Goal: Task Accomplishment & Management: Manage account settings

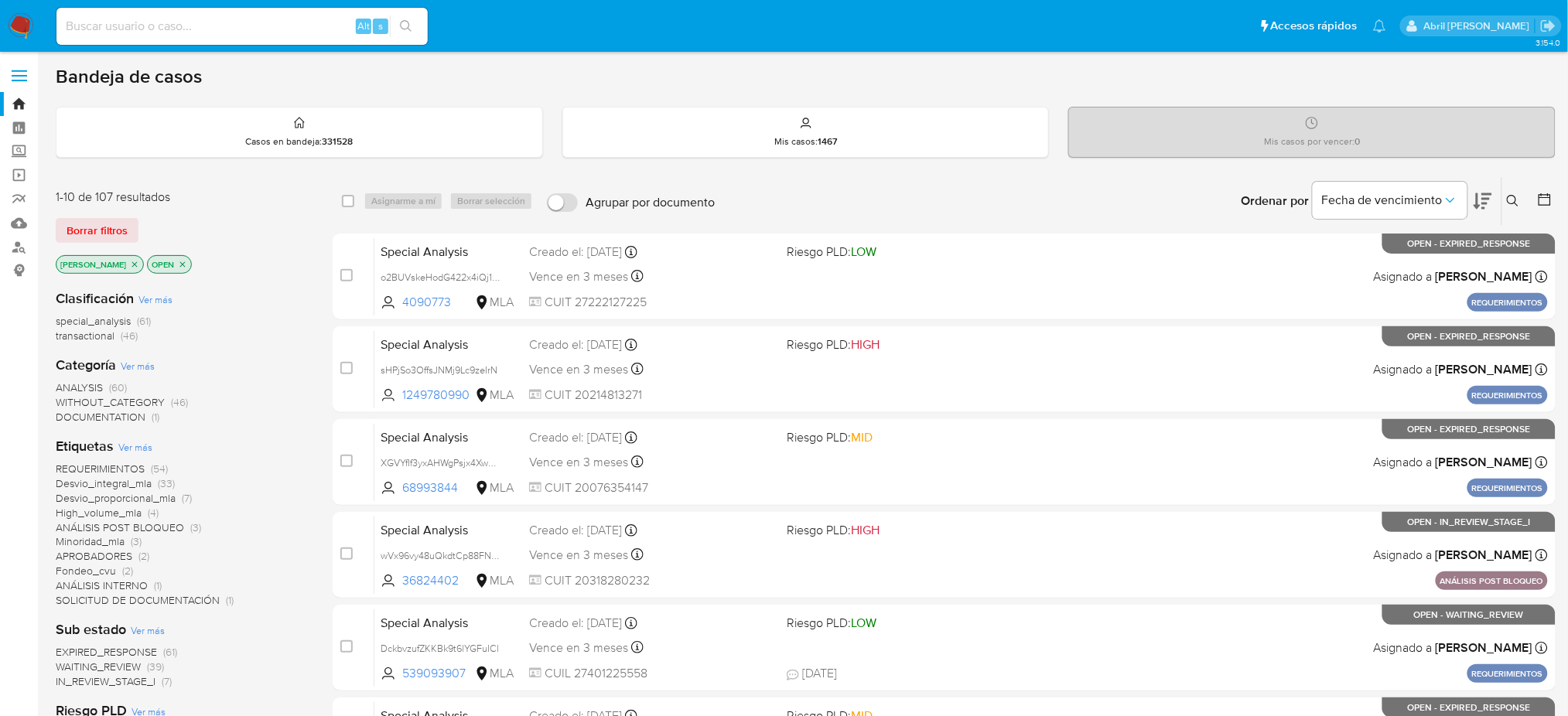
click at [309, 17] on input at bounding box center [242, 27] width 371 height 20
paste input "KdC55u87yKc5LD1LbOwI5CT7"
type input "KdC55u87yKc5LD1LbOwI5CT7"
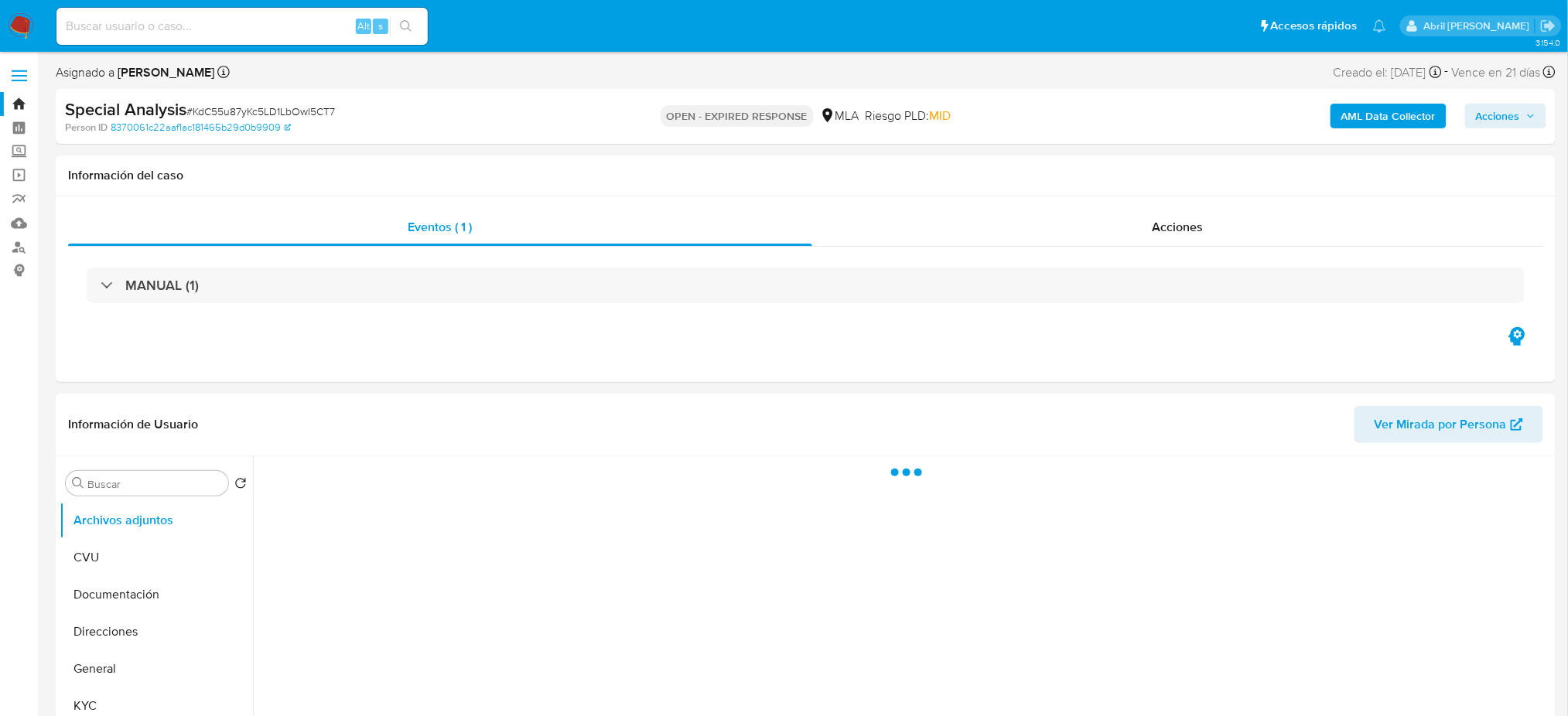
click at [17, 16] on img at bounding box center [21, 27] width 27 height 27
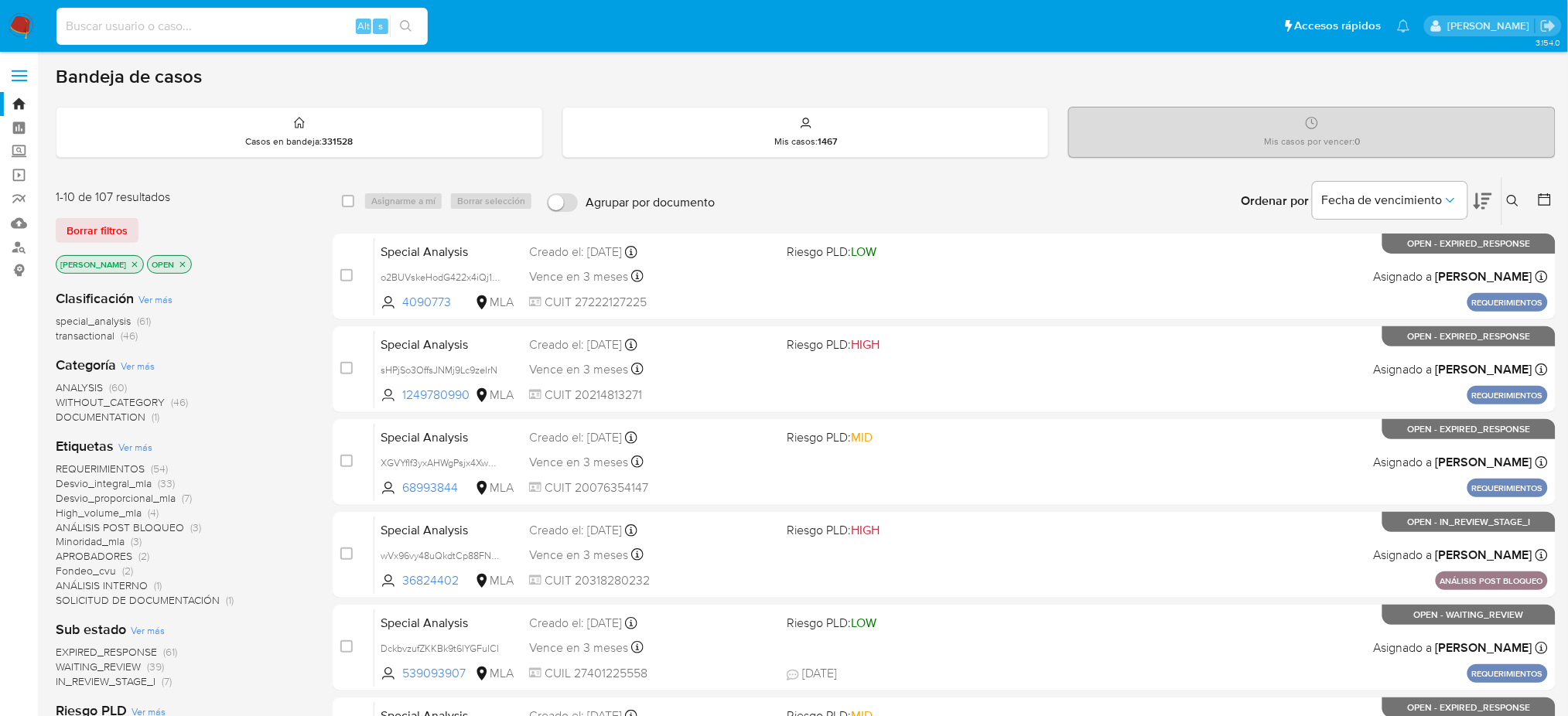
click at [255, 25] on input at bounding box center [242, 27] width 371 height 20
paste input "c8ee50cnwjUZI39DkDgVr60I"
type input "c8ee50cnwjUZI39DkDgVr60I"
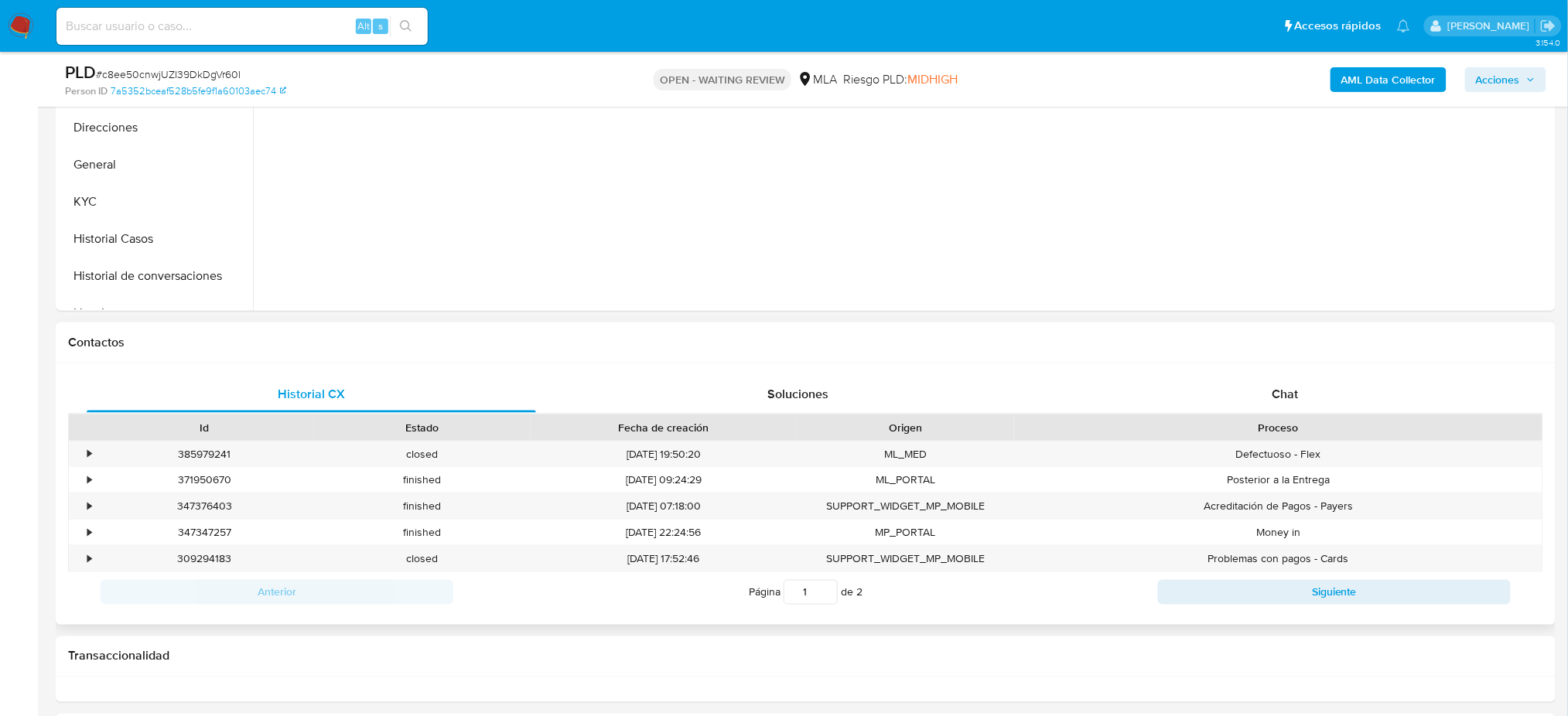
click at [1340, 322] on div "Contactos" at bounding box center [806, 342] width 1500 height 41
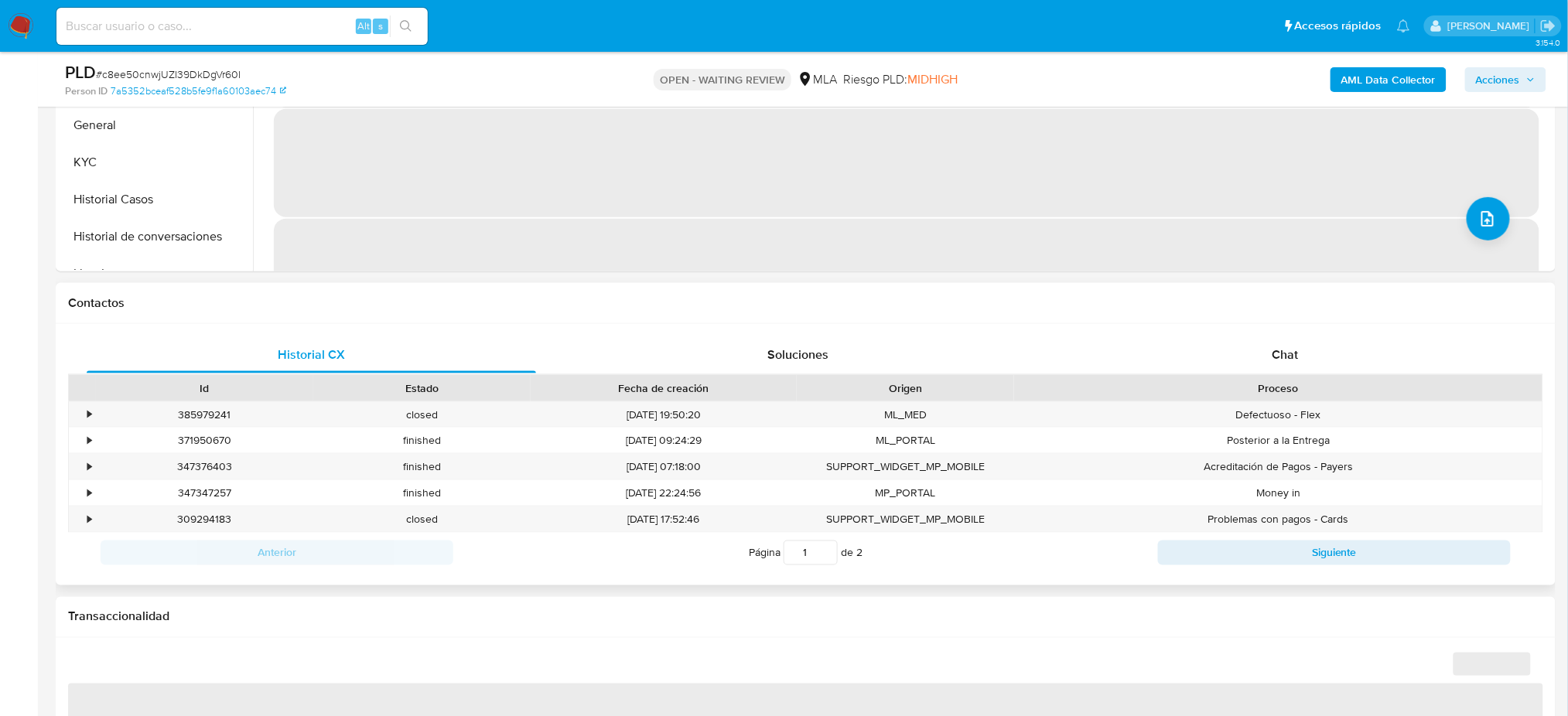
click at [1308, 330] on div "Historial CX Soluciones Chat Id Estado Fecha de creación Origen Proceso • 38597…" at bounding box center [806, 454] width 1500 height 261
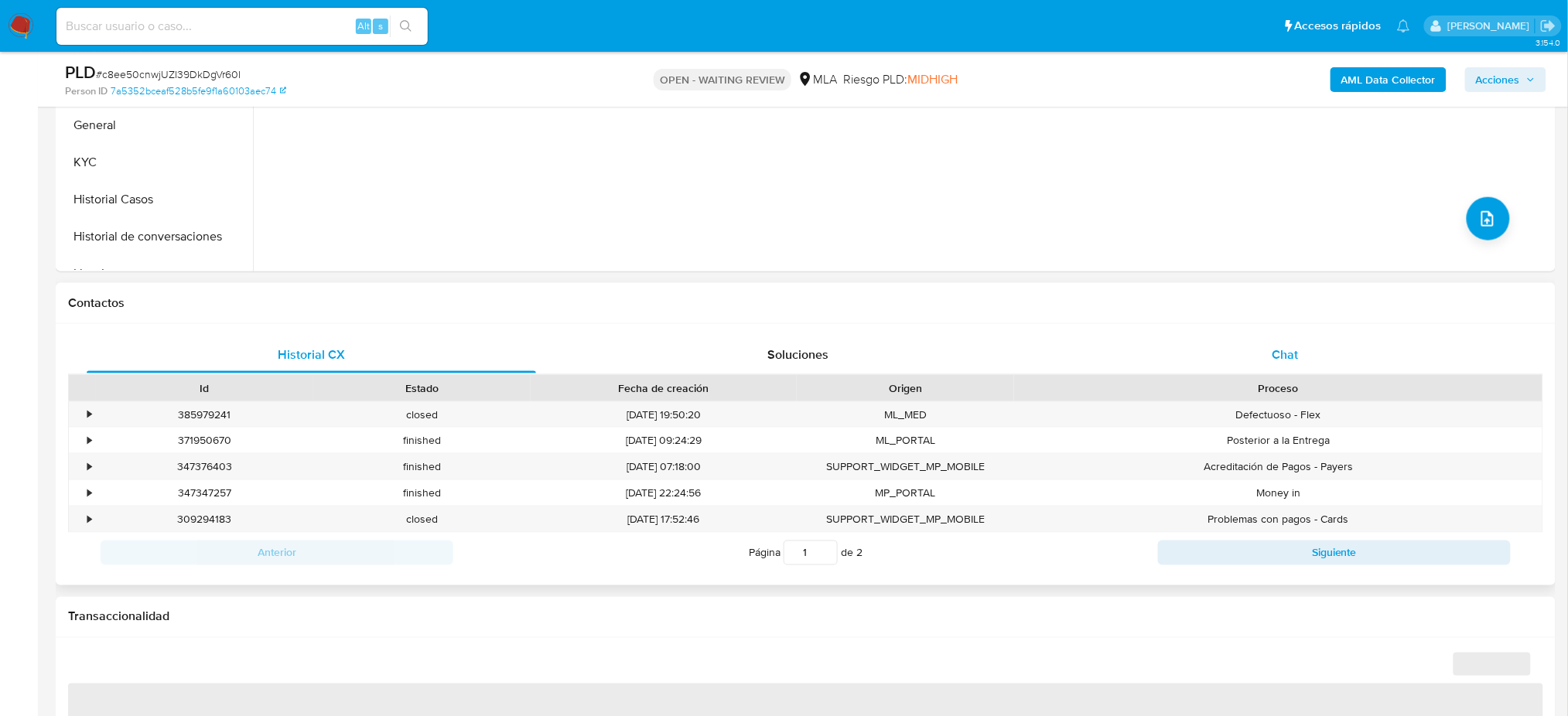
click at [1299, 338] on div "Chat" at bounding box center [1285, 355] width 449 height 37
select select "10"
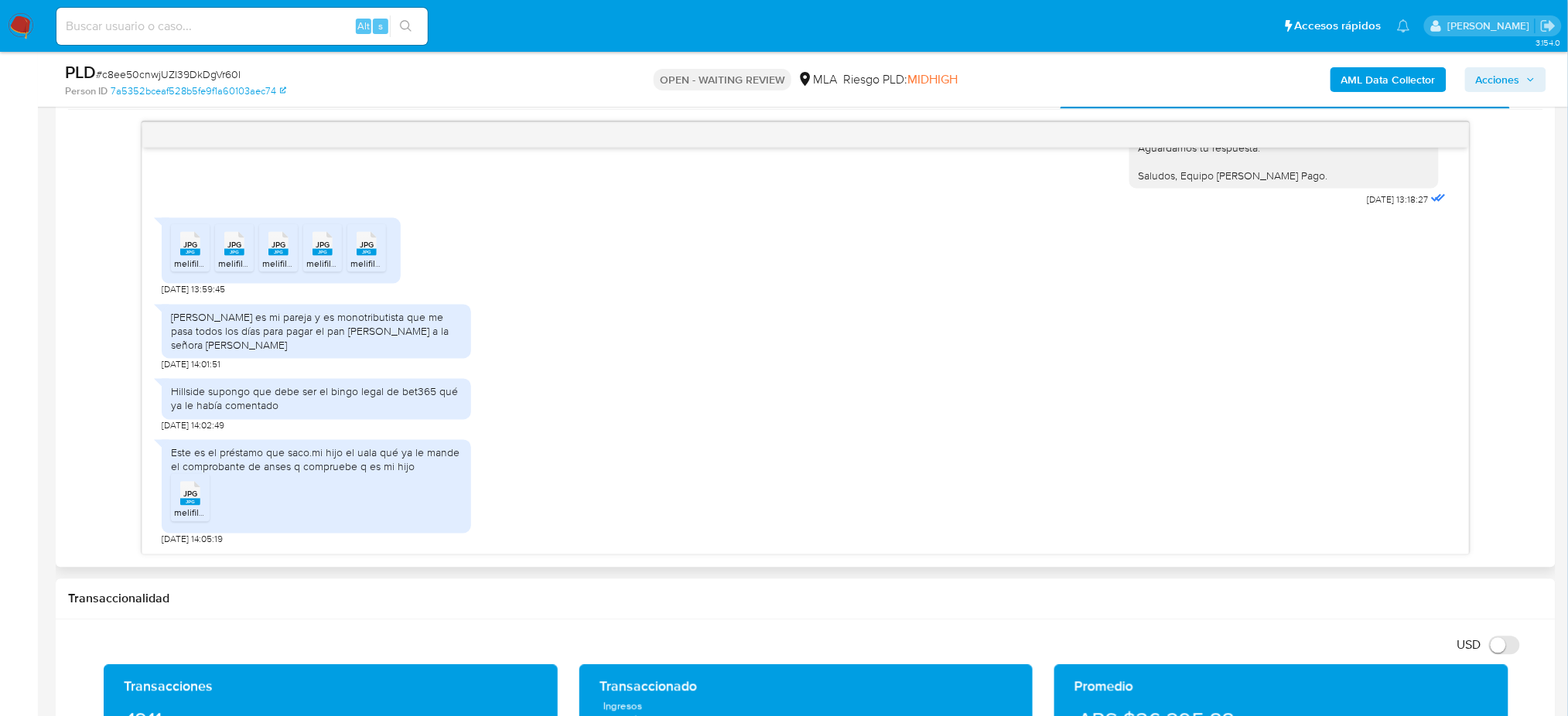
scroll to position [790, 0]
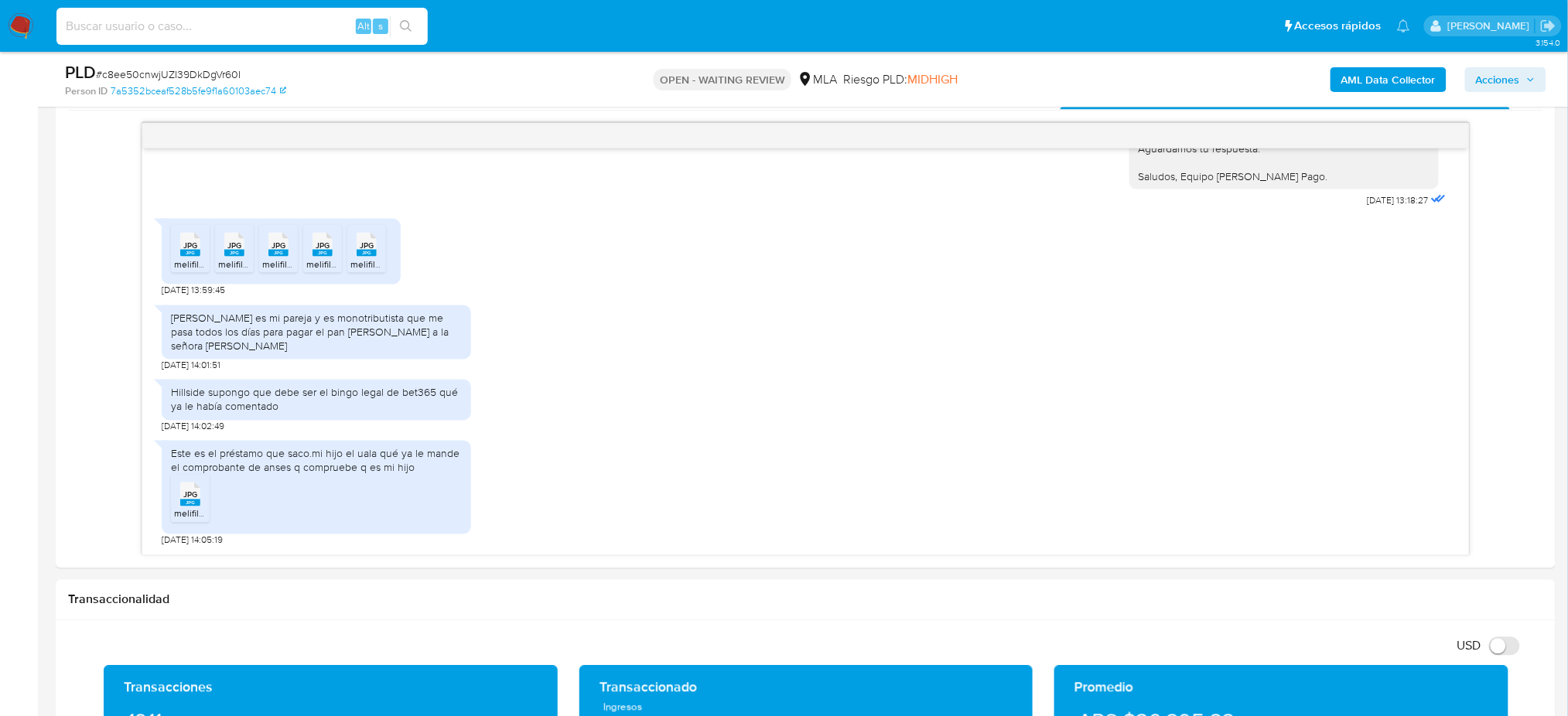
click at [254, 33] on input at bounding box center [242, 27] width 371 height 20
paste input "juPjLipzUirfNqA3SUQZS3BQ"
type input "juPjLipzUirfNqA3SUQZS3BQ"
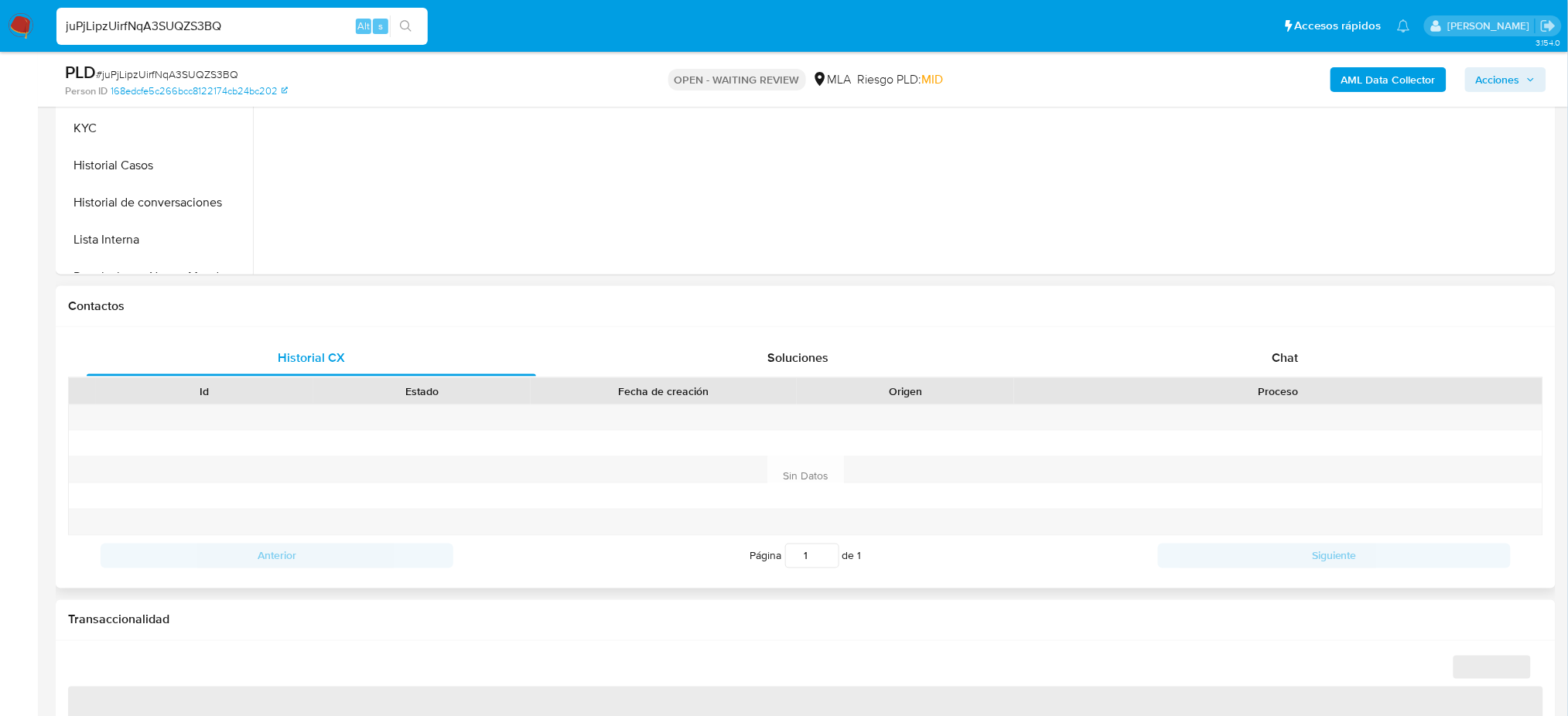
scroll to position [602, 0]
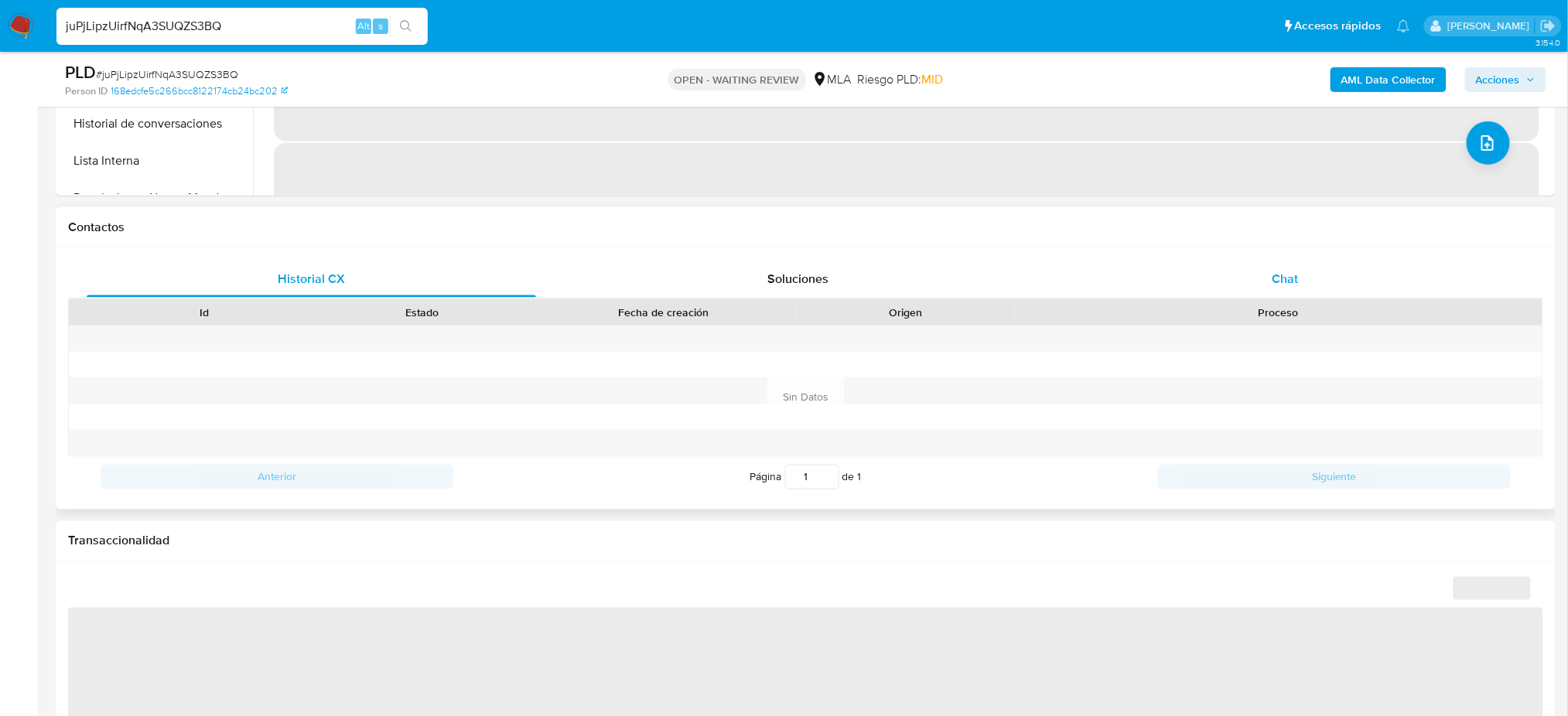
click at [1335, 268] on div "Chat" at bounding box center [1285, 279] width 449 height 37
select select "10"
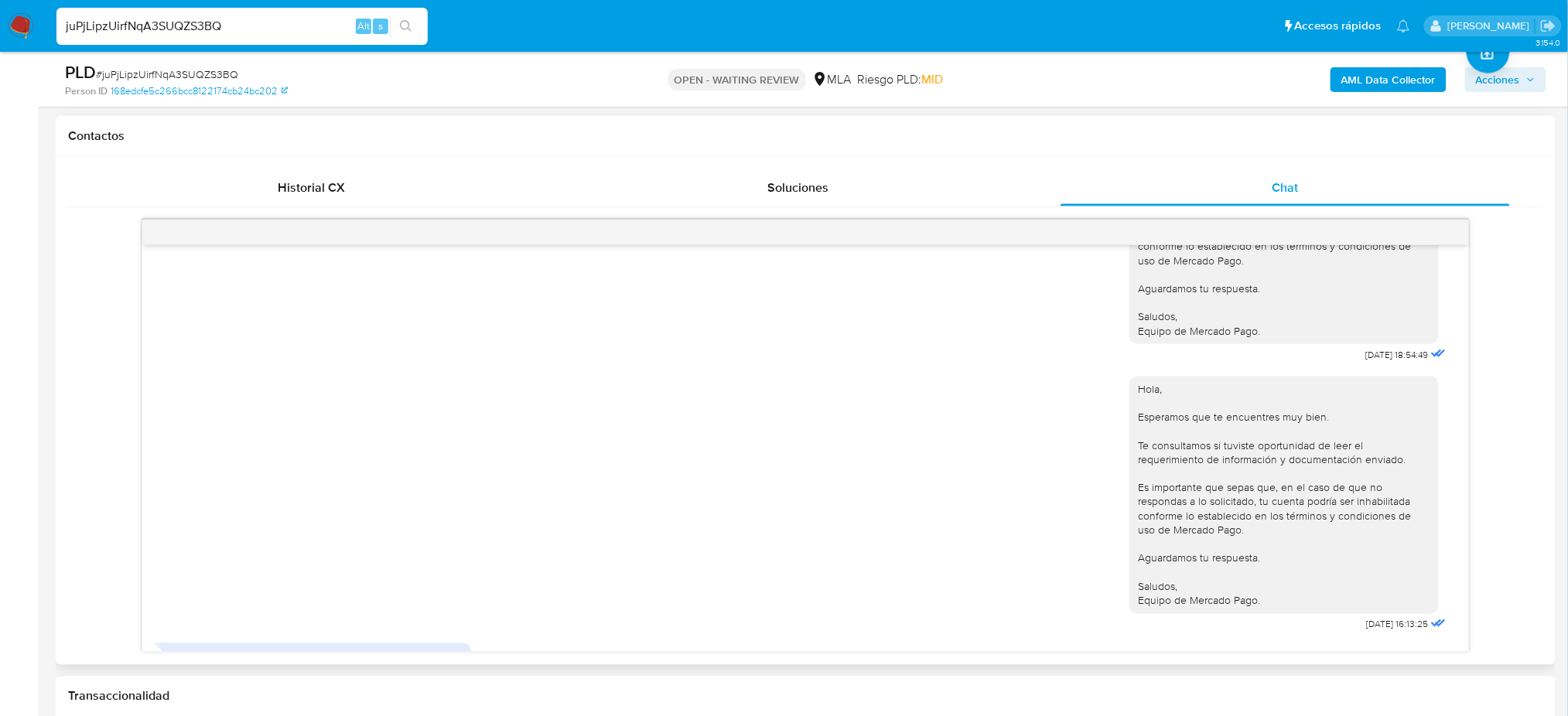
scroll to position [1969, 0]
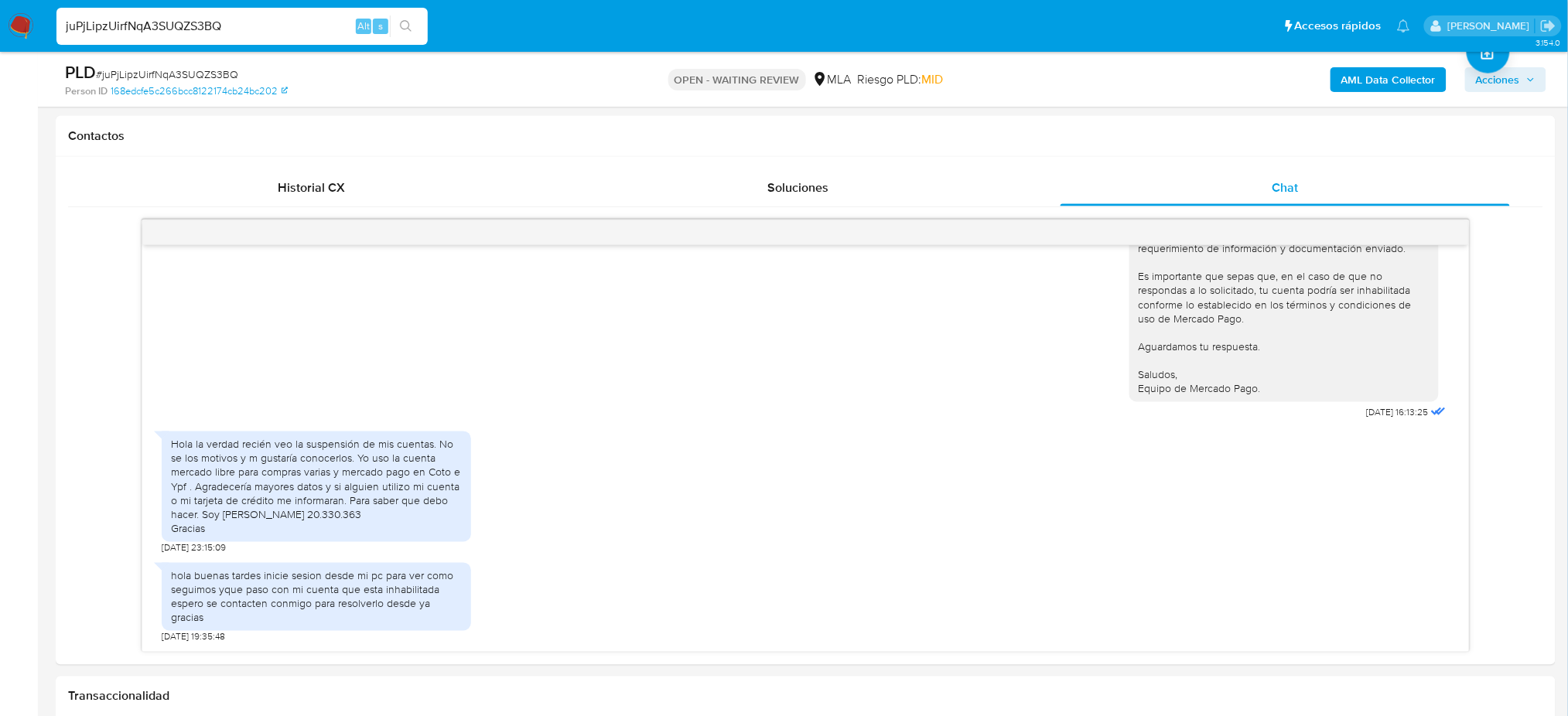
drag, startPoint x: 250, startPoint y: 28, endPoint x: 0, endPoint y: 46, distance: 250.6
click at [0, 46] on nav "Pausado Ver notificaciones juPjLipzUirfNqA3SUQZS3BQ Alt s Accesos rápidos Presi…" at bounding box center [784, 26] width 1568 height 52
paste input "A4RdYvyOSgOAGDvBFDoY6Vb1"
type input "A4RdYvyOSgOAGDvBFDoY6Vb1"
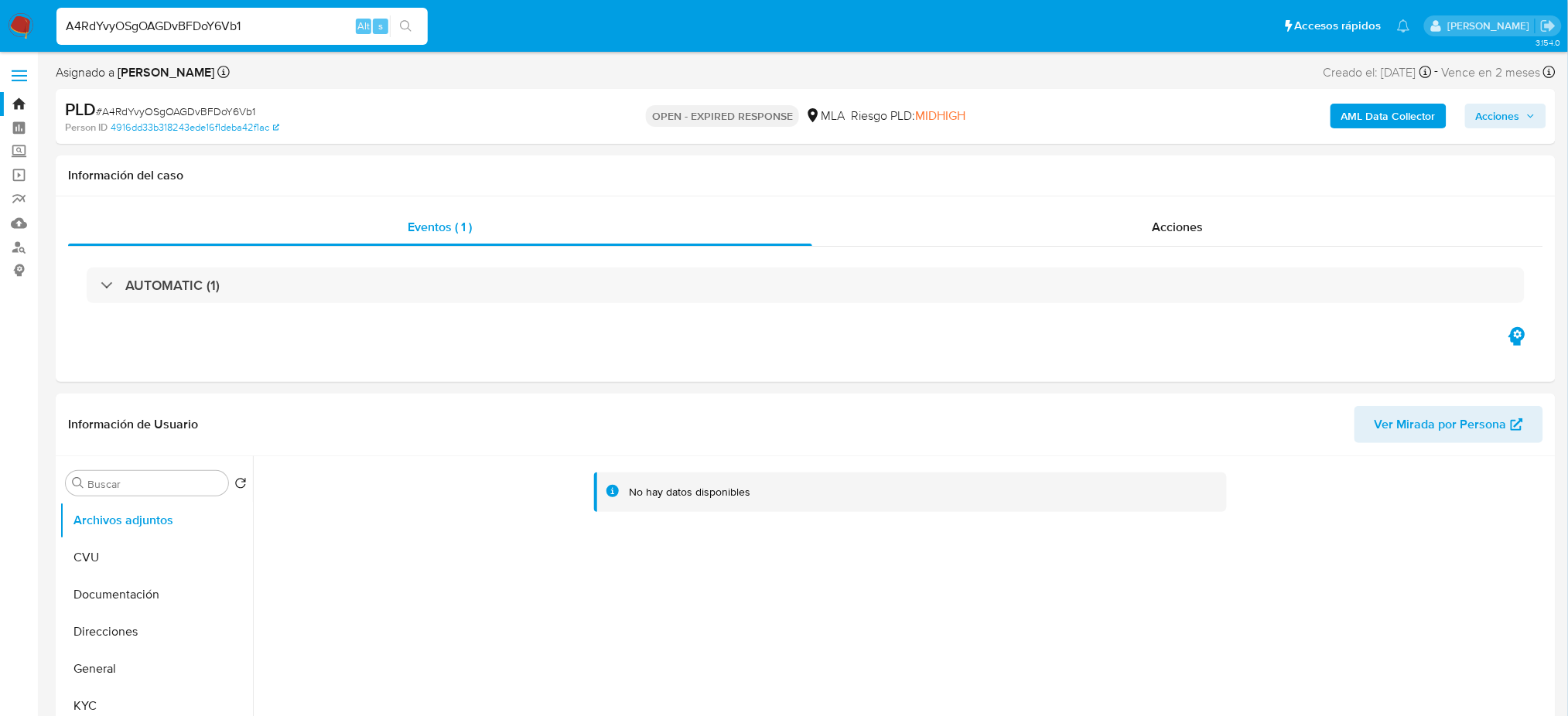
select select "10"
click at [305, 12] on div "A4RdYvyOSgOAGDvBFDoY6Vb1 Alt s" at bounding box center [242, 26] width 371 height 37
drag, startPoint x: 279, startPoint y: 22, endPoint x: 0, endPoint y: 39, distance: 279.5
click at [0, 39] on nav "Pausado Ver notificaciones A4RdYvyOSgOAGDvBFDoY6Vb1 Alt s Accesos rápidos Presi…" at bounding box center [784, 26] width 1568 height 52
paste input "juPjLipzUirfNqA3SUQZS3BQ"
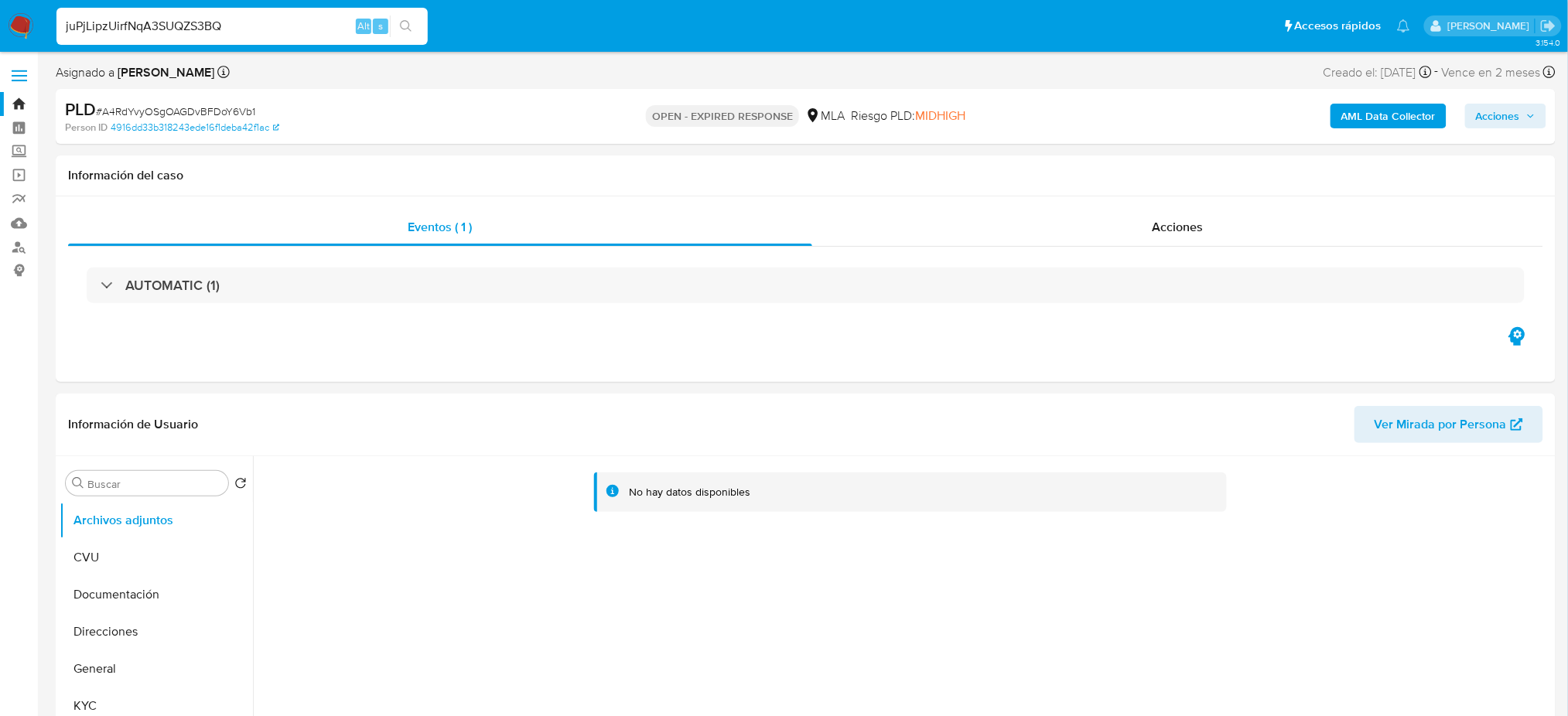
type input "juPjLipzUirfNqA3SUQZS3BQ"
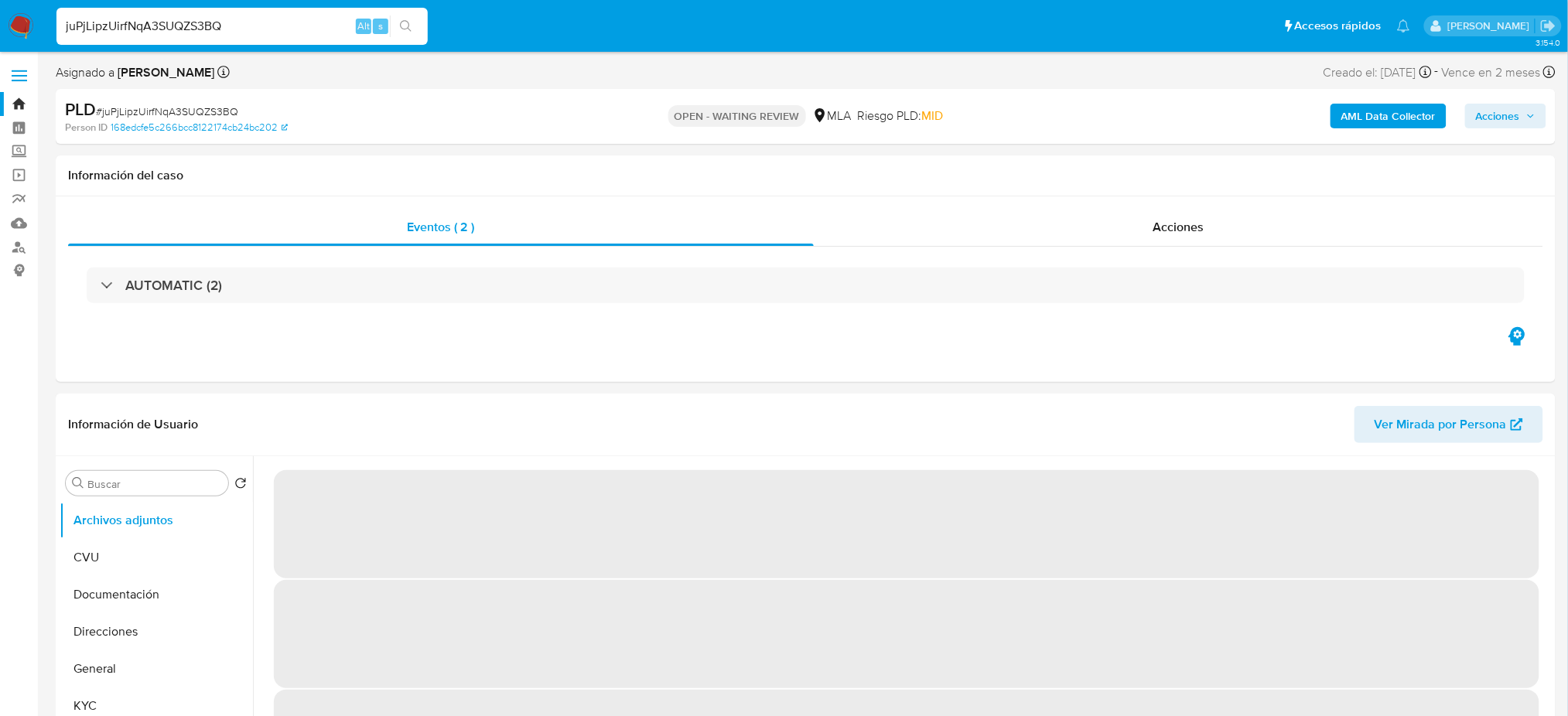
select select "10"
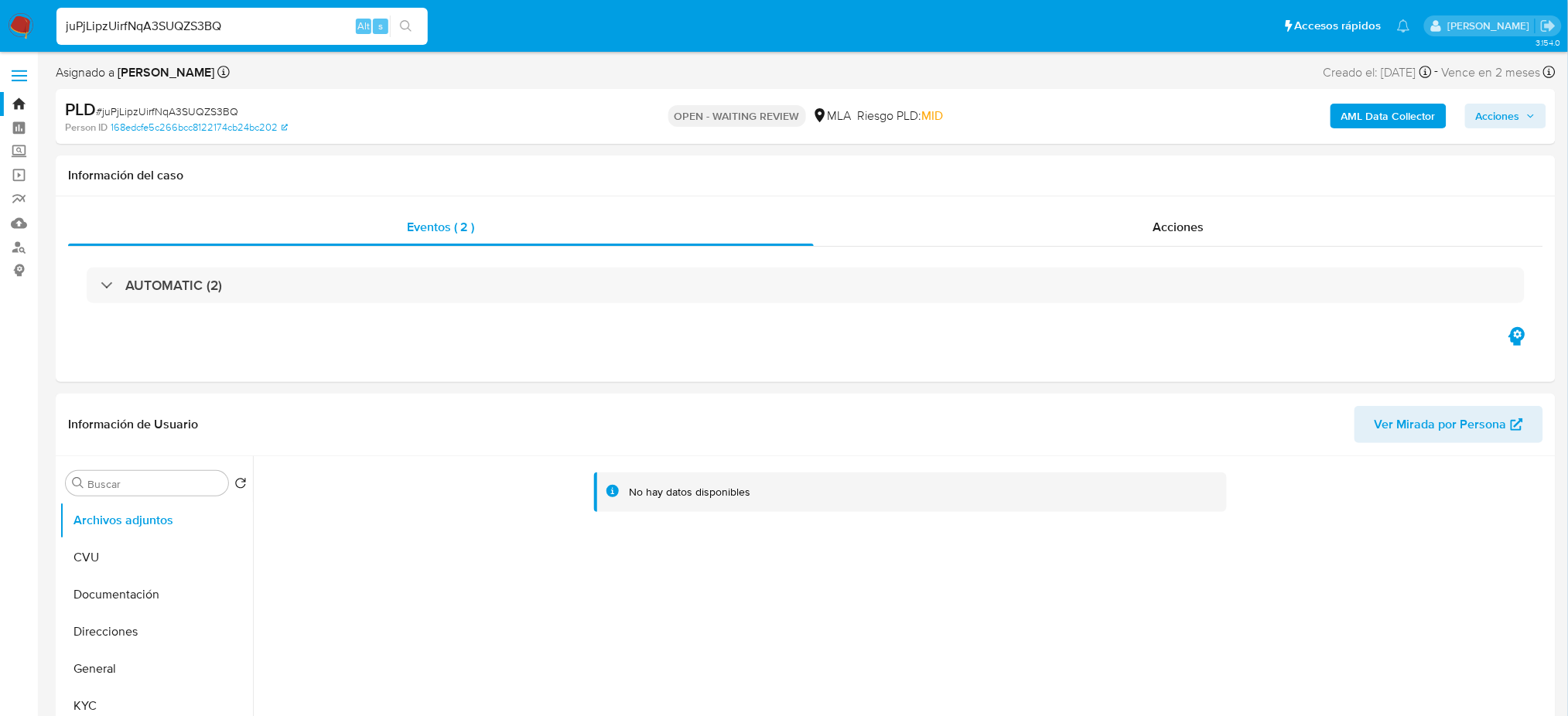
click at [189, 108] on span "# juPjLipzUirfNqA3SUQZS3BQ" at bounding box center [167, 111] width 143 height 16
copy span "juPjLipzUirfNqA3SUQZS3BQ"
drag, startPoint x: 23, startPoint y: 22, endPoint x: 23, endPoint y: 1, distance: 21.0
click at [23, 22] on img at bounding box center [21, 27] width 27 height 27
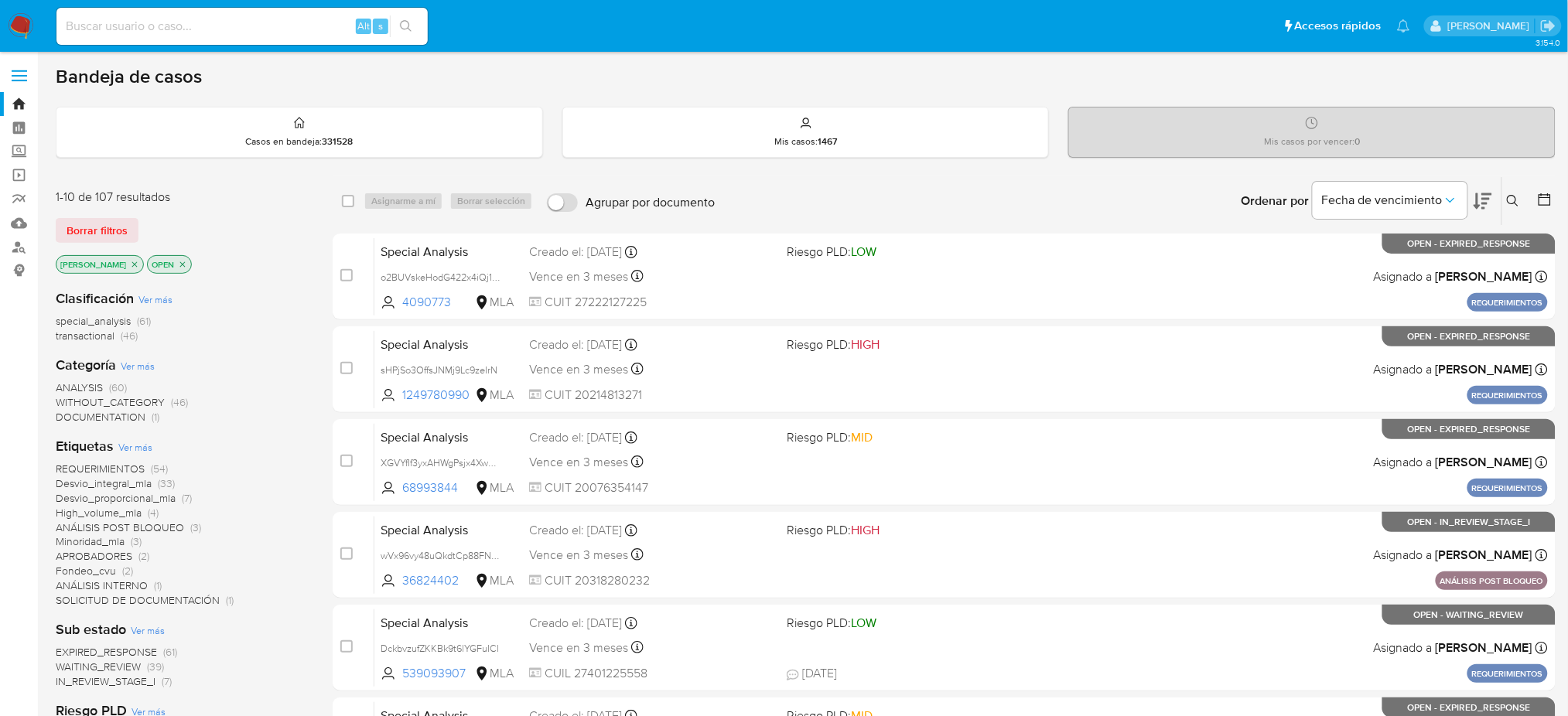
click at [1508, 197] on icon at bounding box center [1512, 201] width 12 height 12
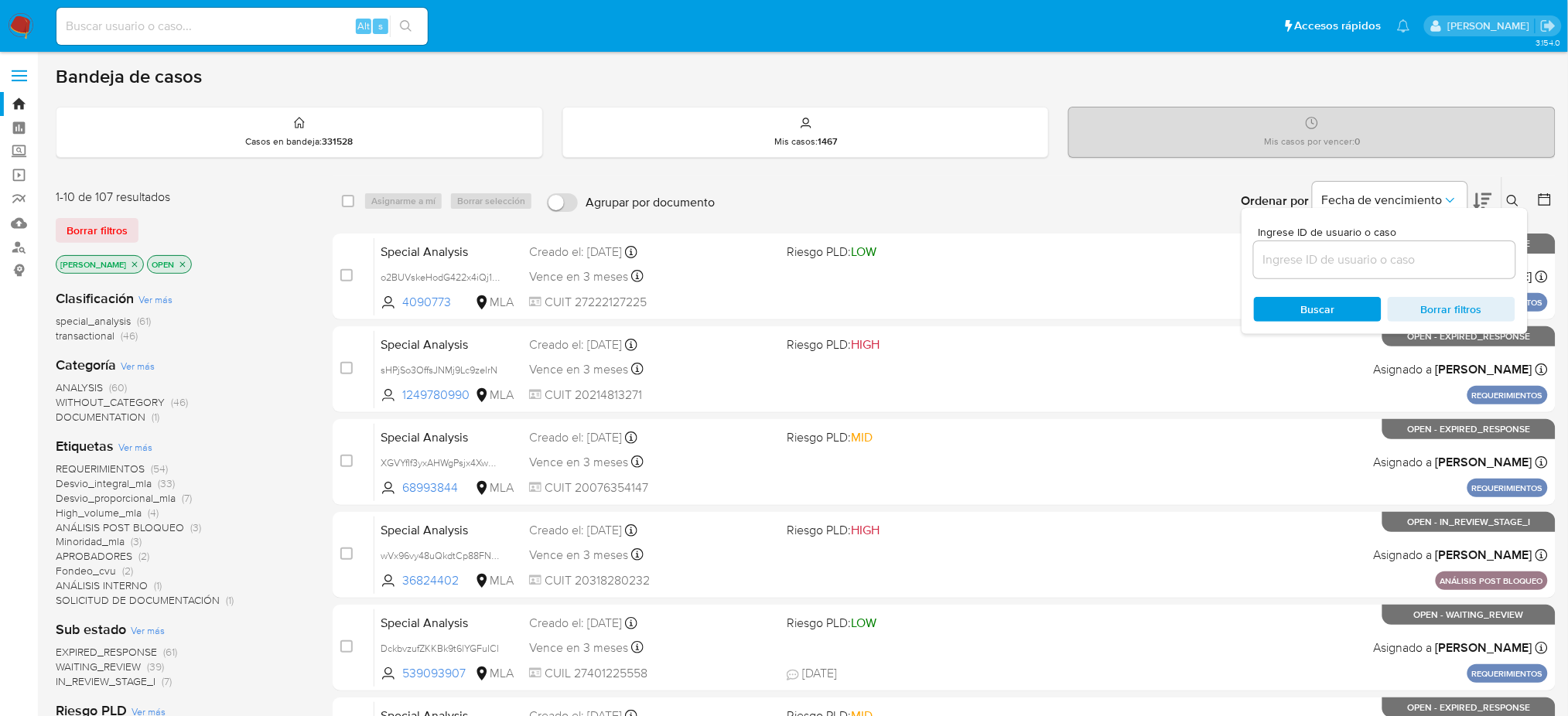
click at [1440, 265] on input at bounding box center [1384, 259] width 261 height 20
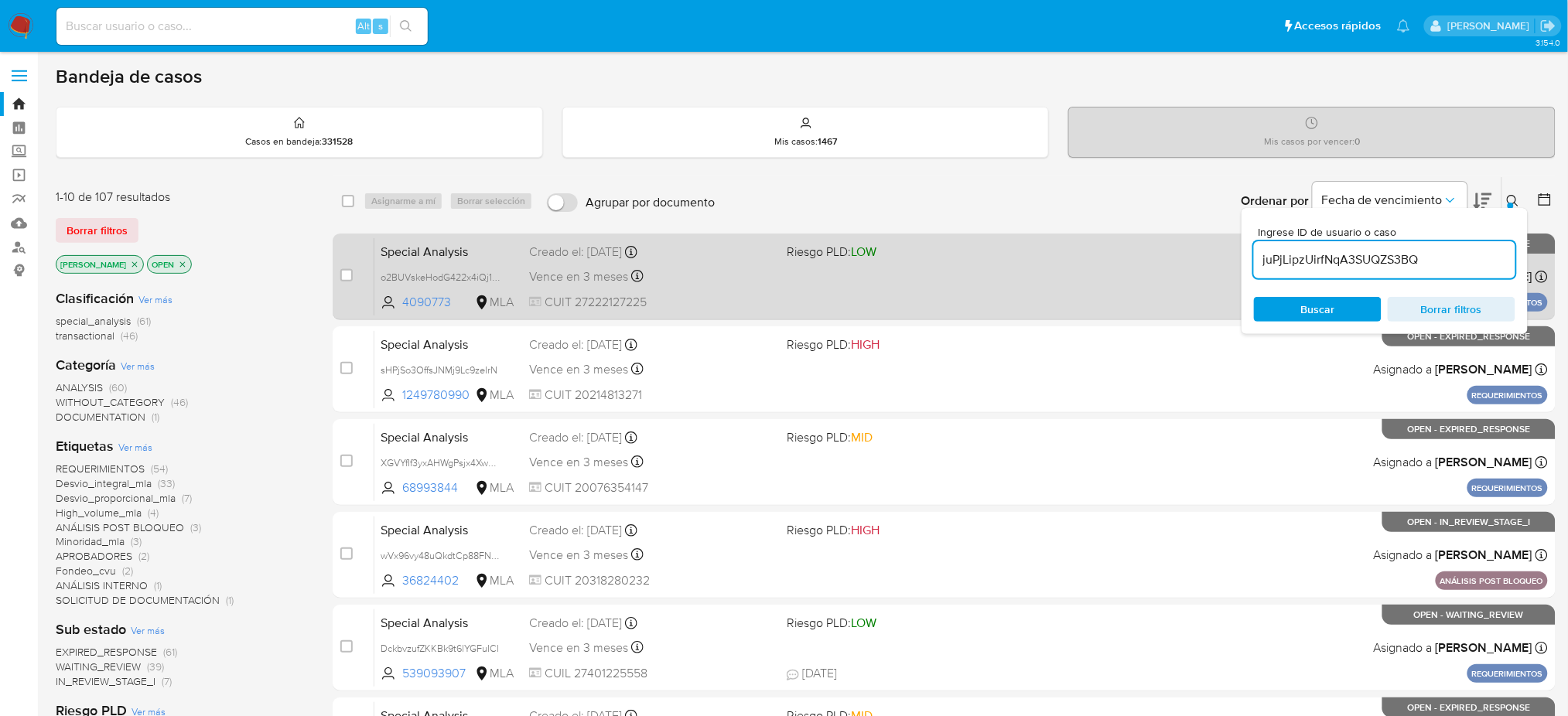
type input "juPjLipzUirfNqA3SUQZS3BQ"
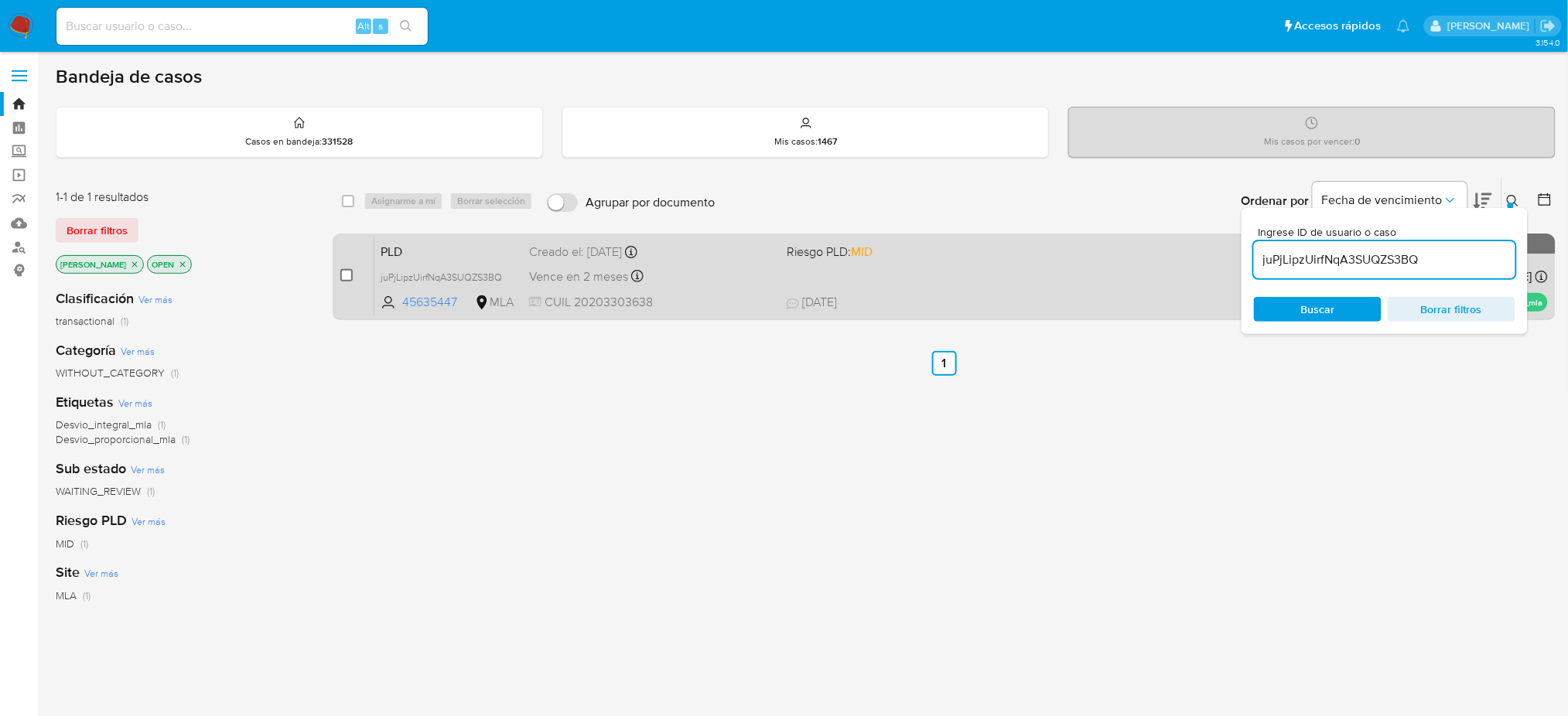
click at [346, 270] on input "checkbox" at bounding box center [346, 275] width 12 height 12
checkbox input "true"
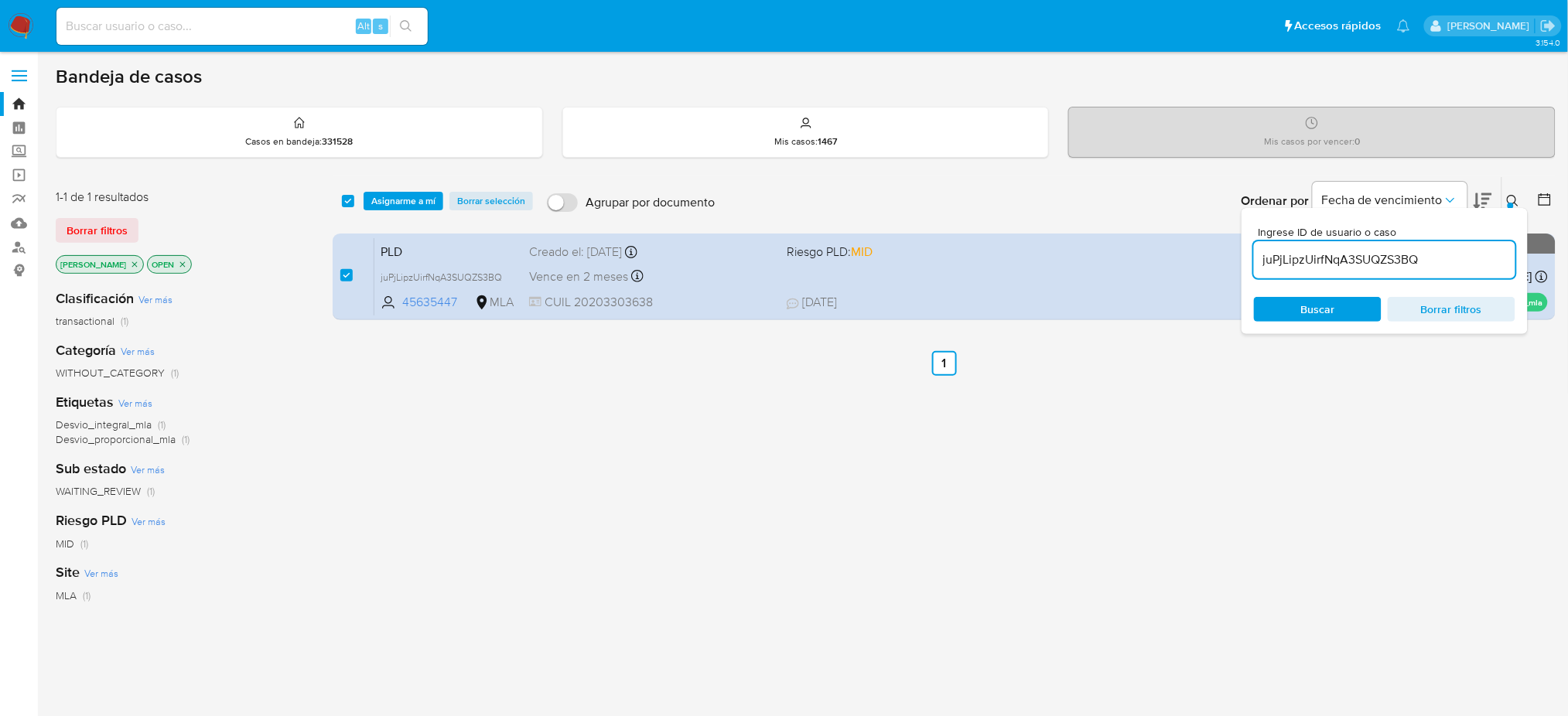
click at [387, 218] on div "select-all-cases-checkbox Asignarme a mí Borrar selección Agrupar por documento…" at bounding box center [944, 201] width 1223 height 48
click at [388, 197] on span "Asignarme a mí" at bounding box center [403, 201] width 64 height 16
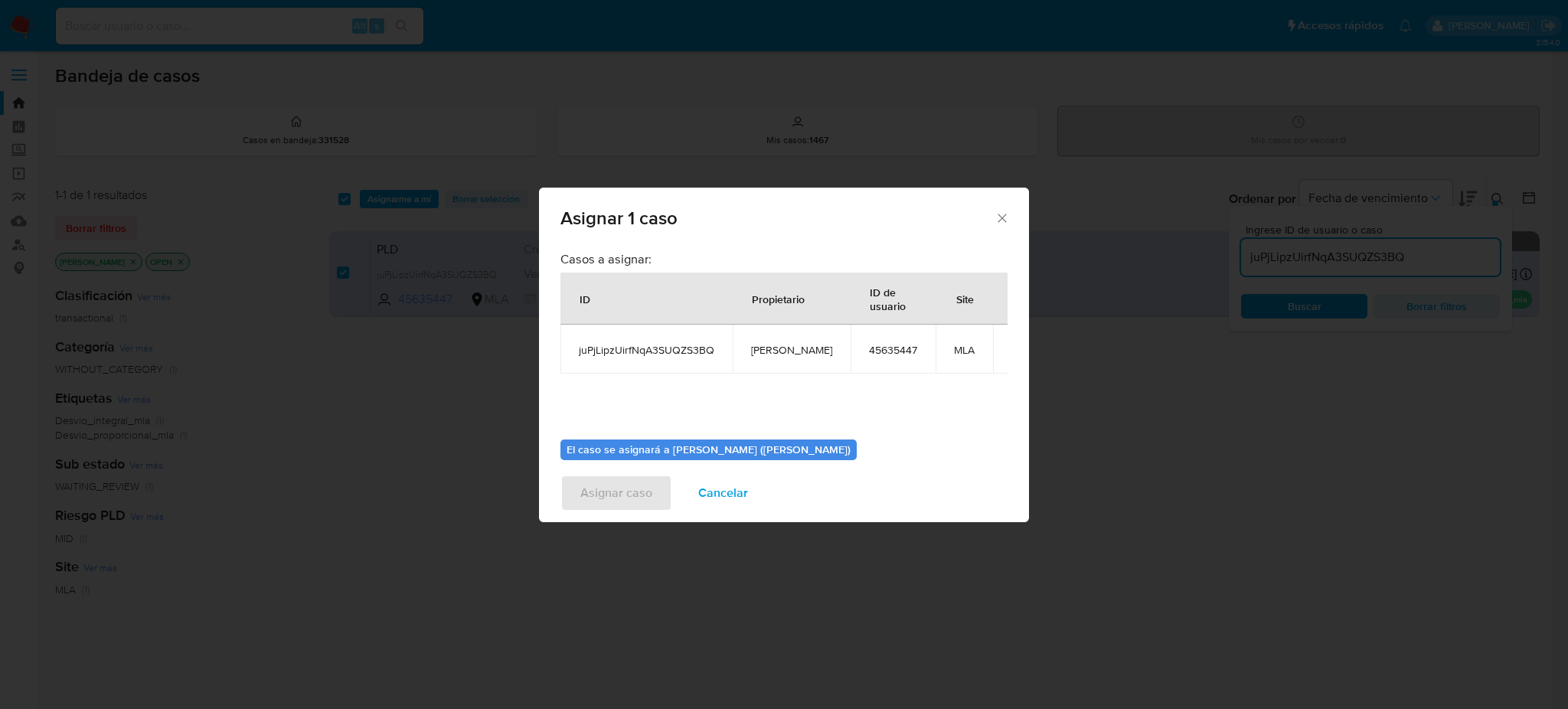
click at [758, 346] on span "[PERSON_NAME]" at bounding box center [791, 350] width 81 height 14
click at [759, 346] on span "[PERSON_NAME]" at bounding box center [791, 350] width 81 height 14
copy span "[PERSON_NAME]"
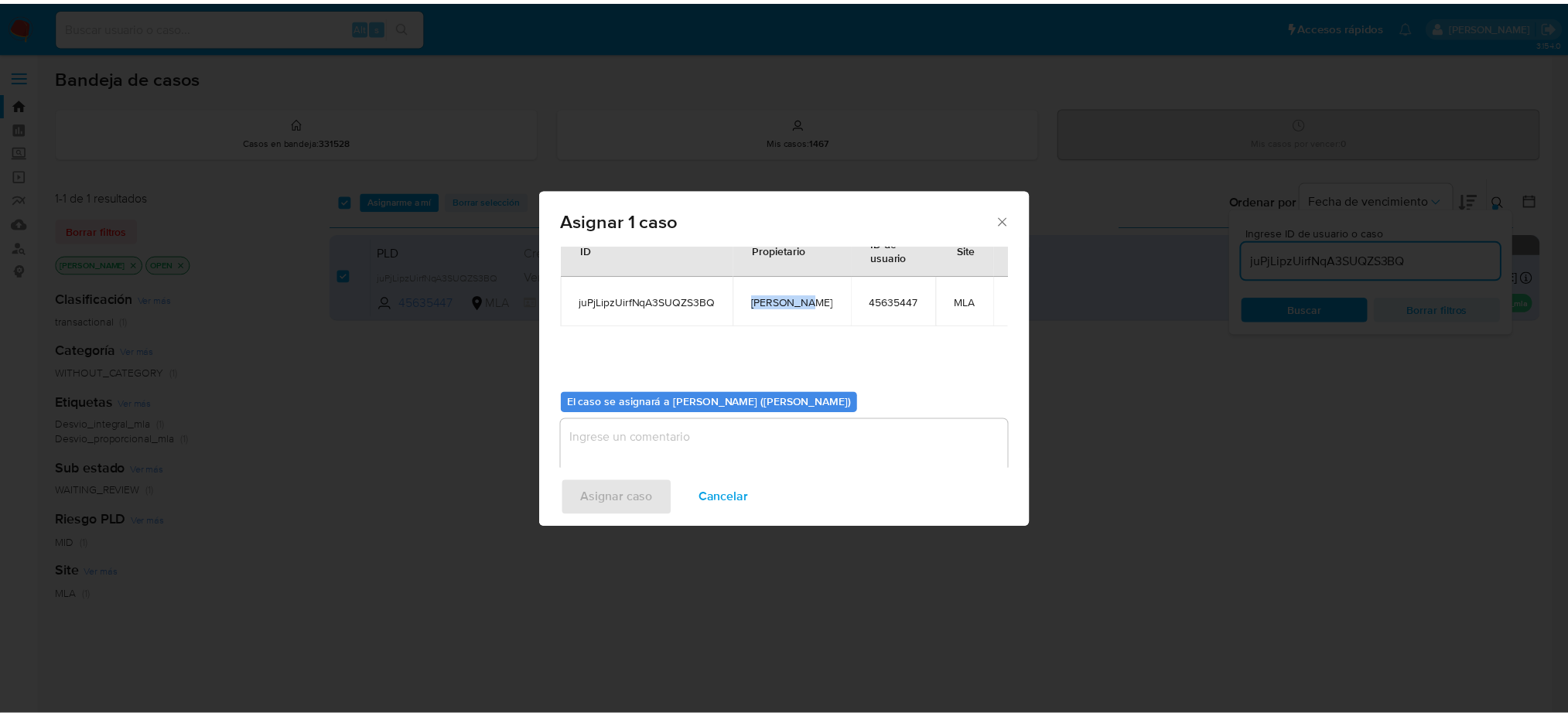
scroll to position [79, 0]
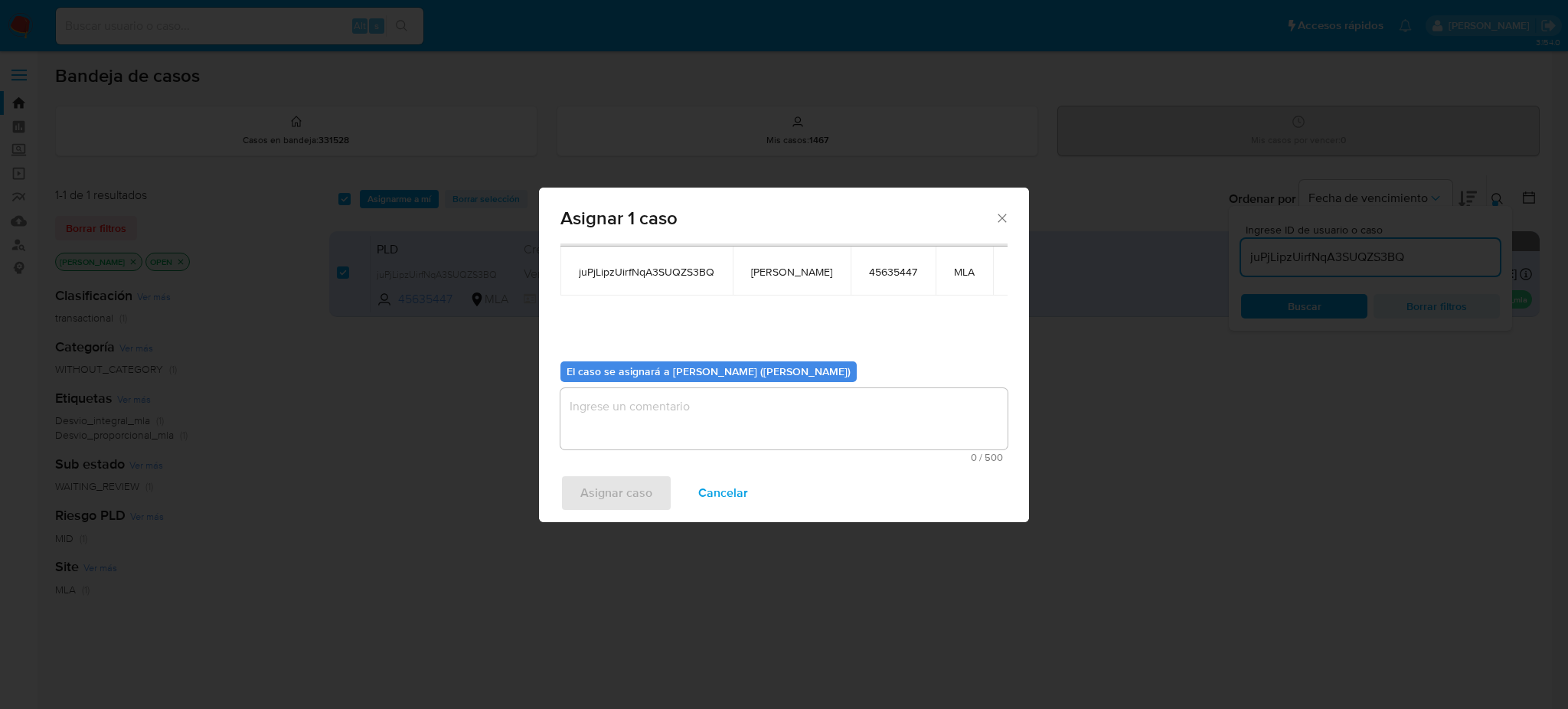
click at [640, 420] on textarea "assign-modal" at bounding box center [783, 419] width 447 height 62
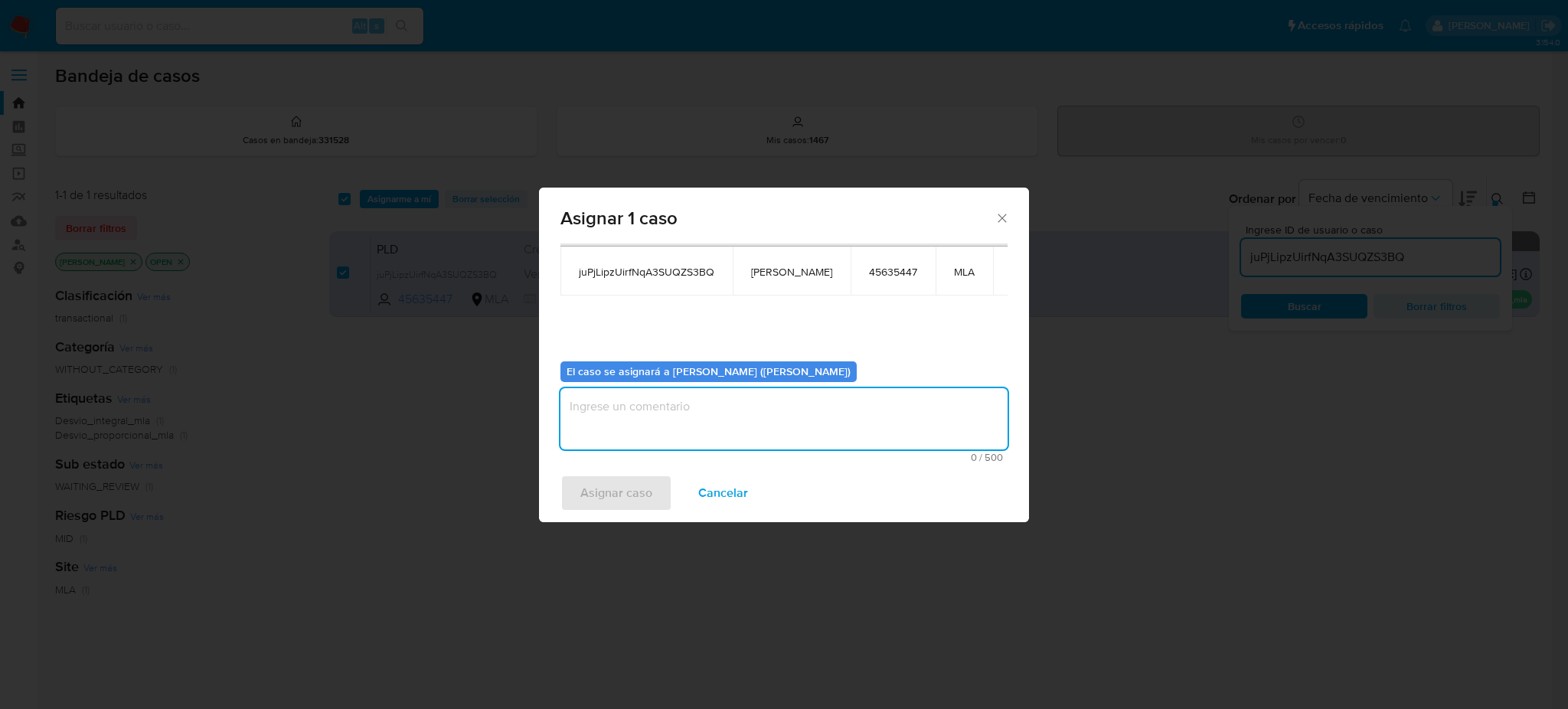
paste textarea "[PERSON_NAME]"
type textarea "[PERSON_NAME]"
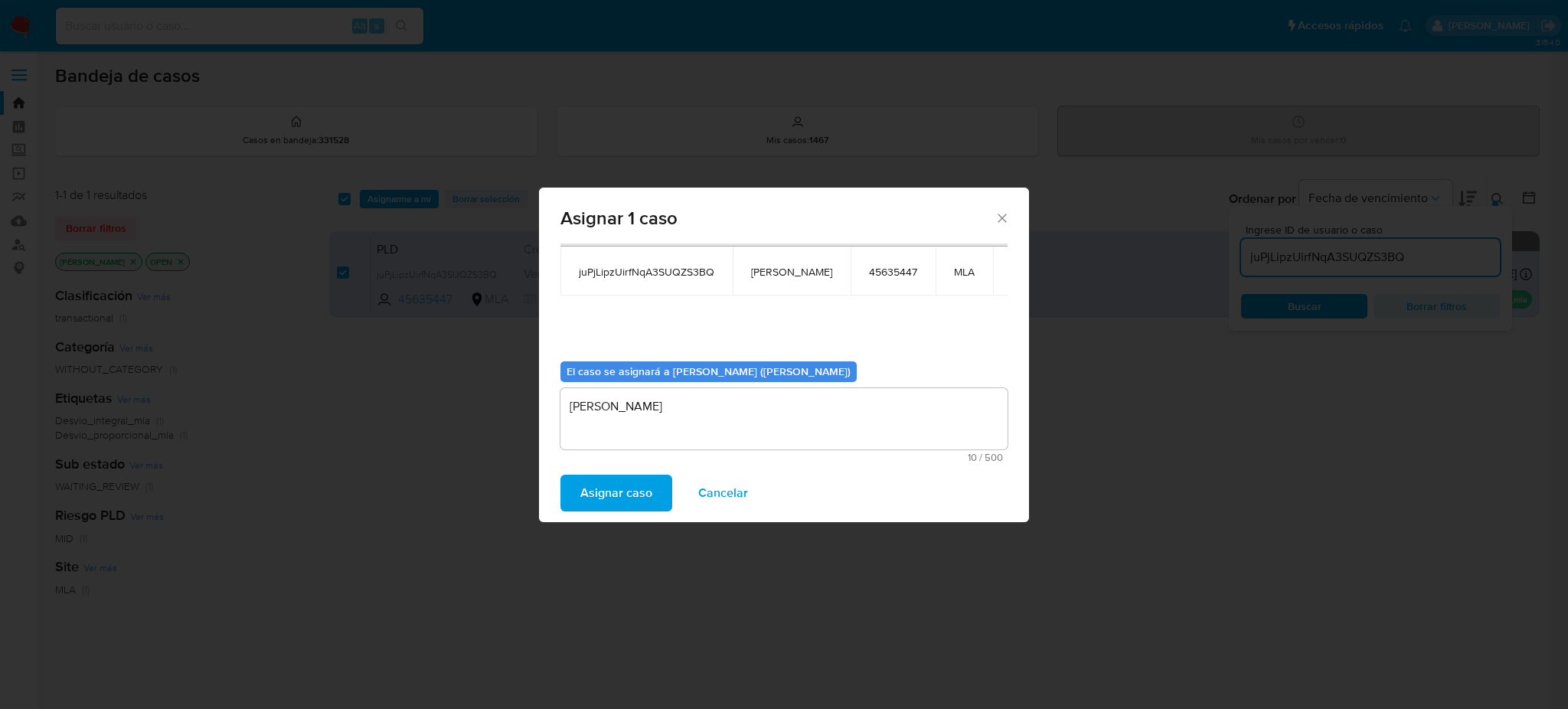
click at [618, 484] on span "Asignar caso" at bounding box center [617, 493] width 72 height 34
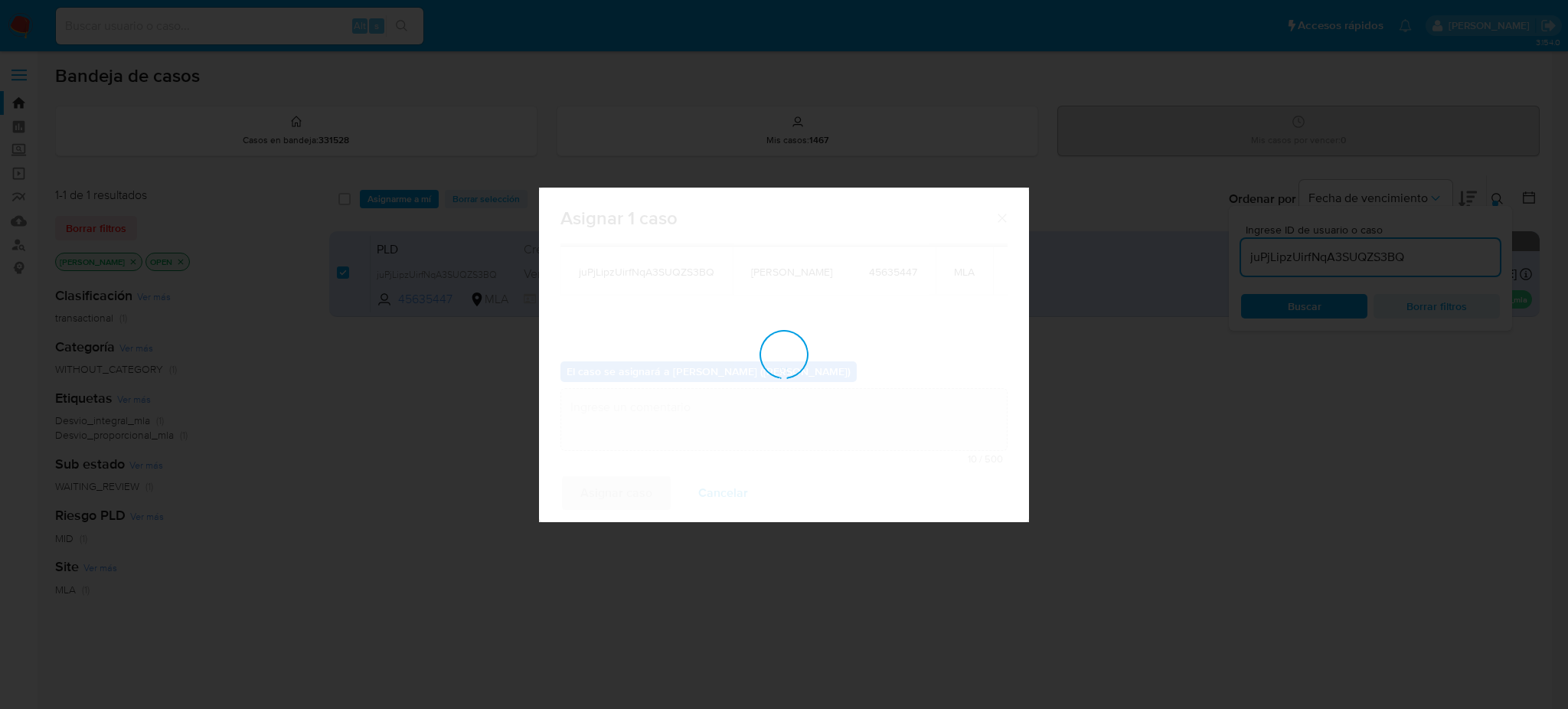
checkbox input "false"
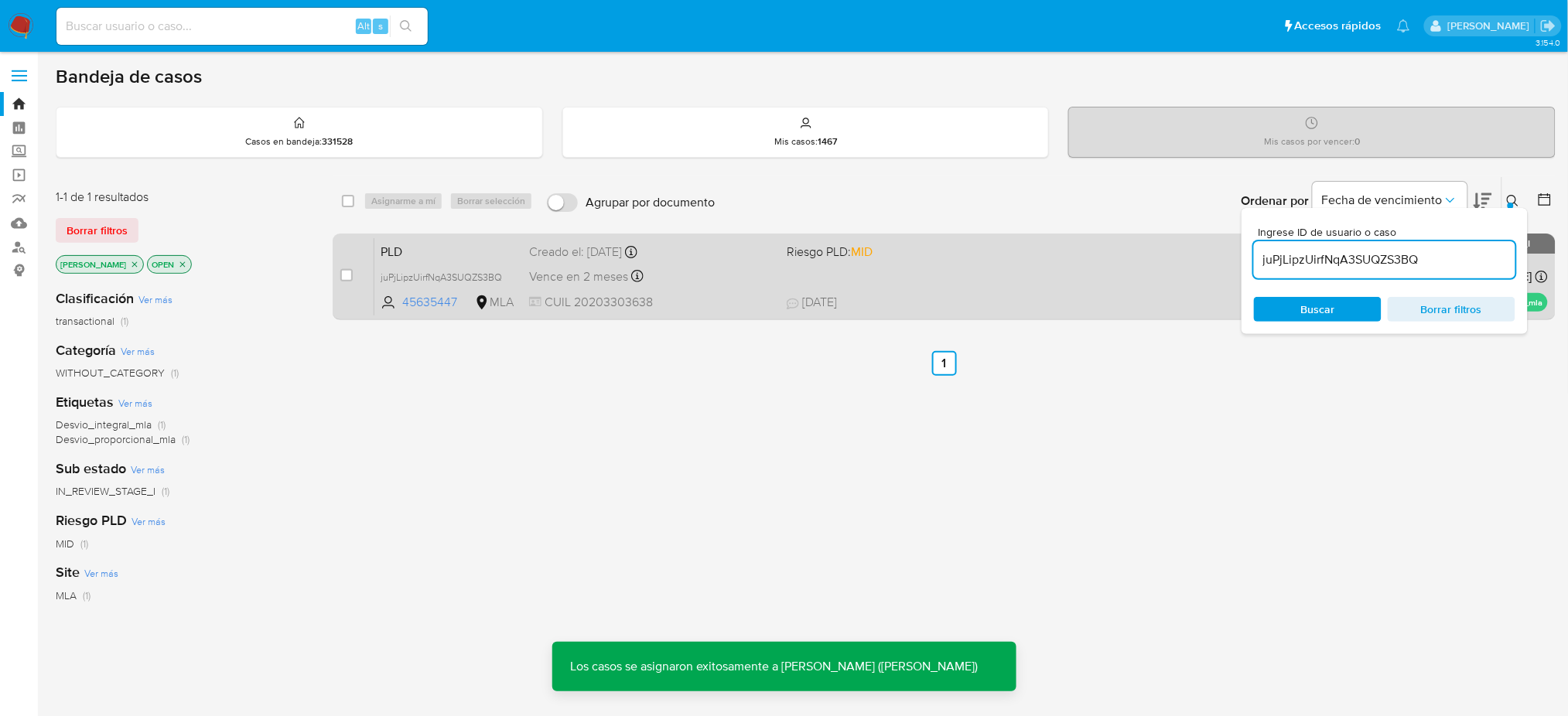
click at [484, 240] on span "PLD" at bounding box center [448, 250] width 136 height 20
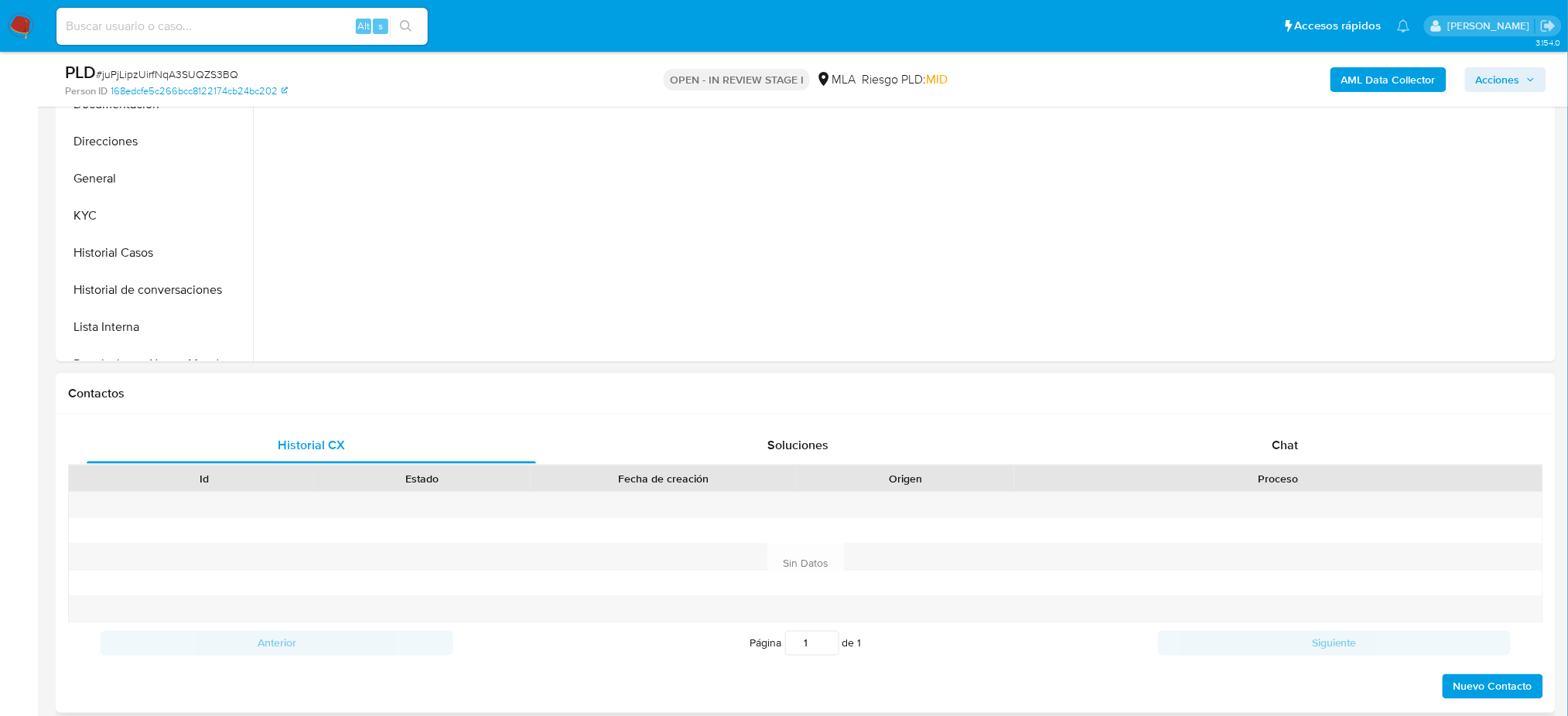
scroll to position [515, 0]
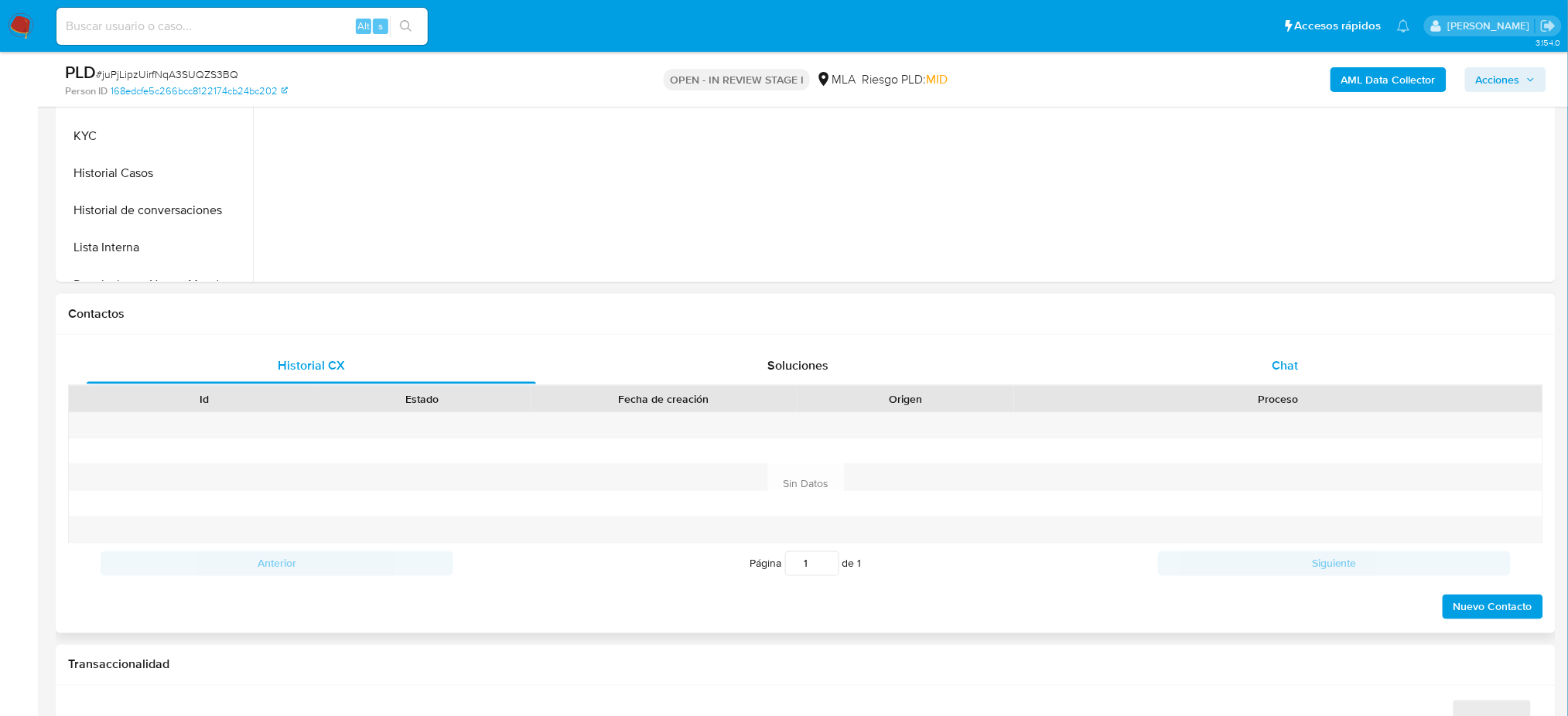
click at [1302, 370] on div "Chat" at bounding box center [1285, 365] width 449 height 37
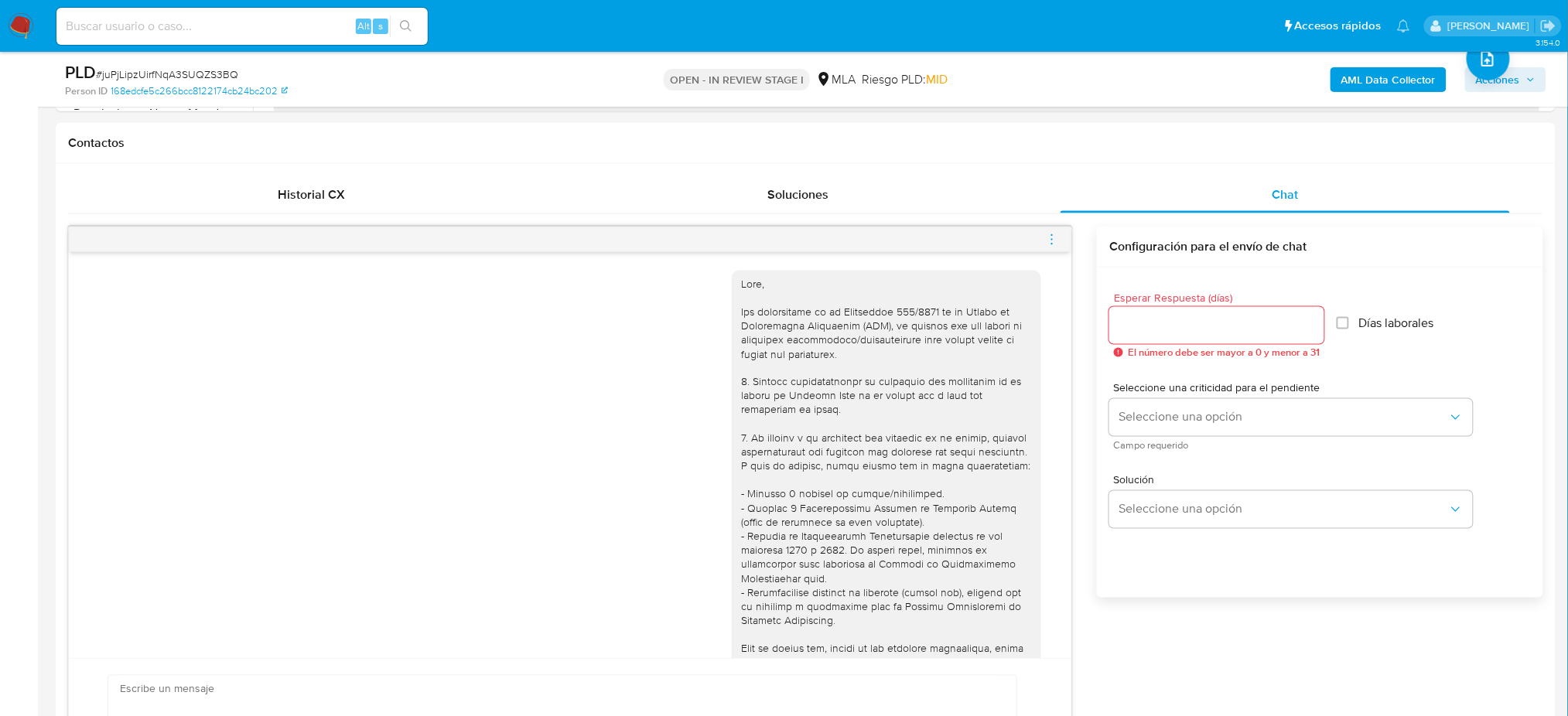
scroll to position [1969, 0]
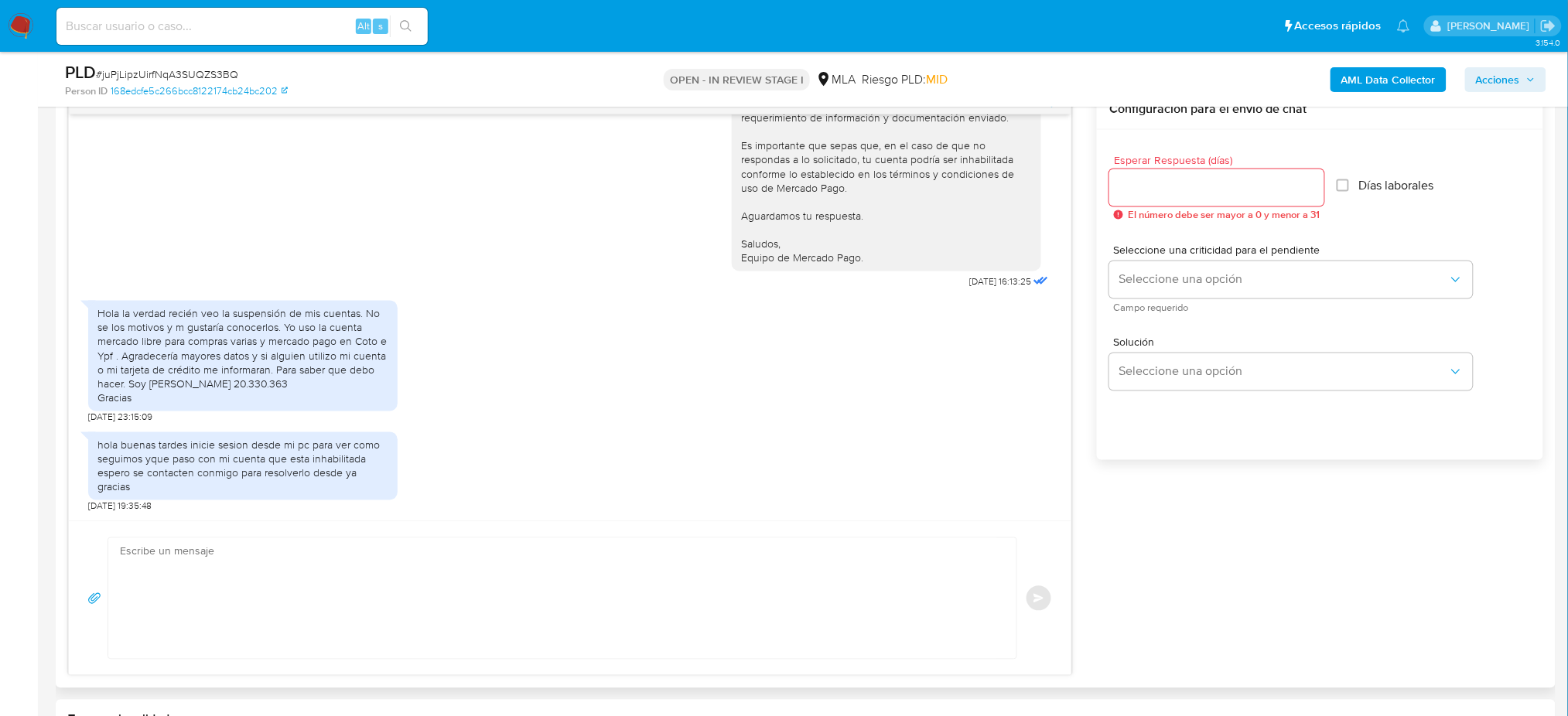
select select "10"
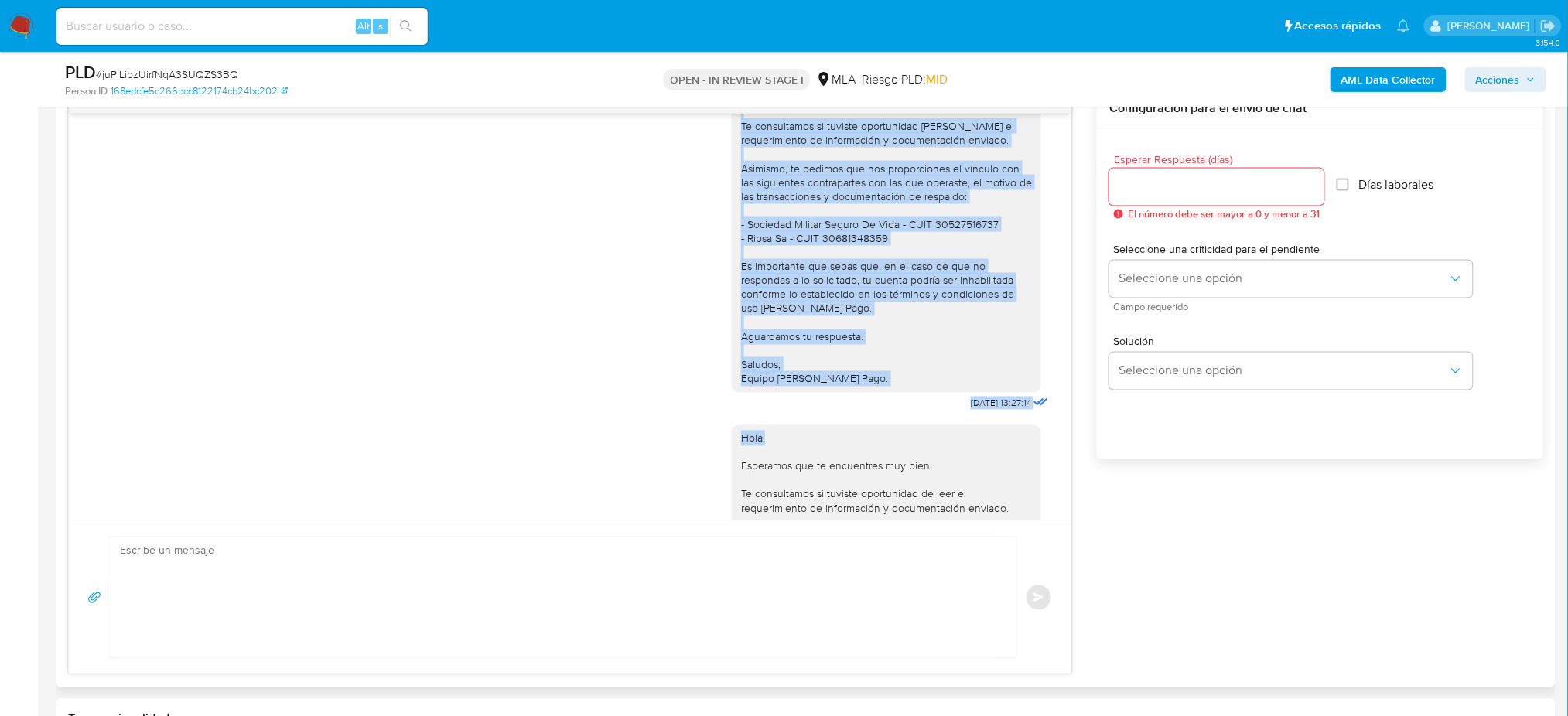
scroll to position [1255, 0]
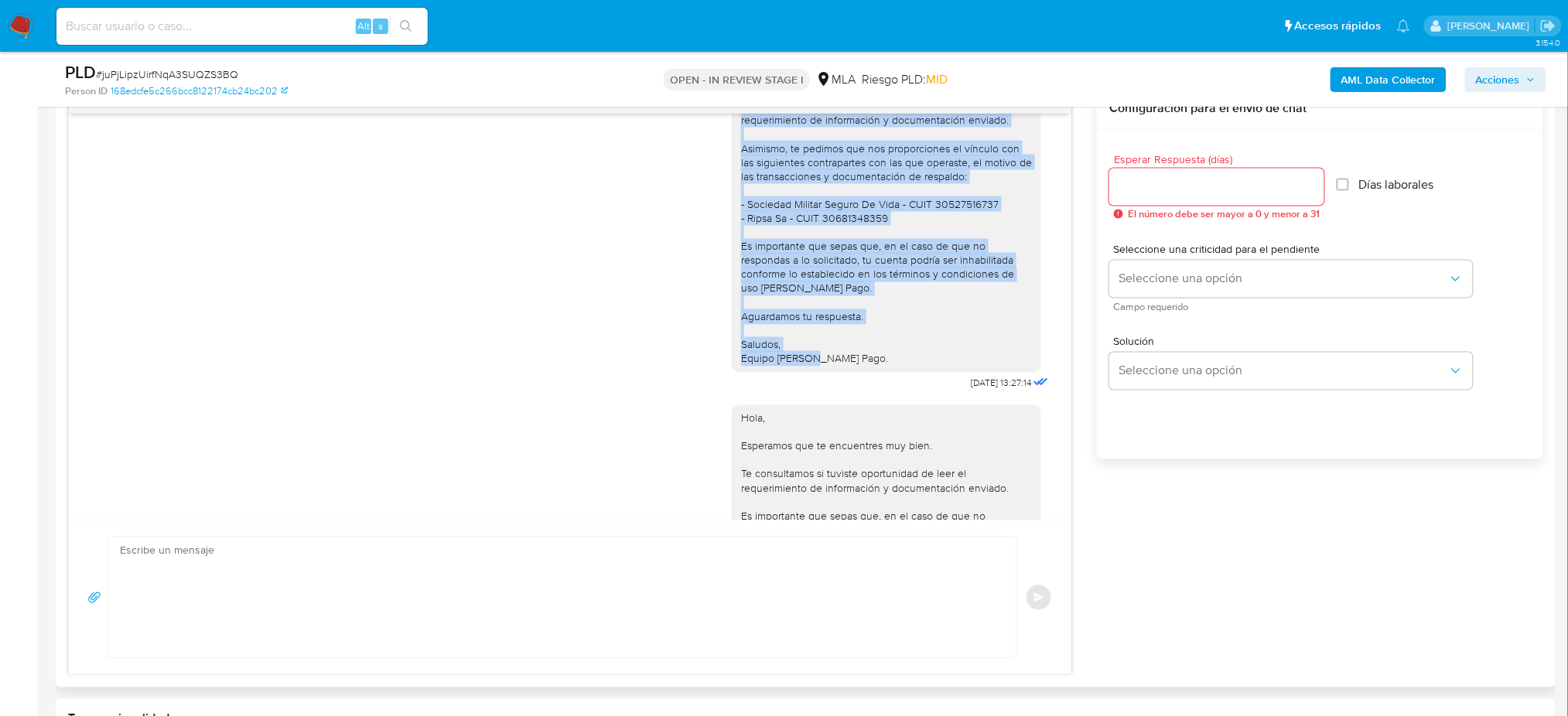
drag, startPoint x: 724, startPoint y: 203, endPoint x: 852, endPoint y: 404, distance: 238.3
click at [852, 372] on div "Hola, Esperamos que te encuentres muy bien. Te consultamos si tuviste oportunid…" at bounding box center [886, 204] width 309 height 336
copy div "Hola, Esperamos que te encuentres muy bien. Te consultamos si tuviste oportunid…"
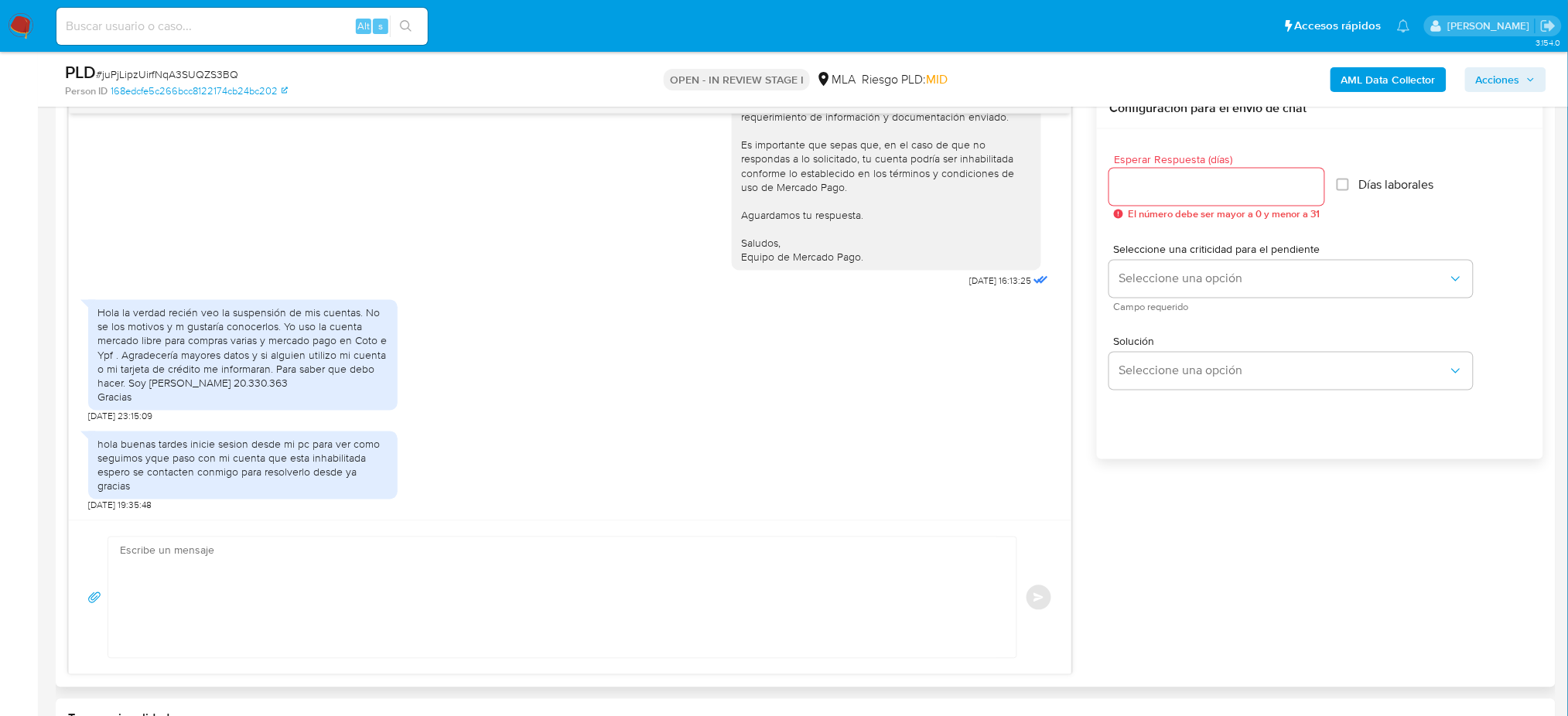
scroll to position [1969, 0]
click at [241, 566] on textarea at bounding box center [559, 598] width 877 height 121
paste textarea "Hola, Esperamos que te encuentres muy bien. Te consultamos si tuviste oportunid…"
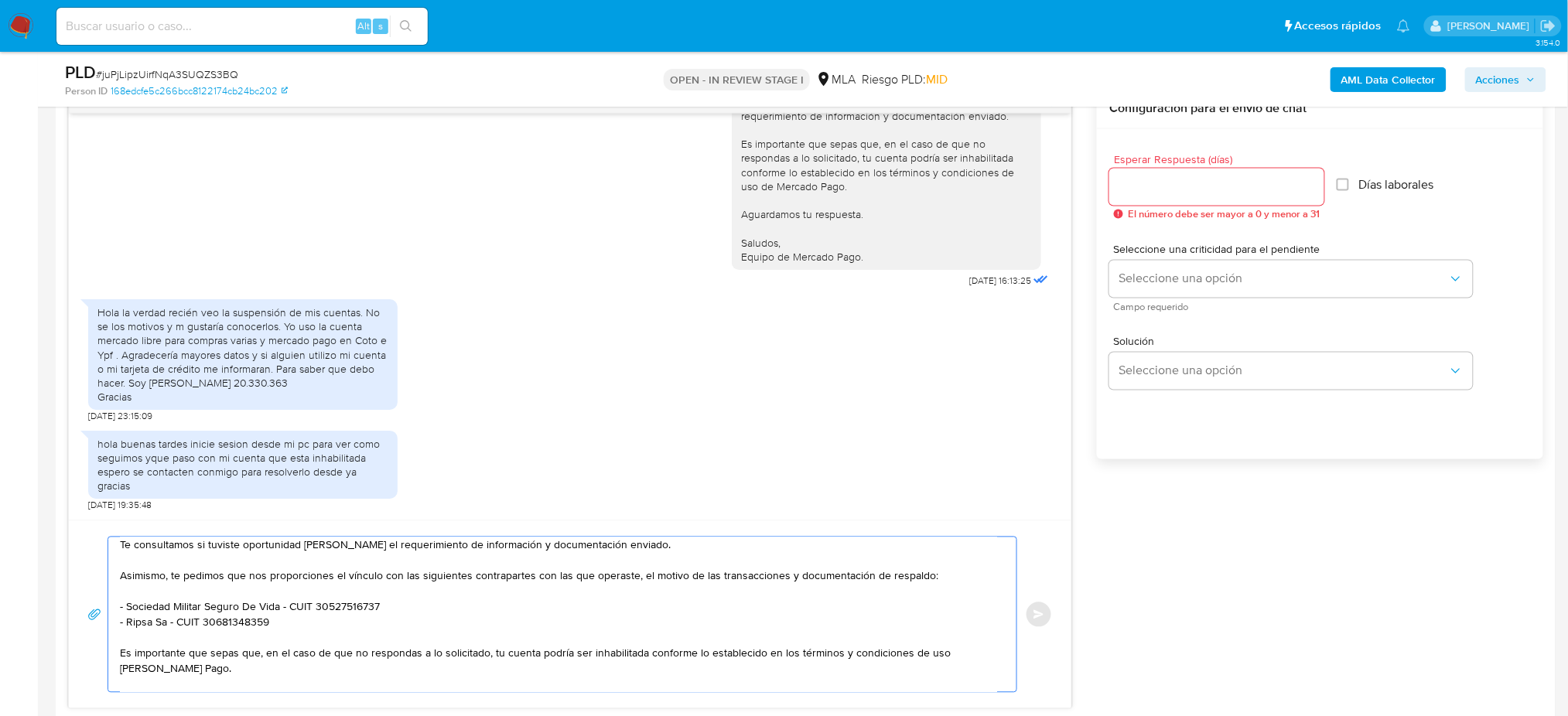
scroll to position [0, 0]
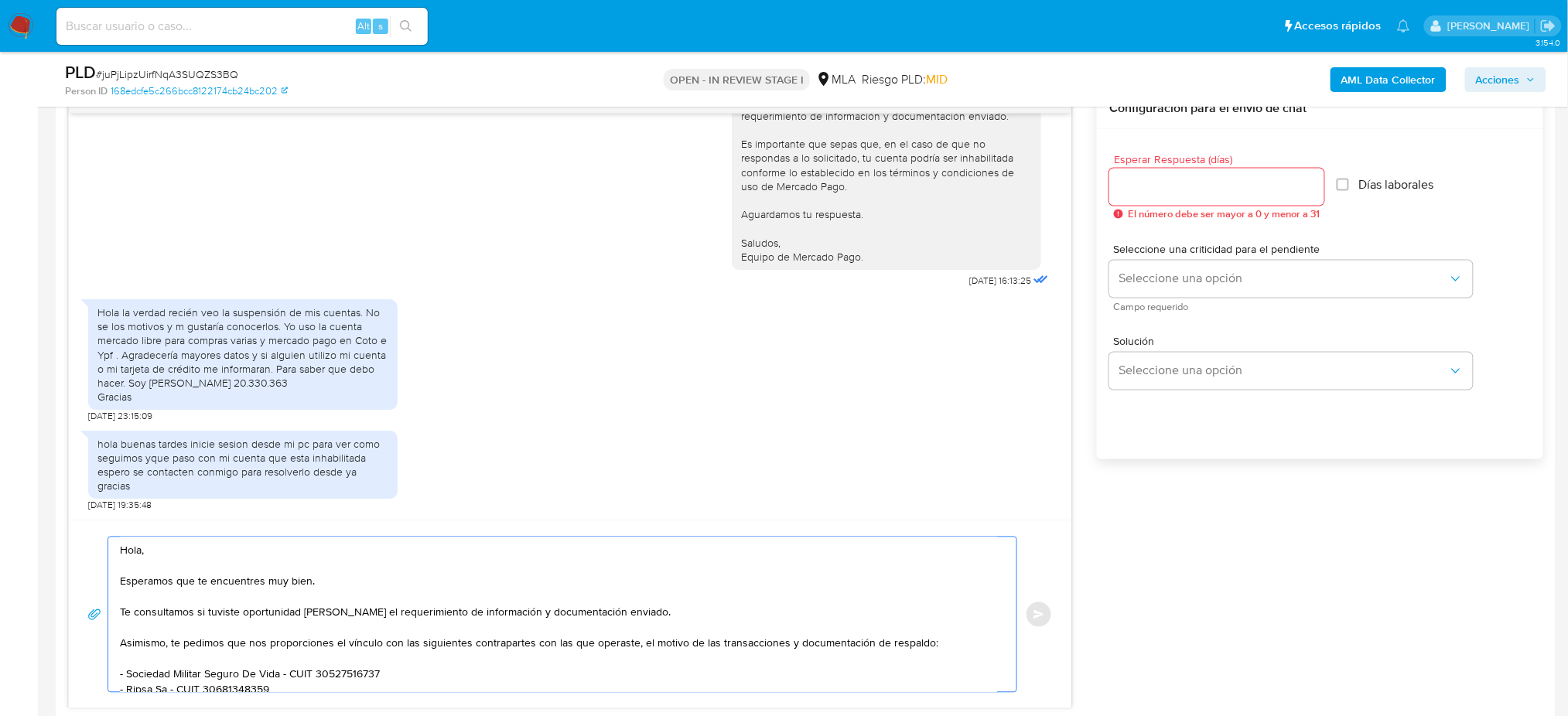
type textarea "Hola, Esperamos que te encuentres muy bien. Te consultamos si tuviste oportunid…"
click at [1130, 191] on input "Esperar Respuesta (días)" at bounding box center [1217, 187] width 215 height 20
type input "1"
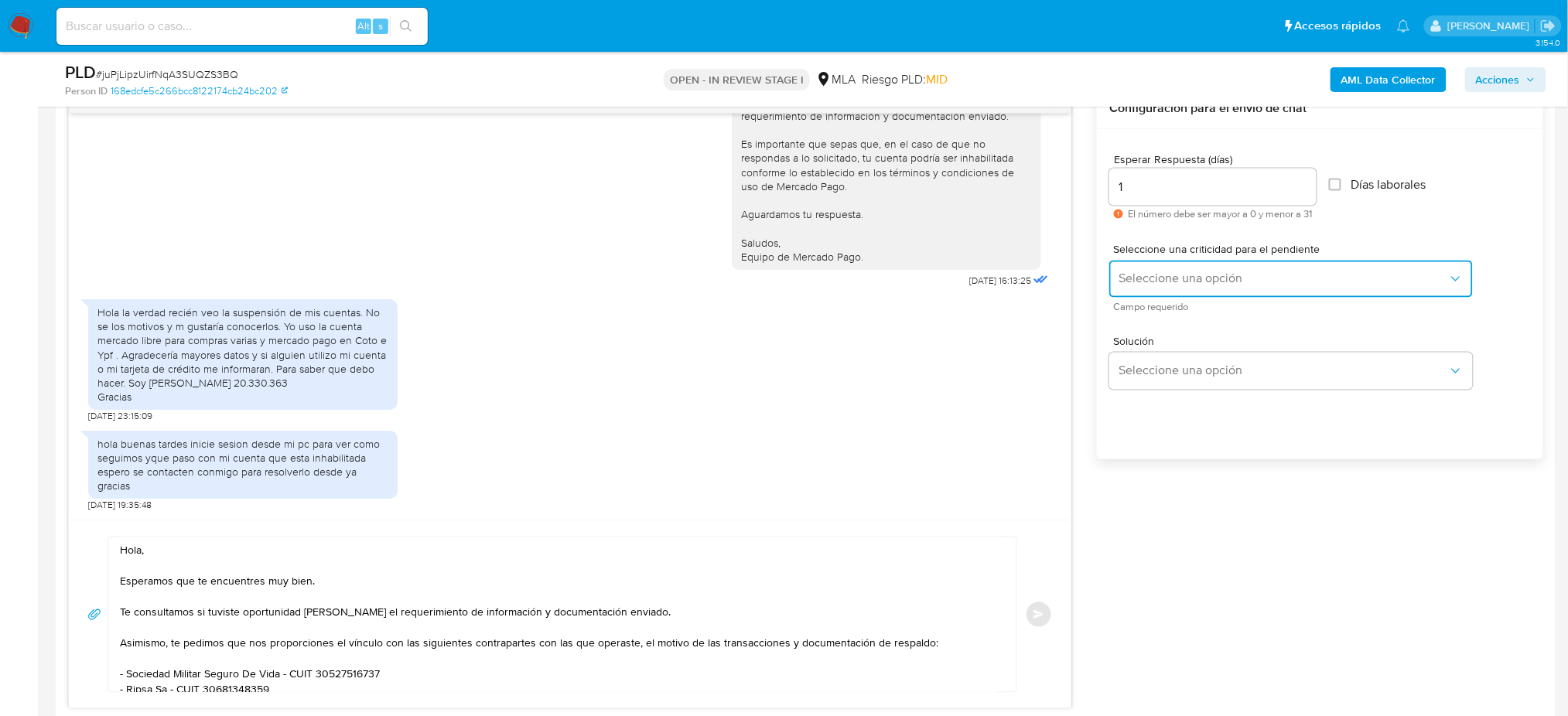
click at [1149, 279] on span "Seleccione una opción" at bounding box center [1284, 279] width 330 height 16
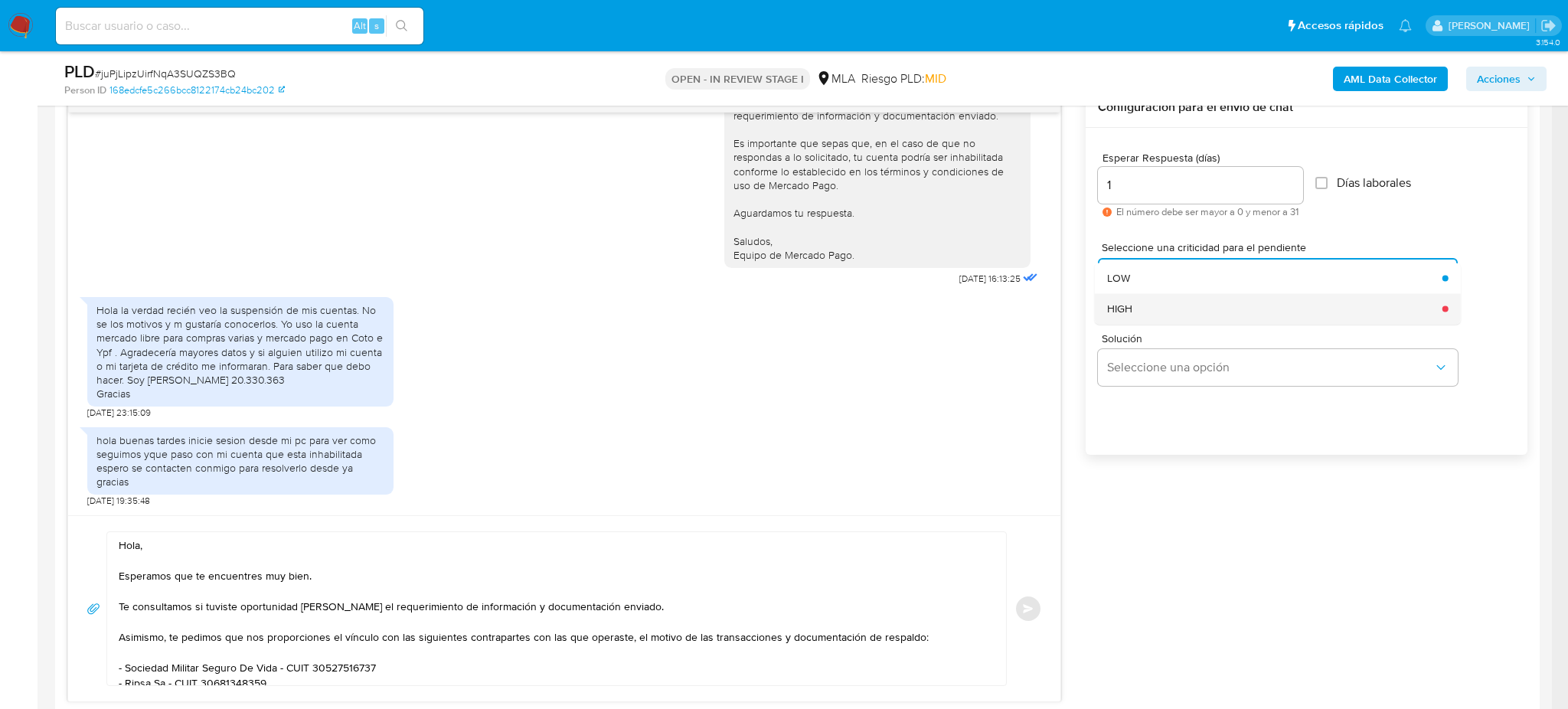
click at [1143, 309] on div "HIGH" at bounding box center [1270, 308] width 326 height 30
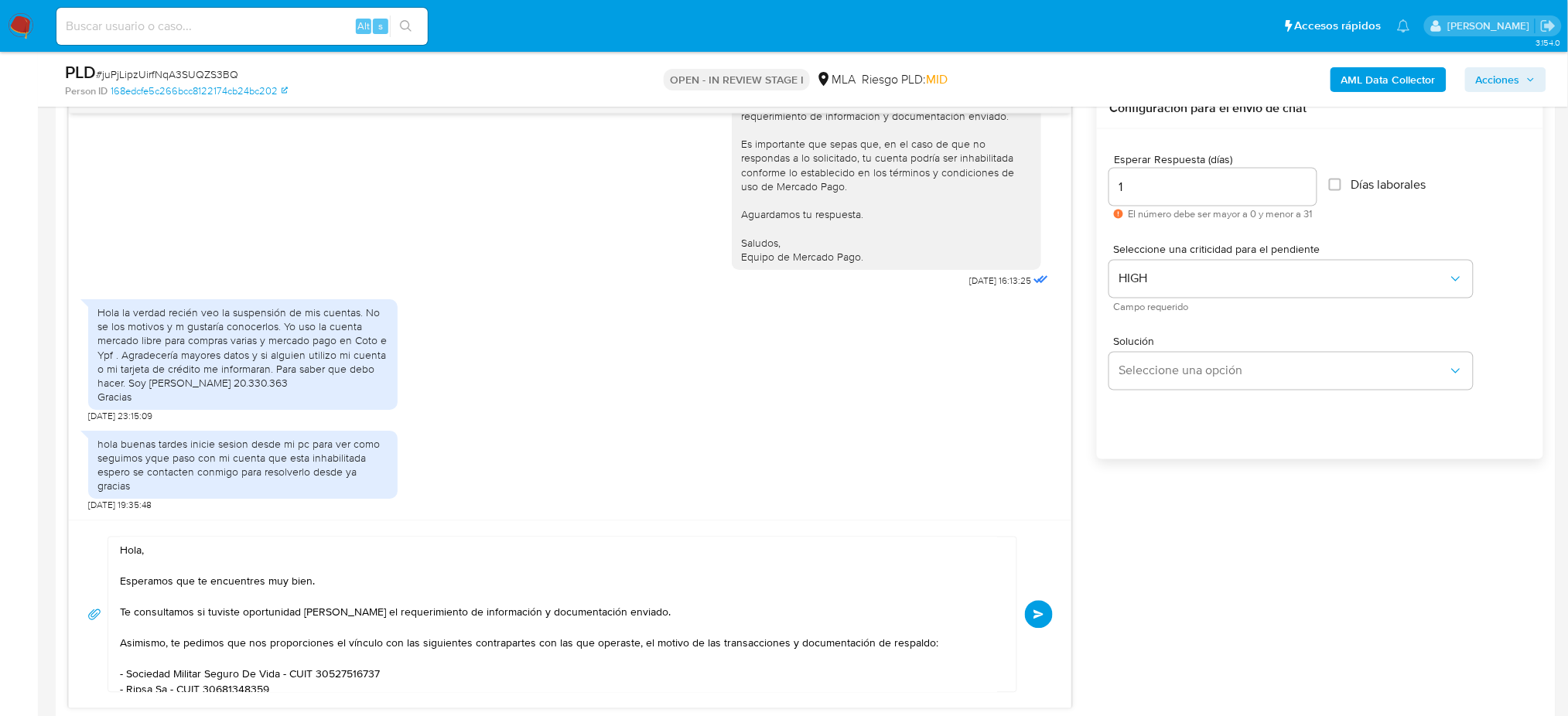
click at [1044, 622] on button "Enviar" at bounding box center [1039, 615] width 28 height 28
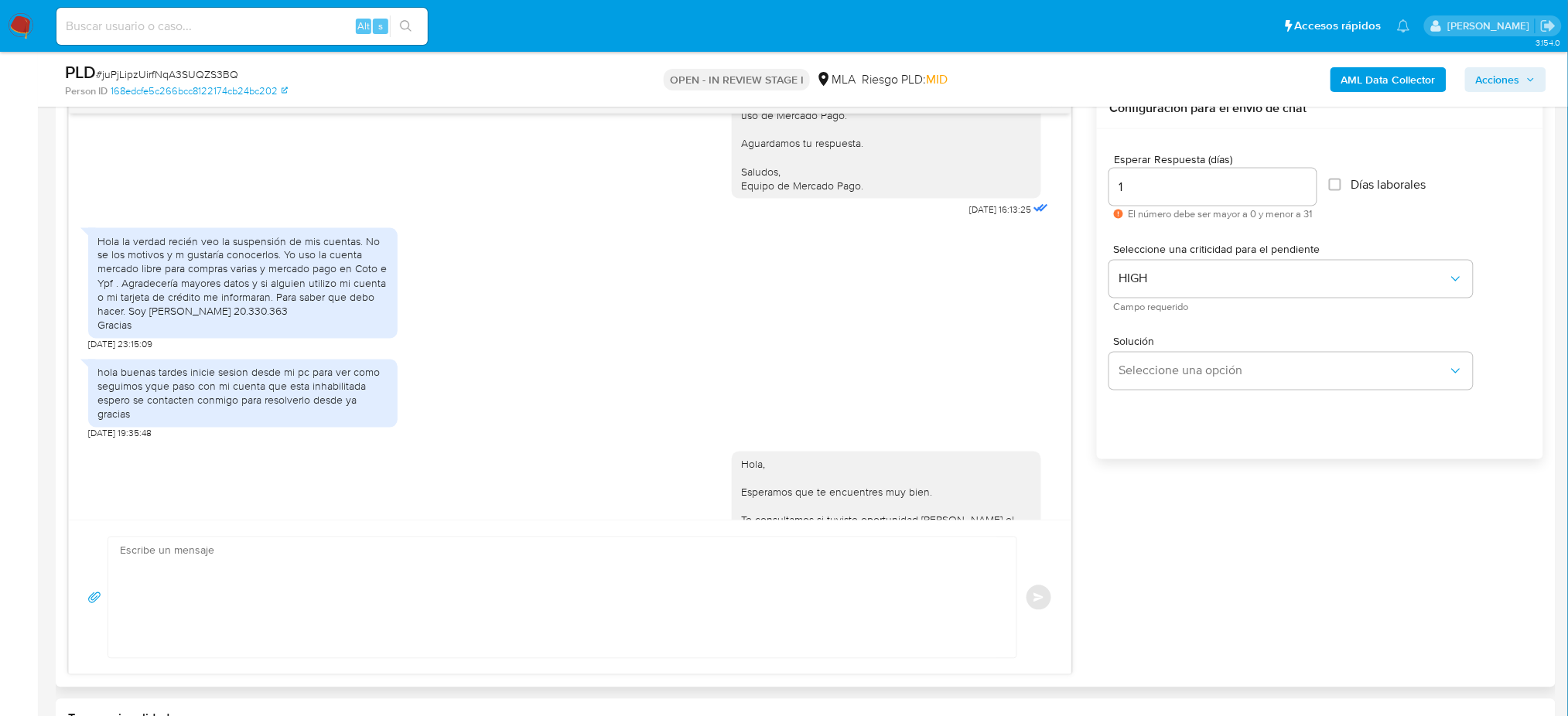
scroll to position [2337, 0]
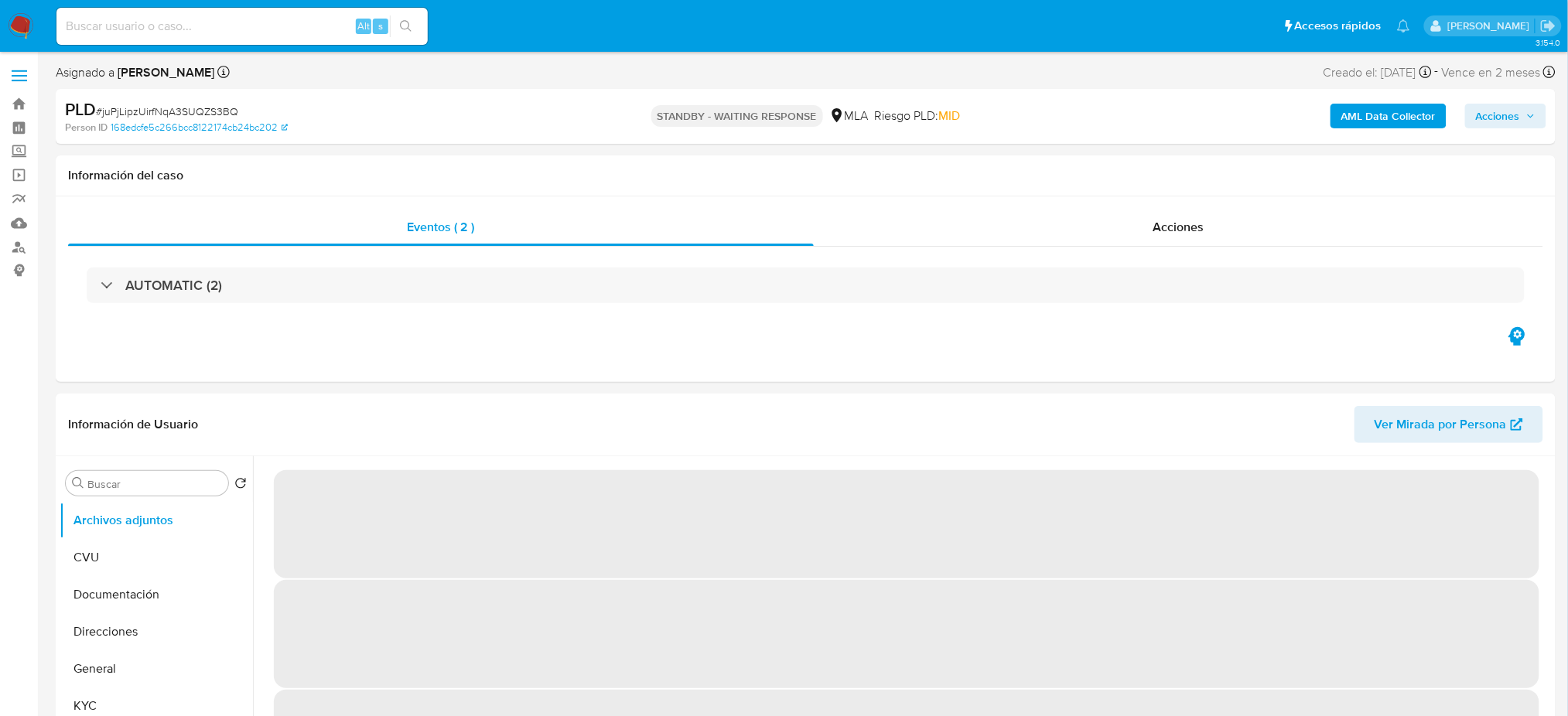
select select "10"
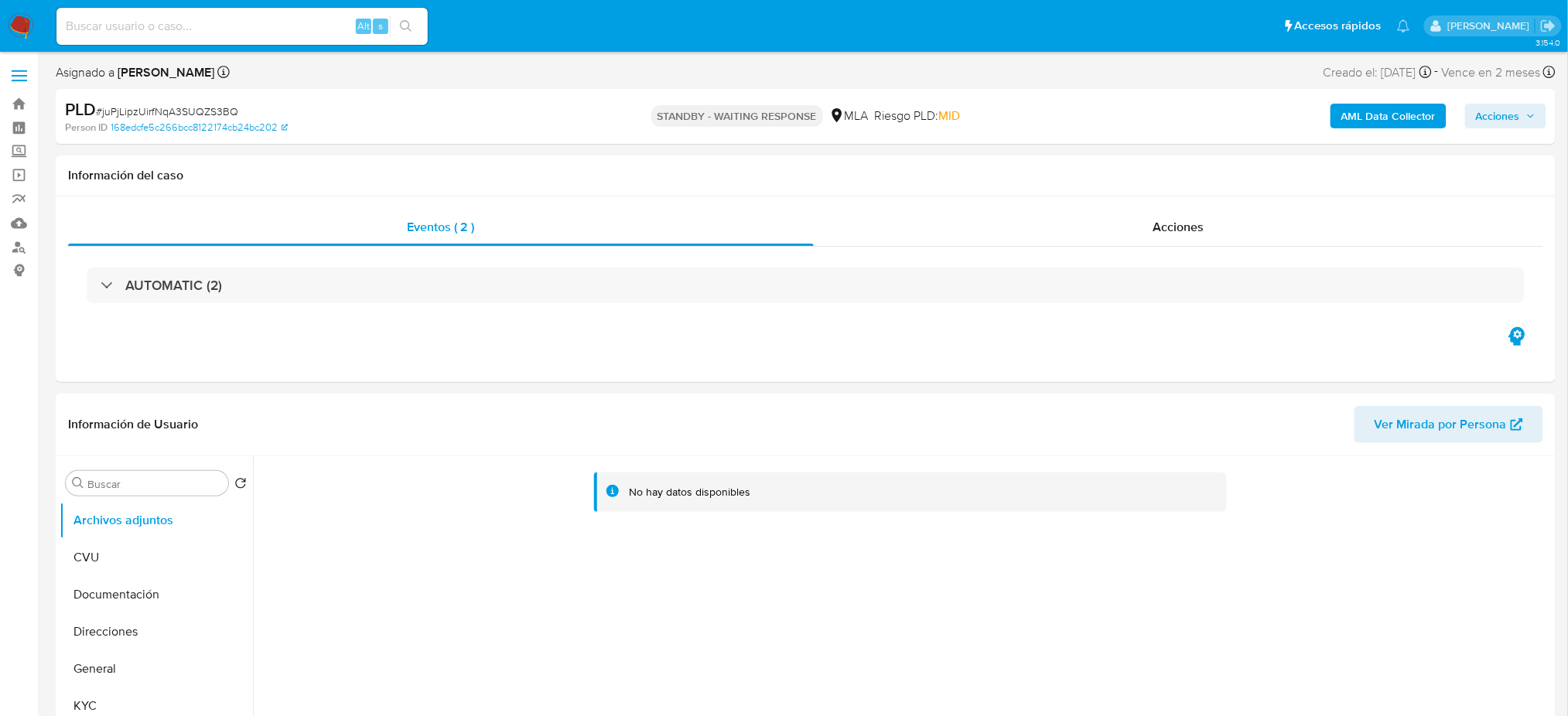
click at [243, 11] on div "Alt s" at bounding box center [242, 26] width 371 height 37
click at [255, 22] on input at bounding box center [242, 27] width 371 height 20
paste input "2dqZ9WY8KLO5aX5LlAtnhYRf"
type input "2dqZ9WY8KLO5aX5LlAtnhYRf"
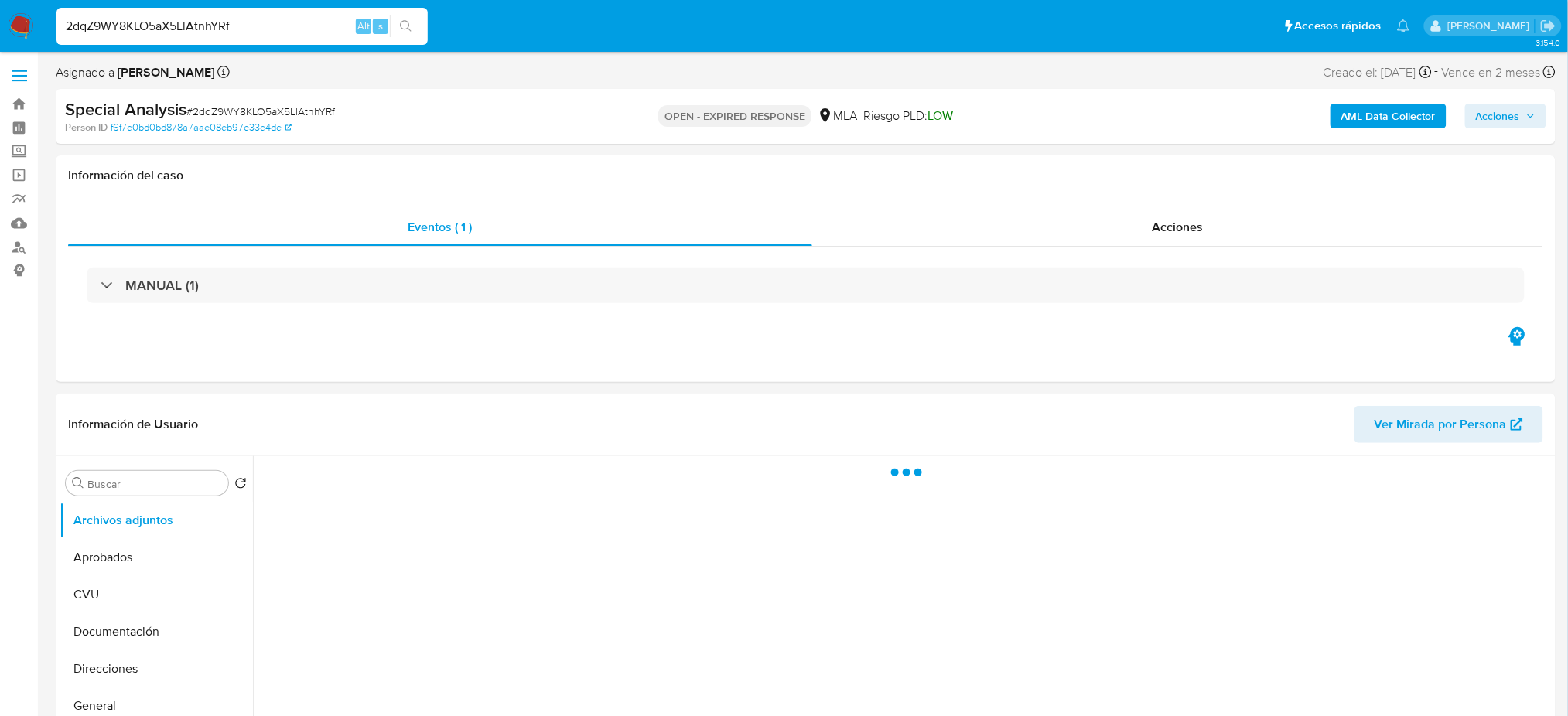
select select "10"
drag, startPoint x: 311, startPoint y: 22, endPoint x: 0, endPoint y: 70, distance: 314.7
paste input "nUGhNJP4naSdEDwjSWBSGXdk"
type input "nUGhNJP4naSdEDwjSWBSGXdk"
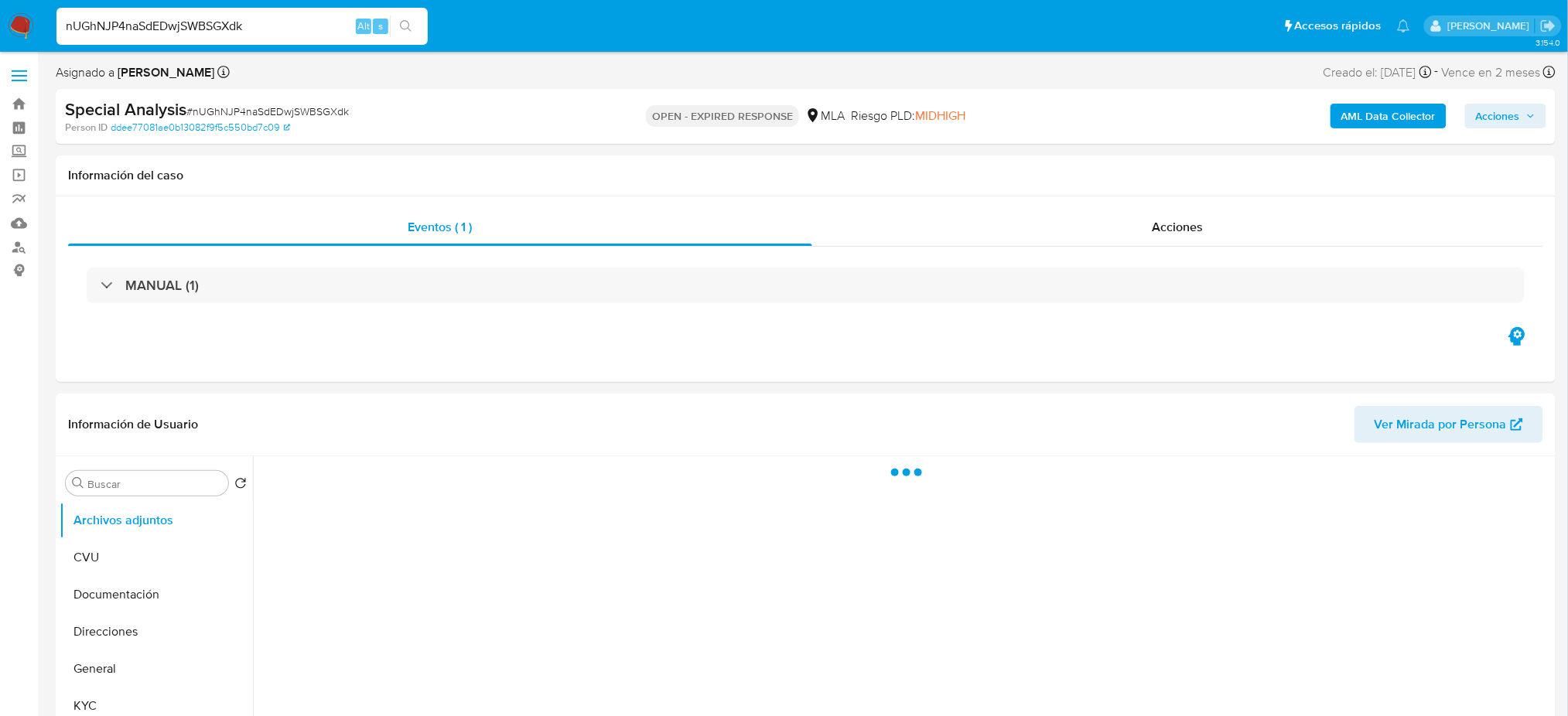
select select "10"
drag, startPoint x: 253, startPoint y: 32, endPoint x: 0, endPoint y: 46, distance: 253.4
paste input "jOsMP7ESkk4lM1SCYeJKVZAo"
type input "jOsMP7ESkk4lM1SCYeJKVZAo"
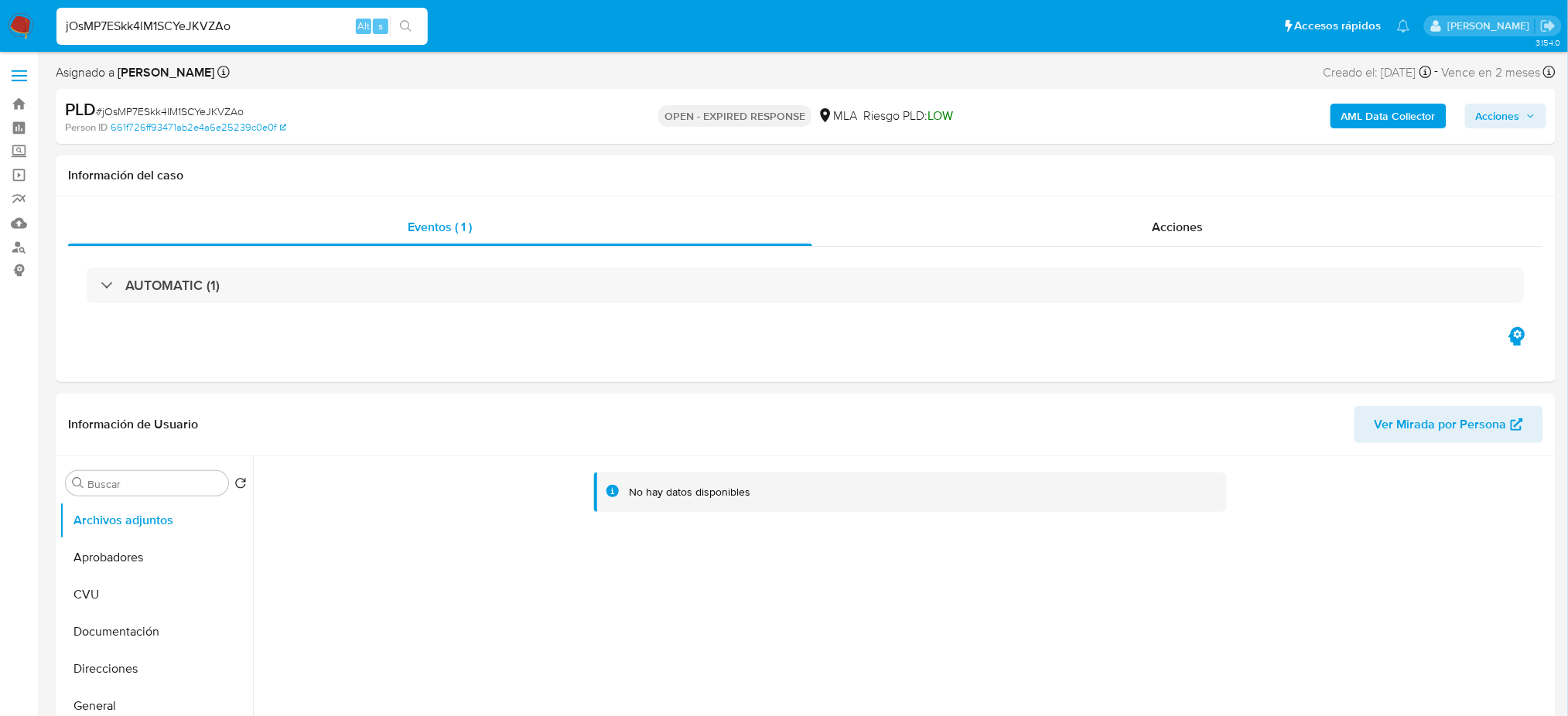
select select "10"
click at [0, 43] on nav "Pausado Ver notificaciones jOsMP7ESkk4lM1SCYeJKVZAo Alt s Accesos rápidos Presi…" at bounding box center [784, 26] width 1568 height 52
paste input "365rBFg85DT3Oa5MQkNlKUOQ"
type input "365rBFg85DT3Oa5MQkNlKUOQ"
click at [21, 23] on img at bounding box center [21, 27] width 27 height 27
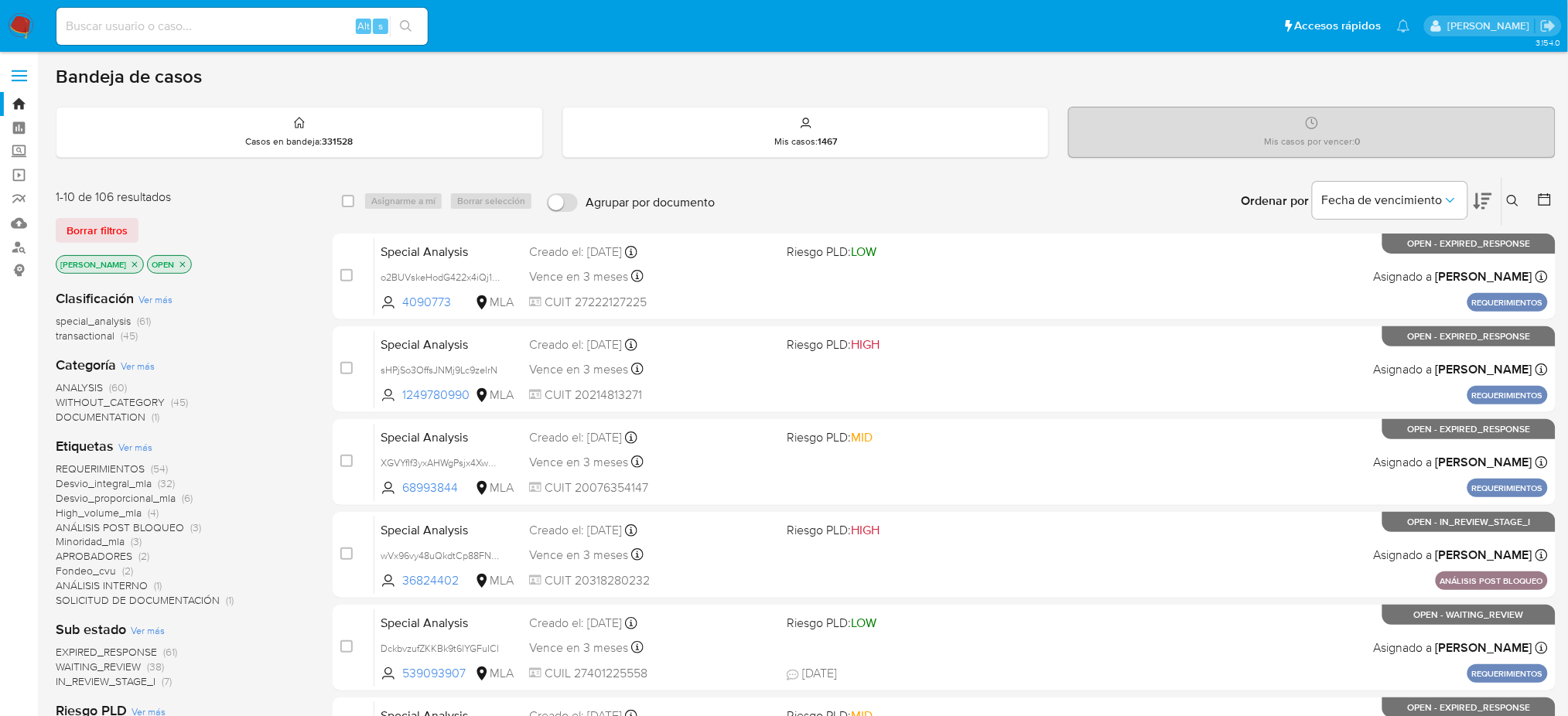
click at [283, 42] on div "Alt s" at bounding box center [242, 26] width 371 height 37
click at [231, 25] on input at bounding box center [242, 27] width 371 height 20
paste input "elkcoEyuRtlkdR8uODFHzHyH"
type input "elkcoEyuRtlkdR8uODFHzHyH"
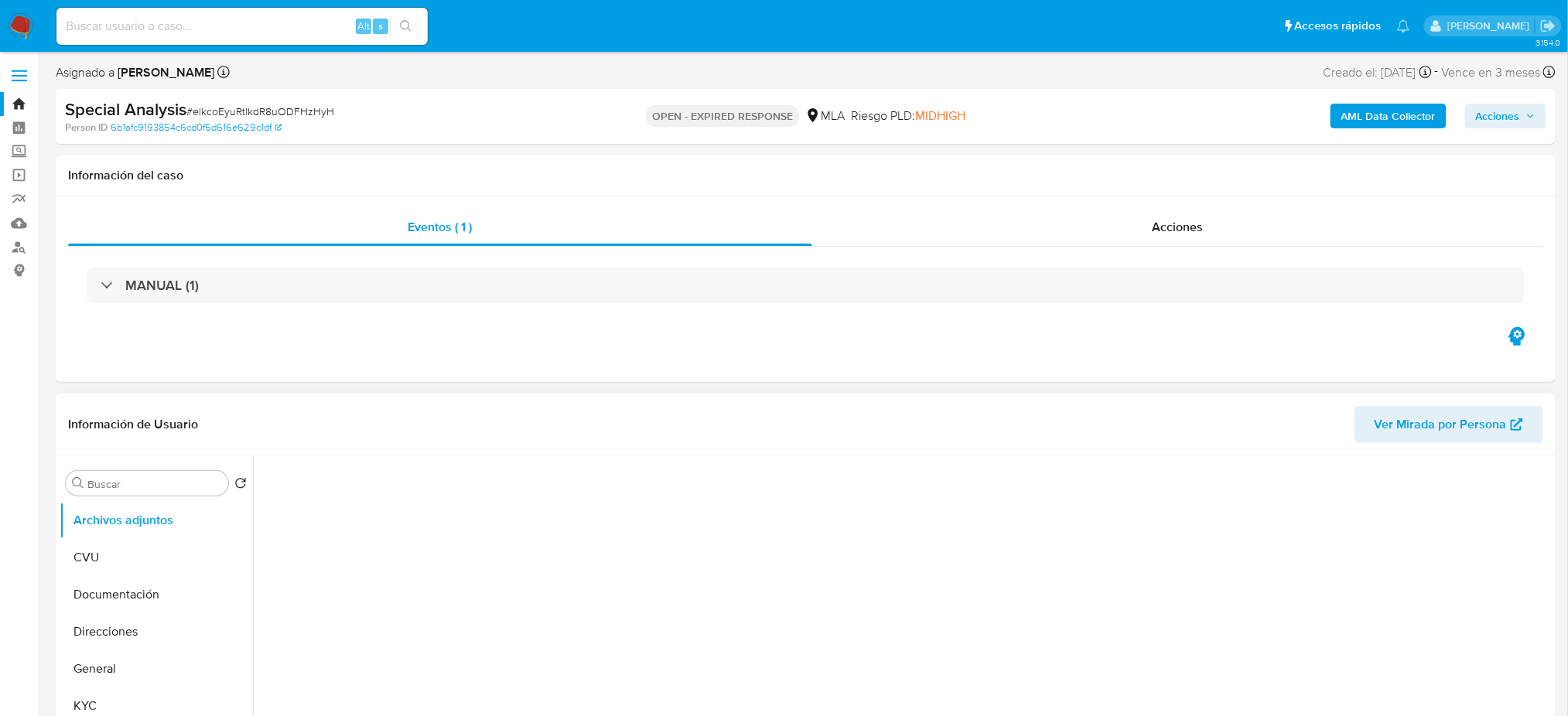
click at [1094, 713] on div at bounding box center [902, 655] width 1299 height 396
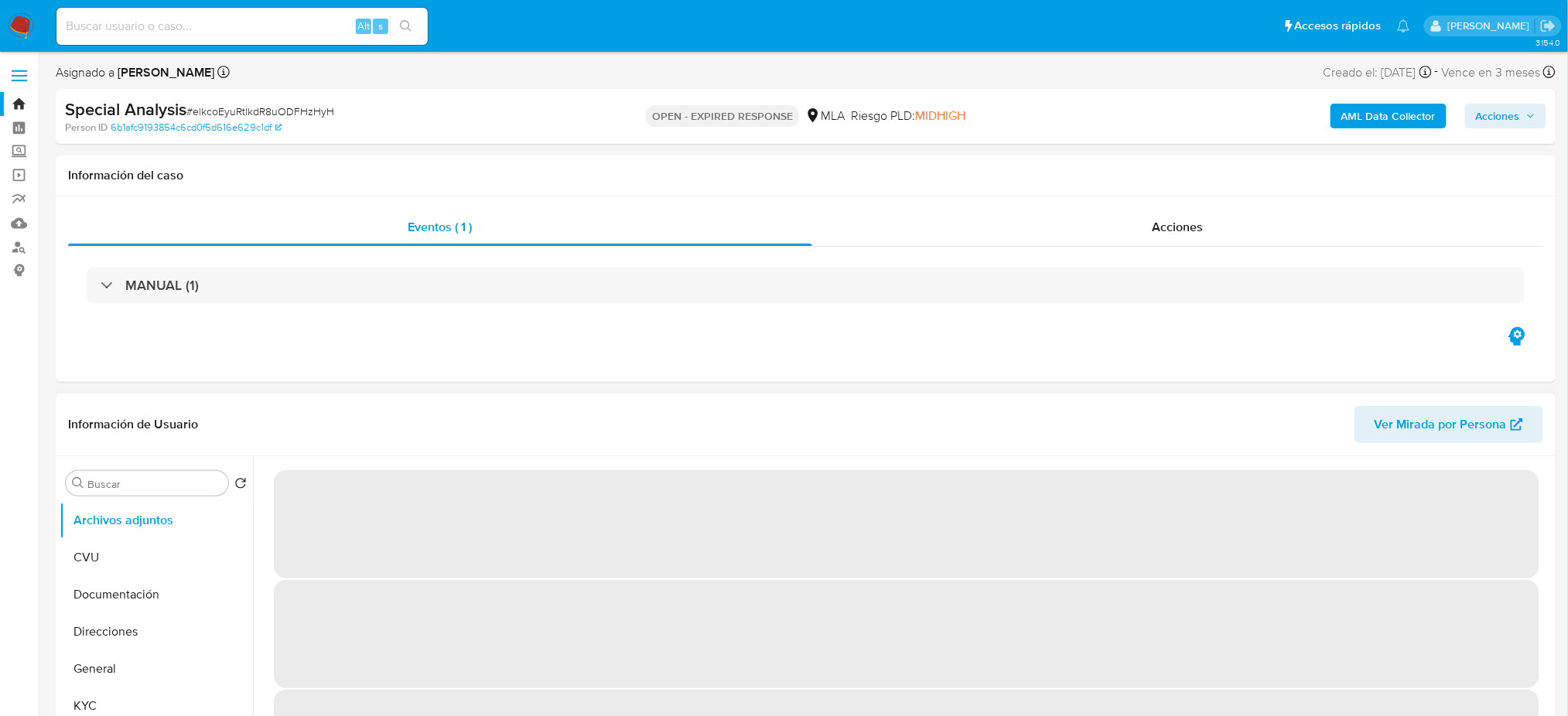
select select "10"
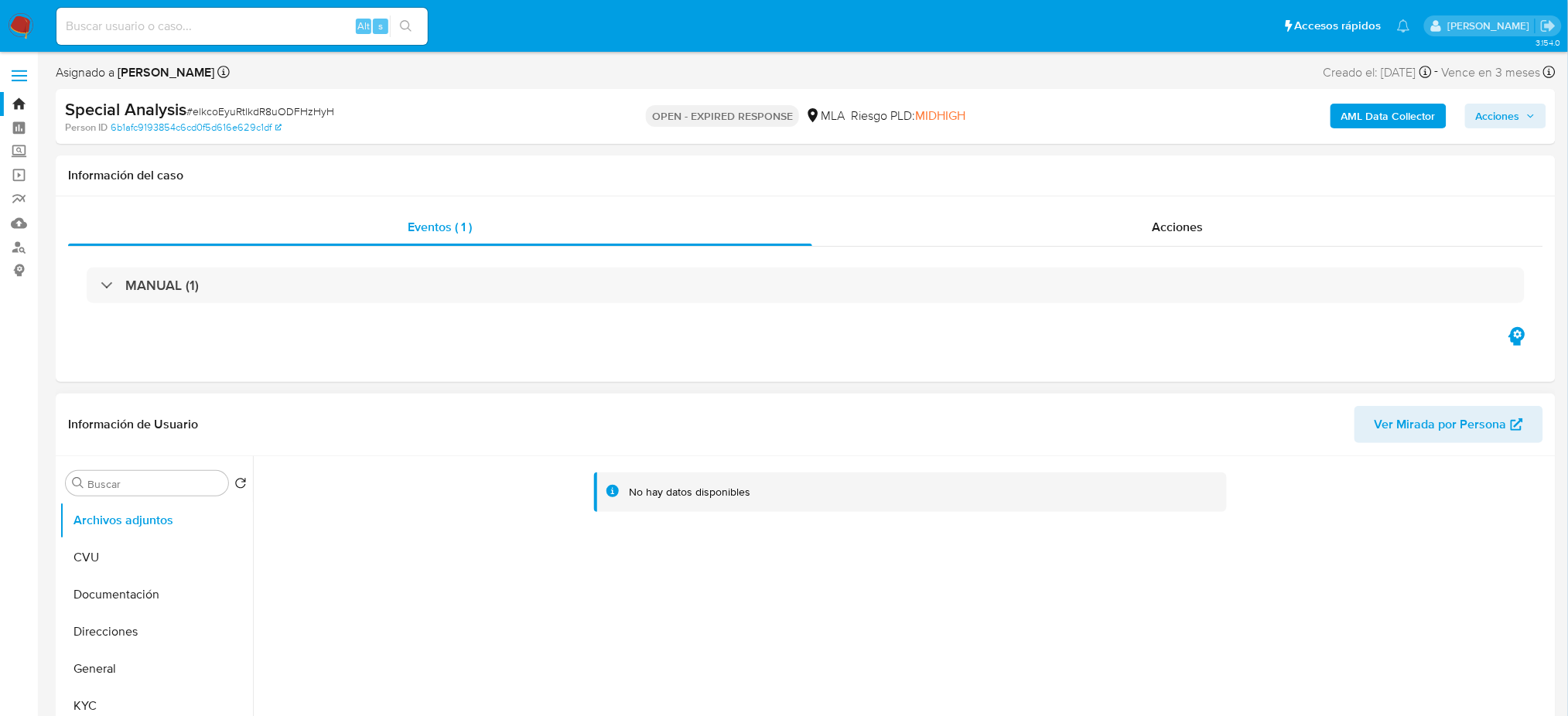
click at [288, 21] on input at bounding box center [242, 27] width 371 height 20
paste input "pLayMtWdZXFzYEe6s91Ho9cw"
type input "pLayMtWdZXFzYEe6s91Ho9cw"
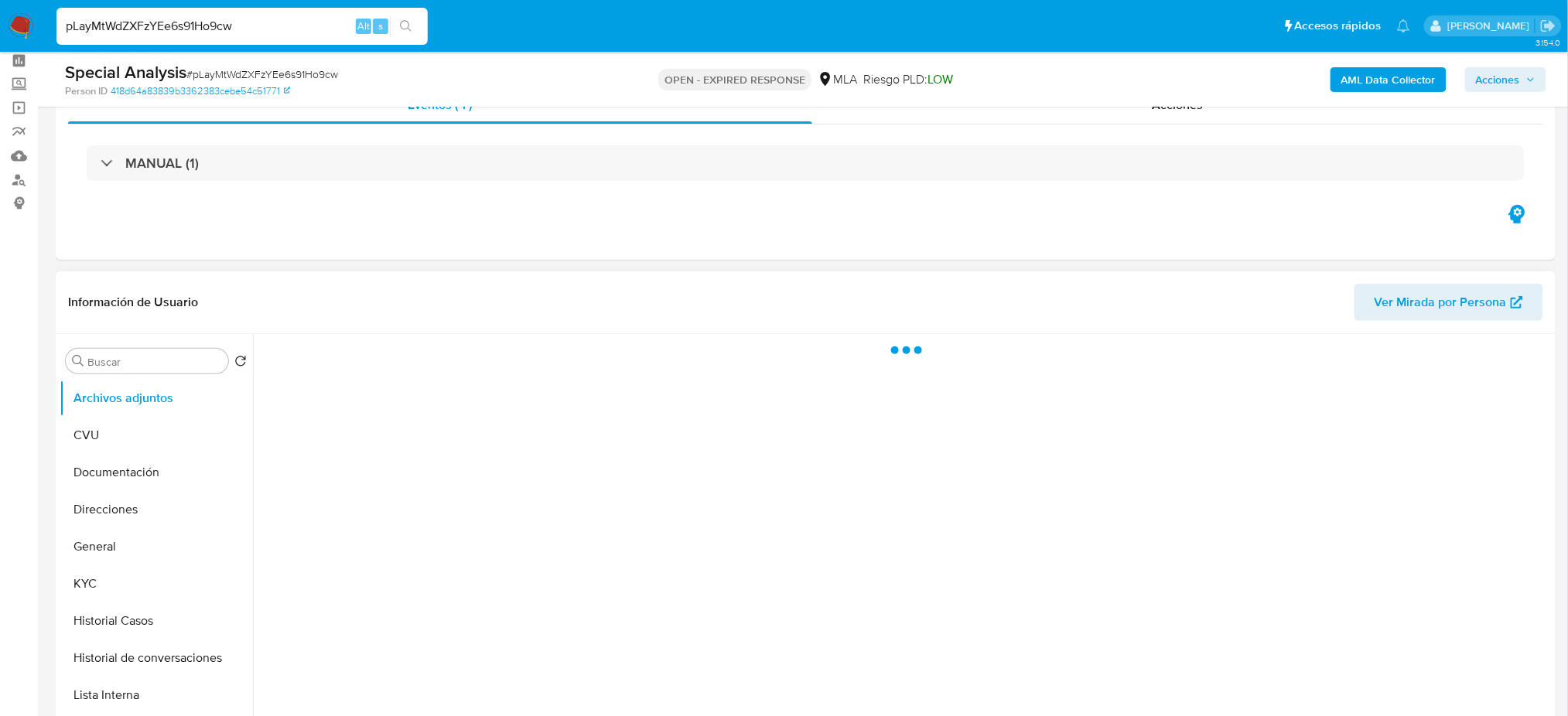
scroll to position [103, 0]
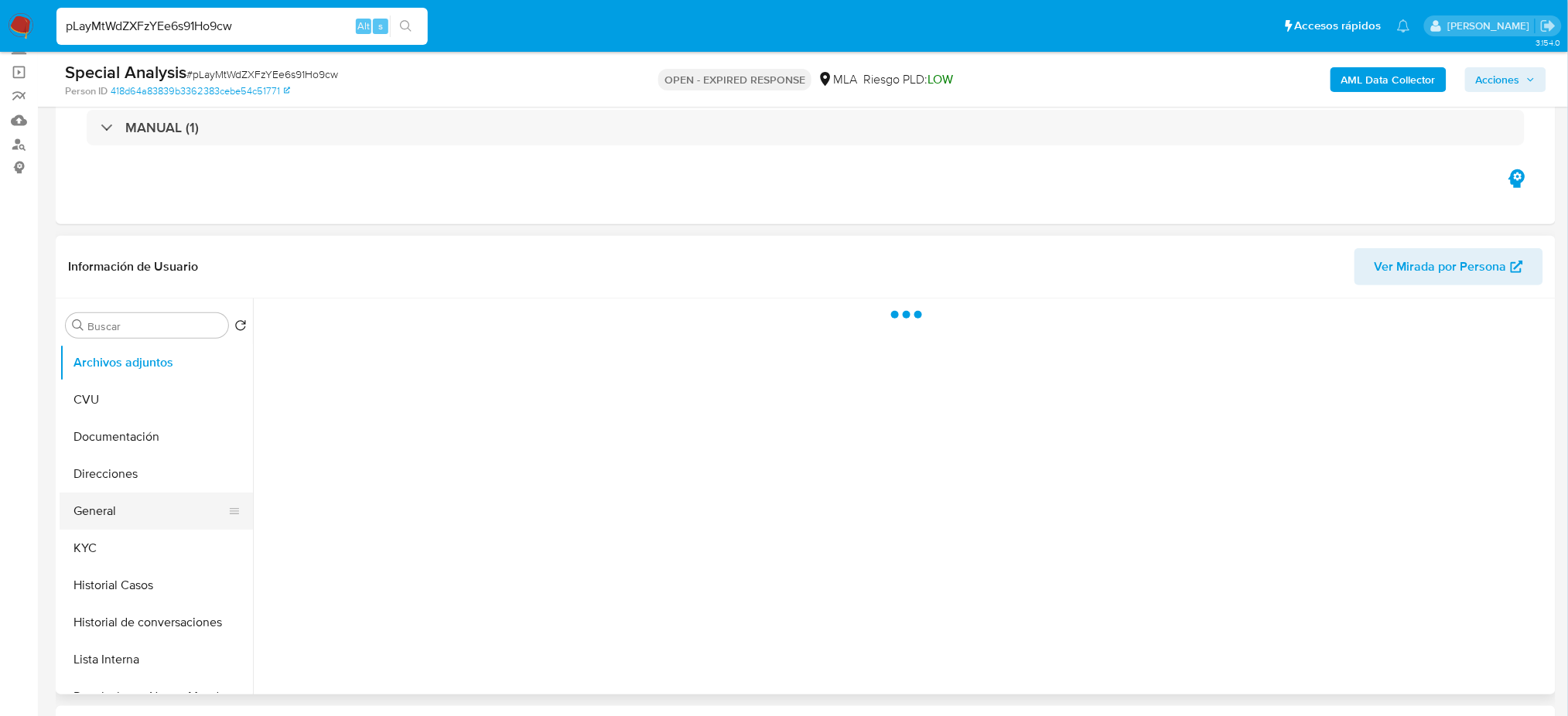
click at [84, 525] on button "General" at bounding box center [150, 511] width 181 height 37
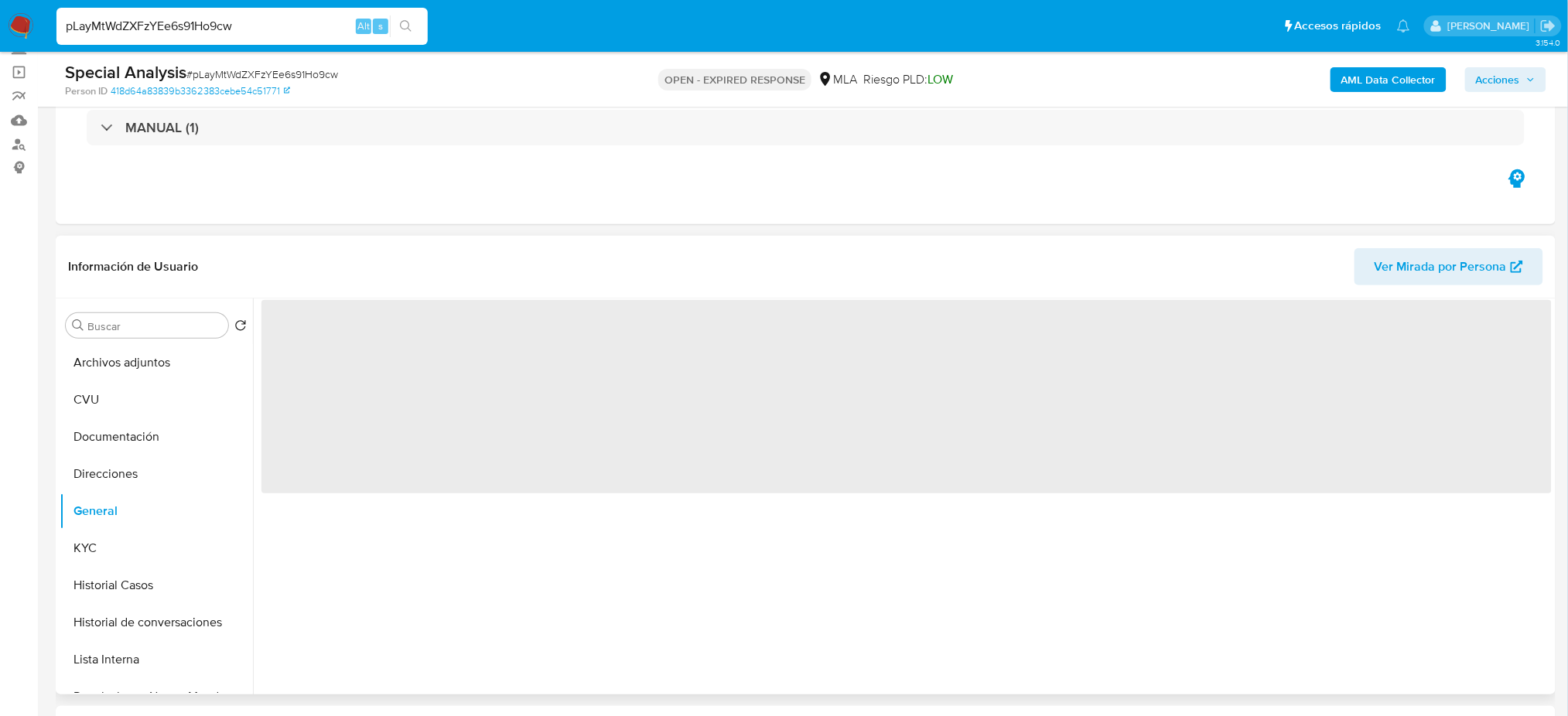
select select "10"
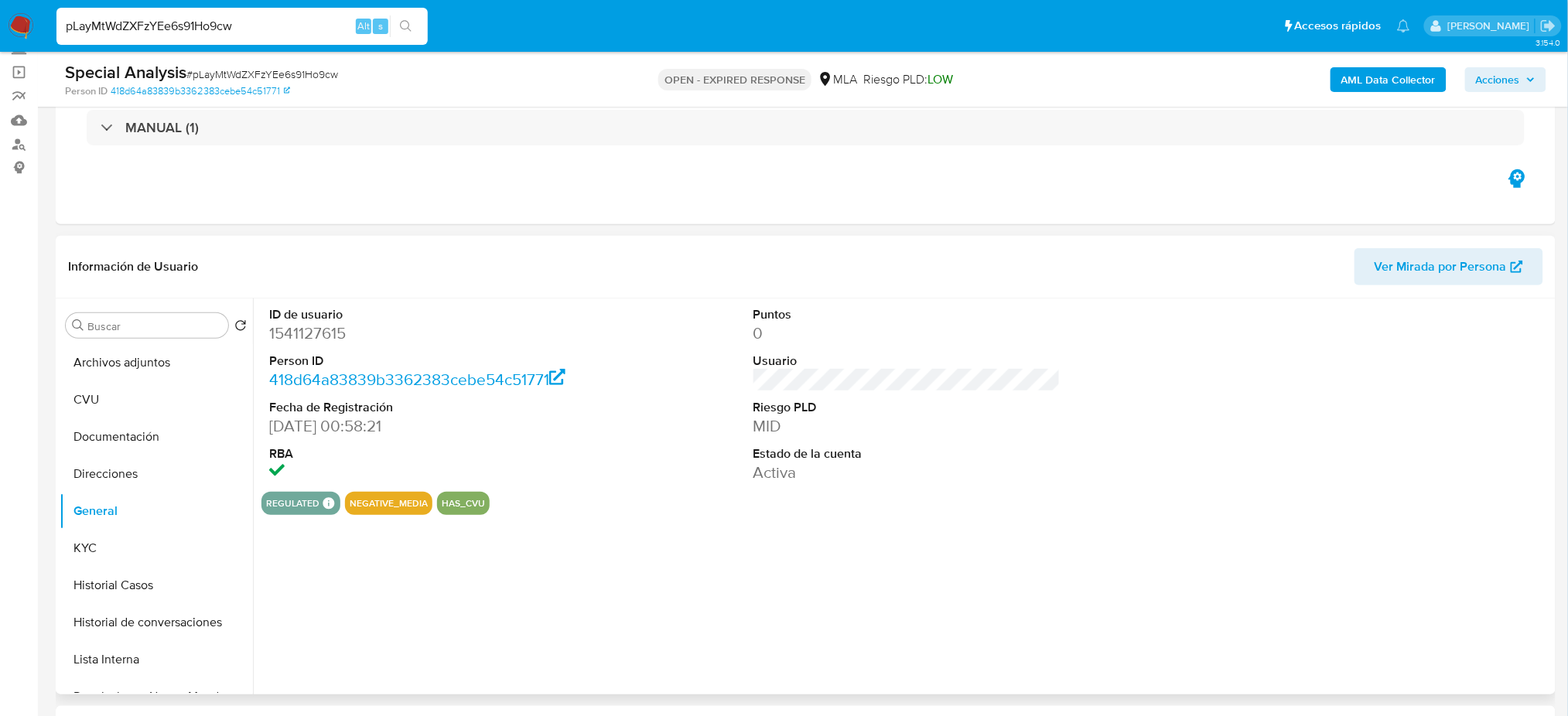
click at [296, 329] on dd "1541127615" at bounding box center [423, 333] width 307 height 22
copy dd "1541127615"
click at [234, 70] on span "# pLayMtWdZXFzYEe6s91Ho9cw" at bounding box center [262, 74] width 152 height 16
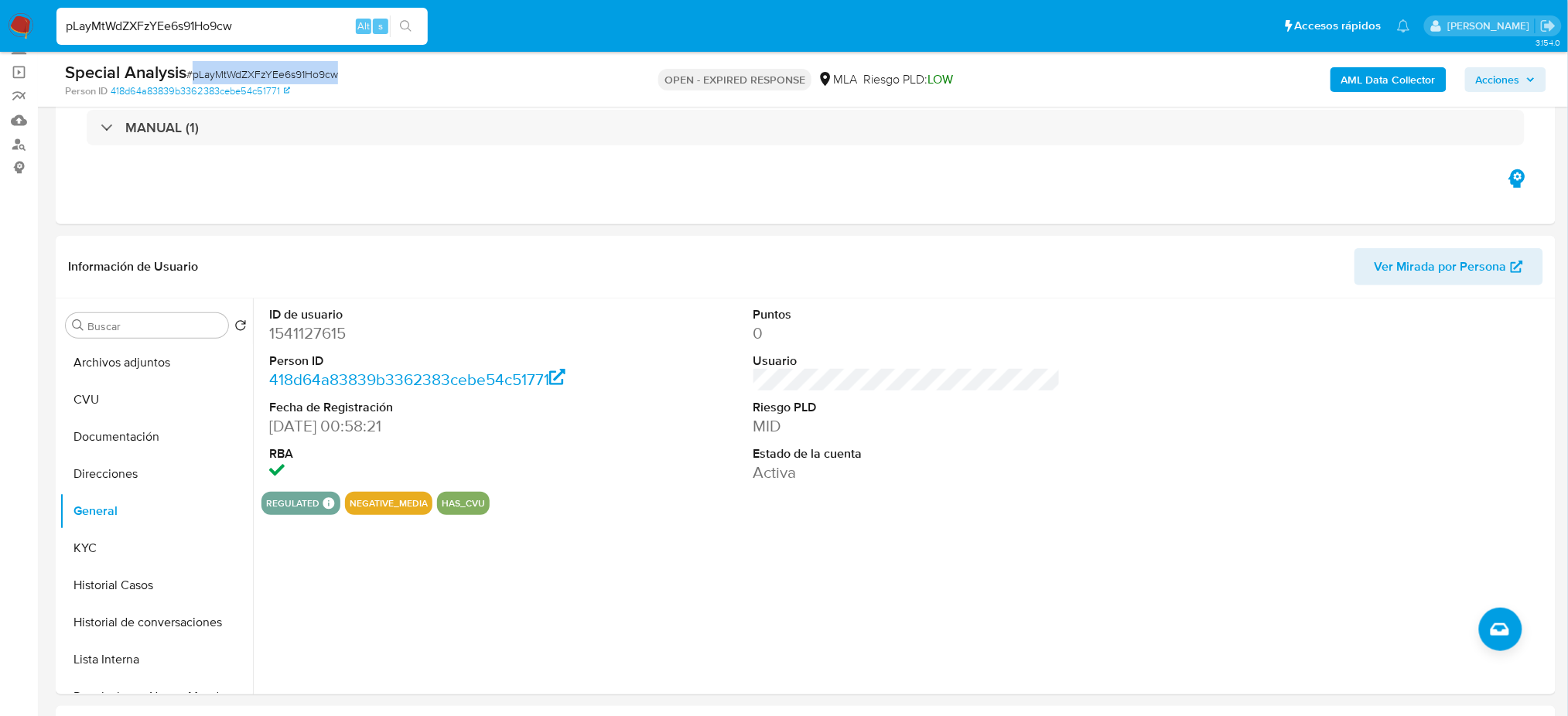
copy span "pLayMtWdZXFzYEe6s91Ho9cw"
drag, startPoint x: 240, startPoint y: 20, endPoint x: 0, endPoint y: 54, distance: 242.4
paste input "FlDc2IRDtIydBRbhVsMTtzyo"
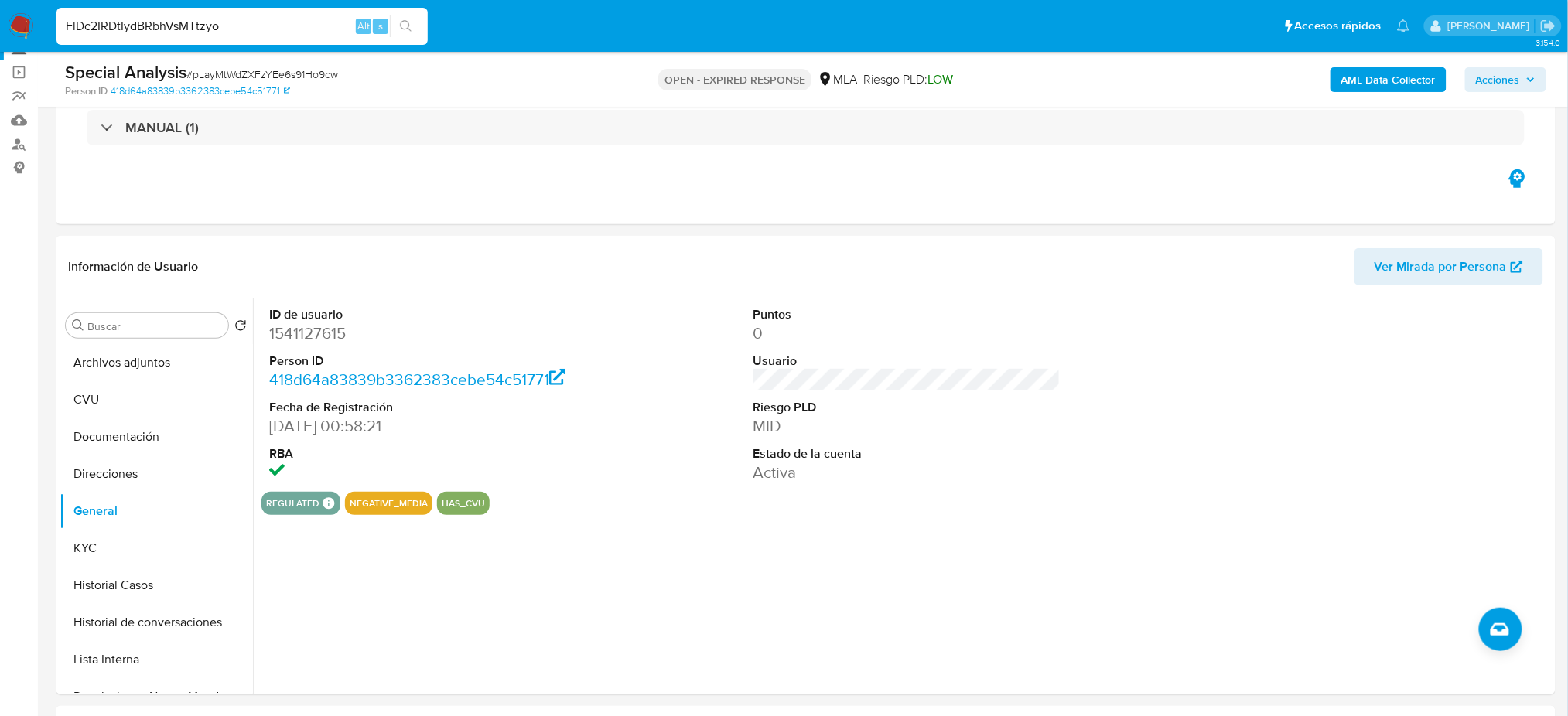
type input "FlDc2IRDtIydBRbhVsMTtzyo"
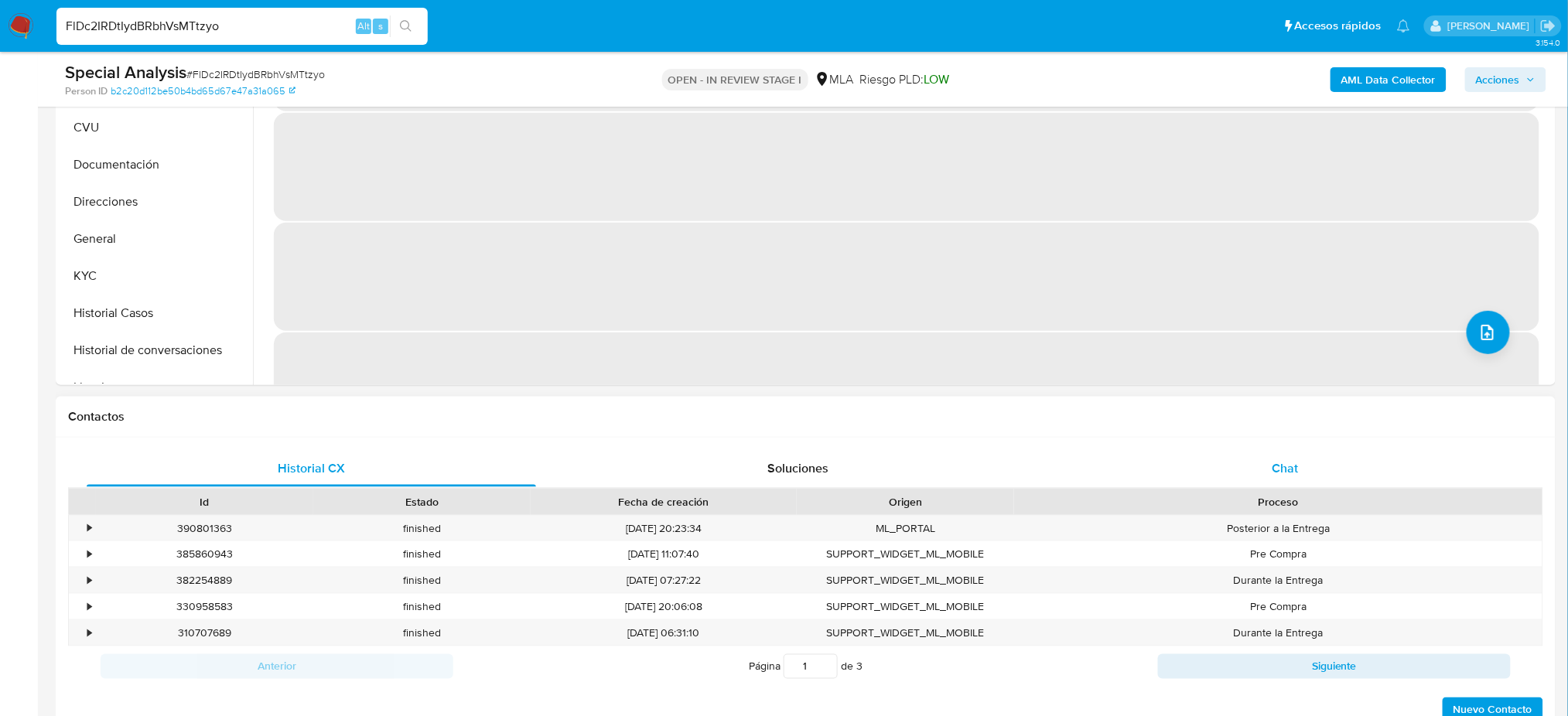
select select "10"
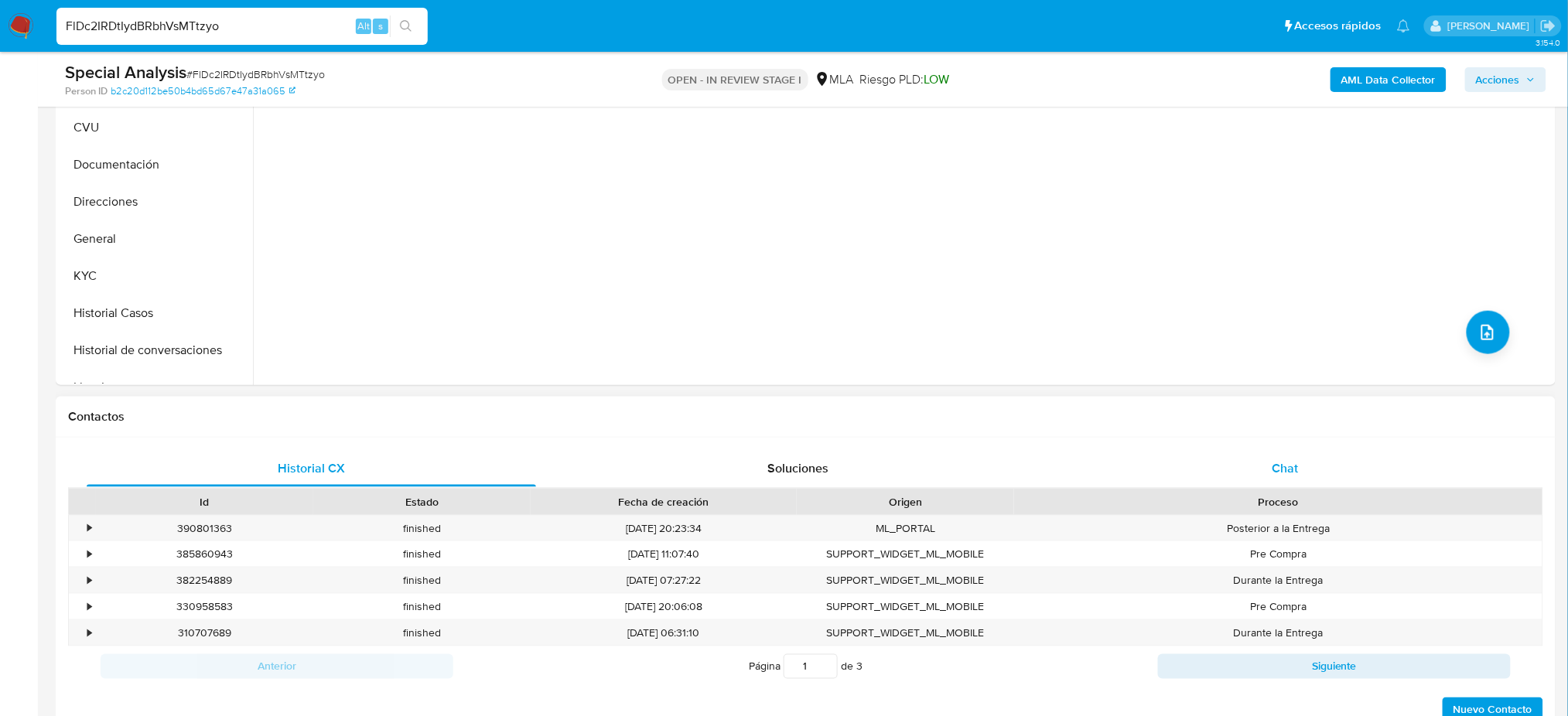
click at [1333, 455] on div "Chat" at bounding box center [1285, 468] width 449 height 37
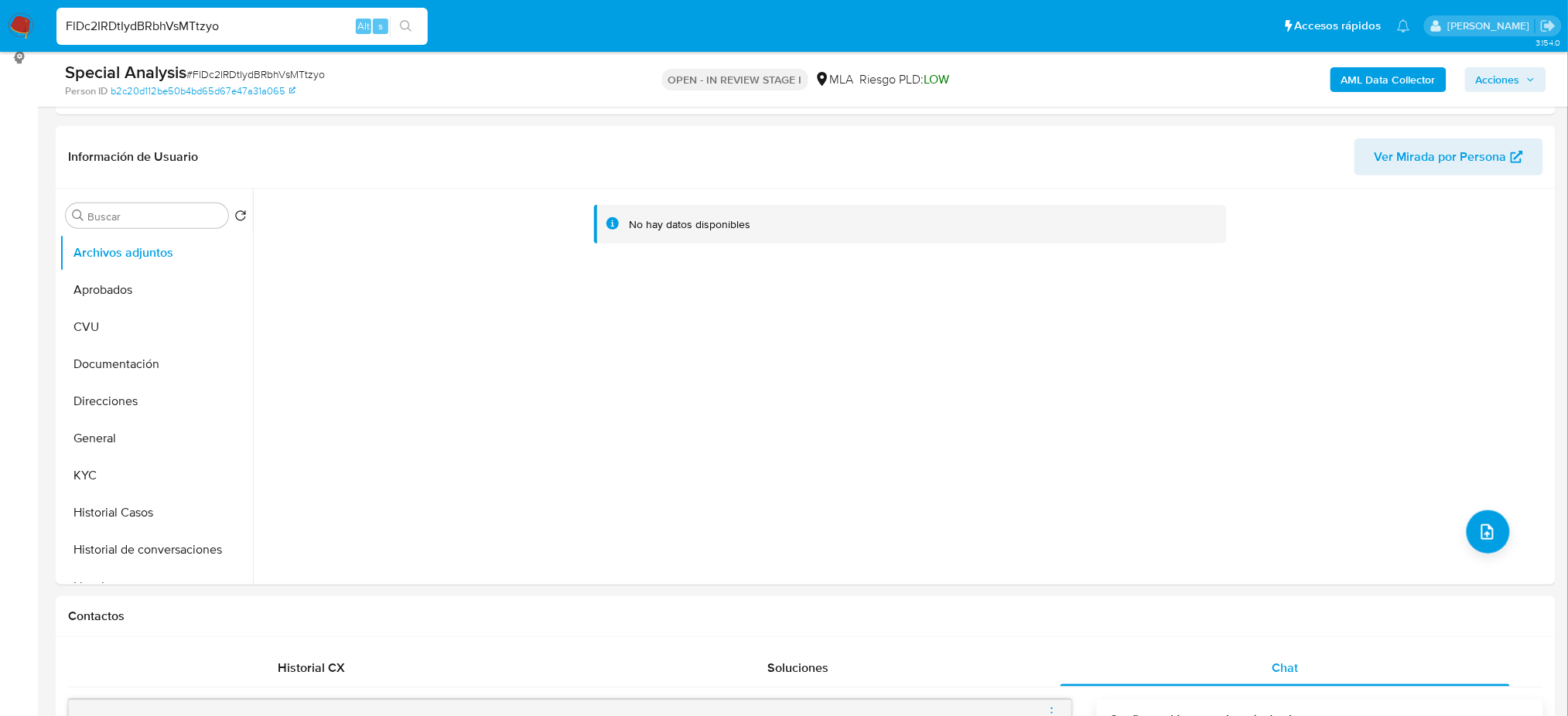
scroll to position [206, 0]
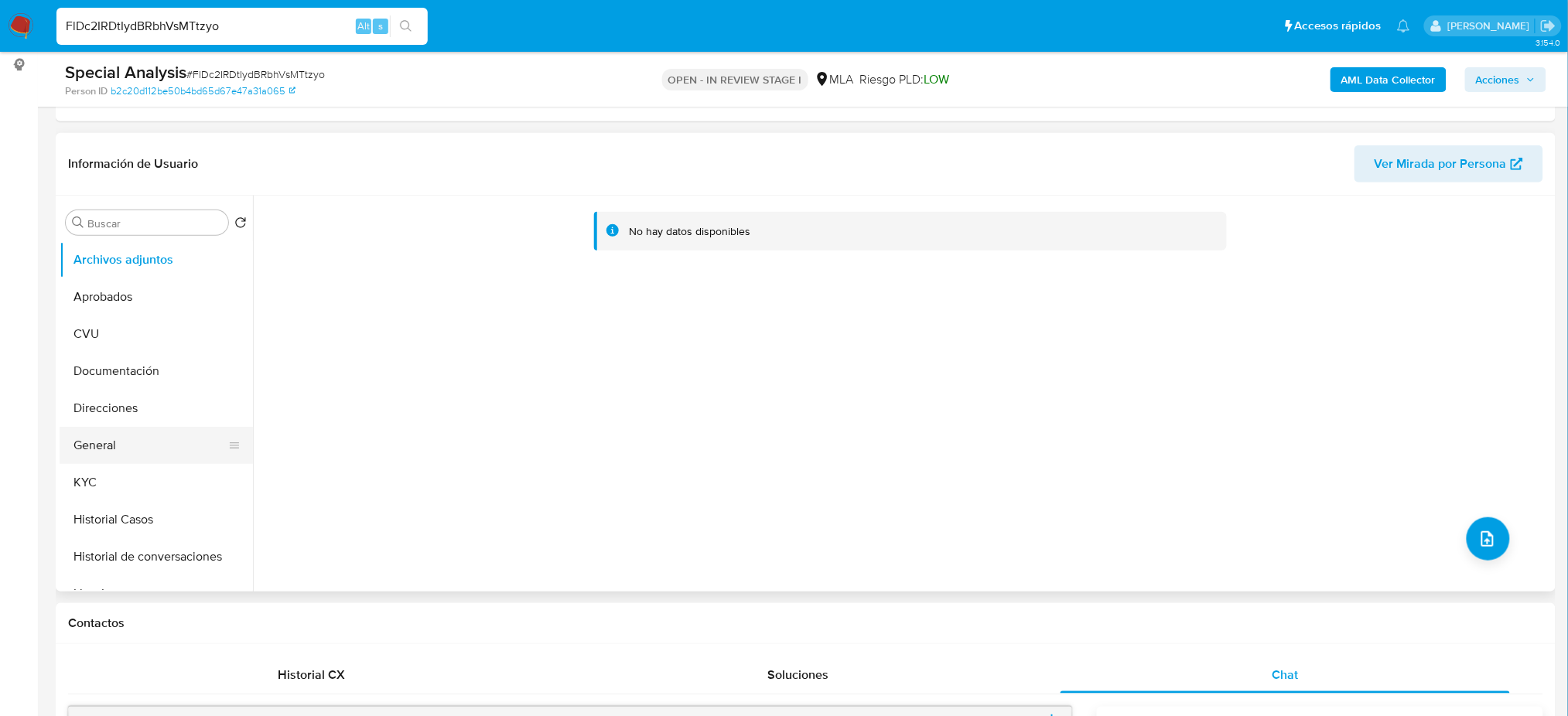
click at [107, 457] on button "General" at bounding box center [150, 445] width 181 height 37
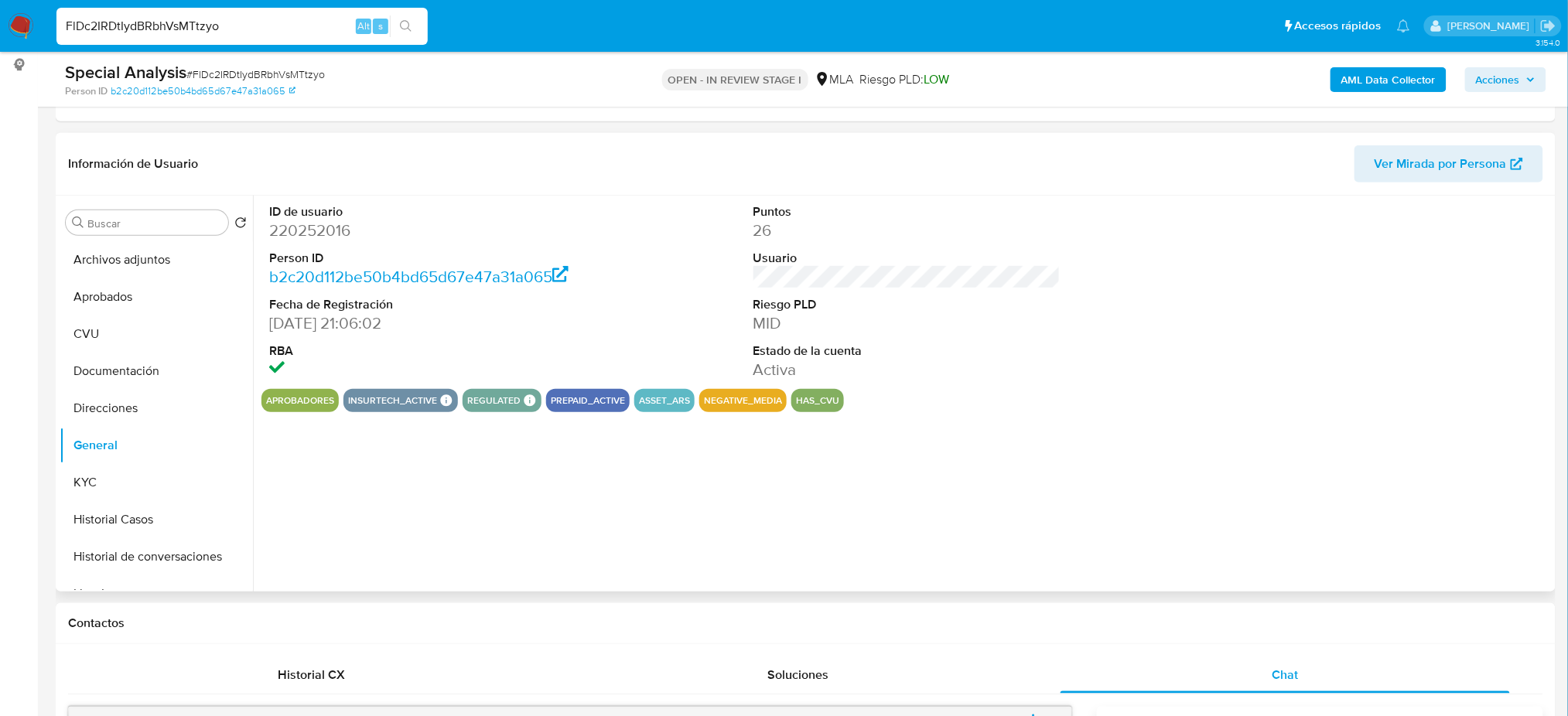
click at [307, 240] on dd "220252016" at bounding box center [423, 230] width 307 height 22
copy dd "220252016"
click at [228, 74] on span "# FlDc2IRDtIydBRbhVsMTtzyo" at bounding box center [255, 74] width 138 height 16
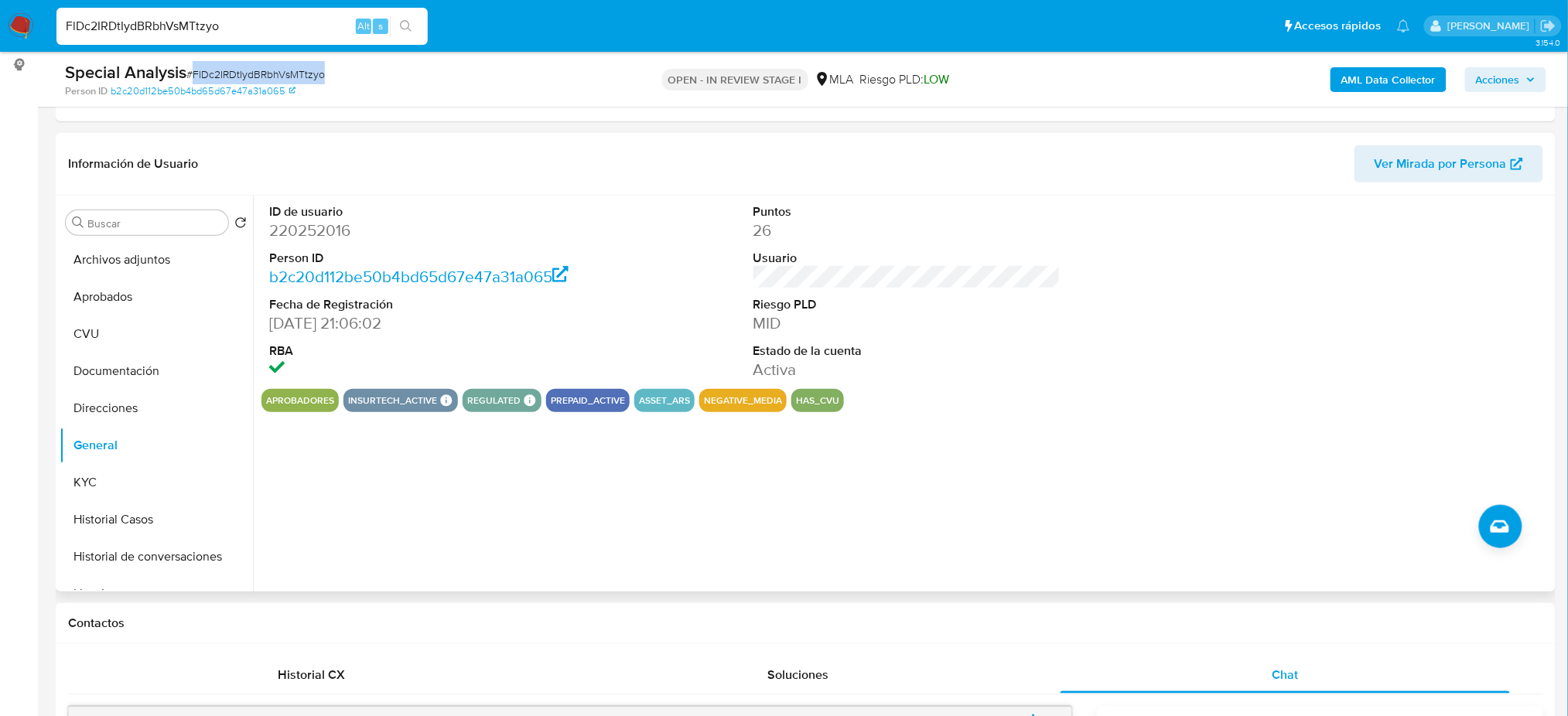
copy span "FlDc2IRDtIydBRbhVsMTtzyo"
click at [238, 78] on span "# FlDc2IRDtIydBRbhVsMTtzyo" at bounding box center [255, 74] width 138 height 16
copy span "FlDc2IRDtIydBRbhVsMTtzyo"
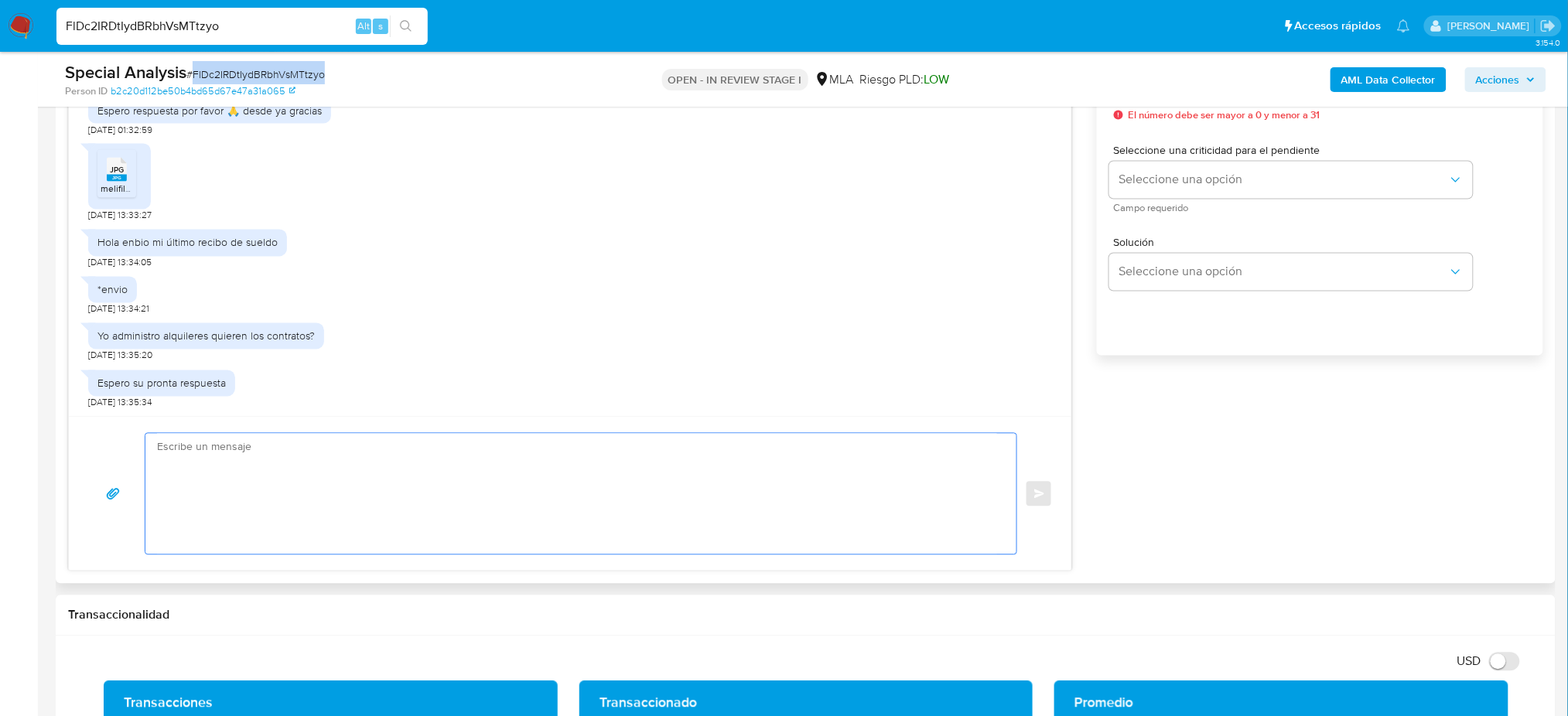
click at [245, 449] on textarea at bounding box center [577, 495] width 840 height 121
paste textarea "Hola, ¡Muchas gracias por tu respuesta! Confirmamos la recepción de la document…"
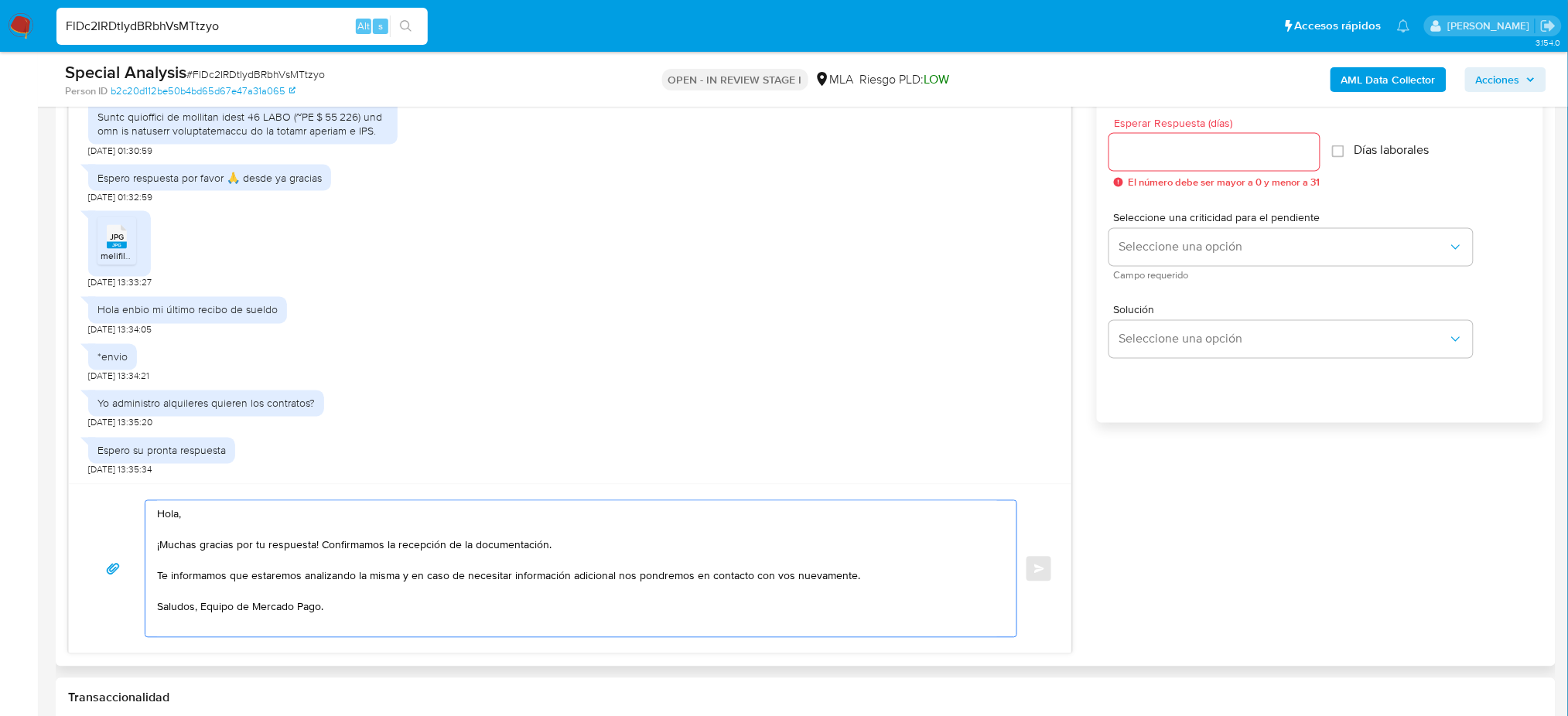
scroll to position [825, 0]
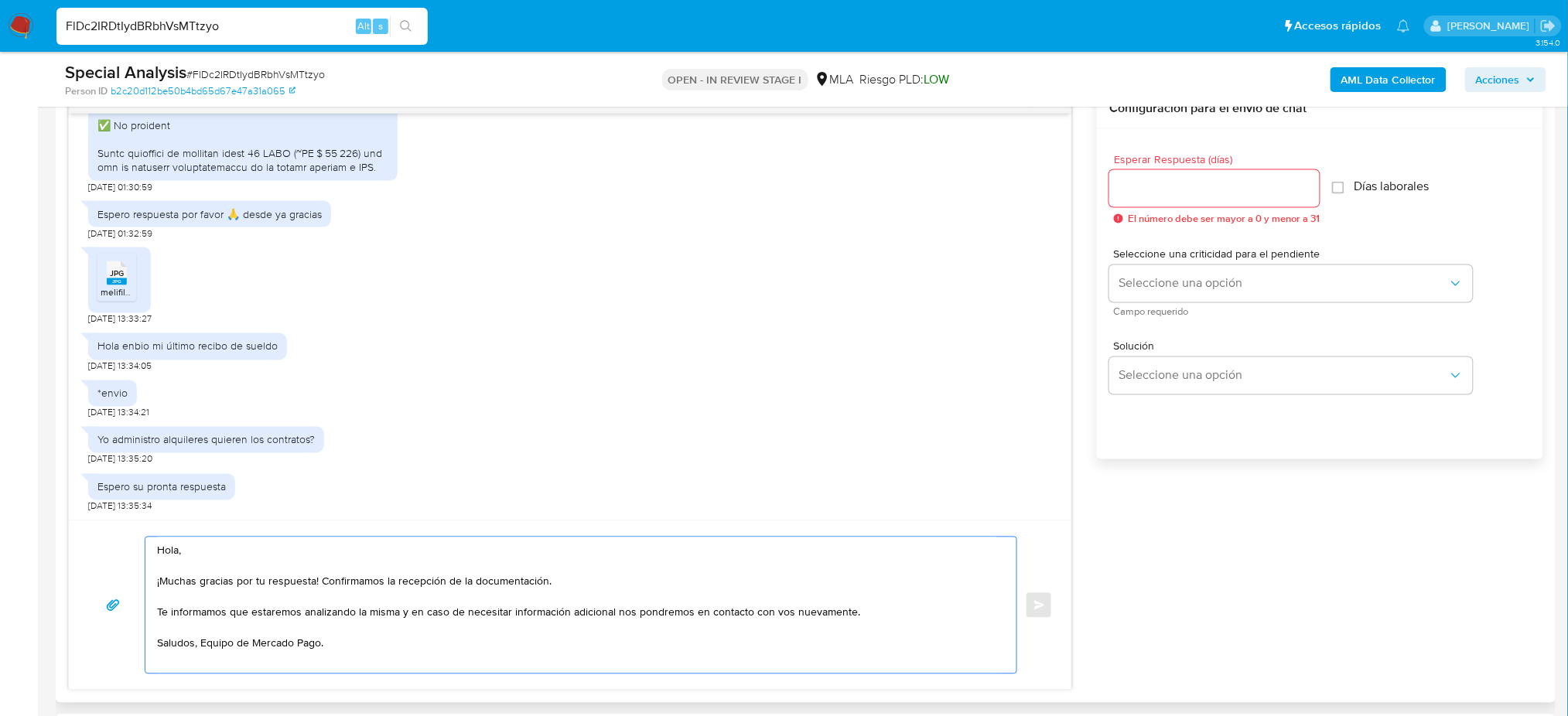
type textarea "Hola, ¡Muchas gracias por tu respuesta! Confirmamos la recepción de la document…"
click at [1149, 205] on div at bounding box center [1215, 188] width 211 height 37
click at [1151, 194] on input "Esperar Respuesta (días)" at bounding box center [1215, 189] width 211 height 20
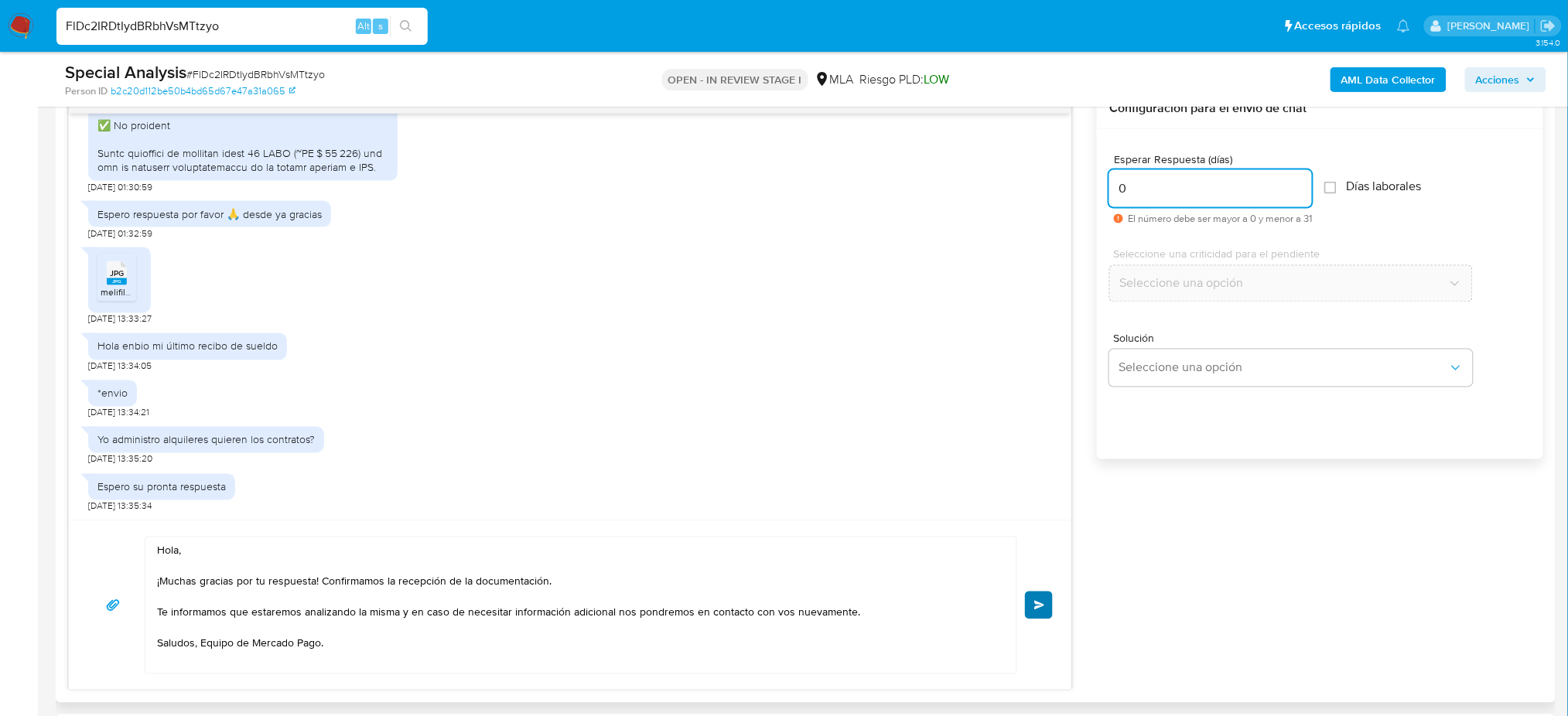
type input "0"
click at [1028, 606] on button "Enviar" at bounding box center [1039, 606] width 28 height 28
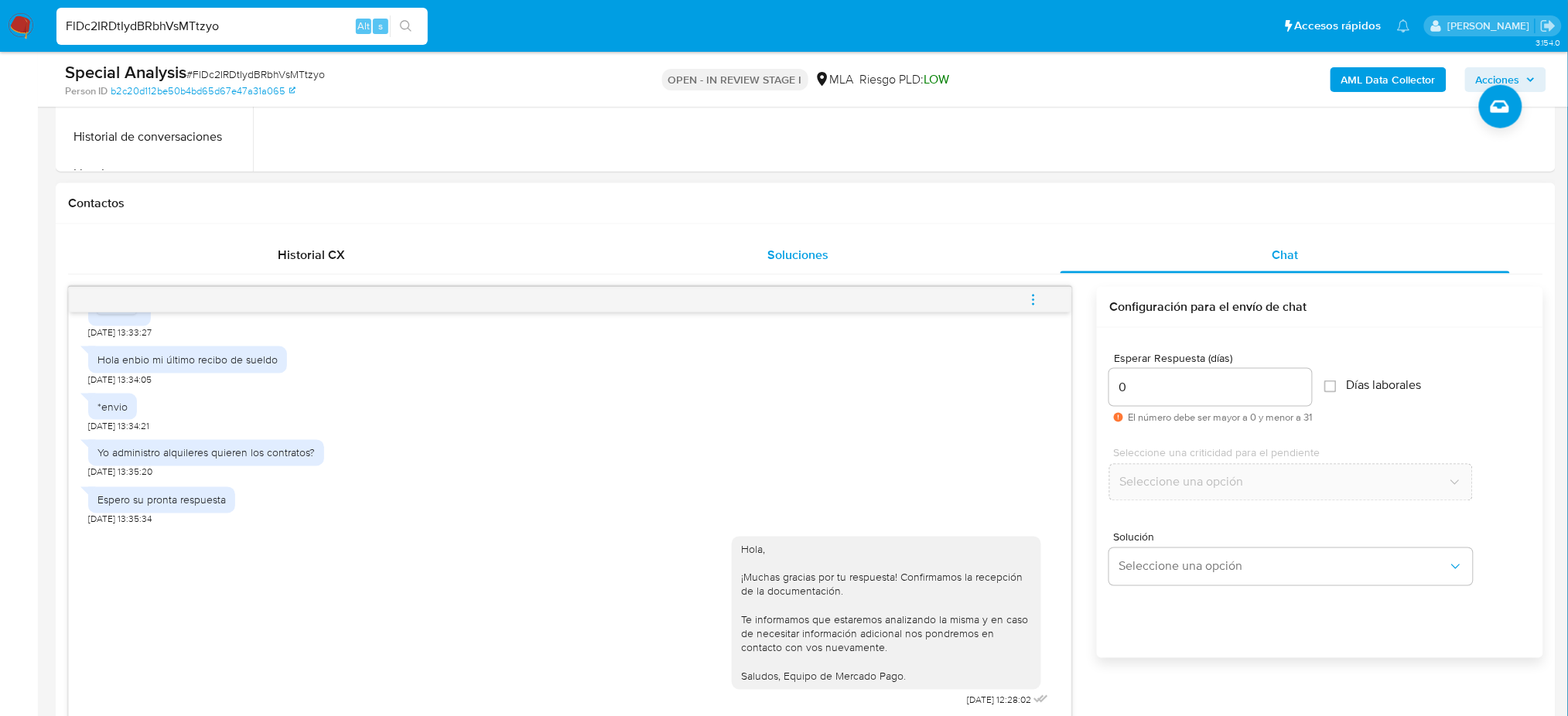
scroll to position [619, 0]
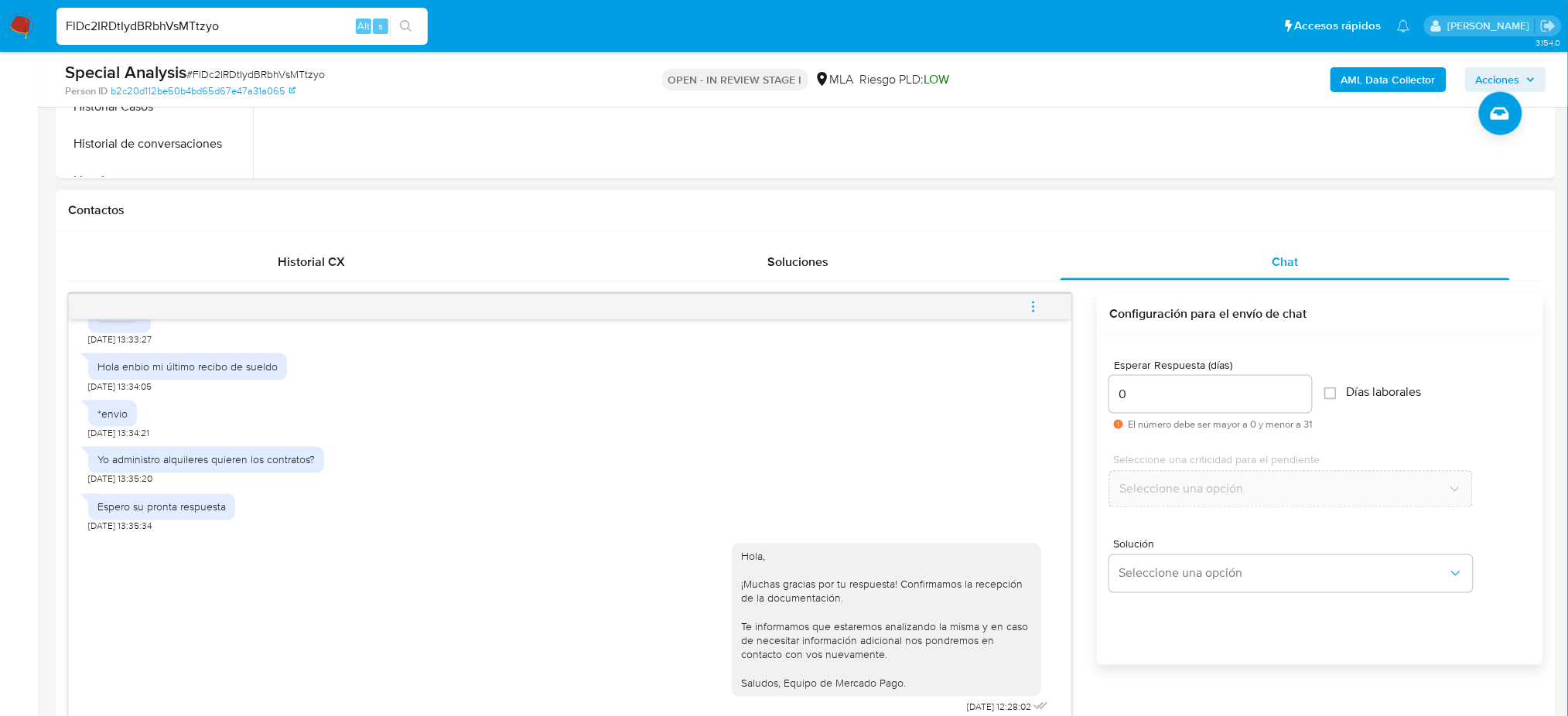
click at [1035, 313] on icon "menu-action" at bounding box center [1033, 307] width 14 height 14
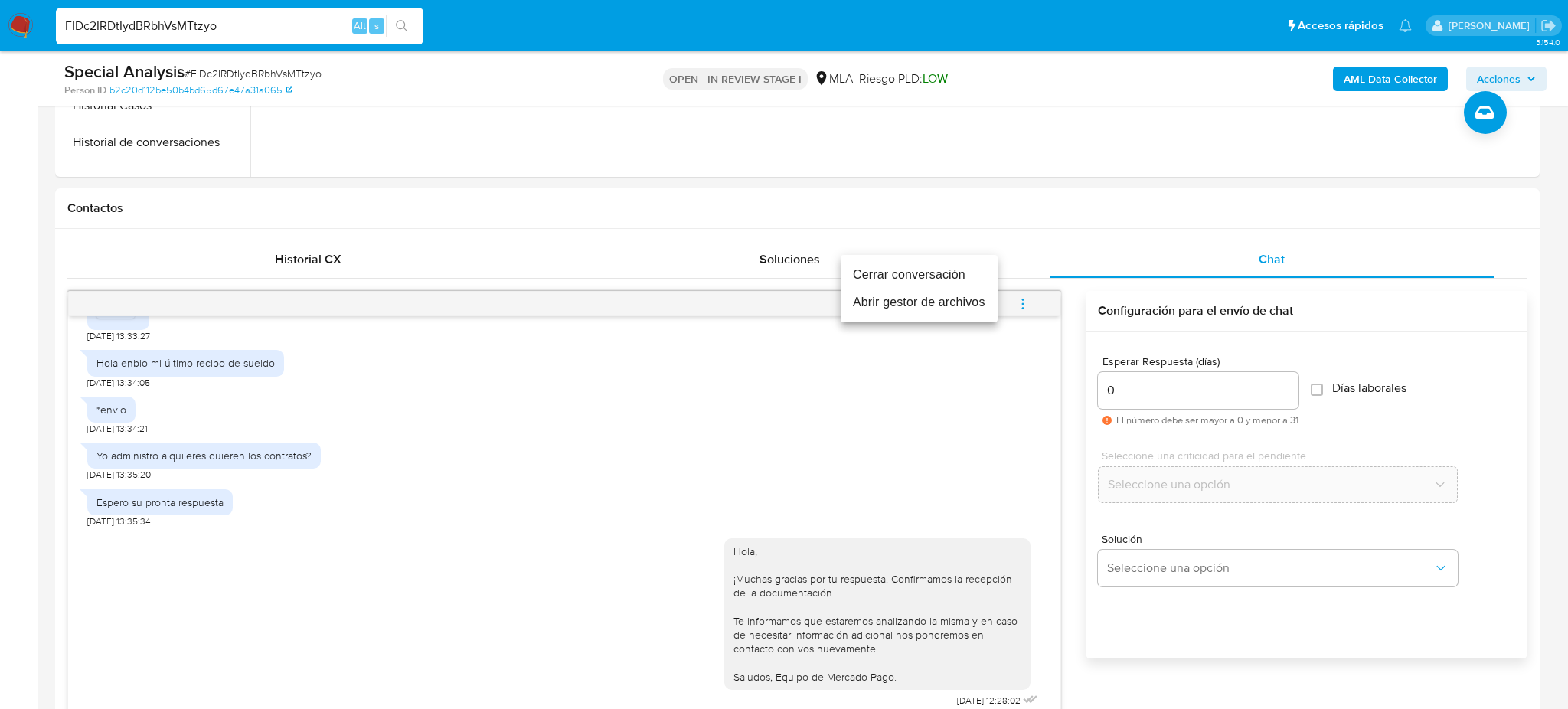
click at [969, 269] on li "Cerrar conversación" at bounding box center [918, 275] width 157 height 28
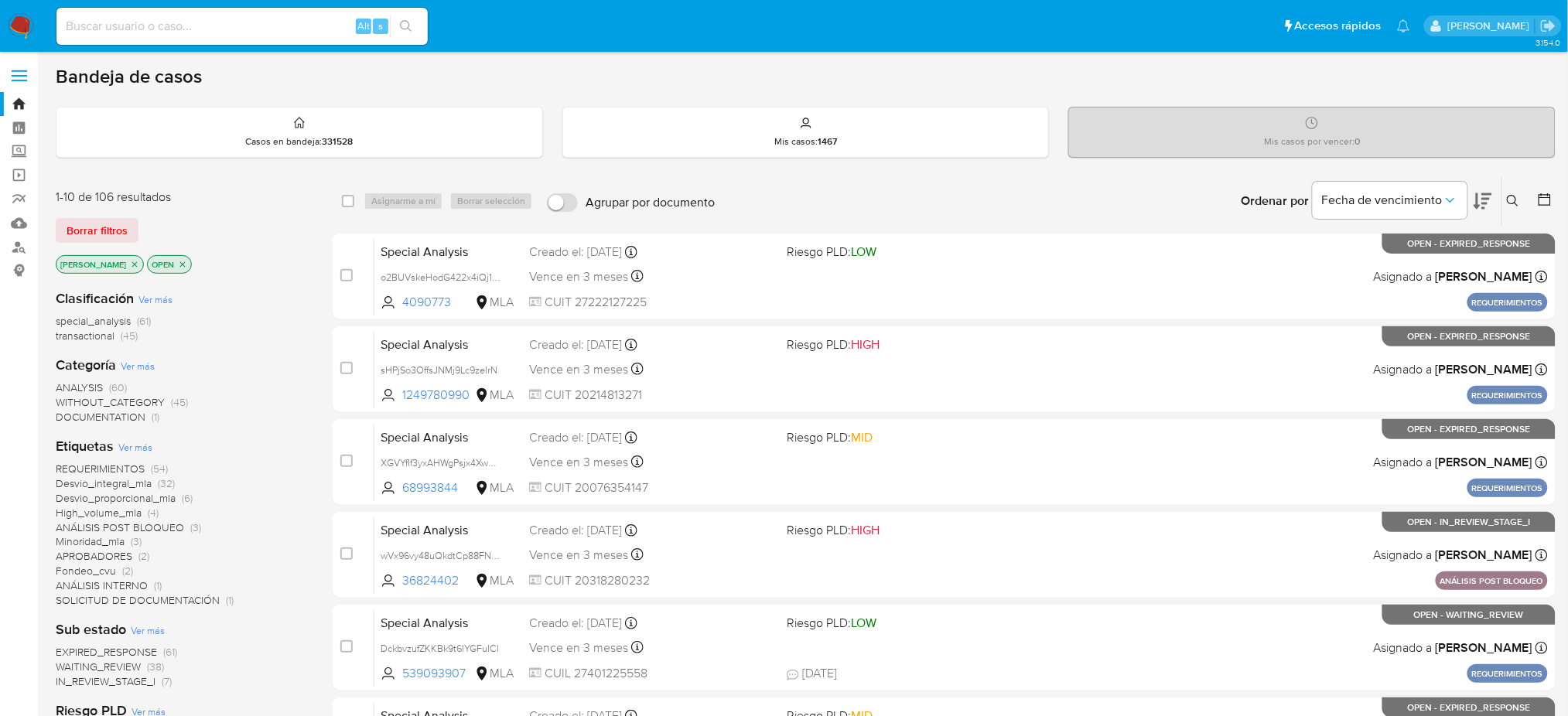
click at [1188, 200] on icon at bounding box center [1512, 201] width 12 height 12
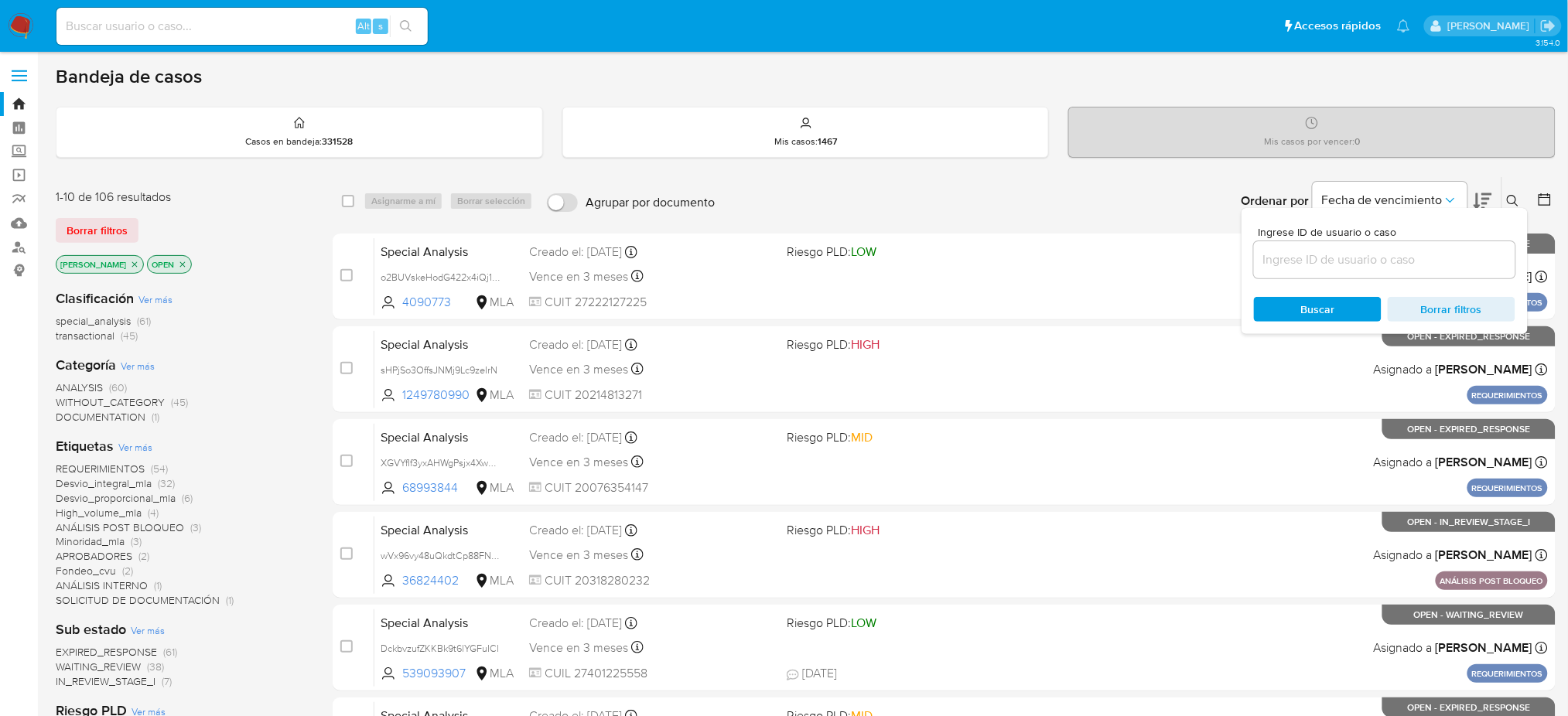
click at [1188, 272] on div at bounding box center [1384, 259] width 261 height 37
click at [1188, 268] on div at bounding box center [1384, 259] width 261 height 37
paste input "FlDc2IRDtIydBRbhVsMTtzyo"
type input "FlDc2IRDtIydBRbhVsMTtzyo"
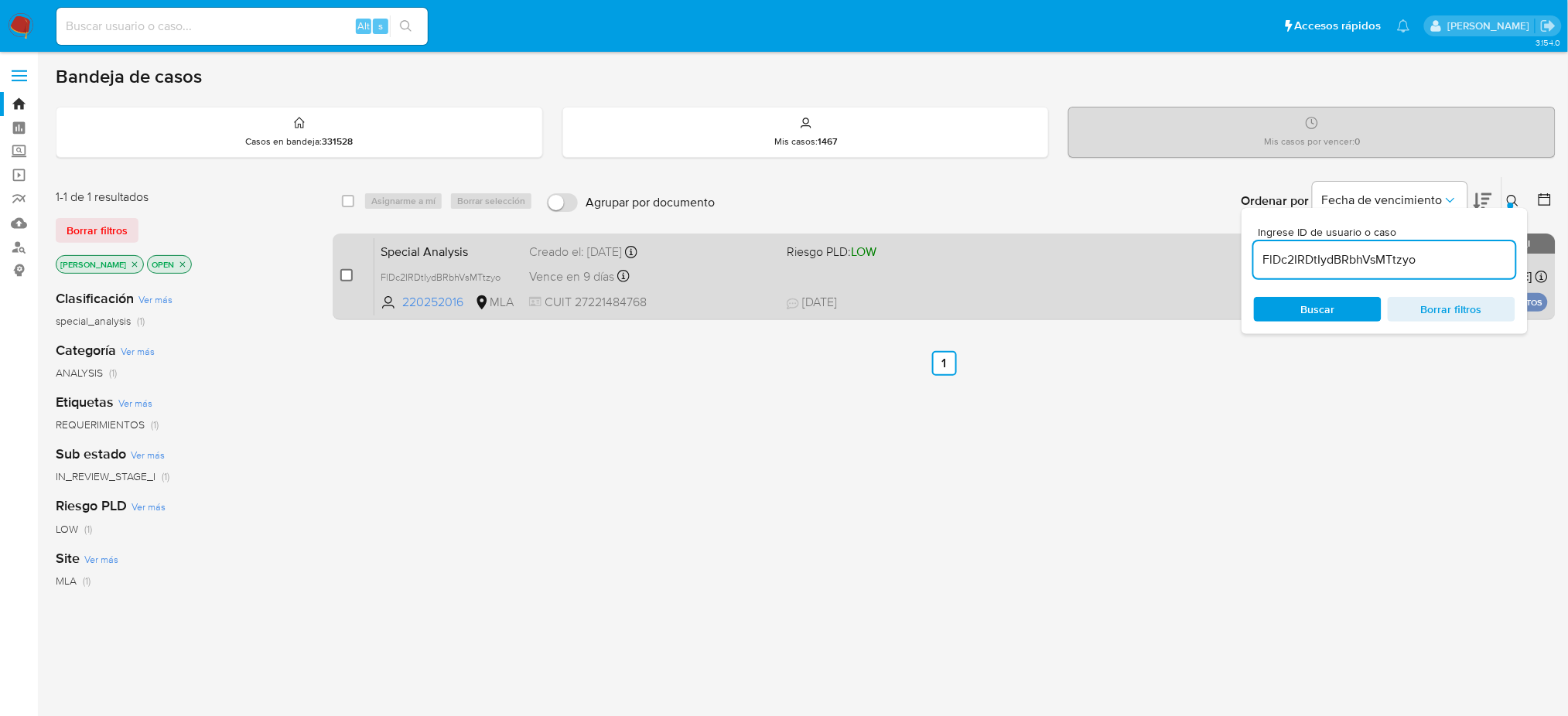
click at [346, 273] on input "checkbox" at bounding box center [346, 275] width 12 height 12
checkbox input "true"
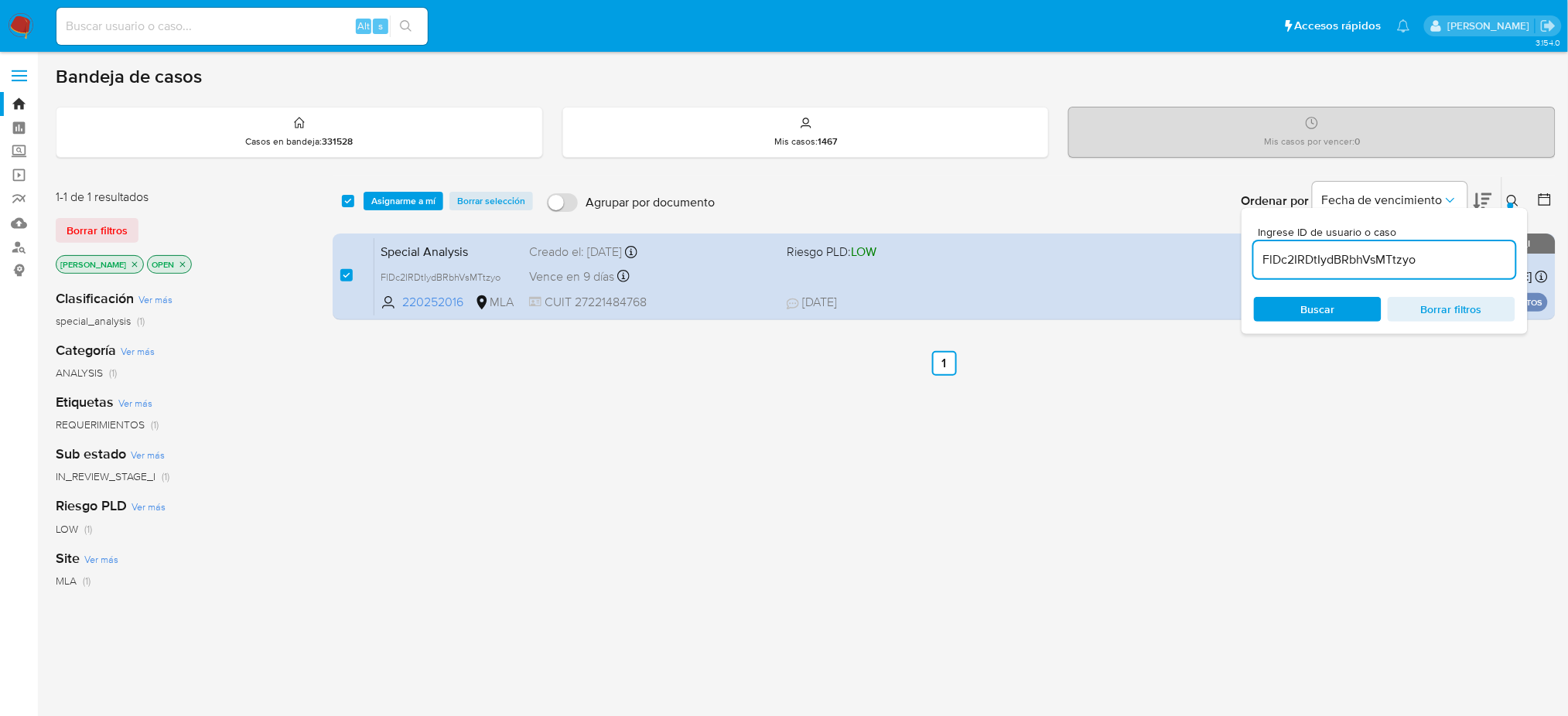
click at [399, 187] on div "select-all-cases-checkbox Asignarme a mí Borrar selección Agrupar por documento…" at bounding box center [944, 201] width 1223 height 48
click at [396, 204] on span "Asignarme a mí" at bounding box center [403, 201] width 64 height 16
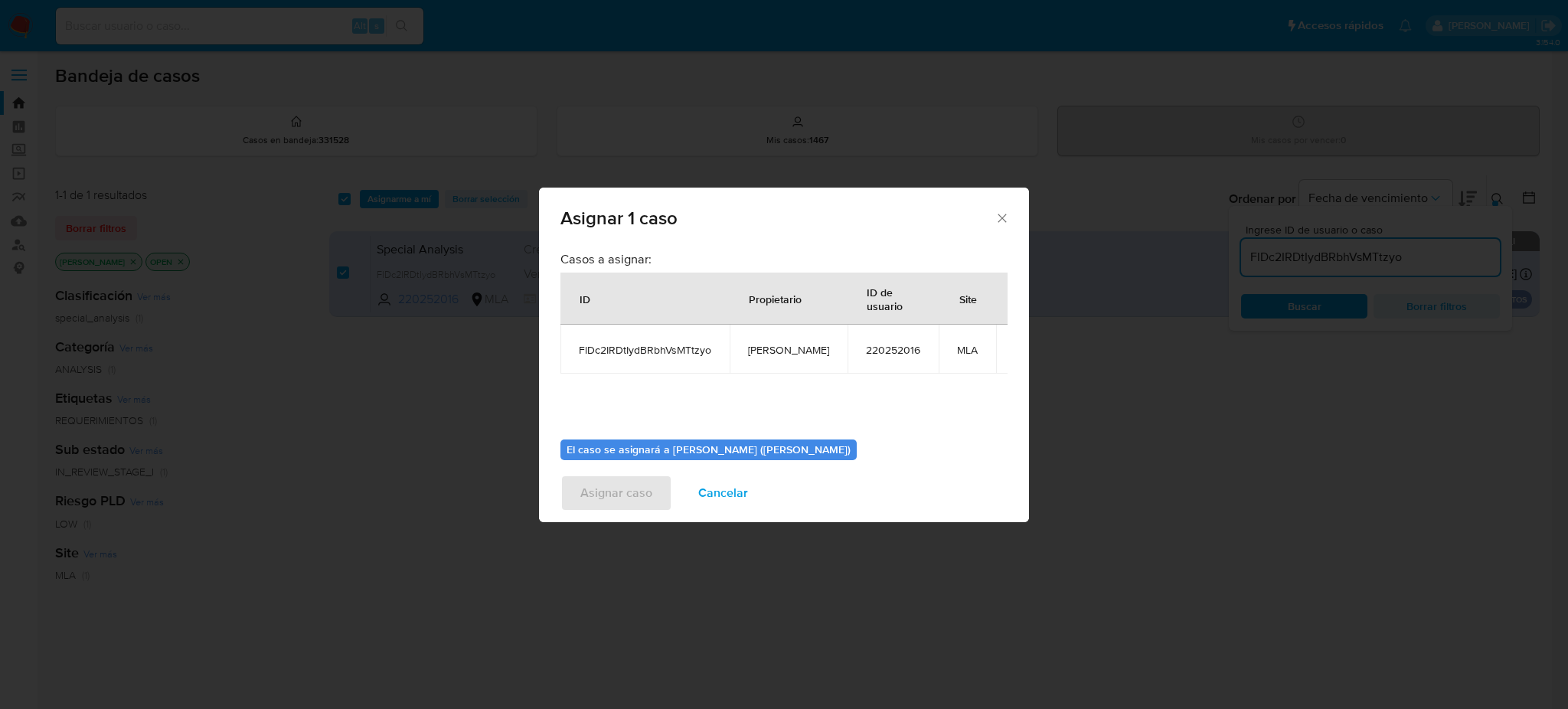
click at [753, 341] on td "[PERSON_NAME]" at bounding box center [789, 350] width 118 height 49
copy span "[PERSON_NAME]"
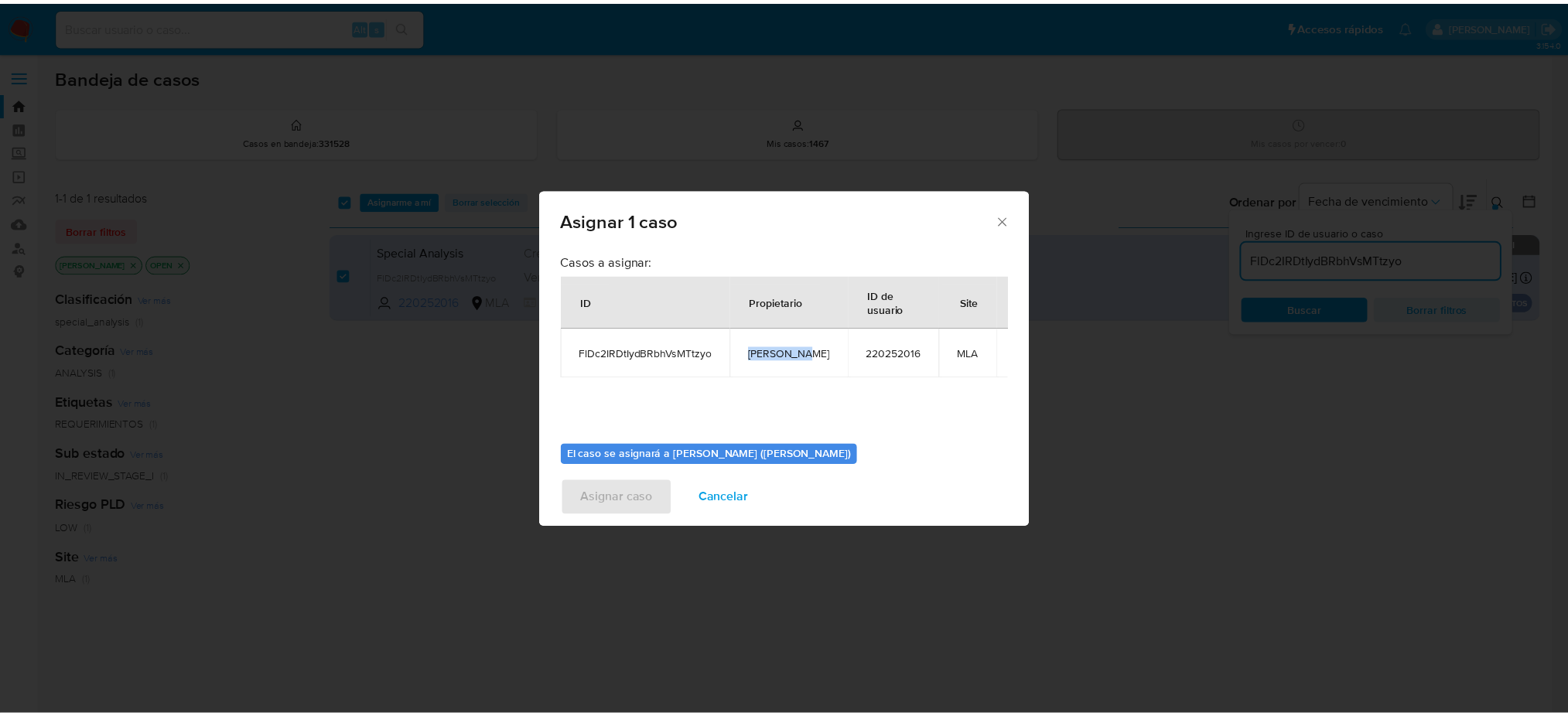
scroll to position [79, 0]
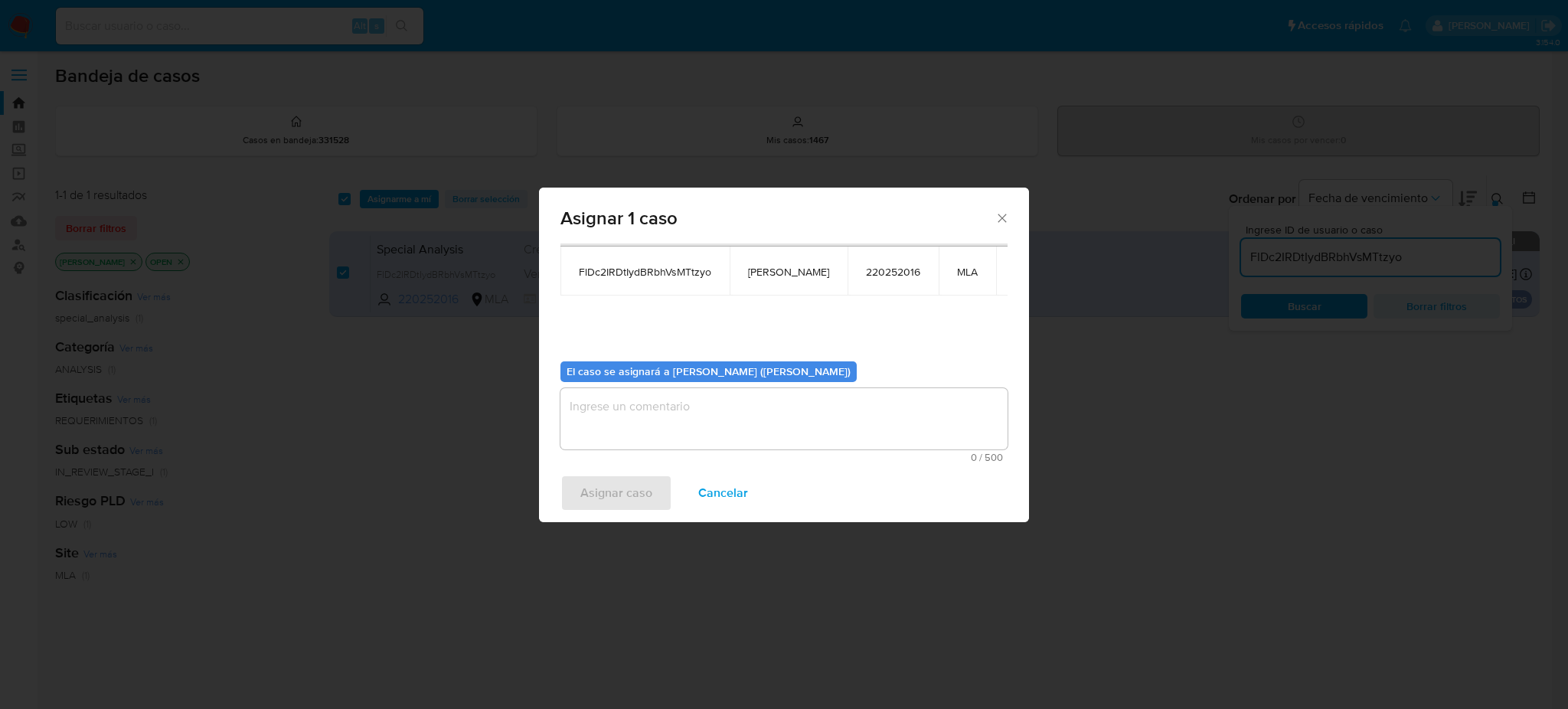
click at [622, 442] on textarea "assign-modal" at bounding box center [783, 419] width 447 height 62
paste textarea "[PERSON_NAME]"
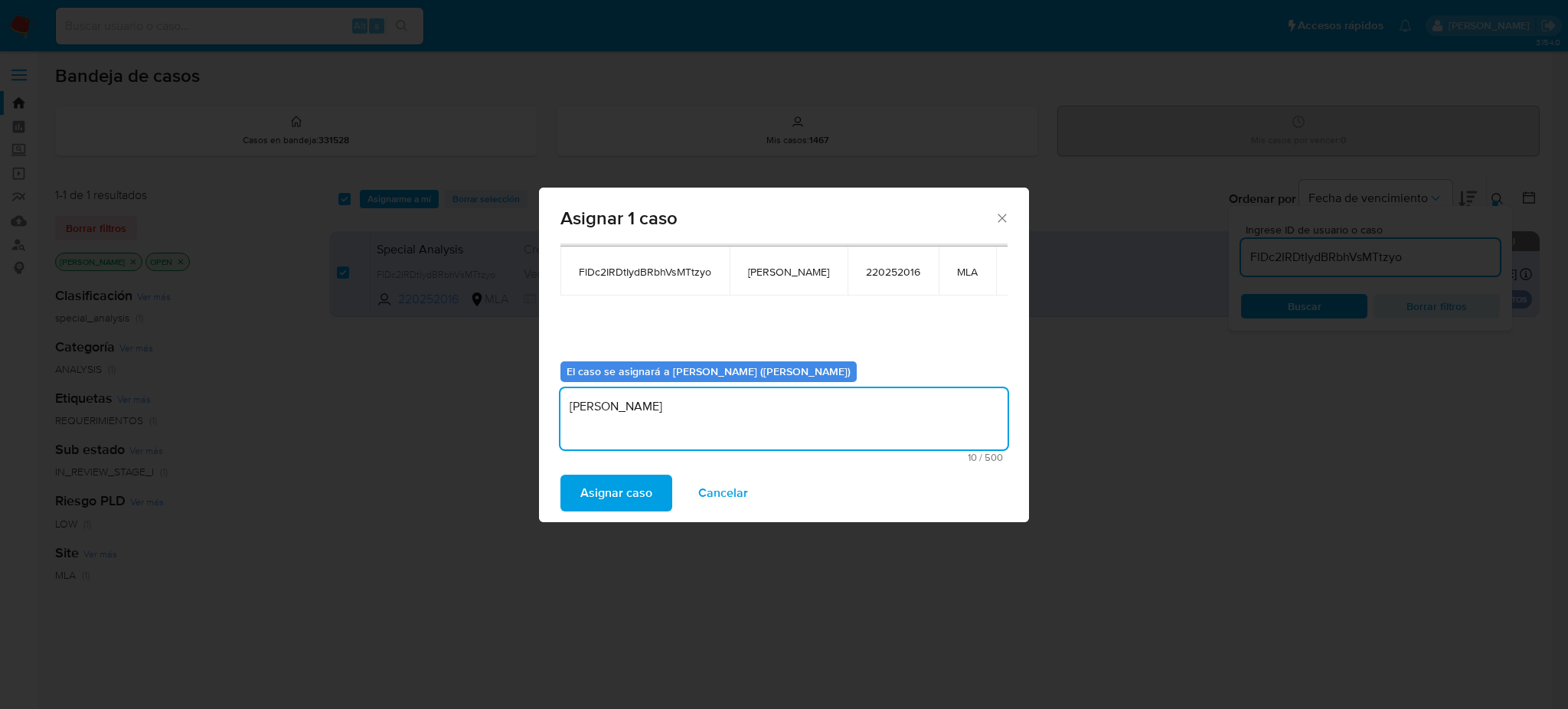
type textarea "[PERSON_NAME]"
click at [581, 508] on span "Asignar caso" at bounding box center [617, 493] width 72 height 34
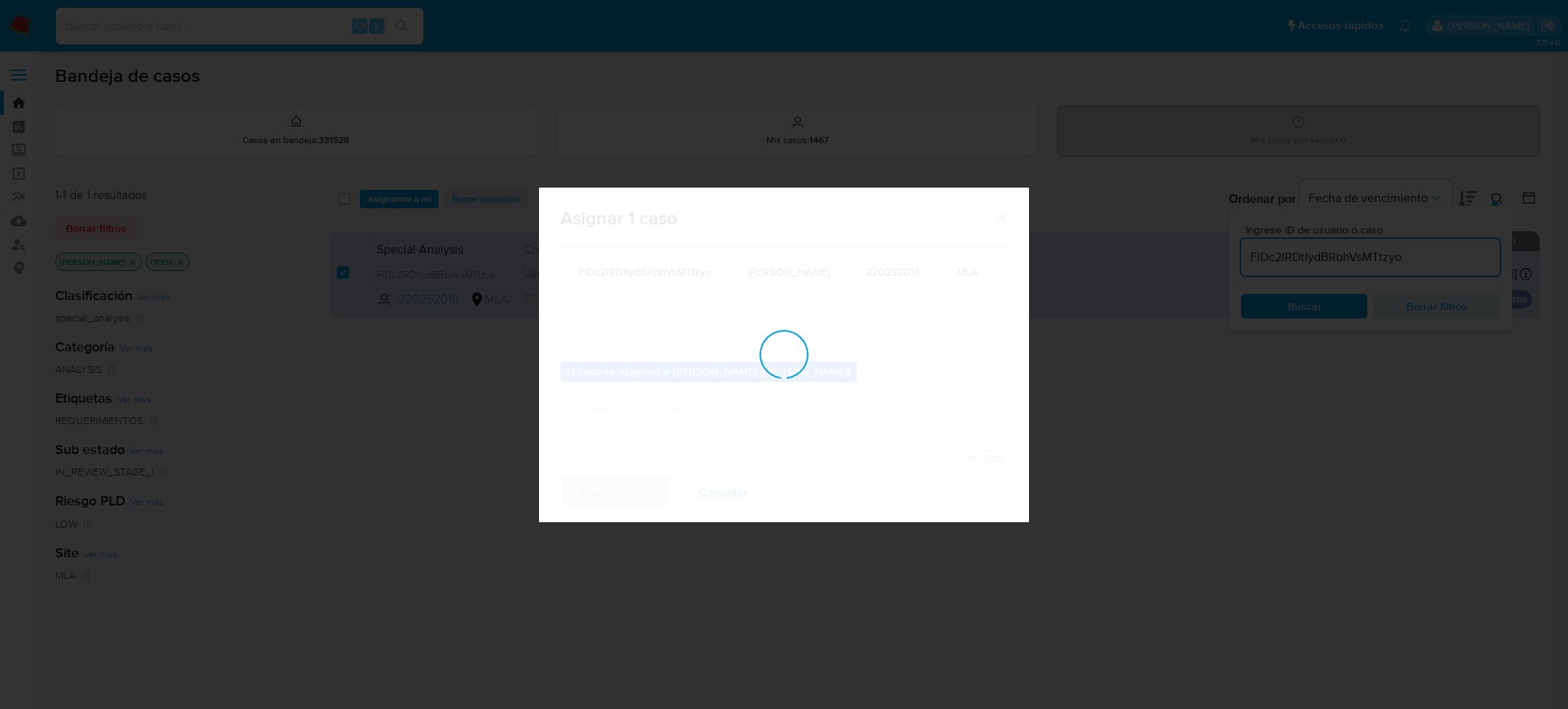
checkbox input "false"
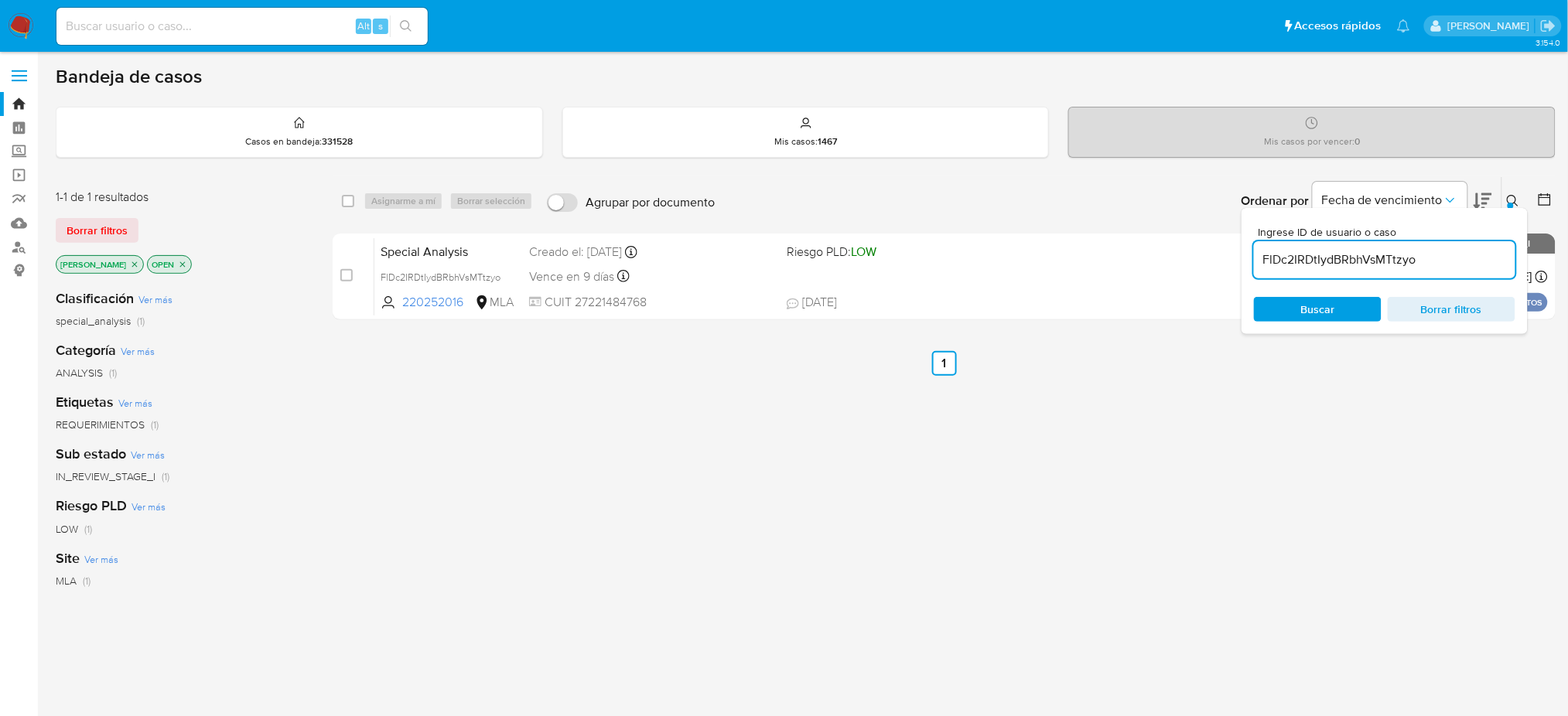
click at [238, 448] on div "Sub estado Ver más IN_REVIEW_STAGE_I (1)" at bounding box center [181, 465] width 252 height 40
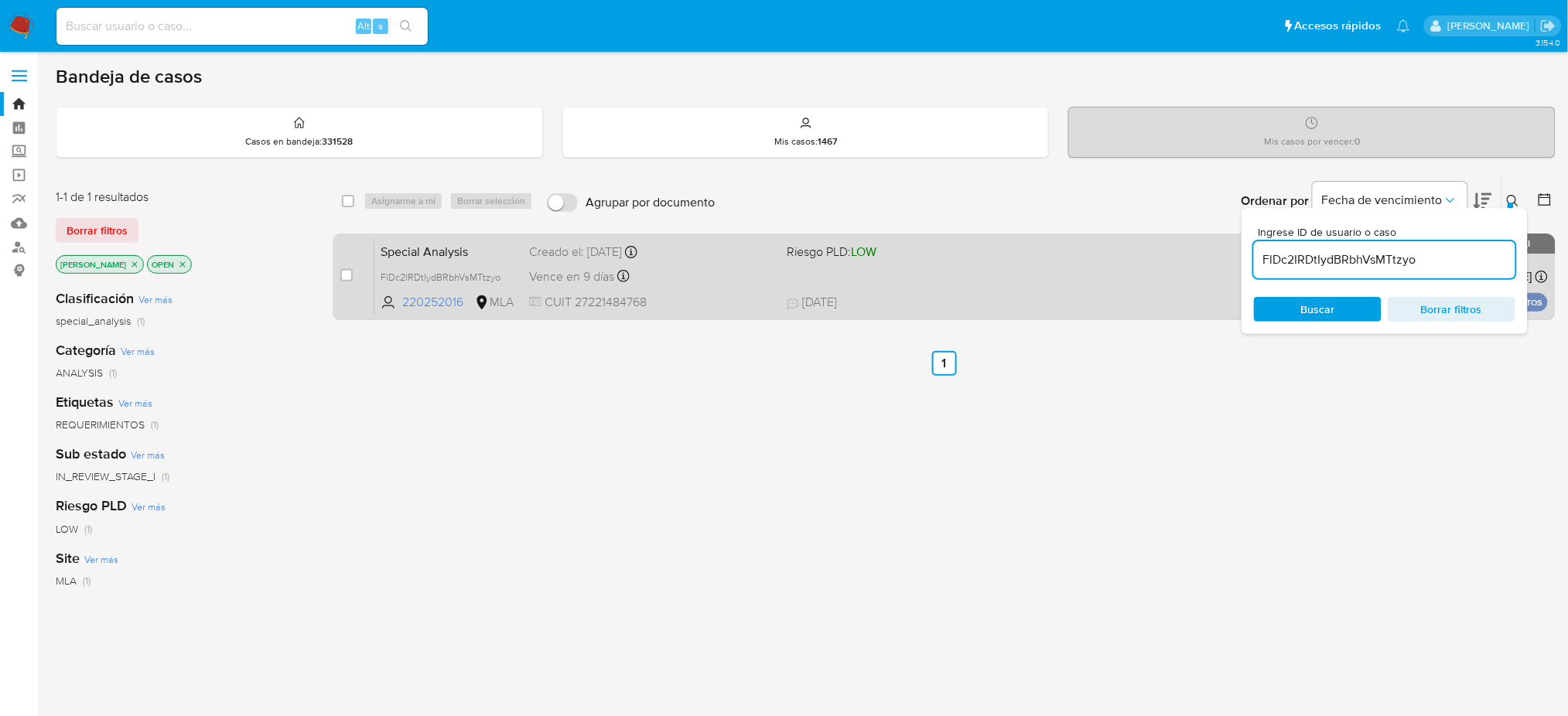
click at [483, 247] on span "Special Analysis" at bounding box center [448, 250] width 136 height 20
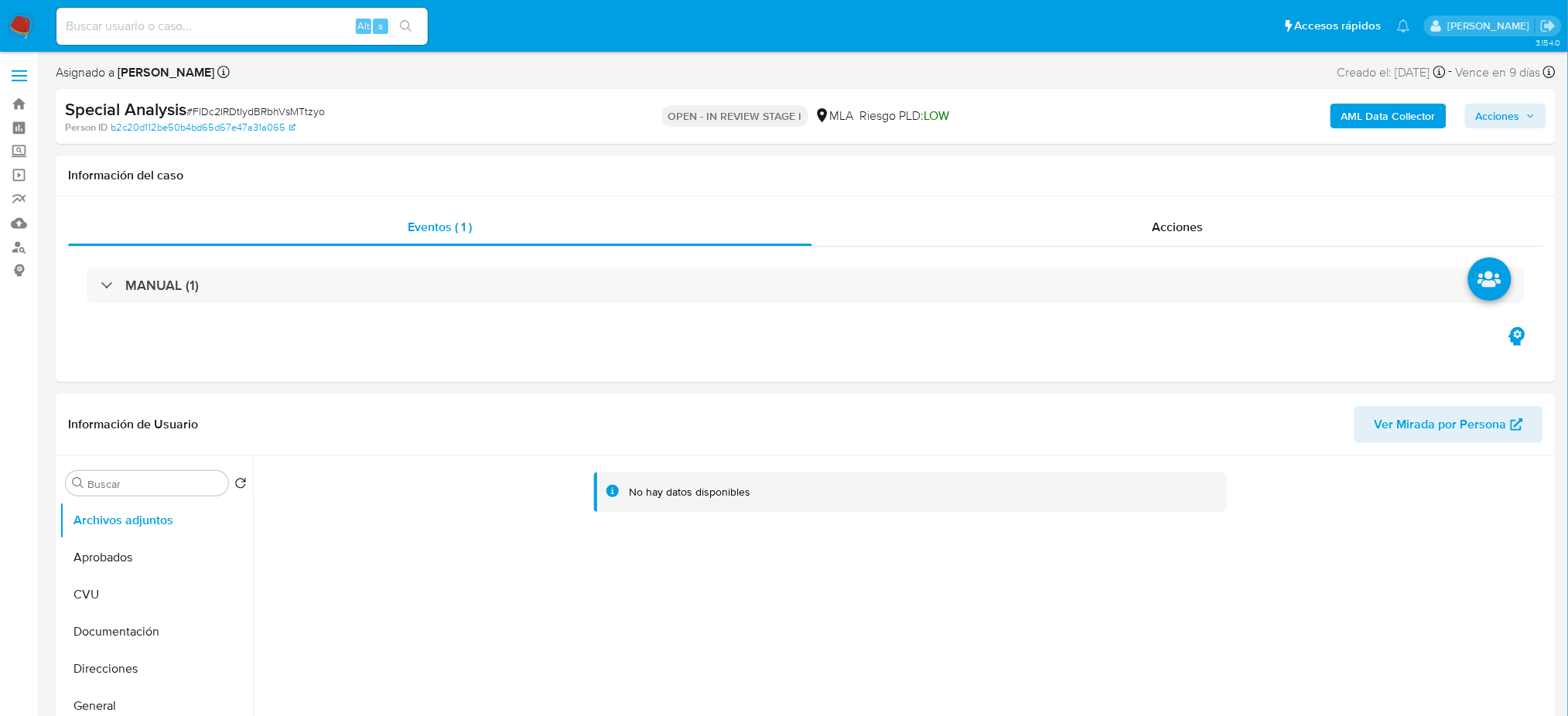
select select "10"
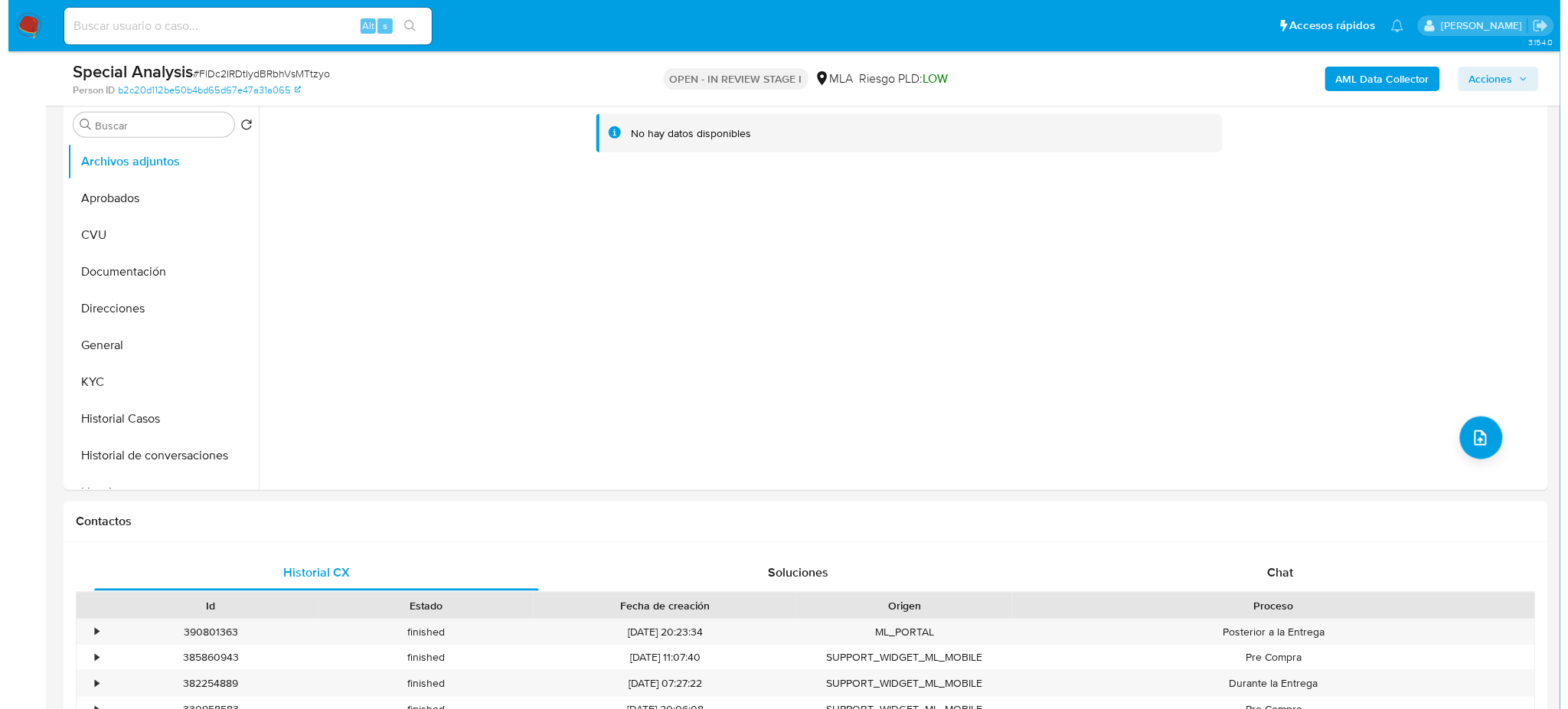
scroll to position [204, 0]
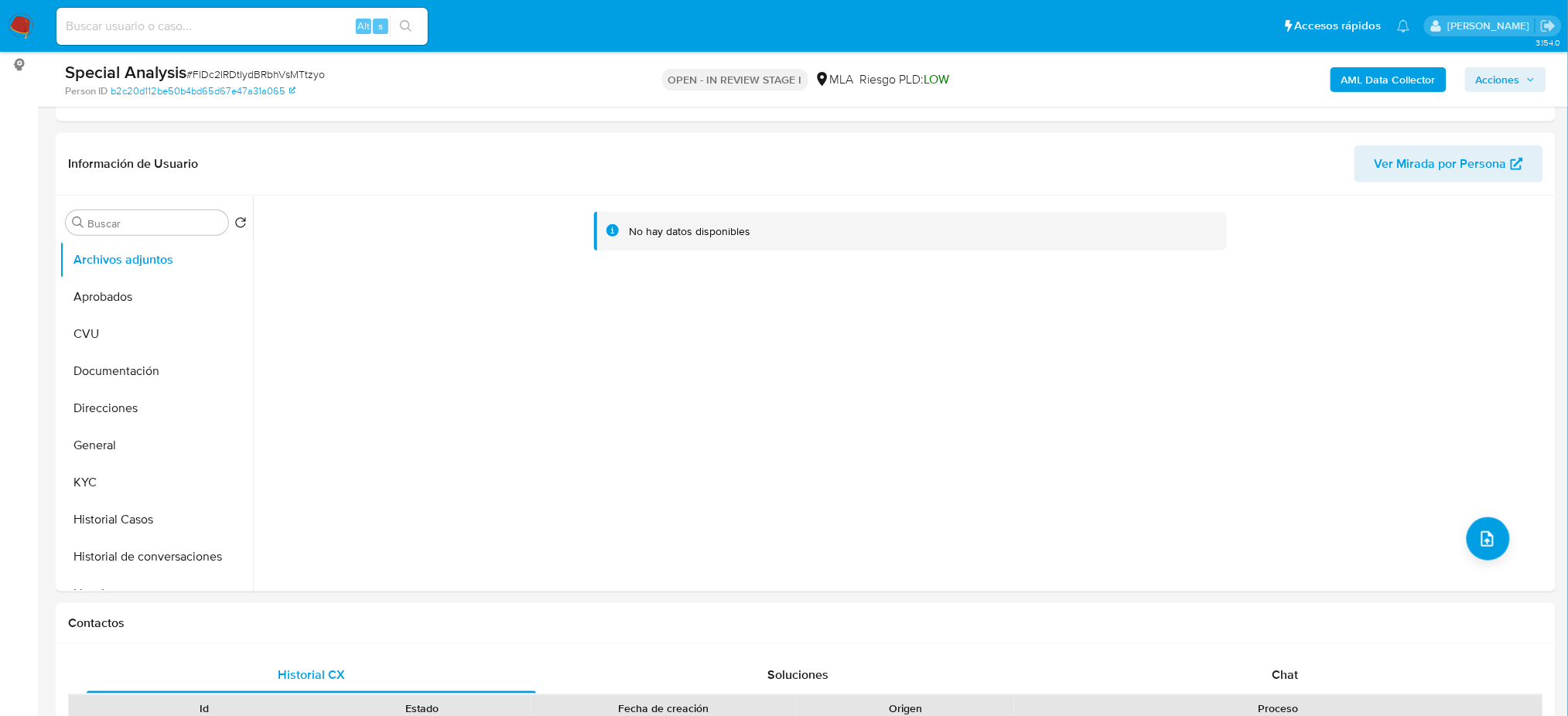
click at [1430, 69] on b "AML Data Collector" at bounding box center [1389, 80] width 94 height 25
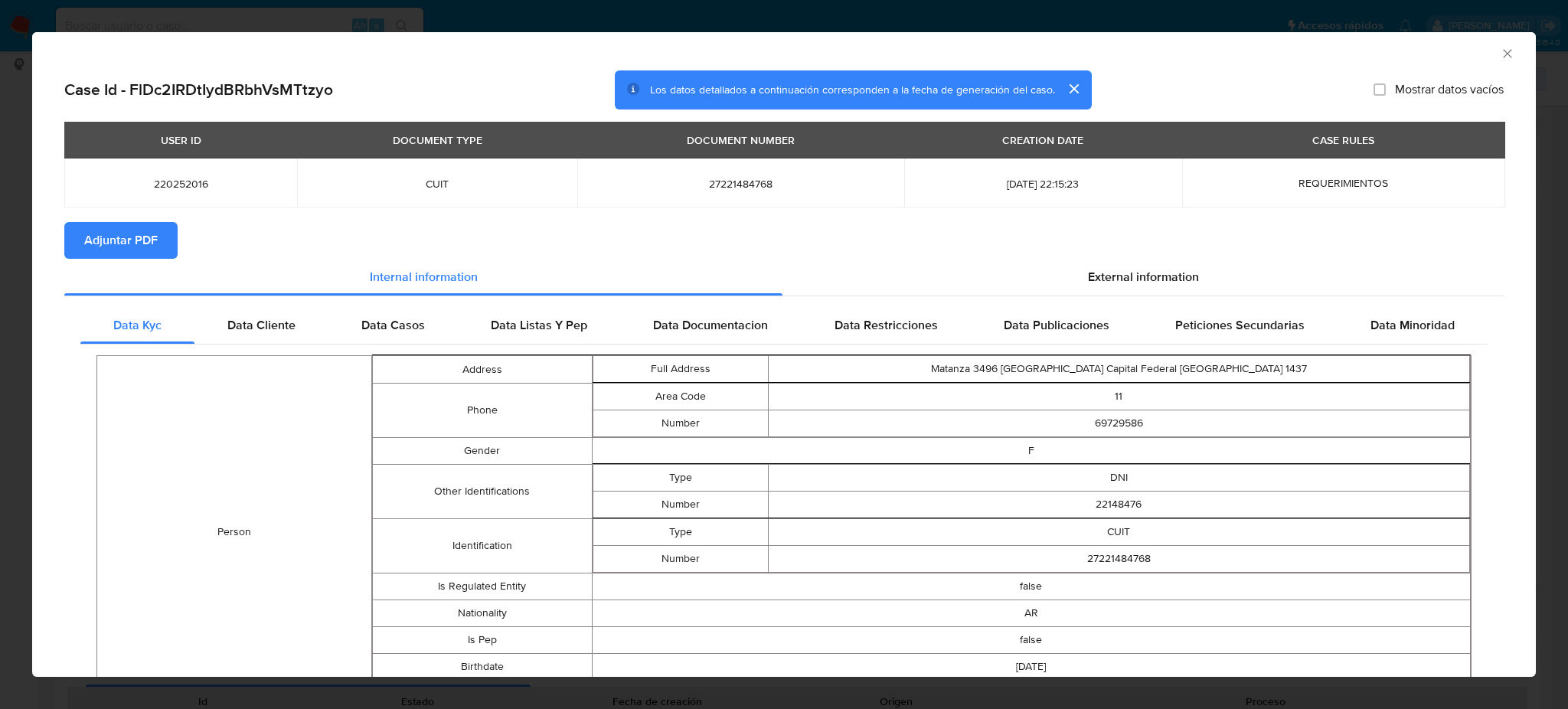
click at [125, 241] on span "Adjuntar PDF" at bounding box center [121, 240] width 74 height 34
click at [1500, 53] on icon "Cerrar ventana" at bounding box center [1507, 53] width 16 height 16
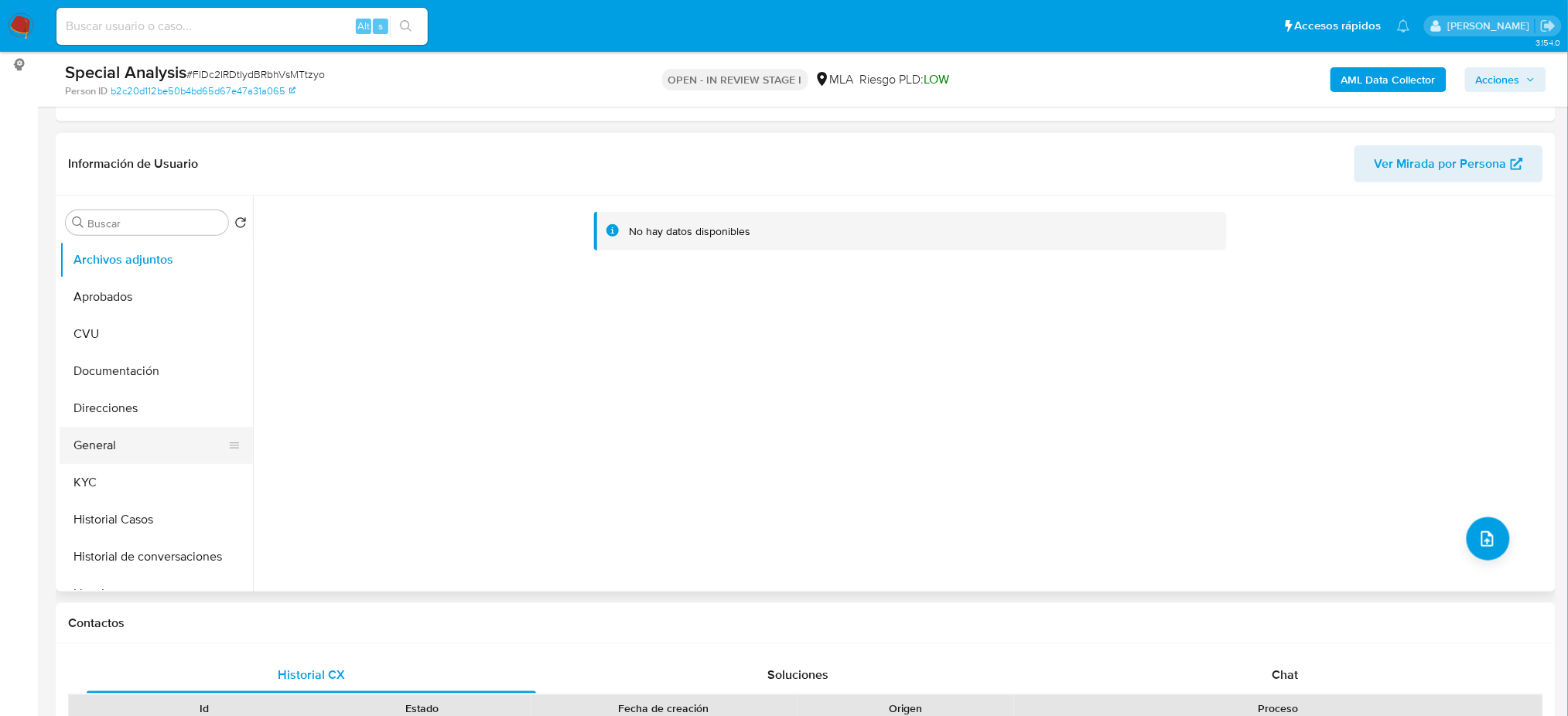
click at [114, 436] on button "General" at bounding box center [150, 445] width 181 height 37
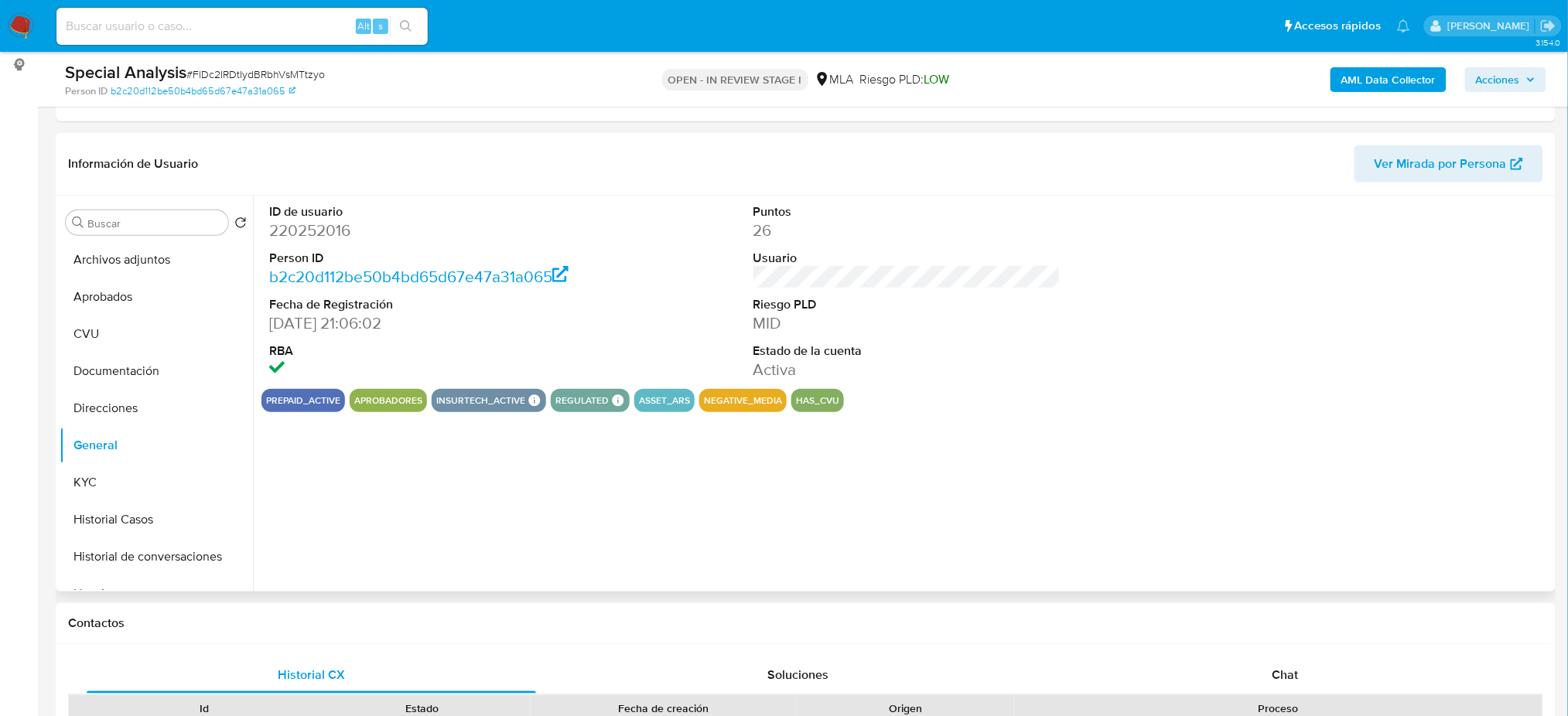
click at [311, 236] on dd "220252016" at bounding box center [423, 230] width 307 height 22
copy dd "220252016"
click at [130, 252] on button "Archivos adjuntos" at bounding box center [150, 259] width 181 height 37
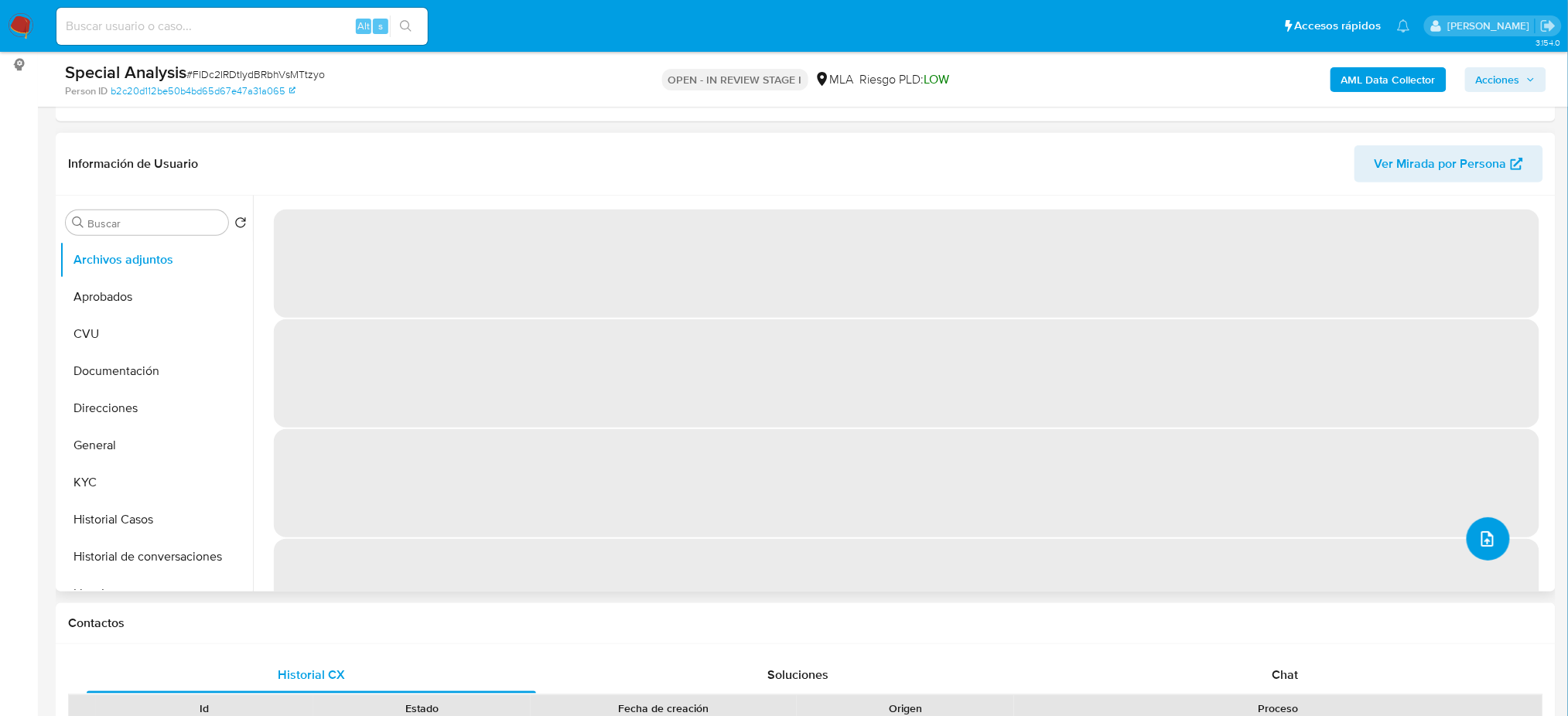
click at [1491, 540] on span "upload-file" at bounding box center [1488, 539] width 18 height 18
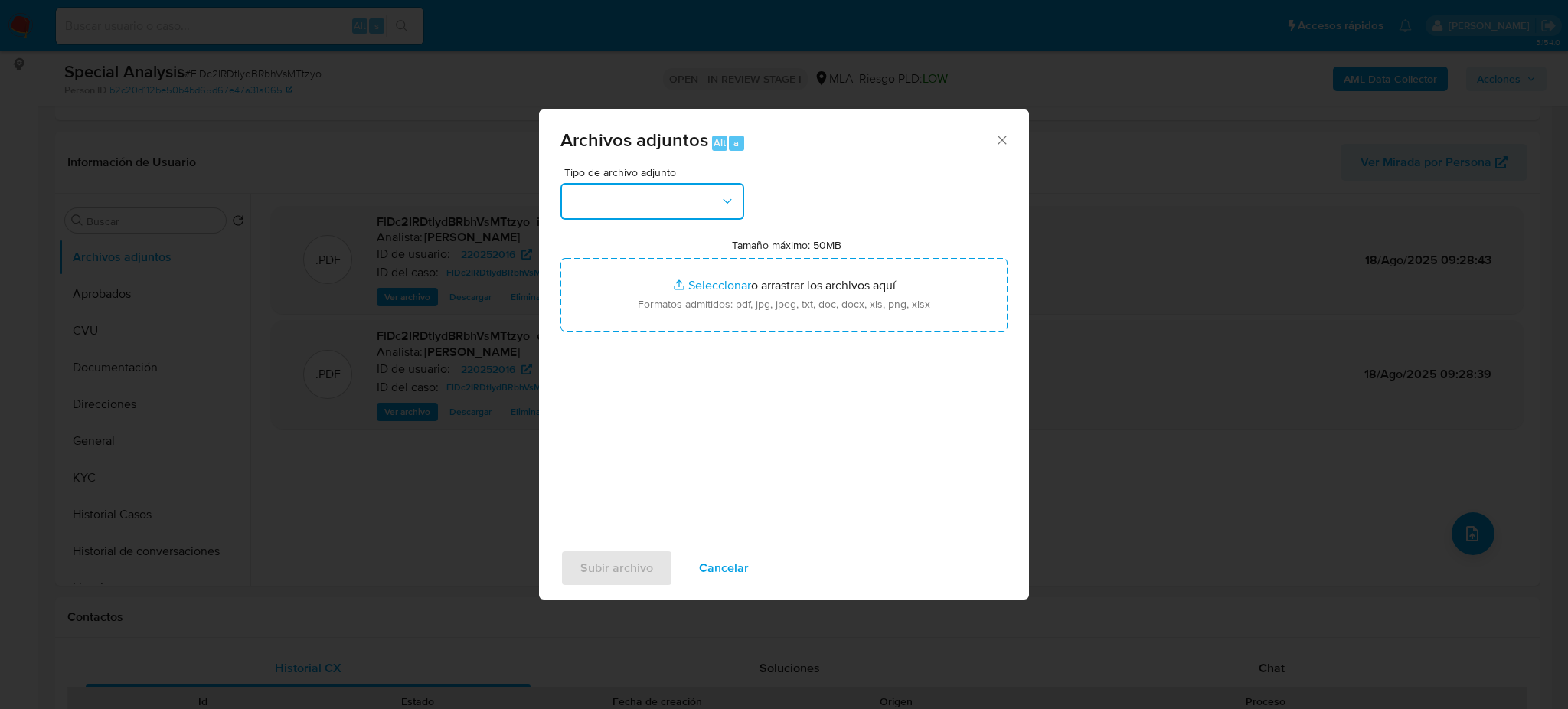
click at [669, 208] on button "button" at bounding box center [652, 201] width 184 height 37
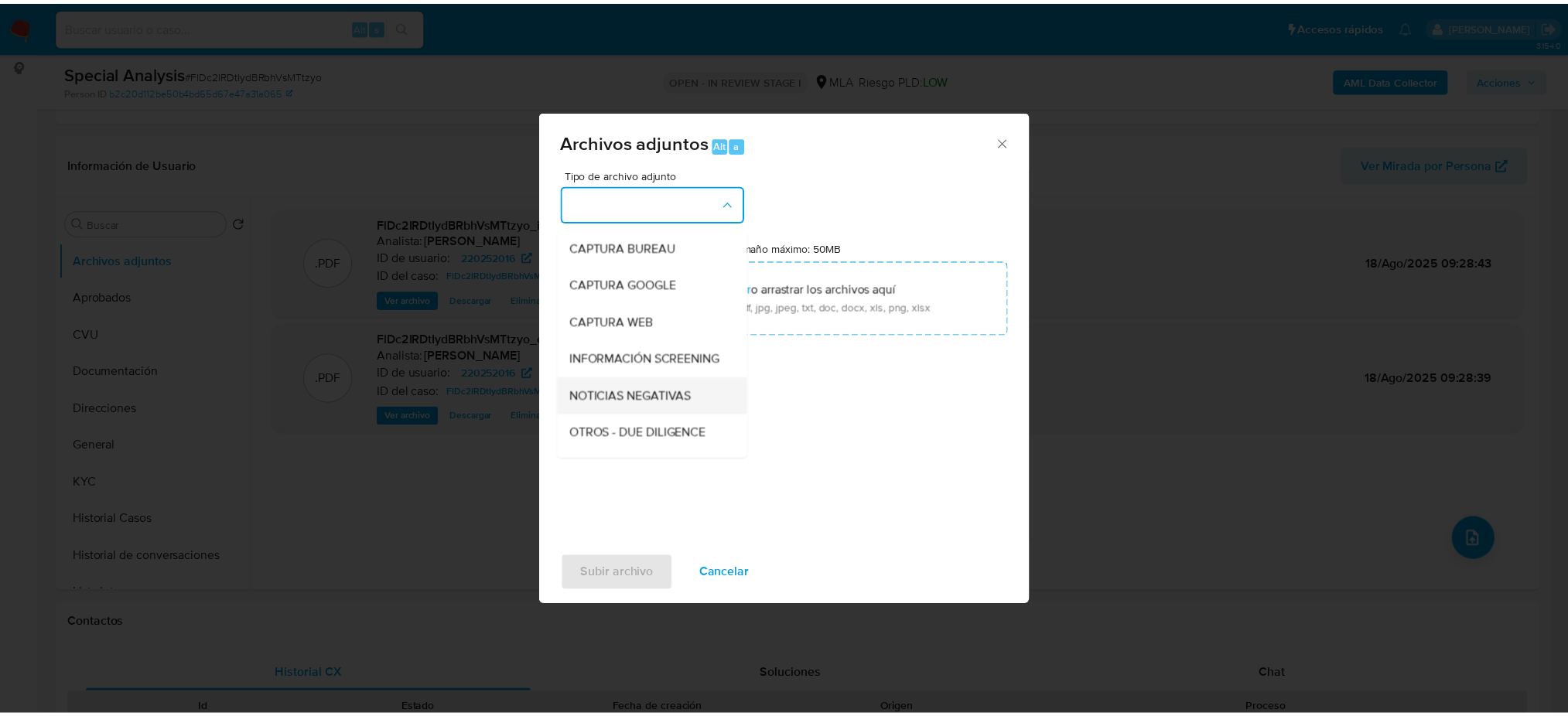
scroll to position [103, 0]
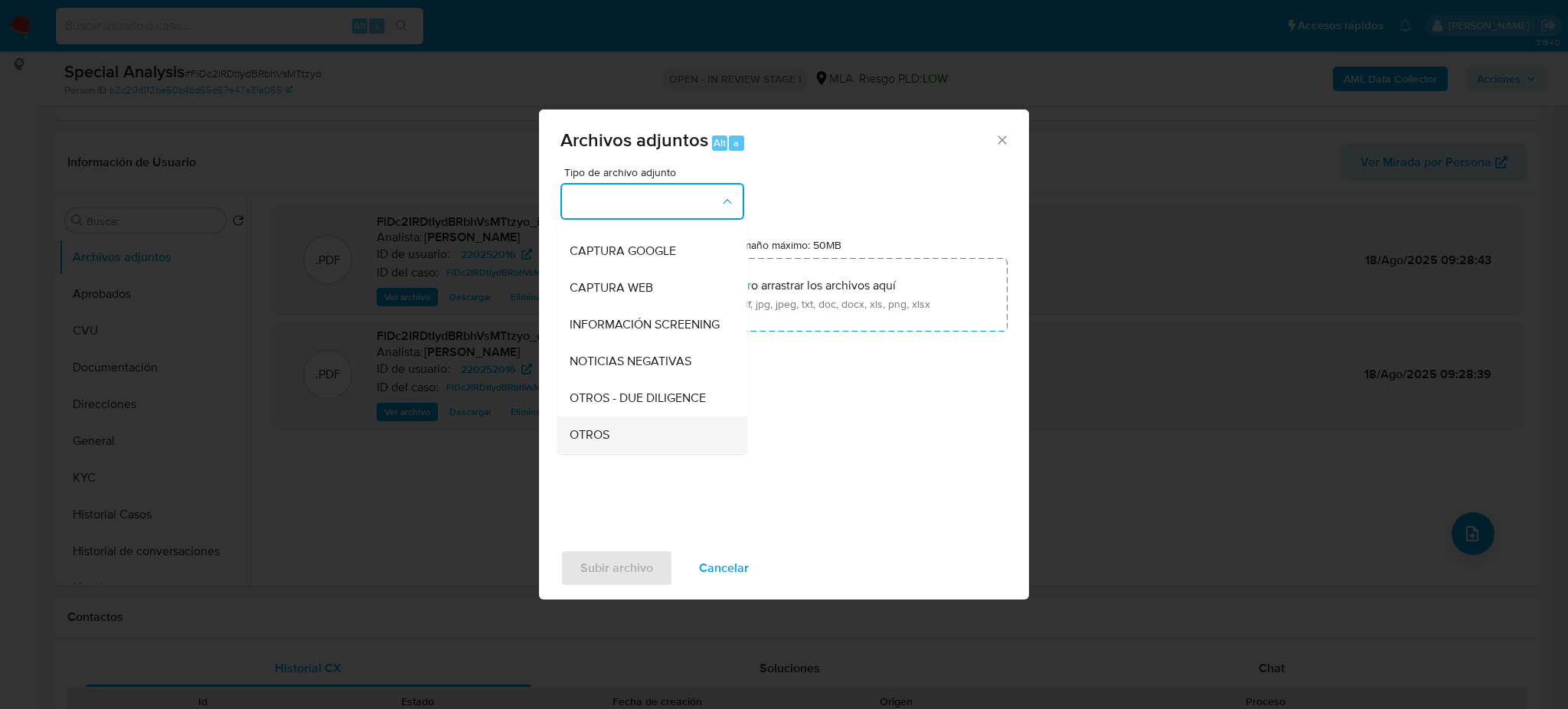
click at [611, 437] on div "OTROS" at bounding box center [647, 435] width 156 height 37
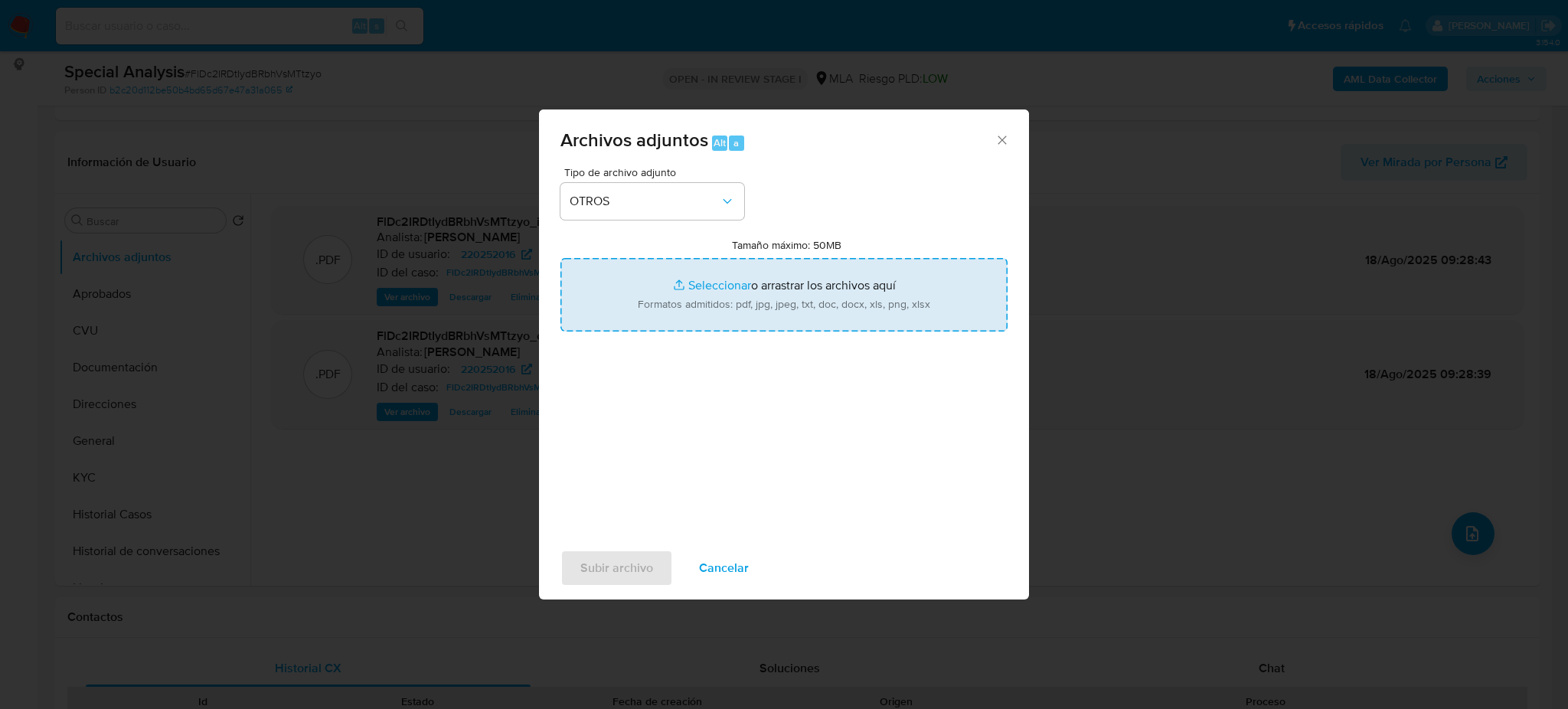
click at [700, 300] on input "Tamaño máximo: 50MB Seleccionar archivos" at bounding box center [783, 295] width 447 height 74
type input "C:\fakepath\Caselog FlDc2IRDtIydBRbhVsMTtzyo_2025_07_25_10_46_47.docx"
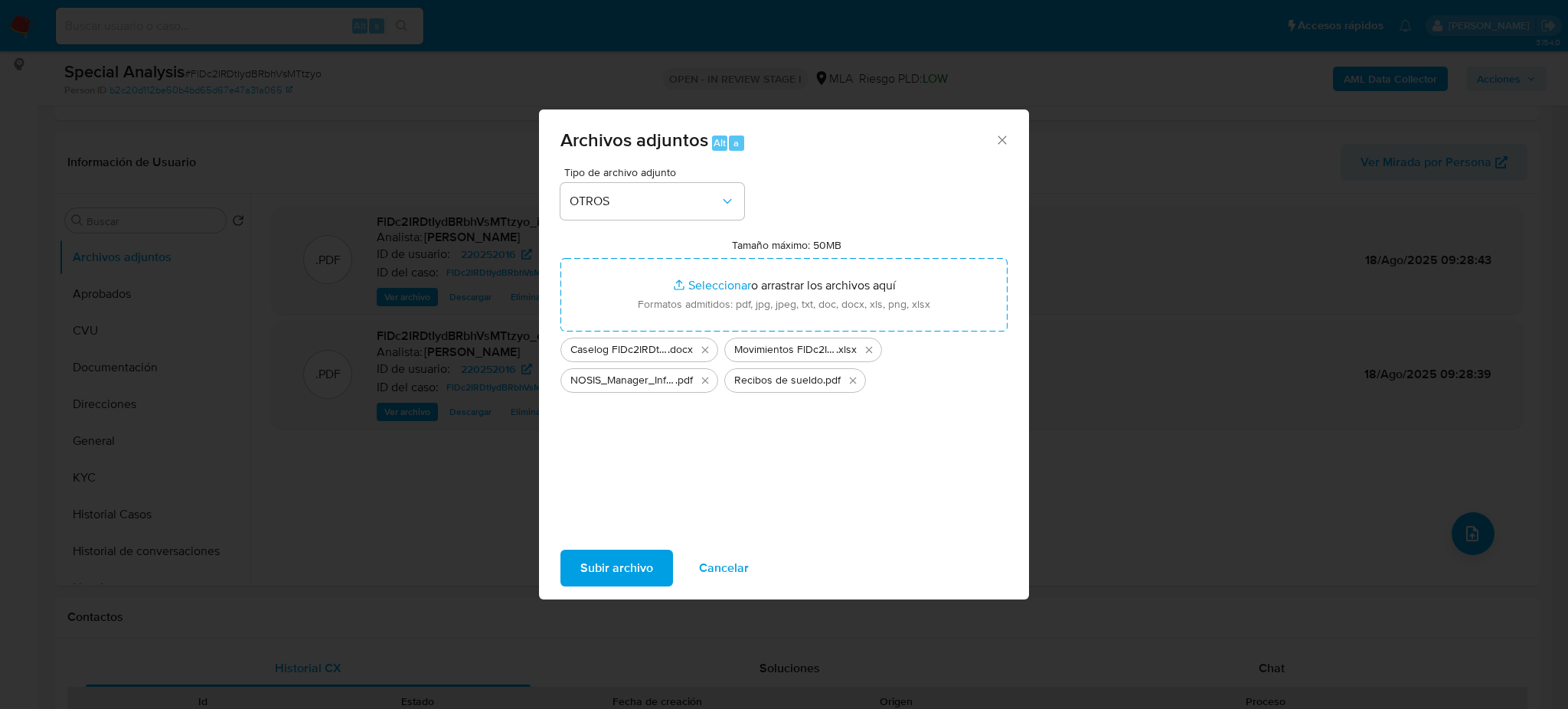
drag, startPoint x: 700, startPoint y: 300, endPoint x: 640, endPoint y: 565, distance: 271.7
click at [640, 565] on span "Subir archivo" at bounding box center [617, 568] width 73 height 34
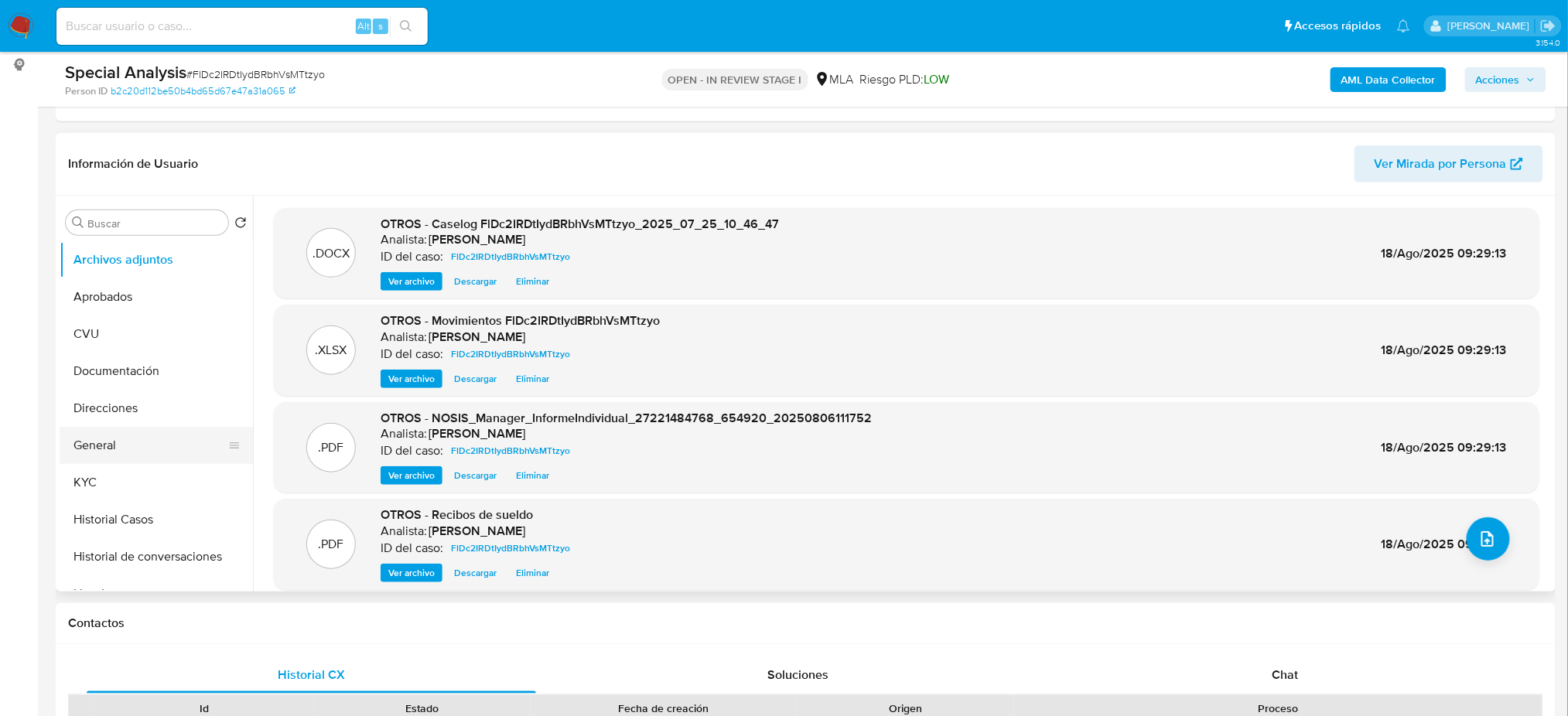
click at [85, 452] on button "General" at bounding box center [150, 445] width 181 height 37
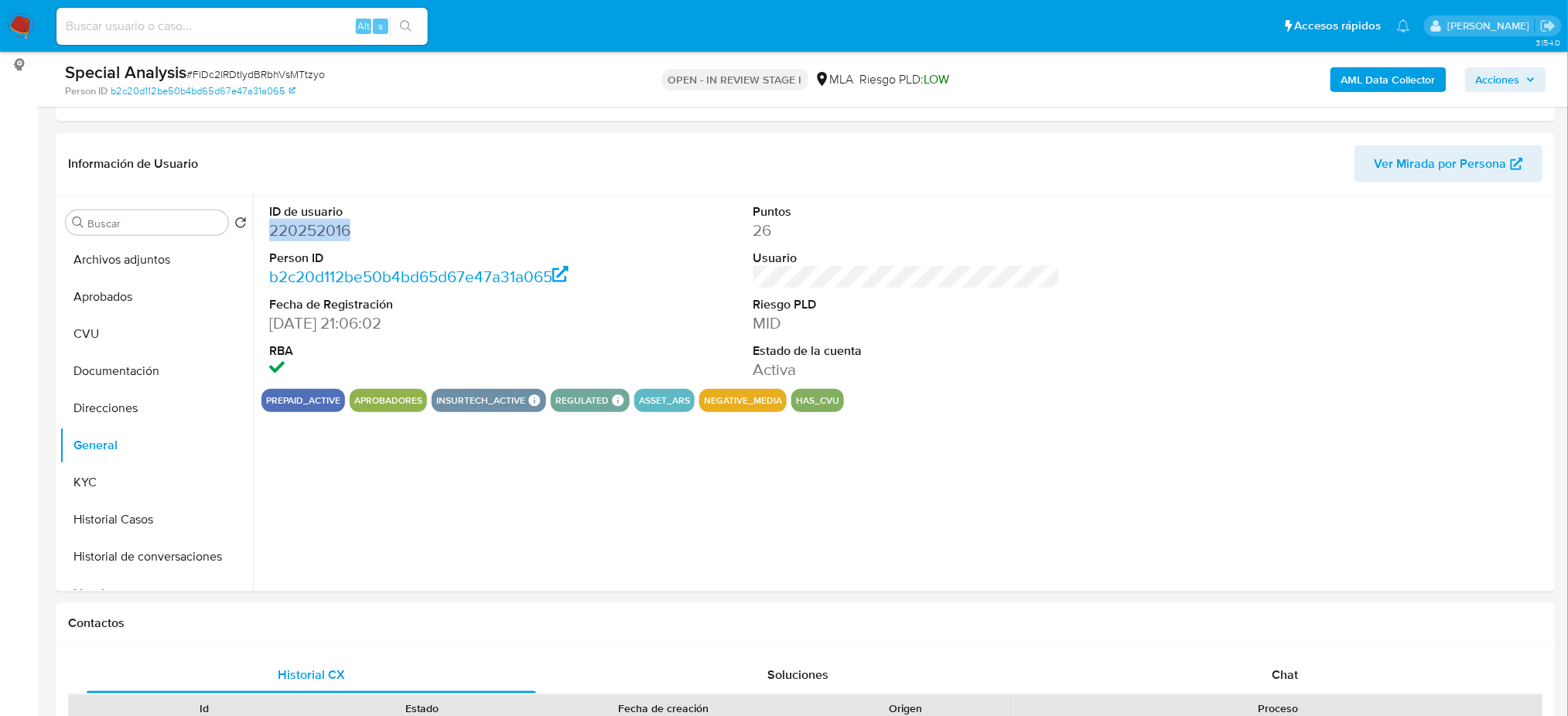
click at [301, 221] on dd "220252016" at bounding box center [423, 230] width 307 height 22
drag, startPoint x: 1525, startPoint y: 78, endPoint x: 1319, endPoint y: 93, distance: 206.5
click at [1524, 77] on span "Acciones" at bounding box center [1506, 80] width 60 height 22
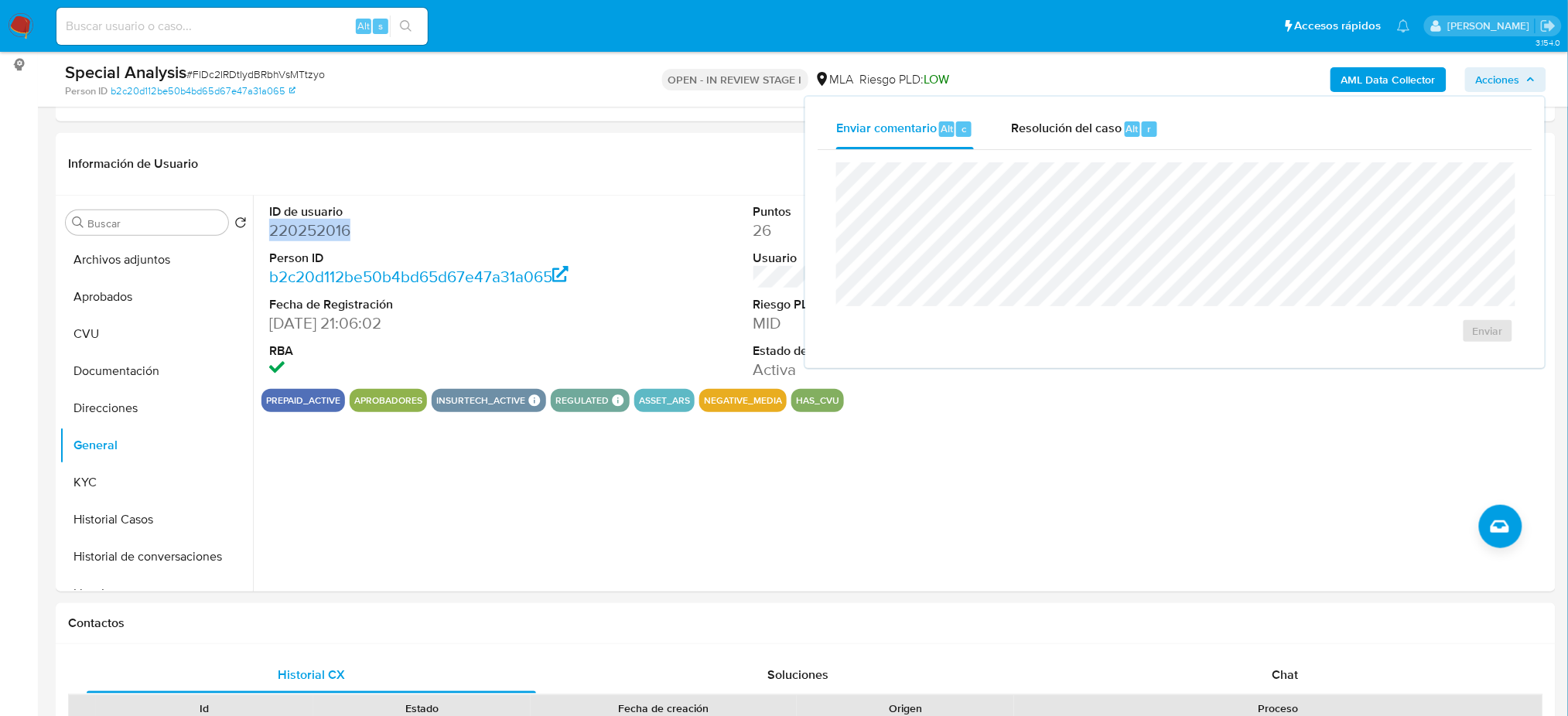
drag, startPoint x: 1053, startPoint y: 141, endPoint x: 1052, endPoint y: 157, distance: 16.0
click at [1053, 140] on div "Resolución del caso Alt r" at bounding box center [1085, 129] width 148 height 41
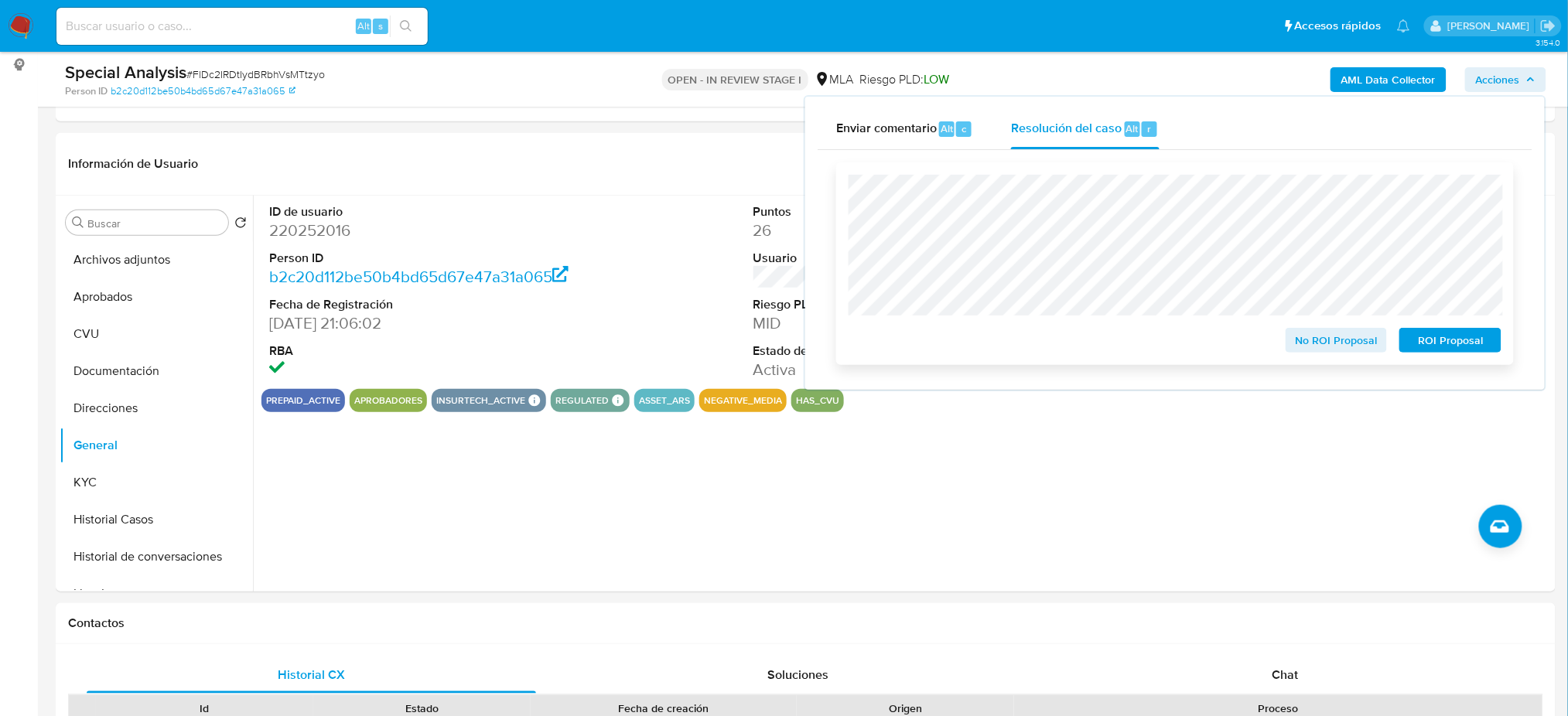
click at [1304, 351] on span "No ROI Proposal" at bounding box center [1336, 341] width 80 height 22
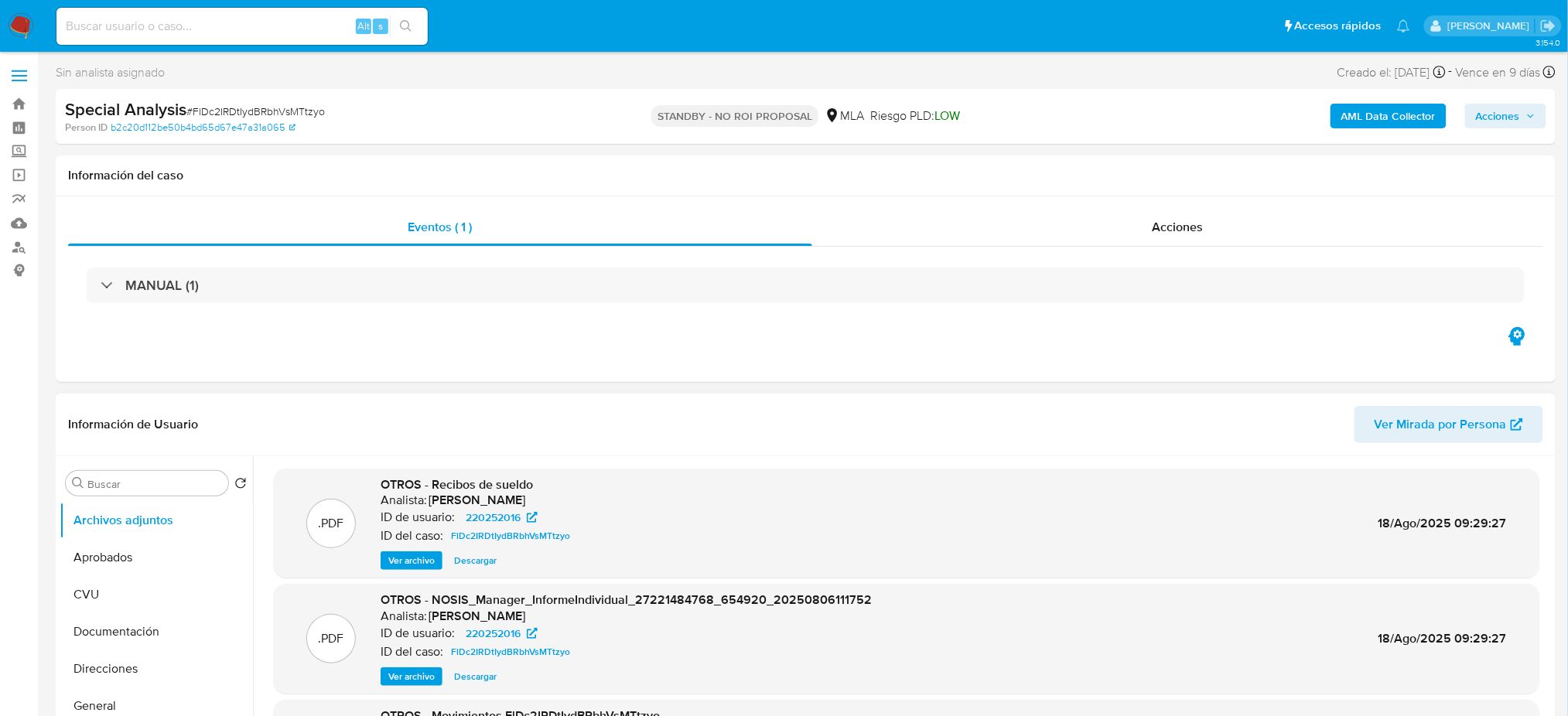
select select "10"
click at [306, 37] on div "Alt s" at bounding box center [242, 26] width 371 height 37
click at [306, 27] on input at bounding box center [242, 27] width 371 height 20
paste input "KdC55u87yKc5LD1LbOwI5CT7"
type input "KdC55u87yKc5LD1LbOwI5CT7"
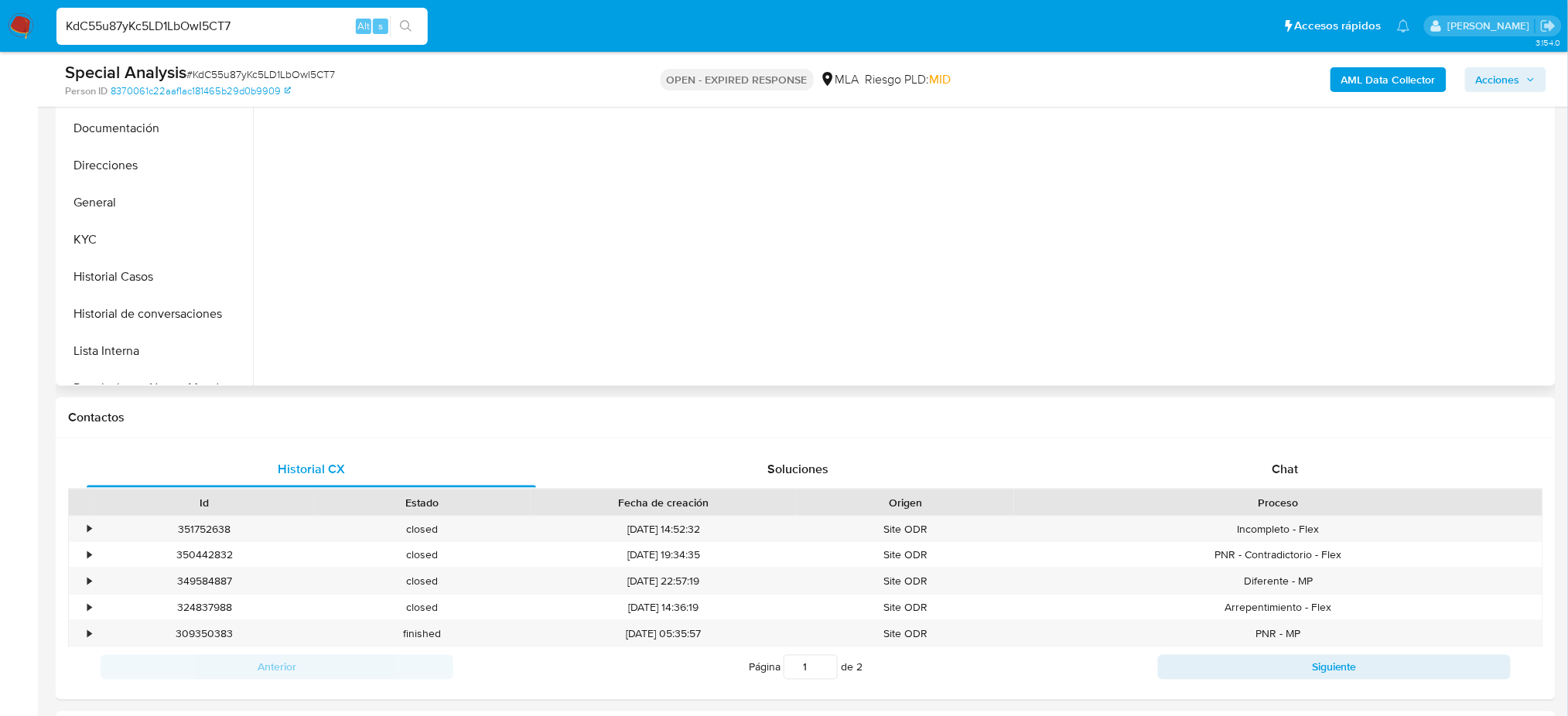
scroll to position [413, 0]
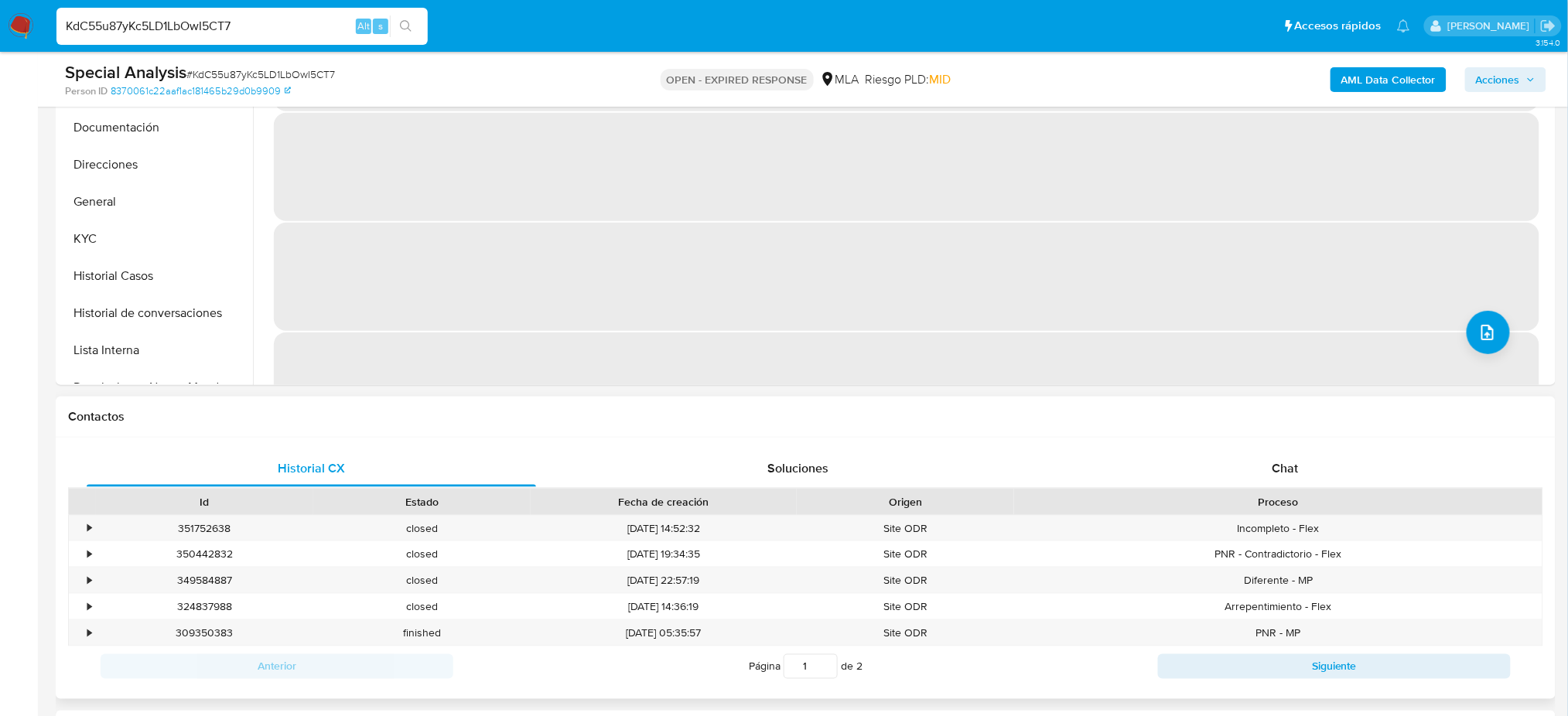
click at [1272, 441] on div "Historial CX Soluciones Chat Id Estado Fecha de creación Origen Proceso • 35175…" at bounding box center [806, 568] width 1500 height 261
click at [1276, 457] on div "Chat" at bounding box center [1285, 468] width 449 height 37
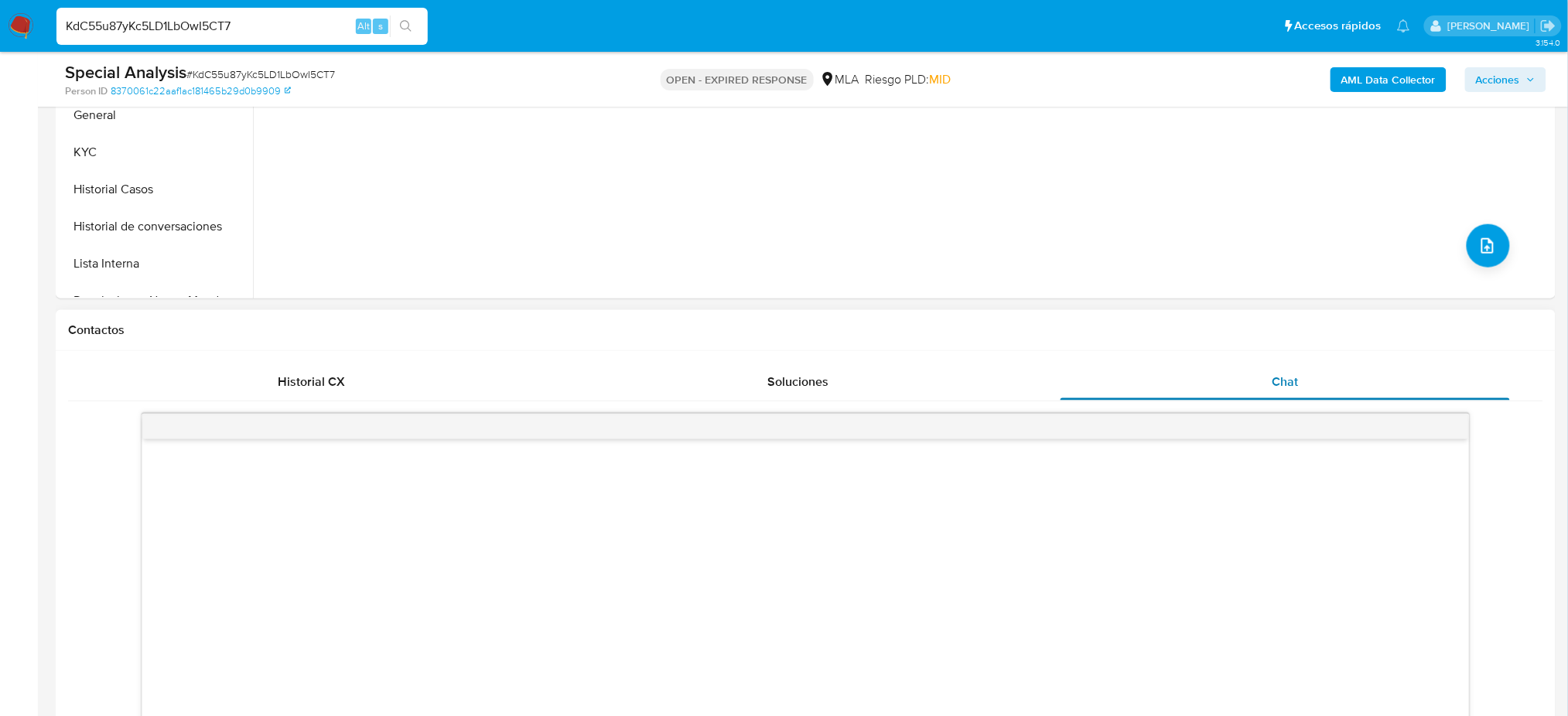
scroll to position [722, 0]
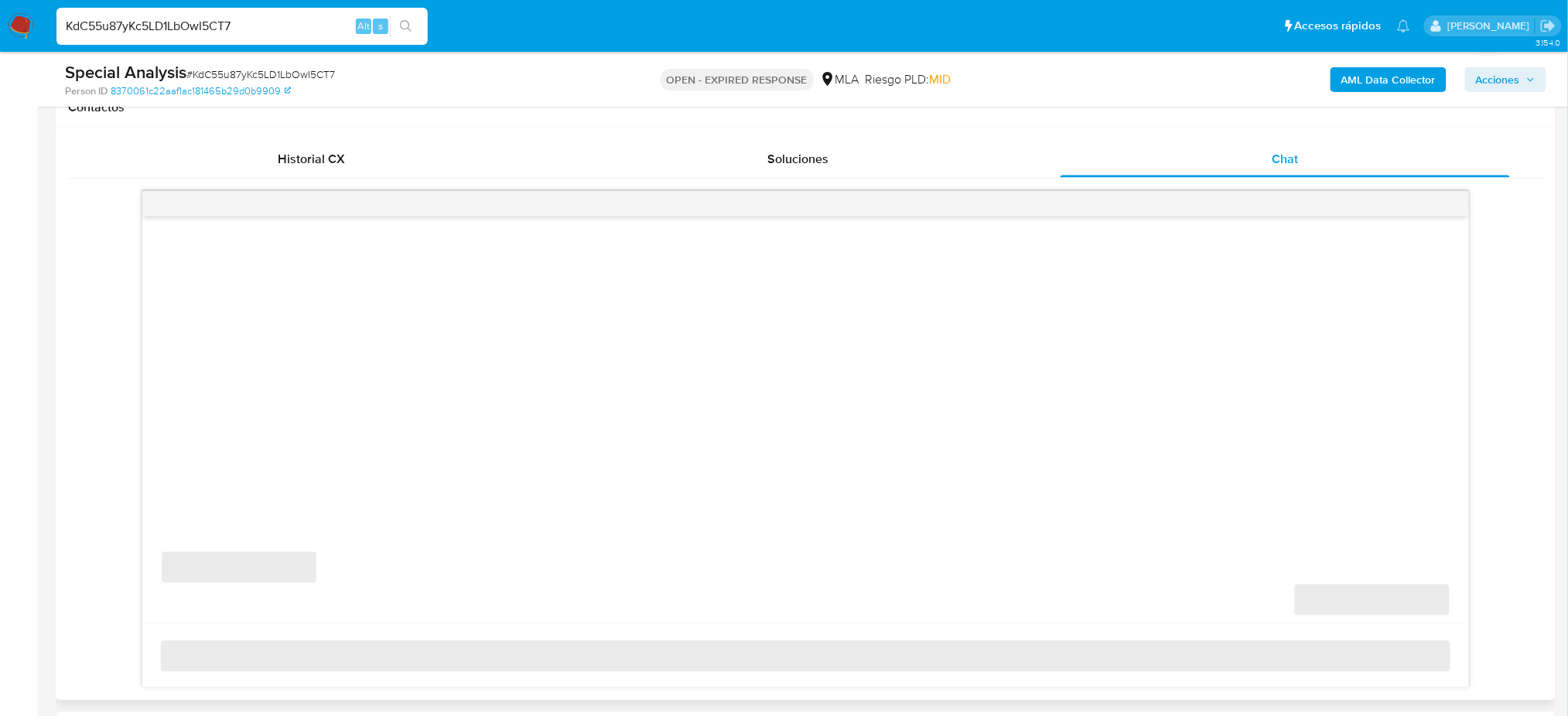
select select "10"
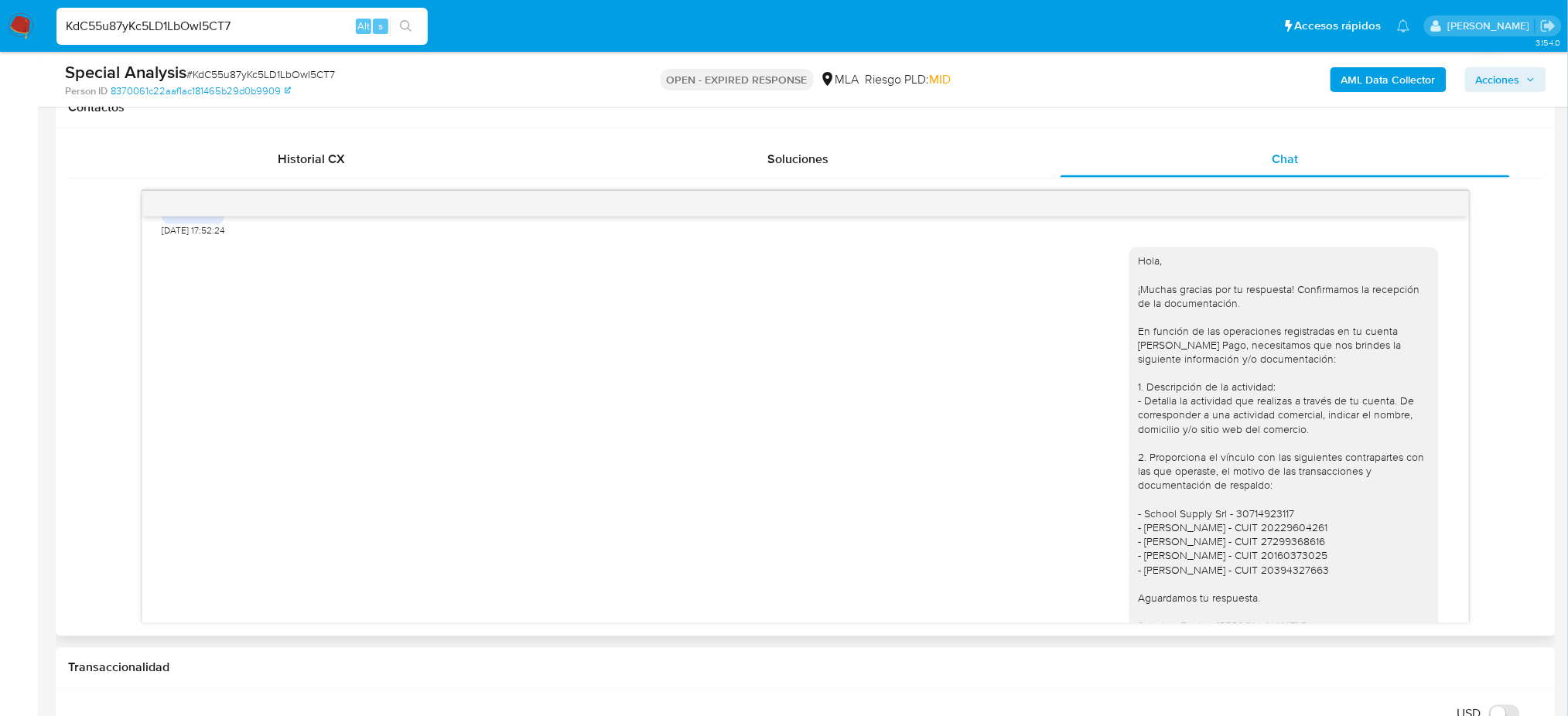
scroll to position [1349, 0]
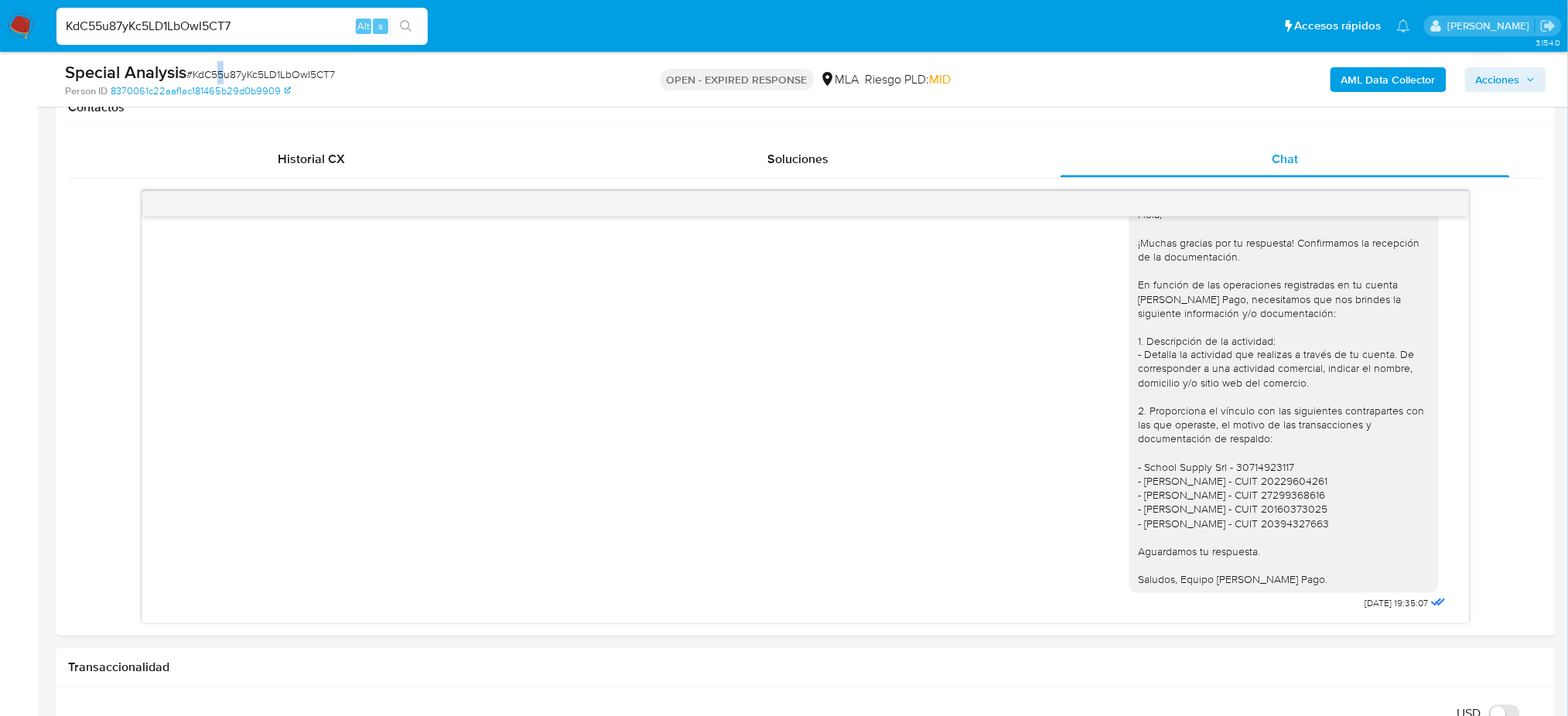
click at [221, 75] on span "# KdC55u87yKc5LD1LbOwI5CT7" at bounding box center [260, 74] width 148 height 16
copy span "5"
drag, startPoint x: 286, startPoint y: 82, endPoint x: 286, endPoint y: 72, distance: 10.0
click at [286, 80] on div "Special Analysis # KdC55u87yKc5LD1LbOwI5CT7" at bounding box center [308, 73] width 488 height 23
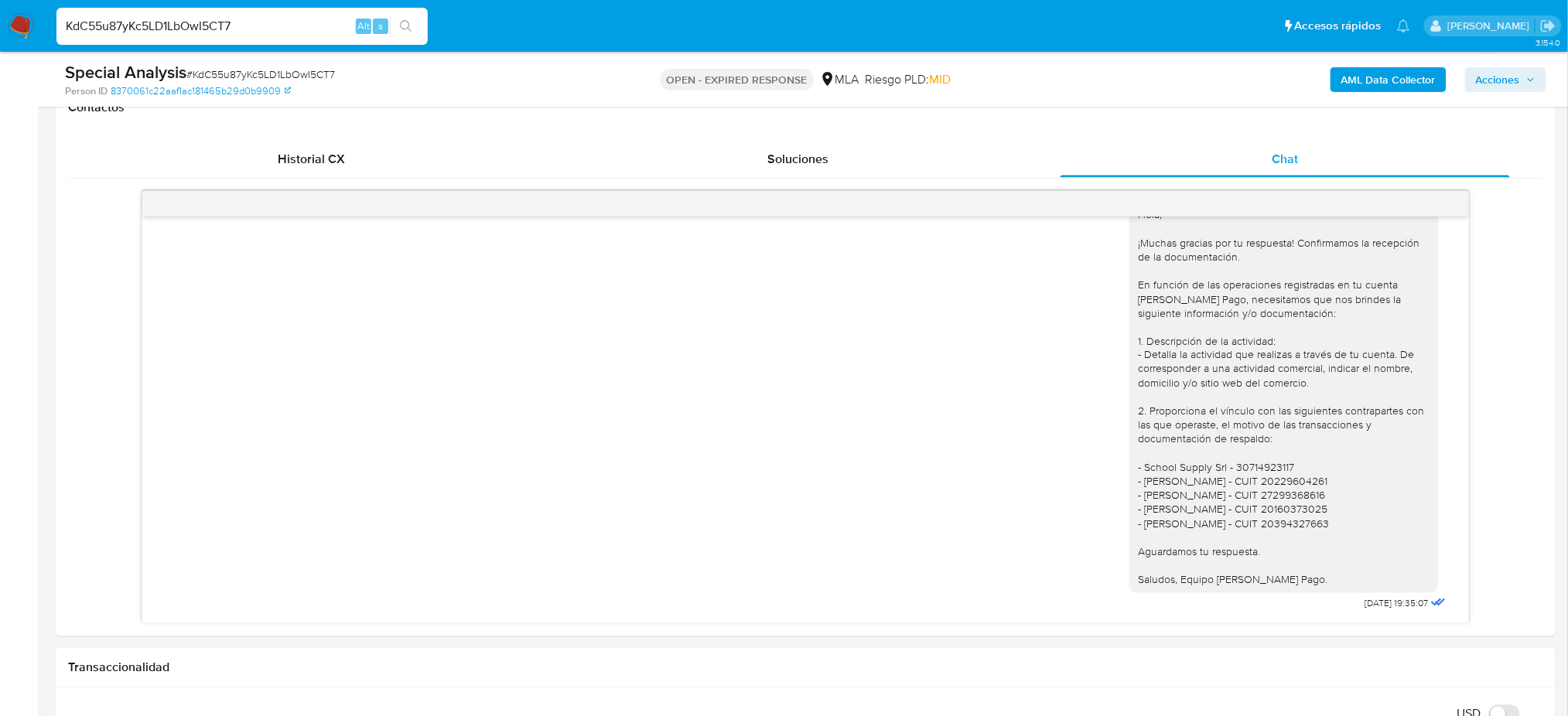
click at [290, 61] on div "Special Analysis # KdC55u87yKc5LD1LbOwI5CT7" at bounding box center [308, 73] width 488 height 23
click at [288, 78] on span "# KdC55u87yKc5LD1LbOwI5CT7" at bounding box center [260, 74] width 148 height 16
copy span "KdC55u87yKc5LD1LbOwI5CT7"
click at [20, 30] on img at bounding box center [21, 27] width 27 height 27
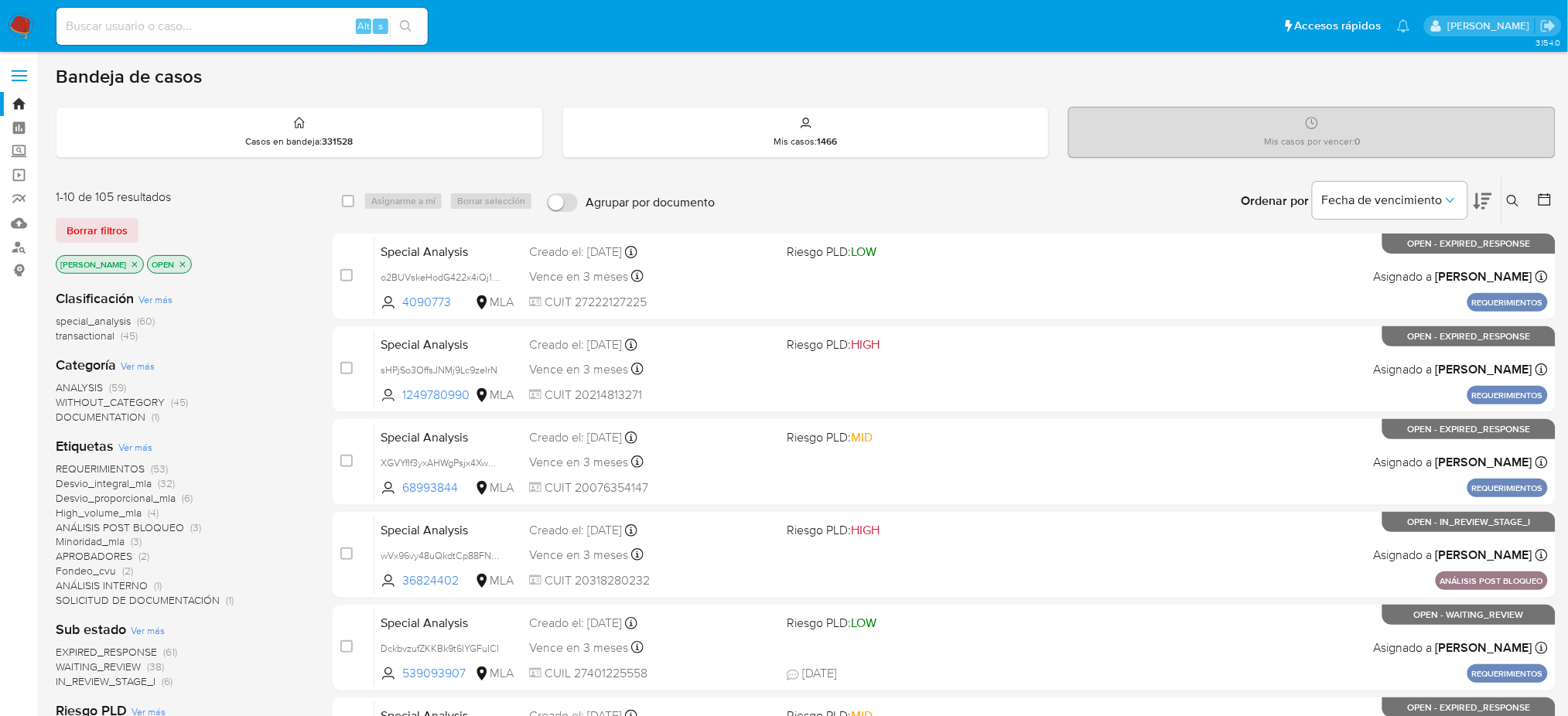
click at [1511, 204] on icon at bounding box center [1512, 201] width 12 height 12
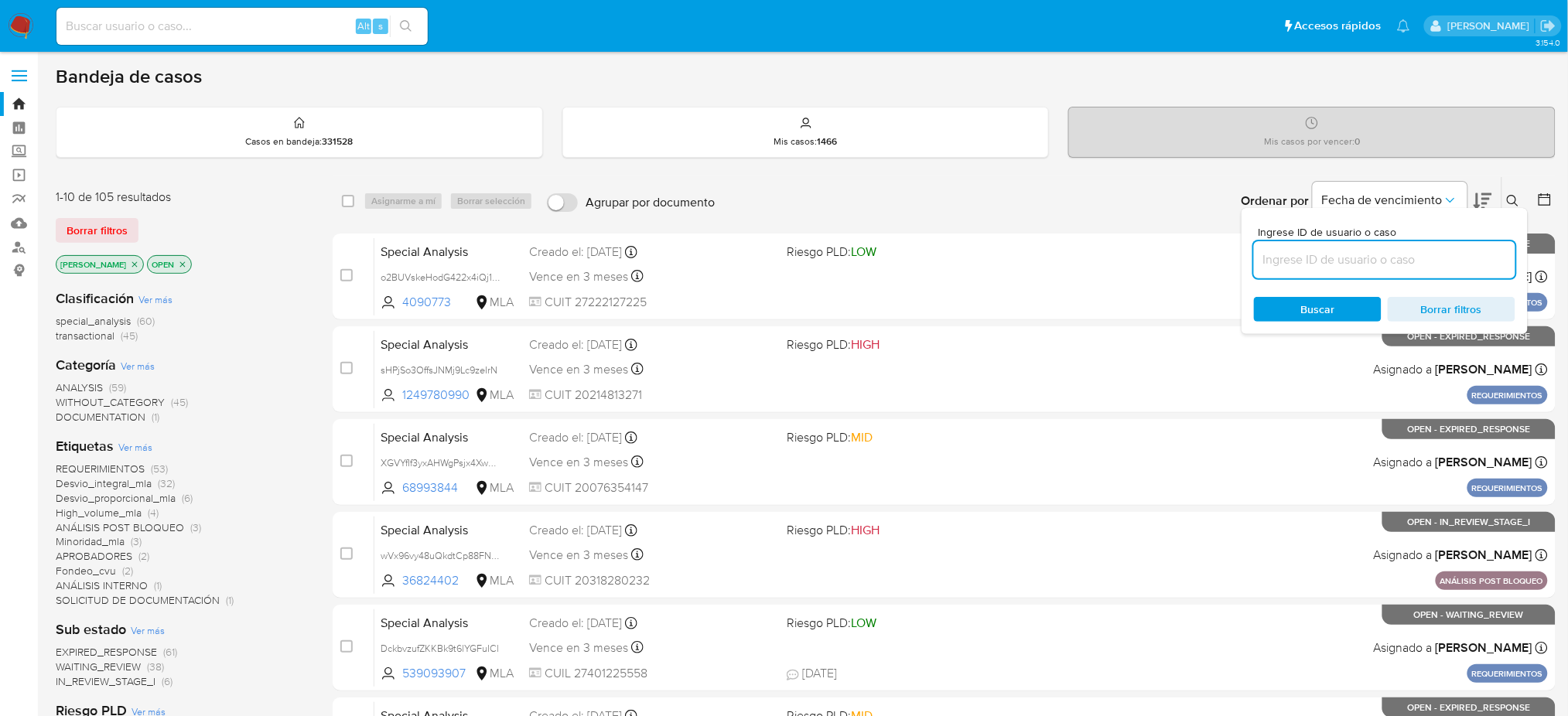
click at [1270, 263] on input at bounding box center [1384, 259] width 261 height 20
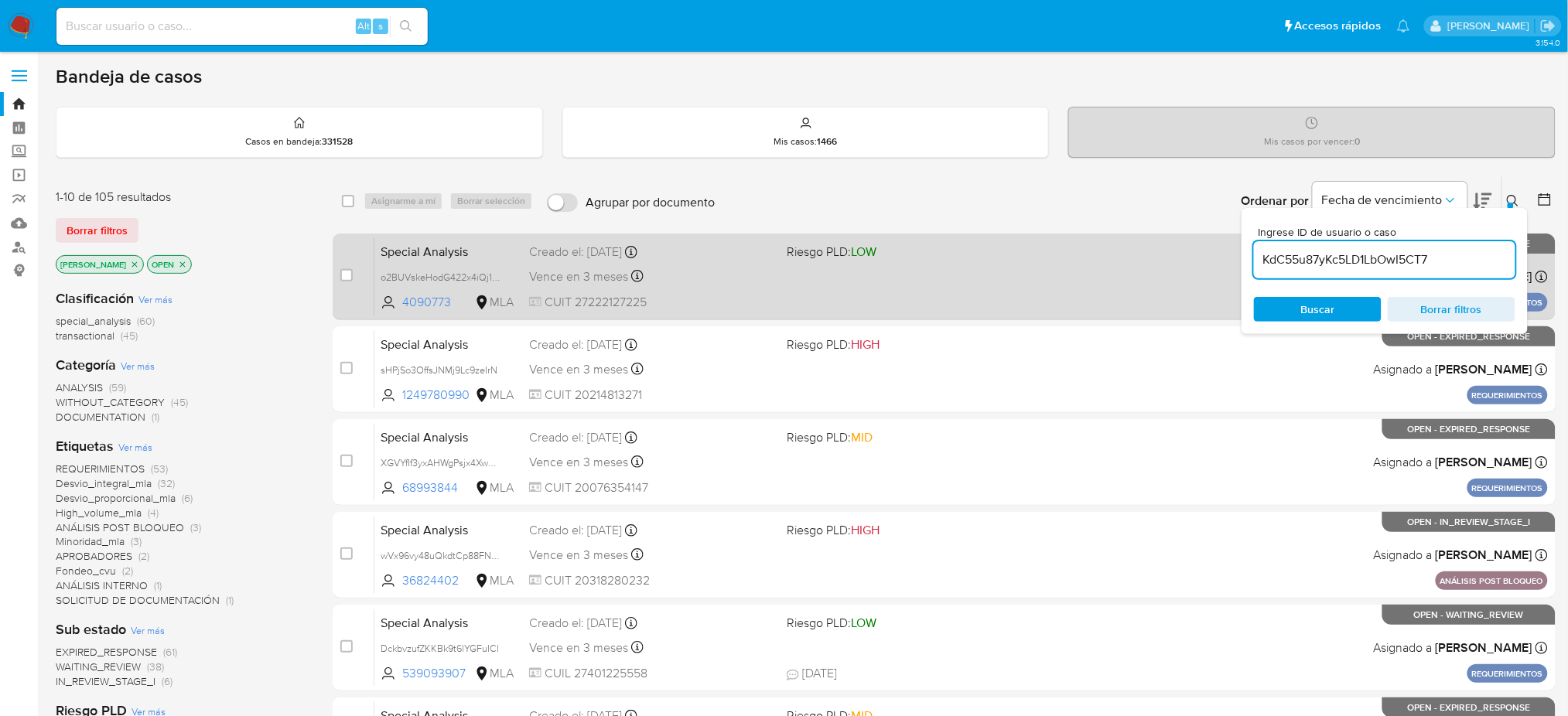
type input "KdC55u87yKc5LD1LbOwI5CT7"
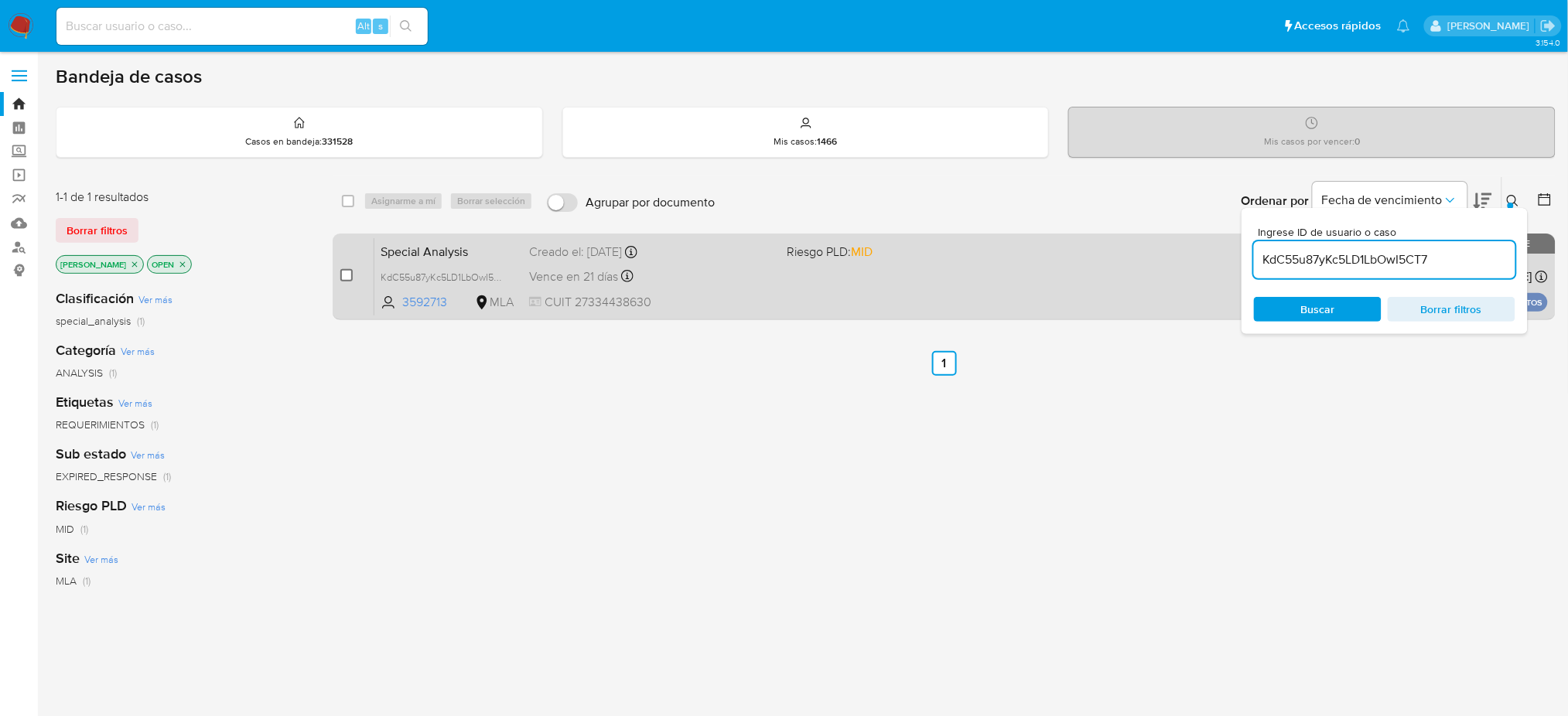
click at [342, 273] on input "checkbox" at bounding box center [346, 275] width 12 height 12
checkbox input "true"
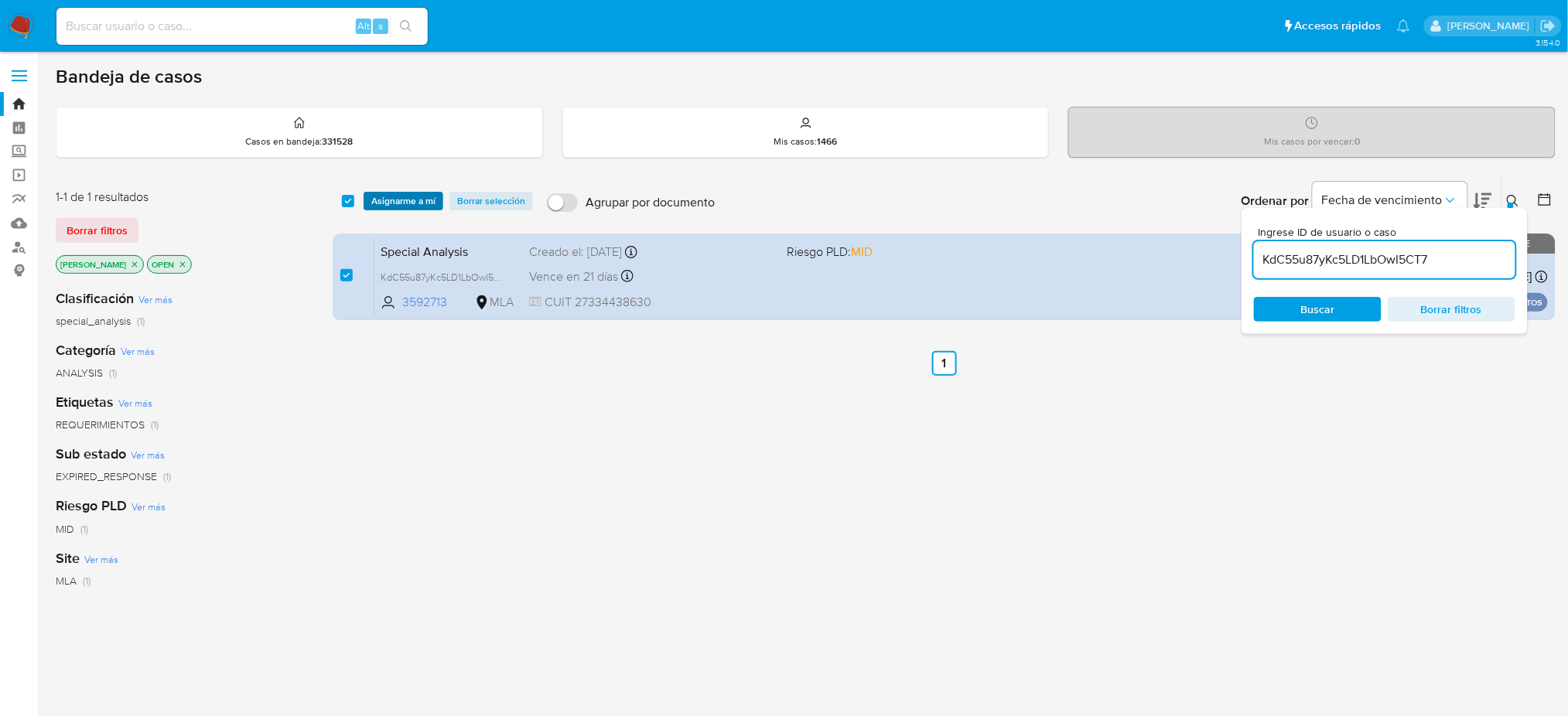
click at [401, 199] on span "Asignarme a mí" at bounding box center [403, 201] width 64 height 16
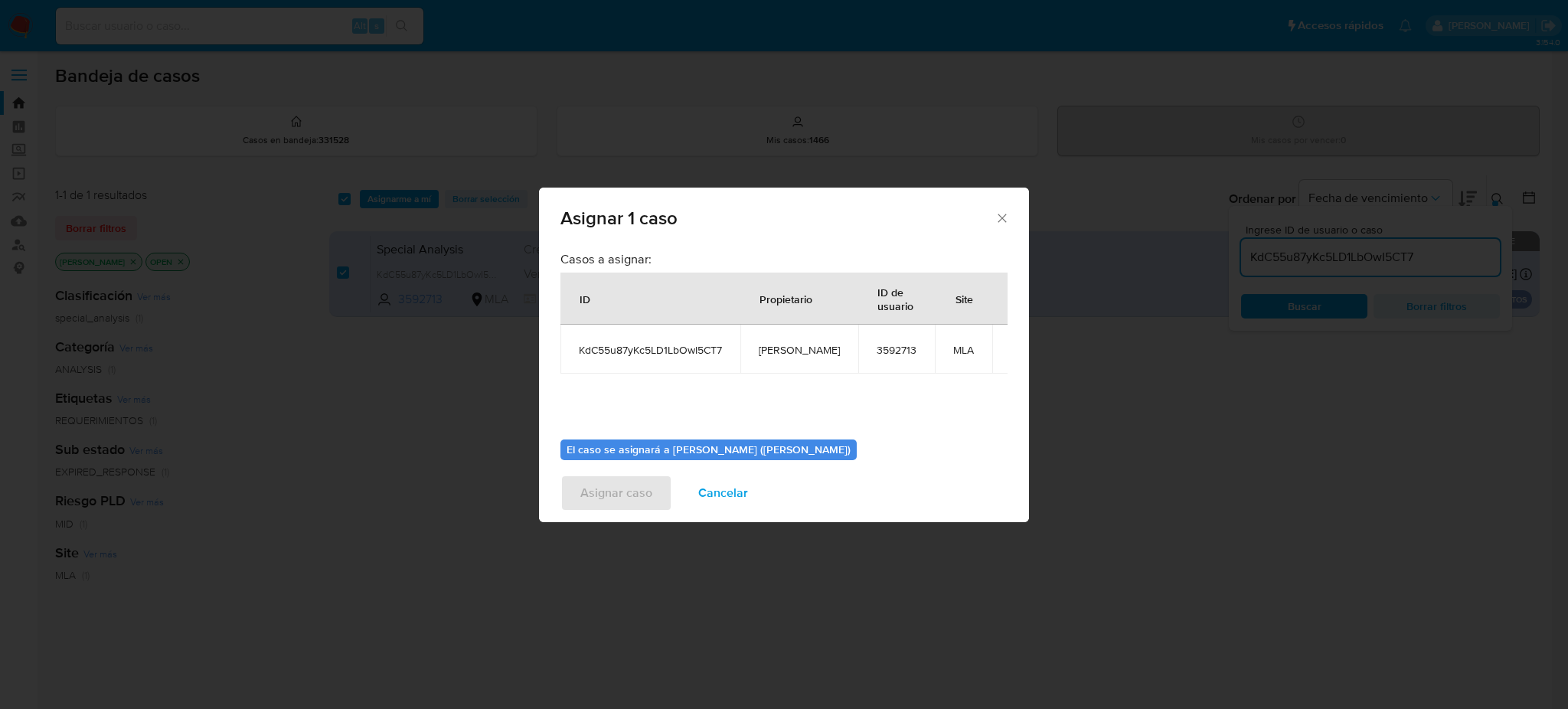
click at [772, 356] on span "[PERSON_NAME]" at bounding box center [799, 350] width 81 height 14
copy span "[PERSON_NAME]"
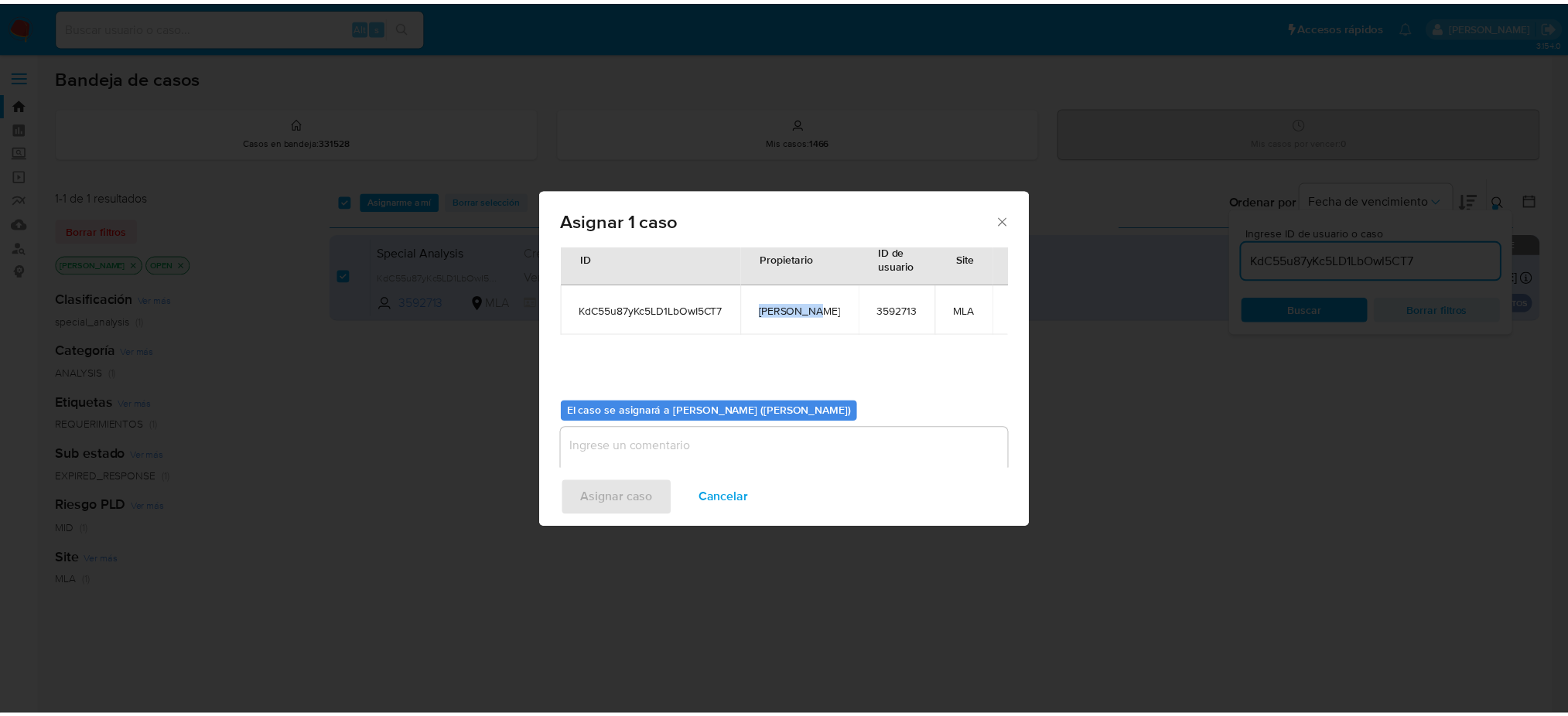
scroll to position [79, 0]
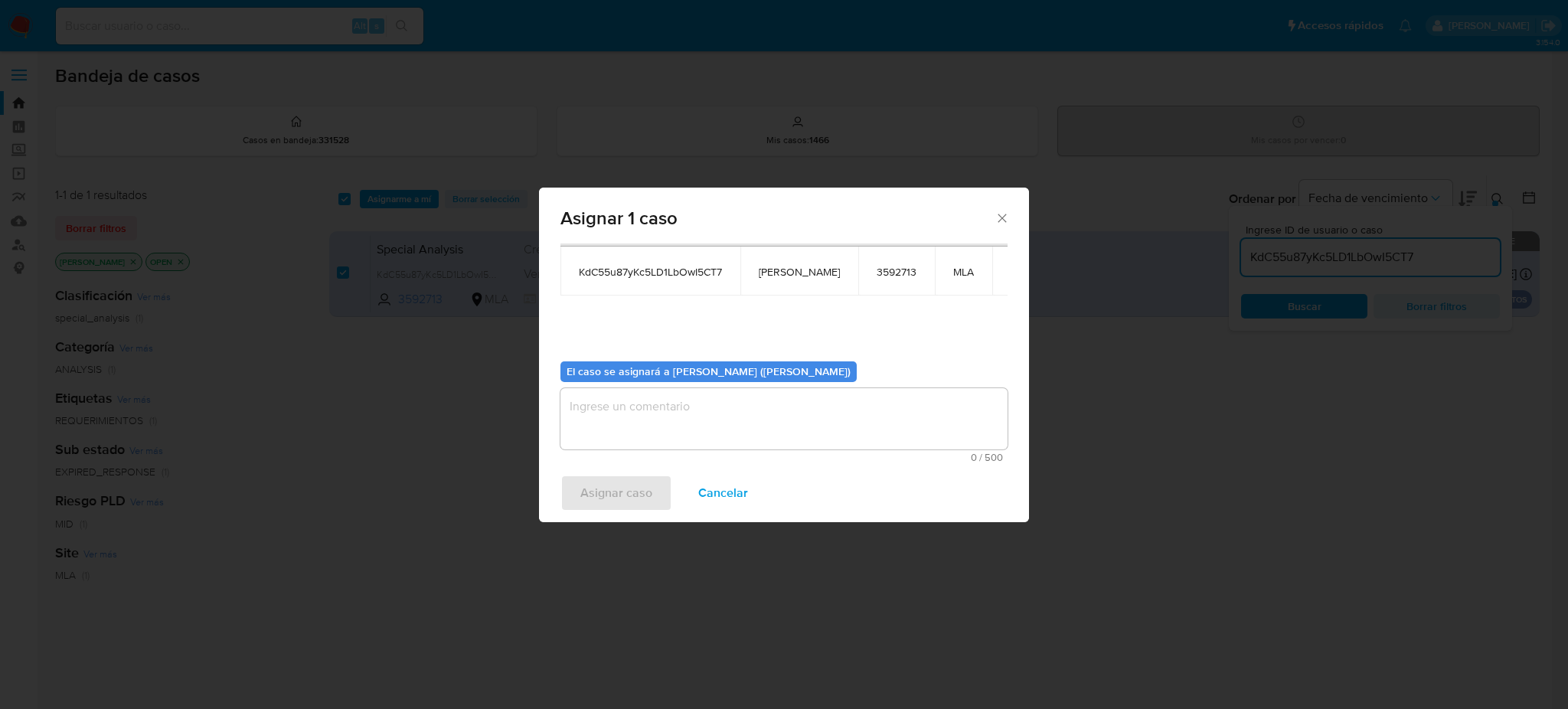
click at [627, 450] on div "0 / 500 500 caracteres restantes" at bounding box center [783, 425] width 447 height 75
click at [627, 423] on textarea "assign-modal" at bounding box center [783, 419] width 447 height 62
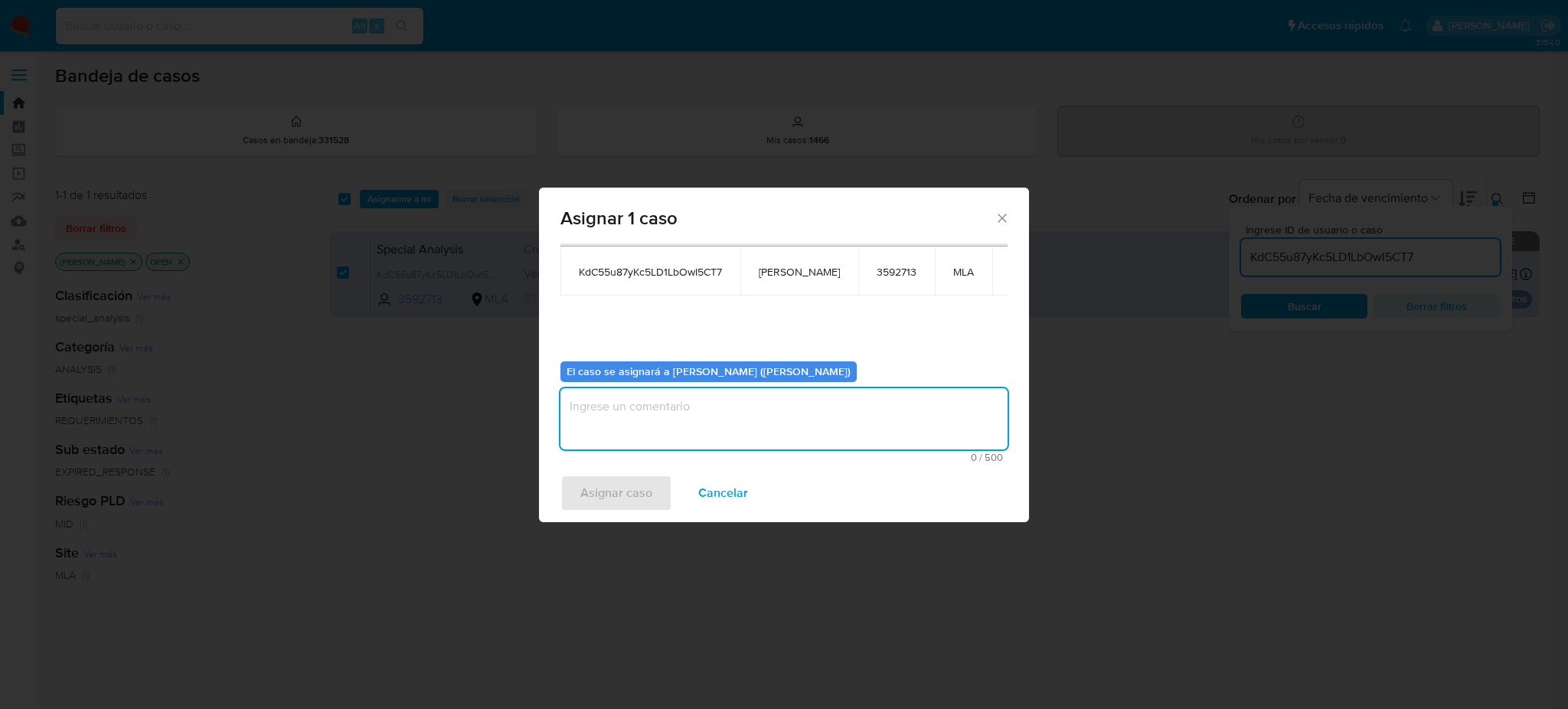
paste textarea "[PERSON_NAME]"
type textarea "[PERSON_NAME]"
click at [610, 499] on span "Asignar caso" at bounding box center [617, 493] width 72 height 34
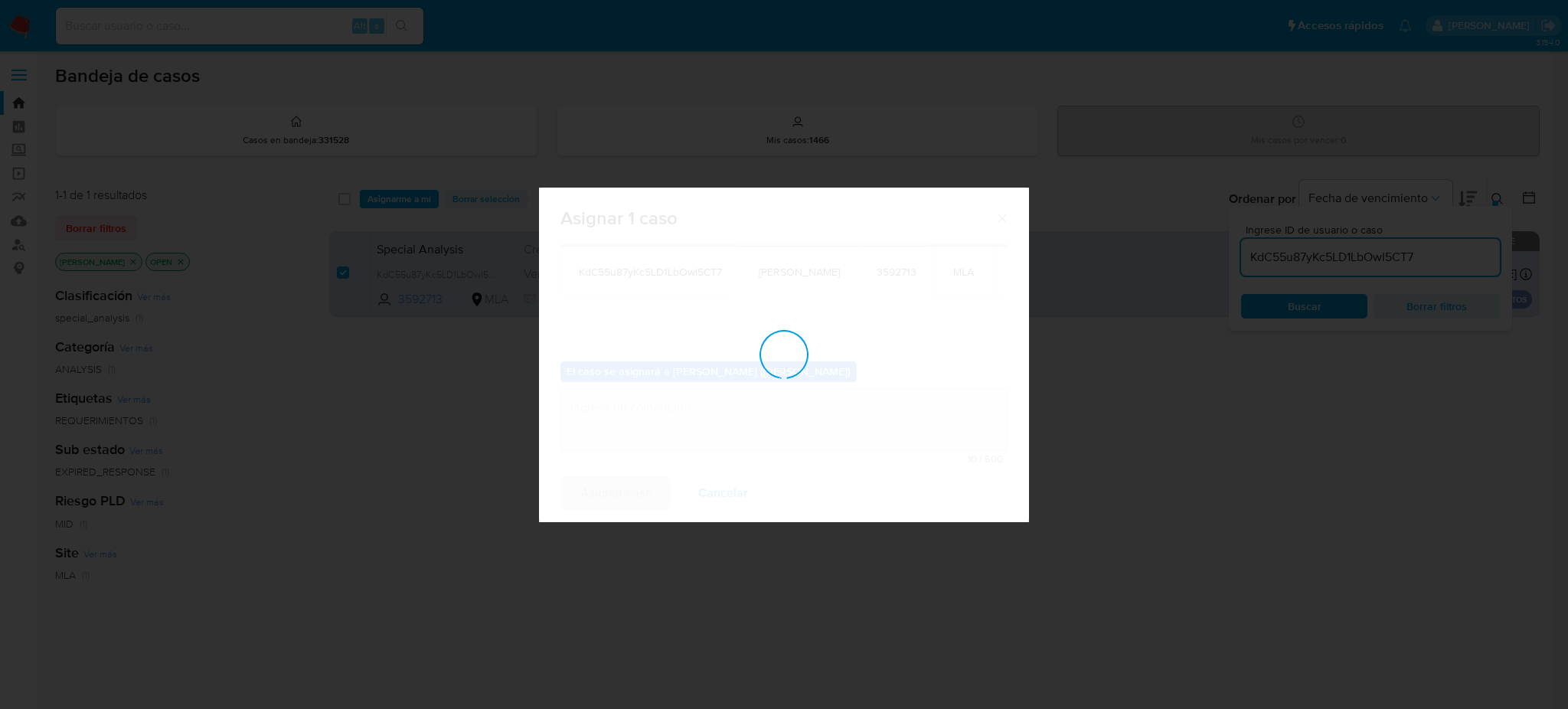
checkbox input "false"
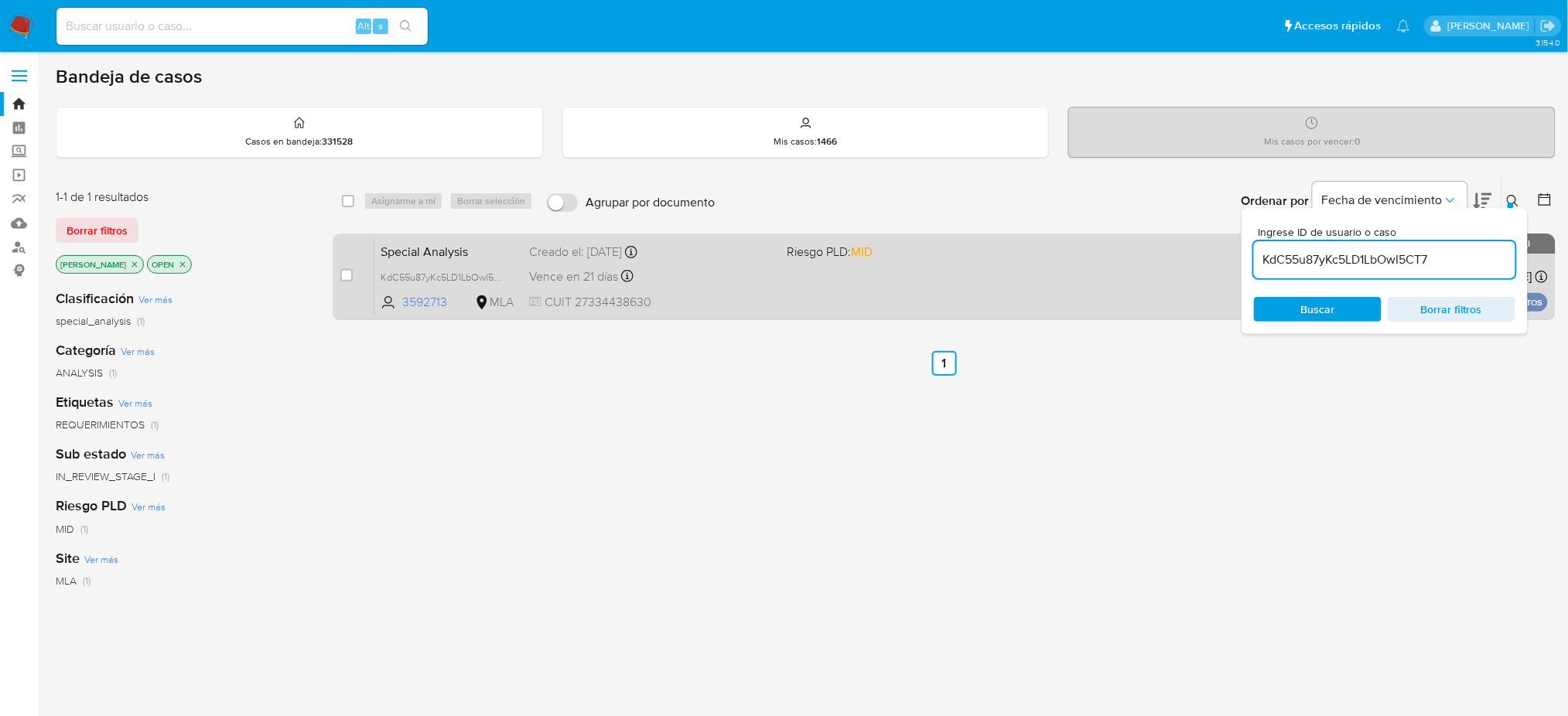
click at [714, 307] on span "CUIT 27334438630" at bounding box center [651, 302] width 245 height 17
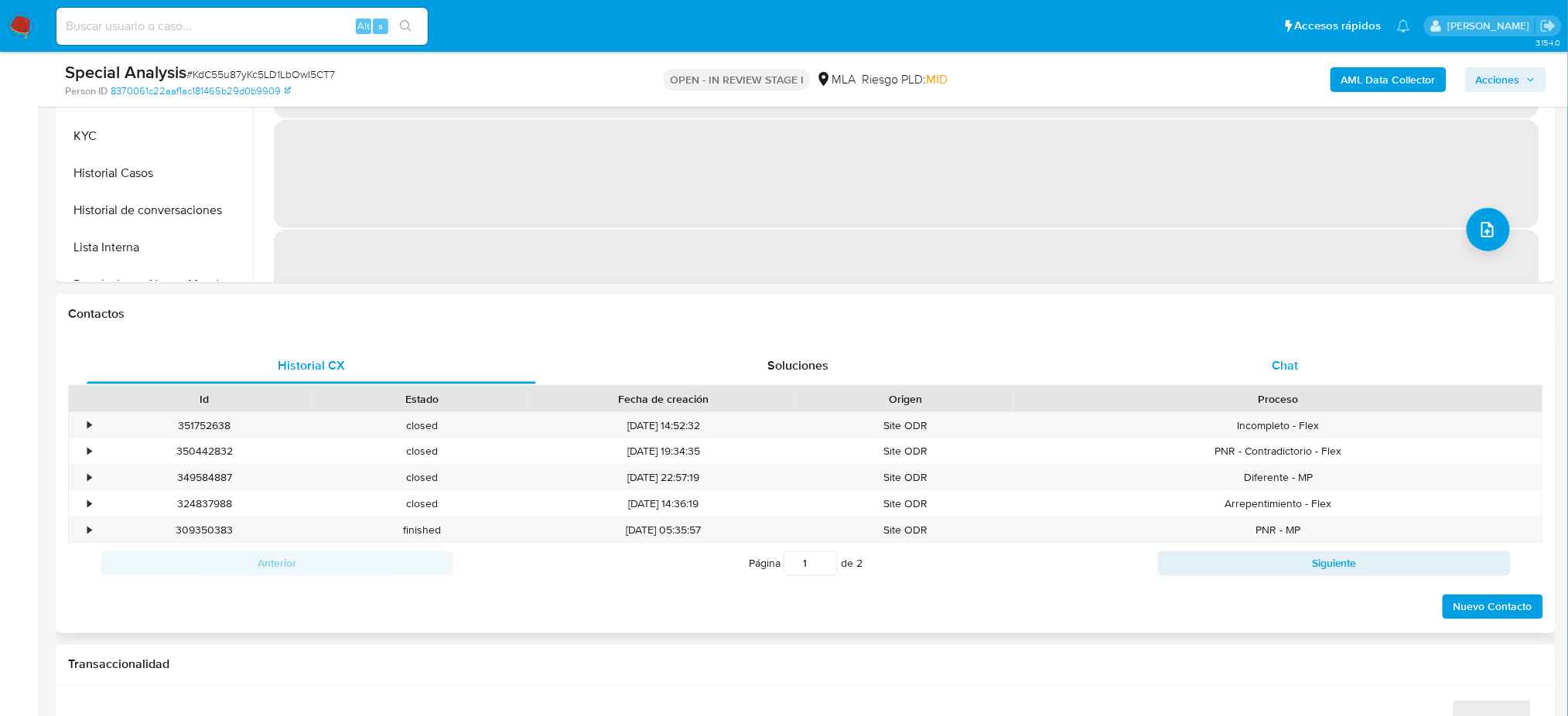
click at [1300, 360] on div "Chat" at bounding box center [1285, 365] width 449 height 37
select select "10"
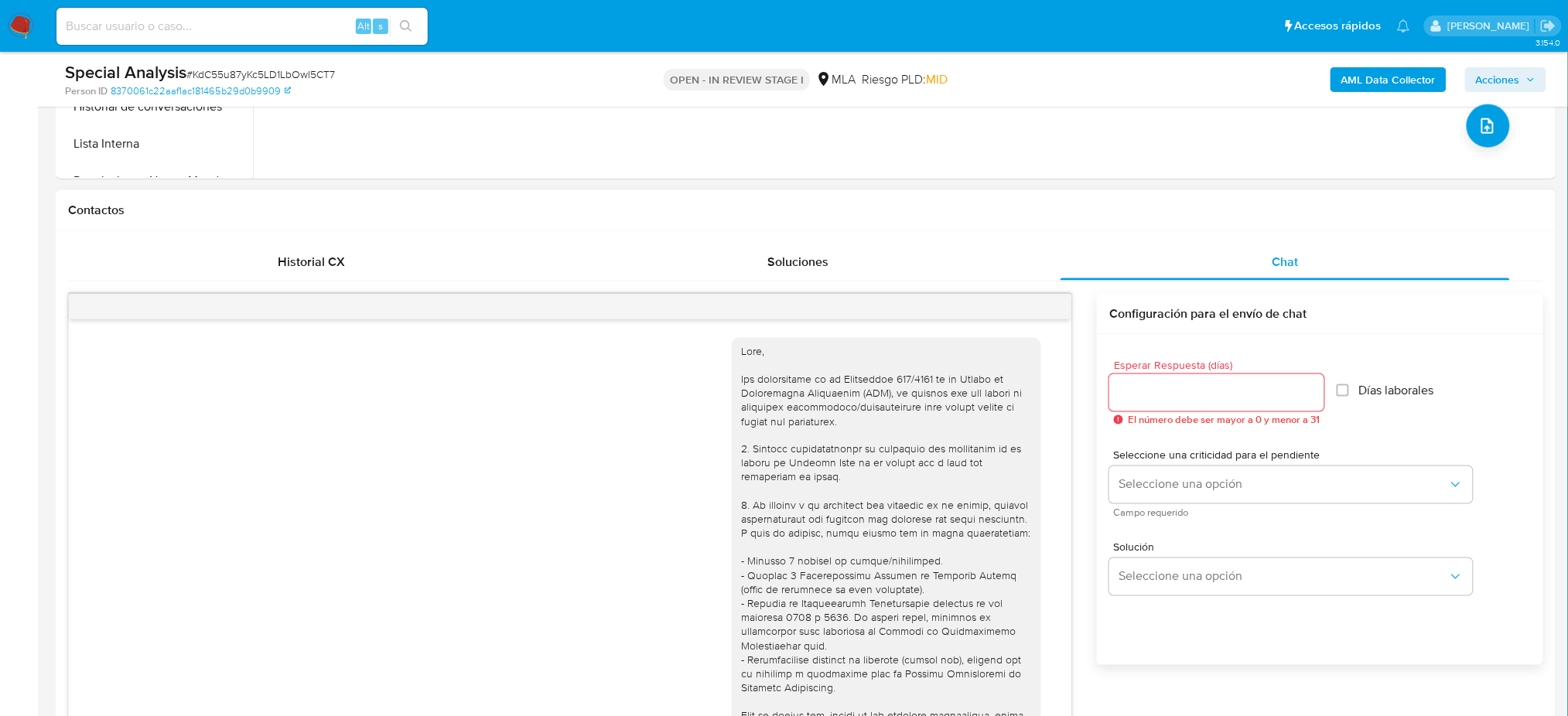
scroll to position [1349, 0]
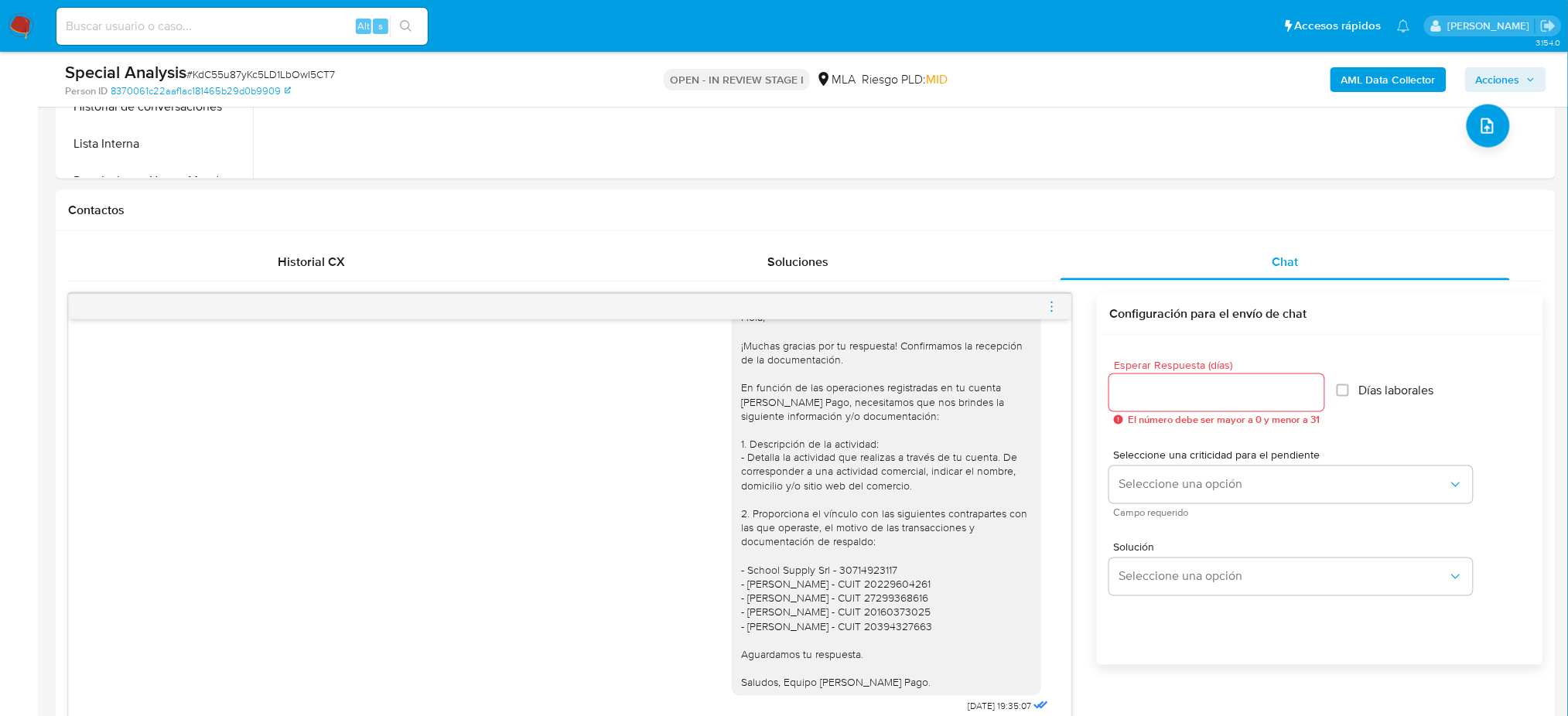
click at [1052, 306] on icon "menu-action" at bounding box center [1052, 307] width 14 height 14
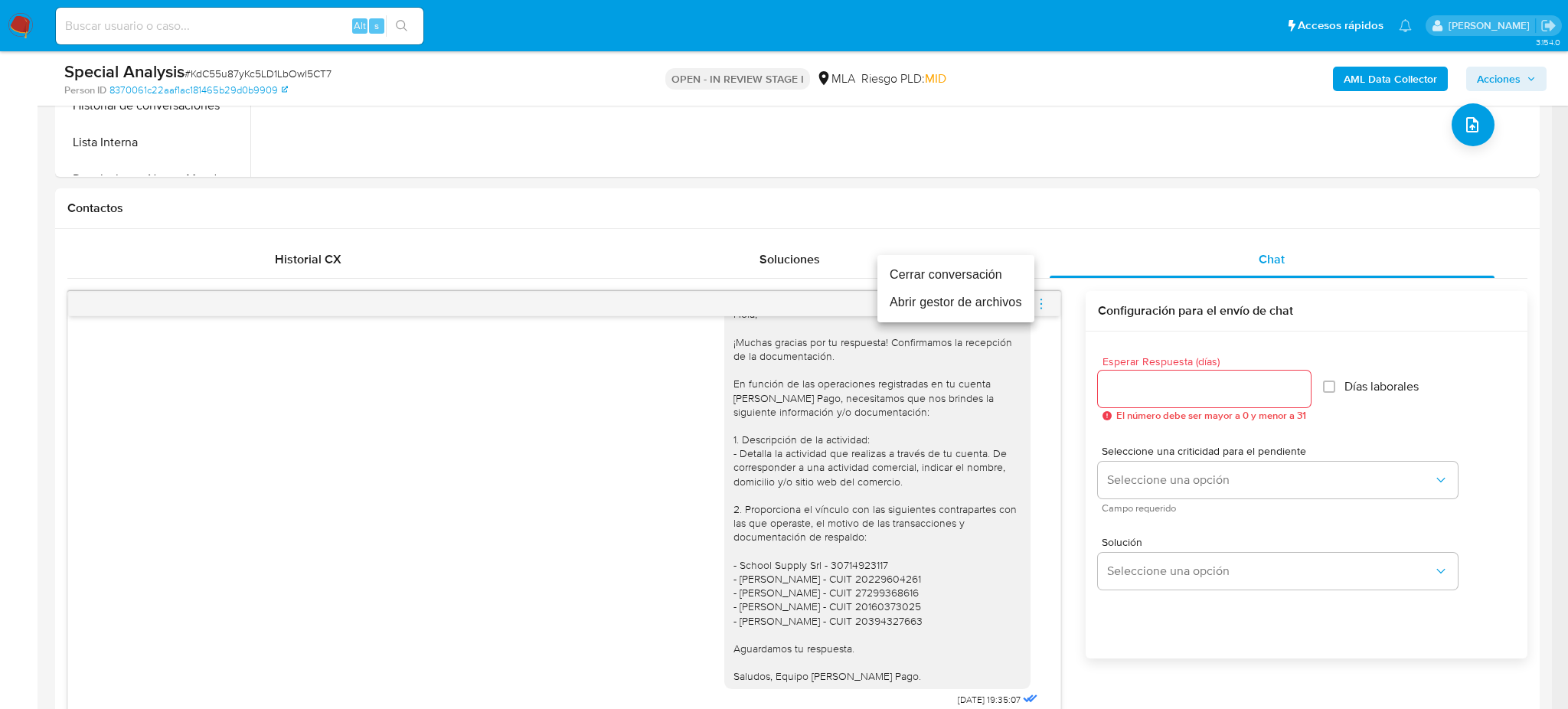
click at [960, 270] on li "Cerrar conversación" at bounding box center [955, 275] width 157 height 28
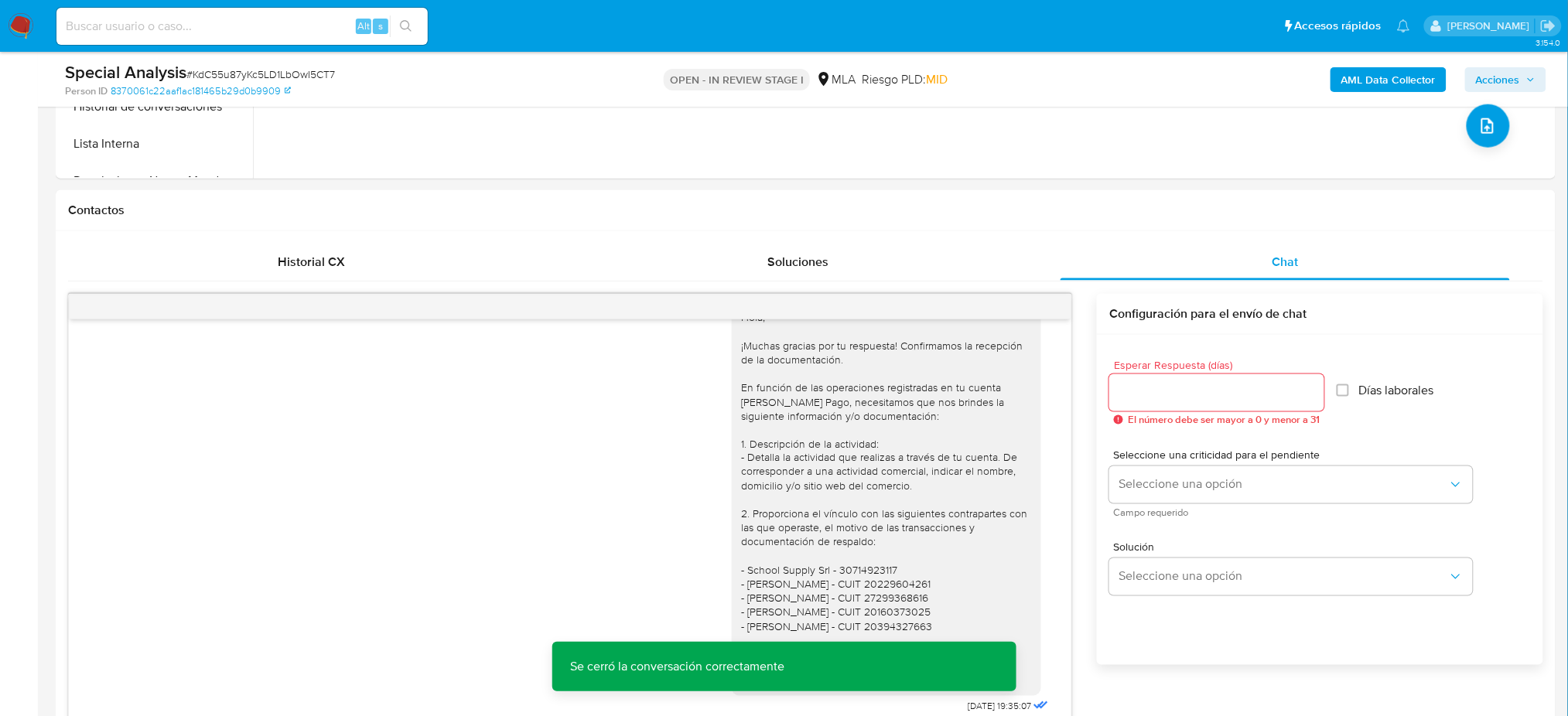
scroll to position [309, 0]
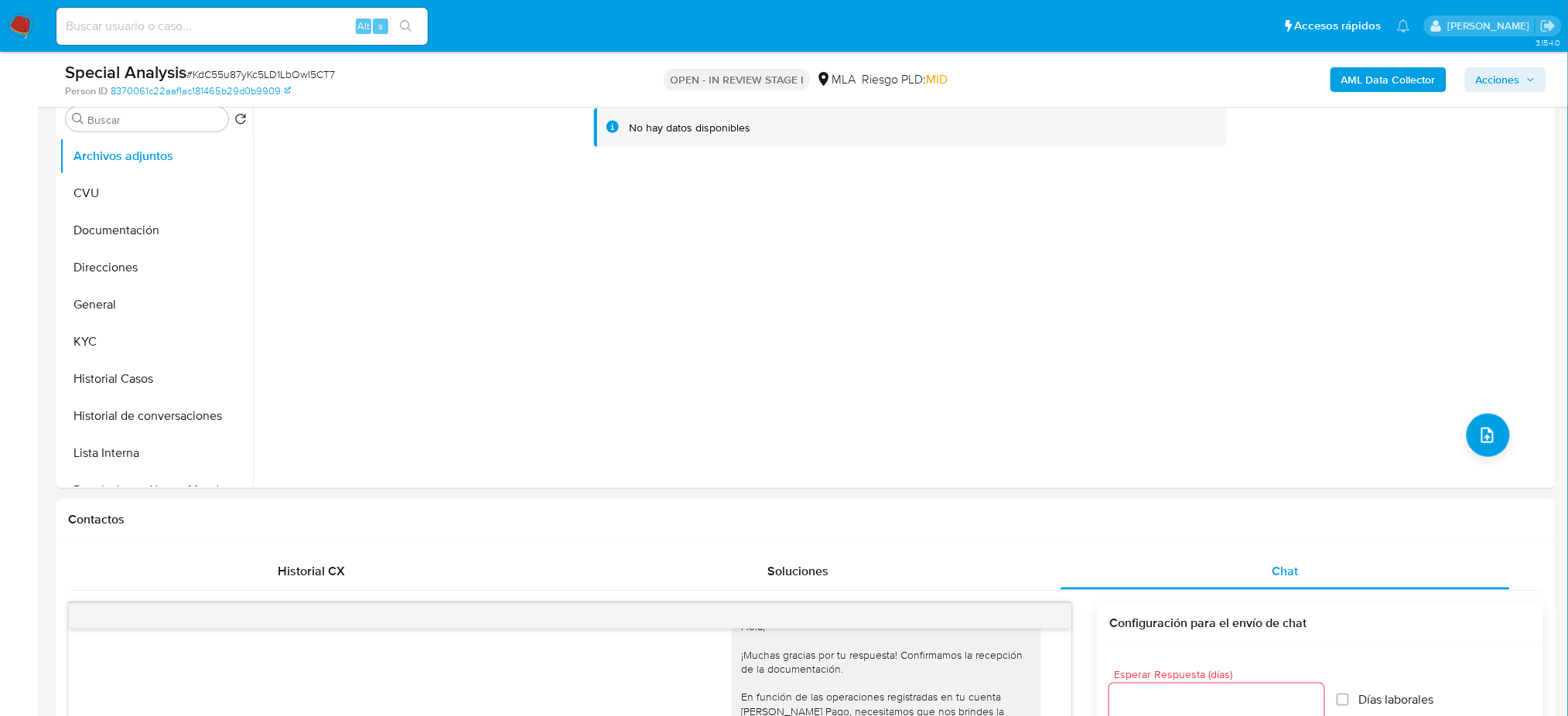
click at [273, 28] on input at bounding box center [242, 27] width 371 height 20
paste input "sg0jn9hltjYcqpEmKaSKOuJQ"
type input "sg0jn9hltjYcqpEmKaSKOuJQ"
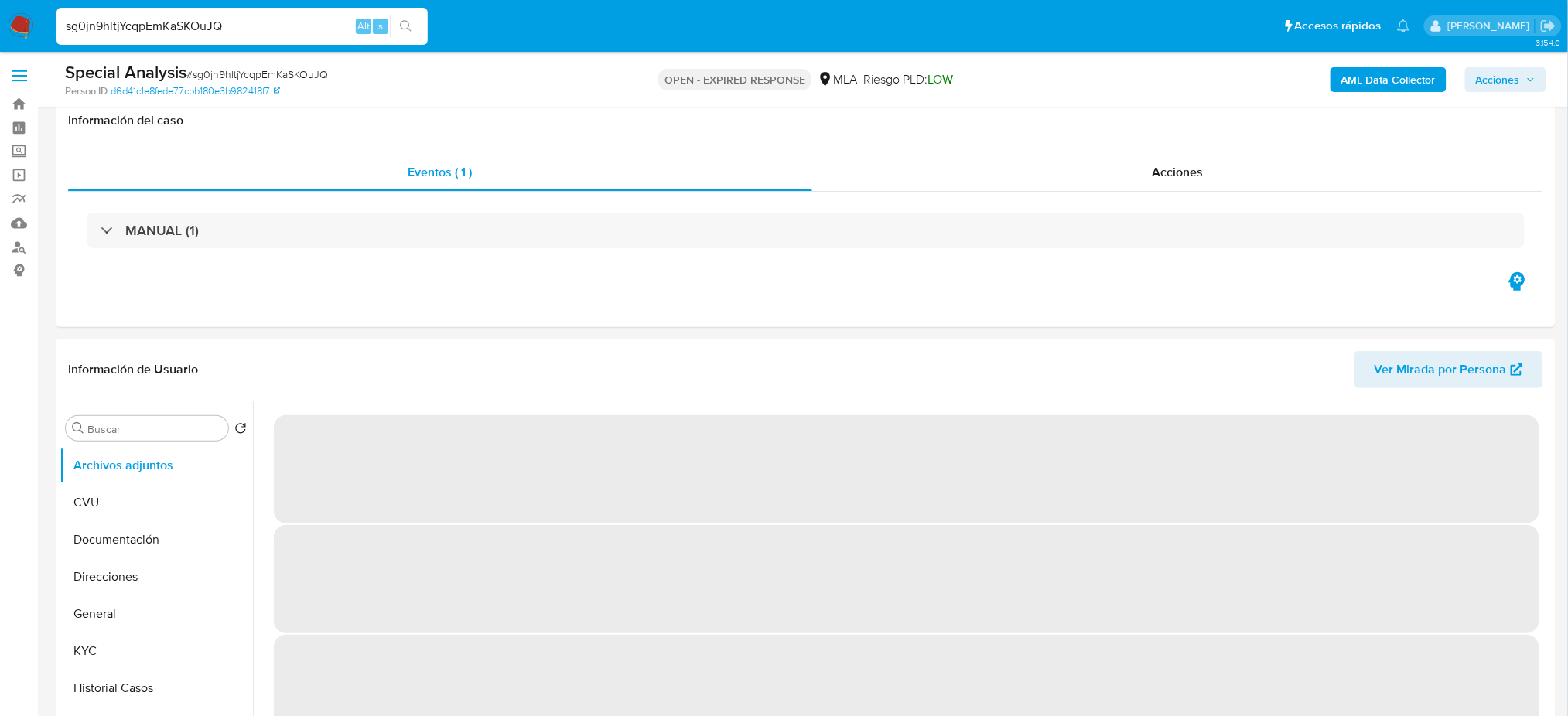
scroll to position [515, 0]
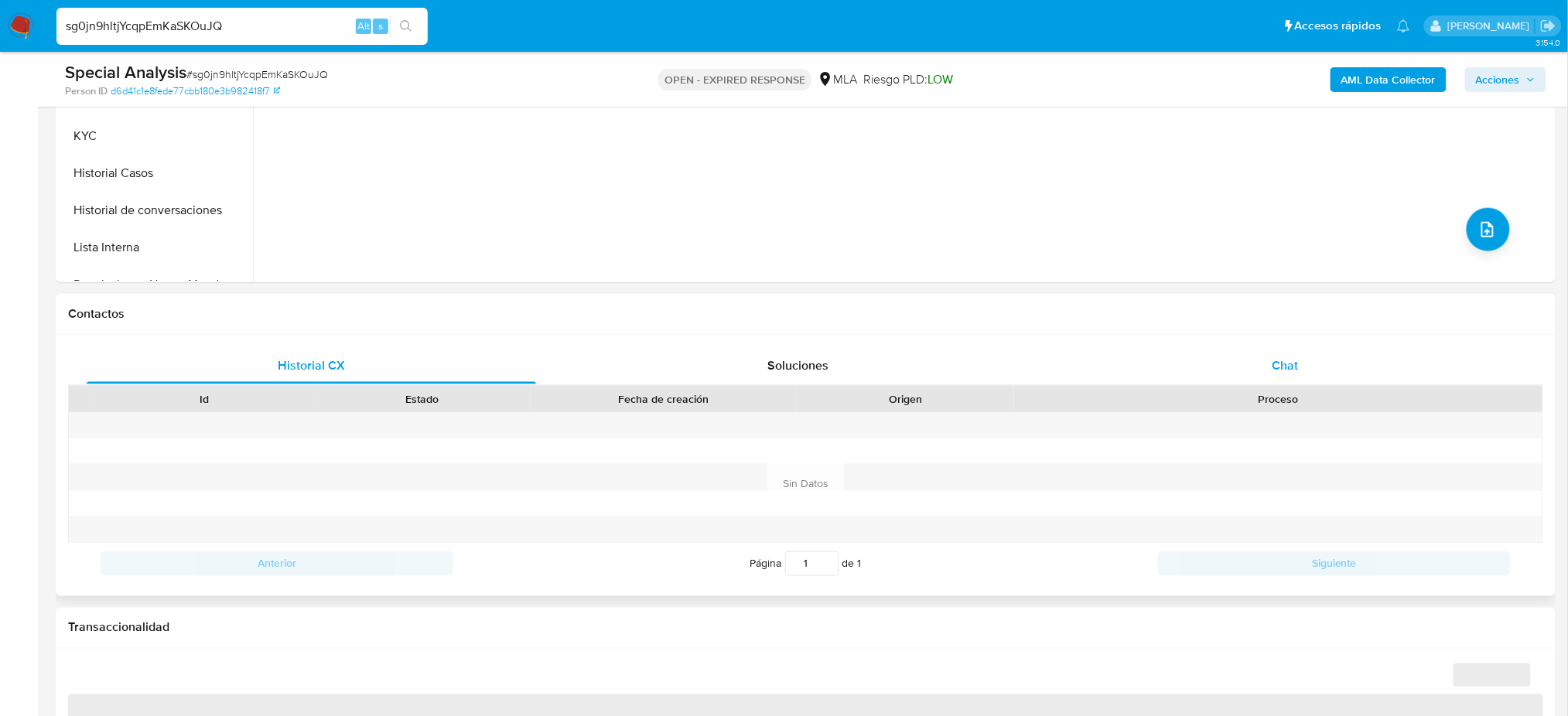
click at [1391, 369] on div "Chat" at bounding box center [1285, 365] width 449 height 37
select select "10"
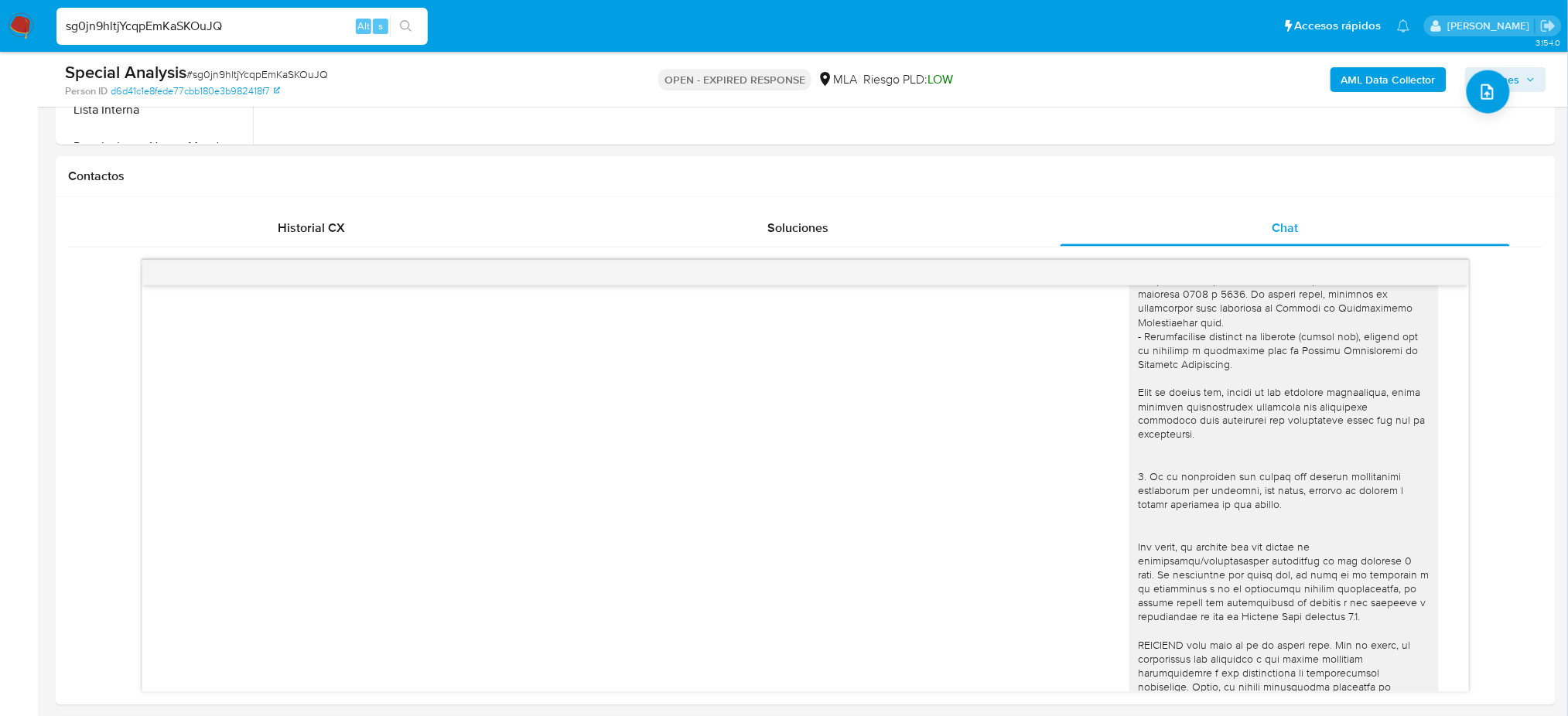
scroll to position [309, 0]
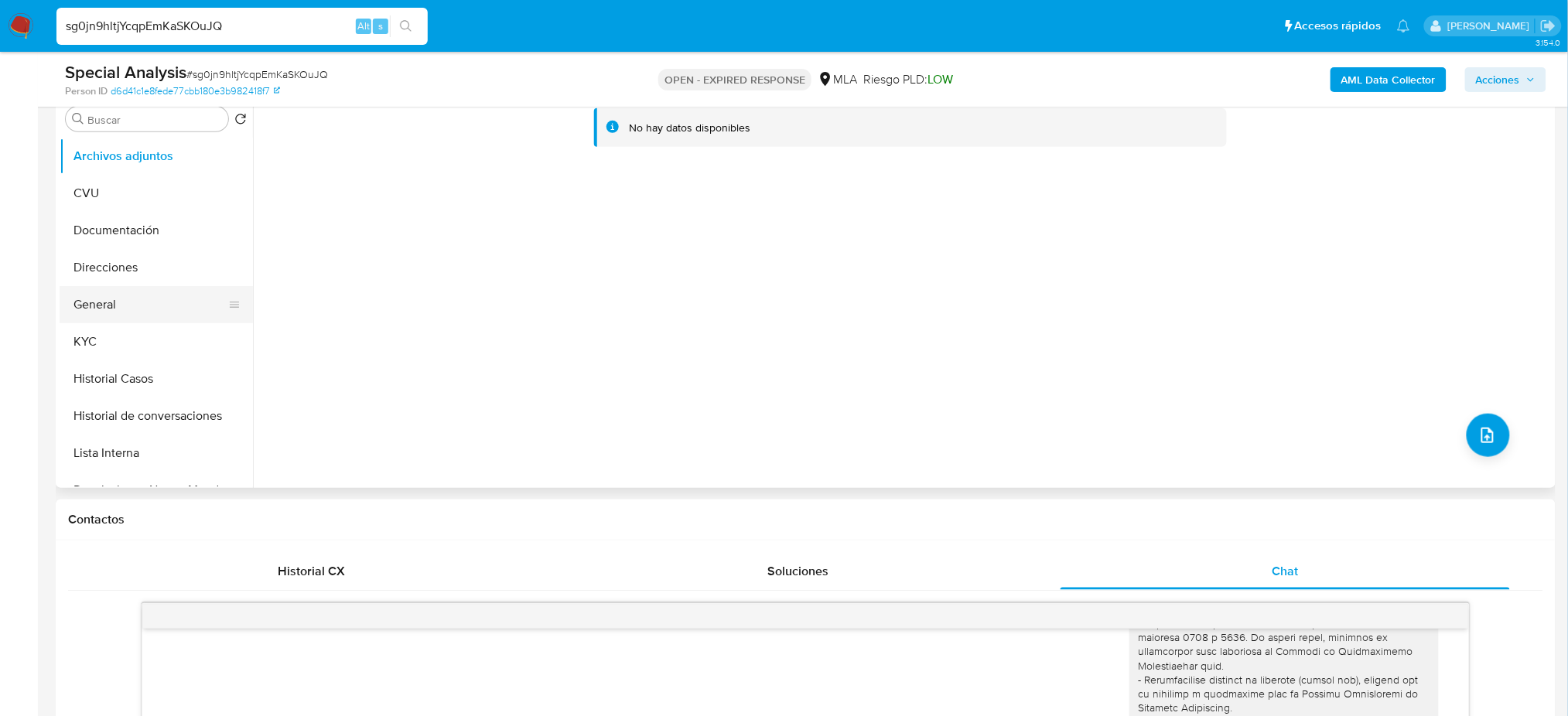
click at [146, 317] on button "General" at bounding box center [150, 304] width 181 height 37
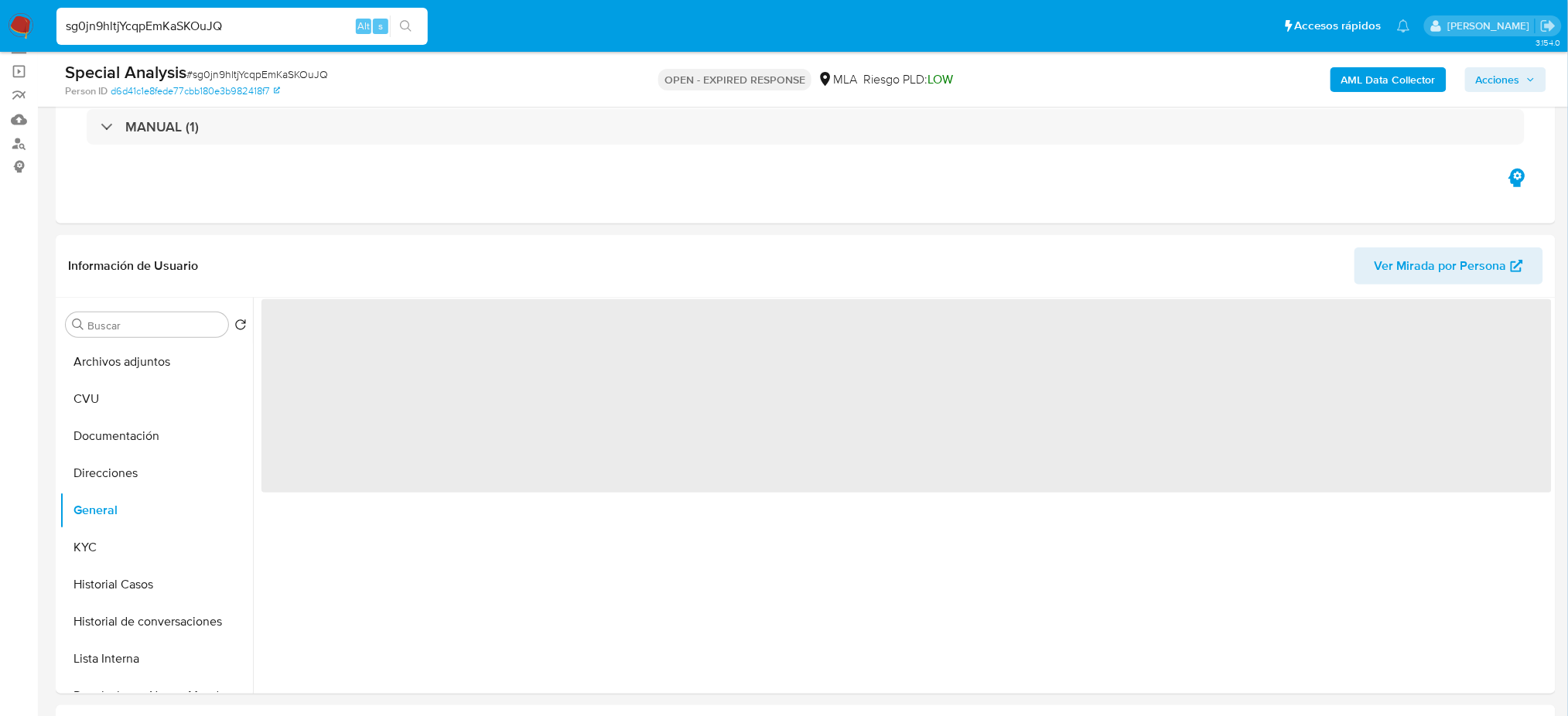
scroll to position [103, 0]
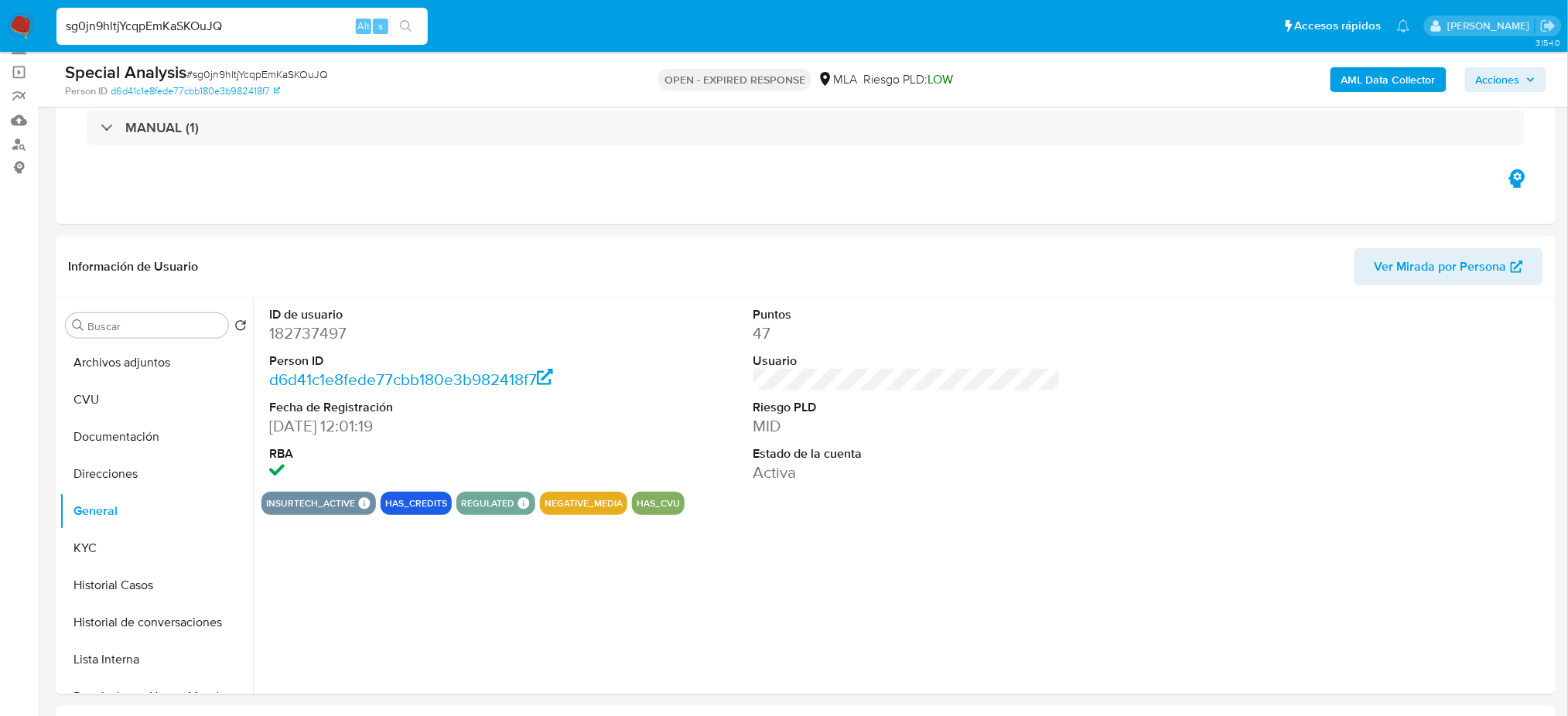
click at [296, 325] on dd "182737497" at bounding box center [423, 333] width 307 height 22
copy dd "182737497"
click at [177, 539] on button "KYC" at bounding box center [150, 548] width 181 height 37
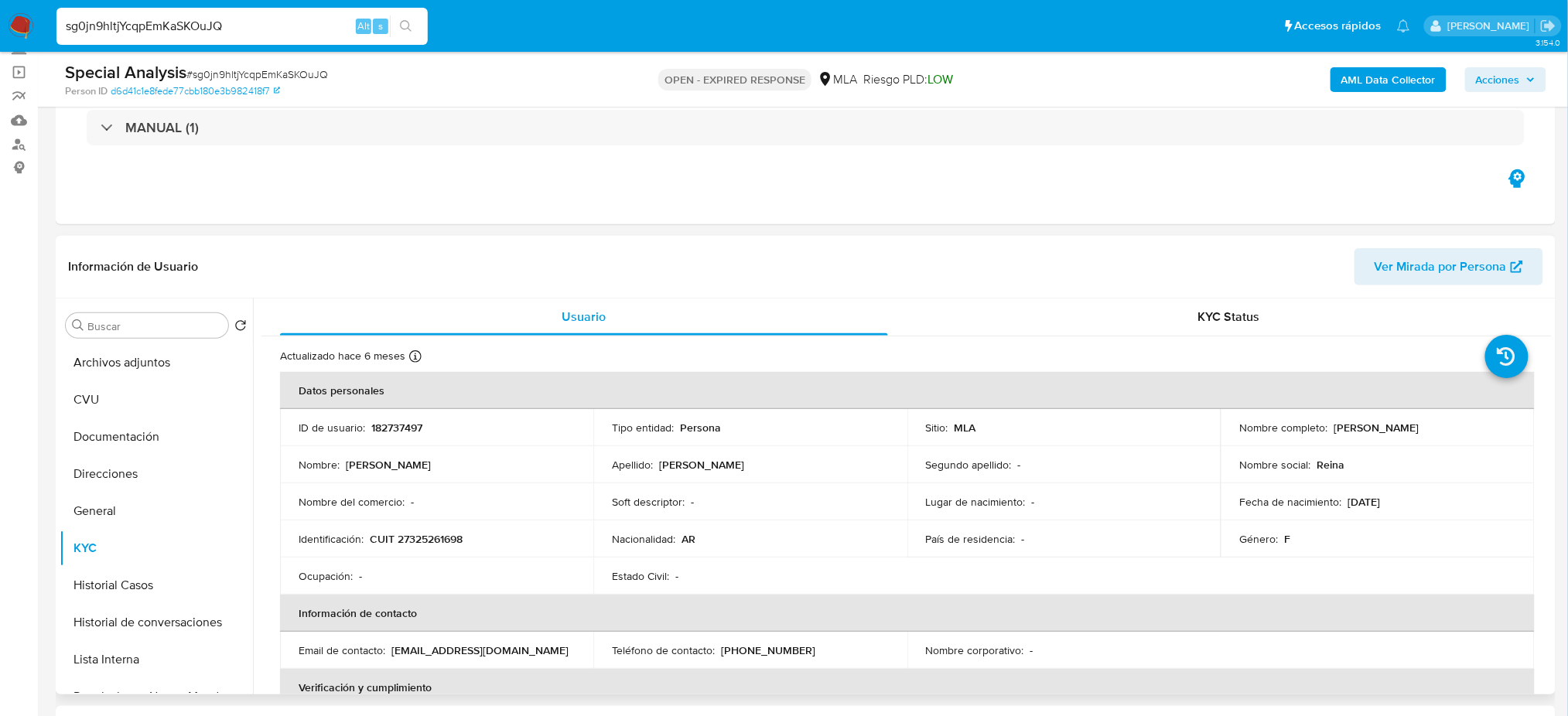
click at [443, 536] on p "CUIT 27325261698" at bounding box center [416, 539] width 93 height 14
copy p "27325261698"
click at [407, 532] on p "CUIT 27325261698" at bounding box center [416, 539] width 93 height 14
drag, startPoint x: 425, startPoint y: 541, endPoint x: 450, endPoint y: 543, distance: 25.1
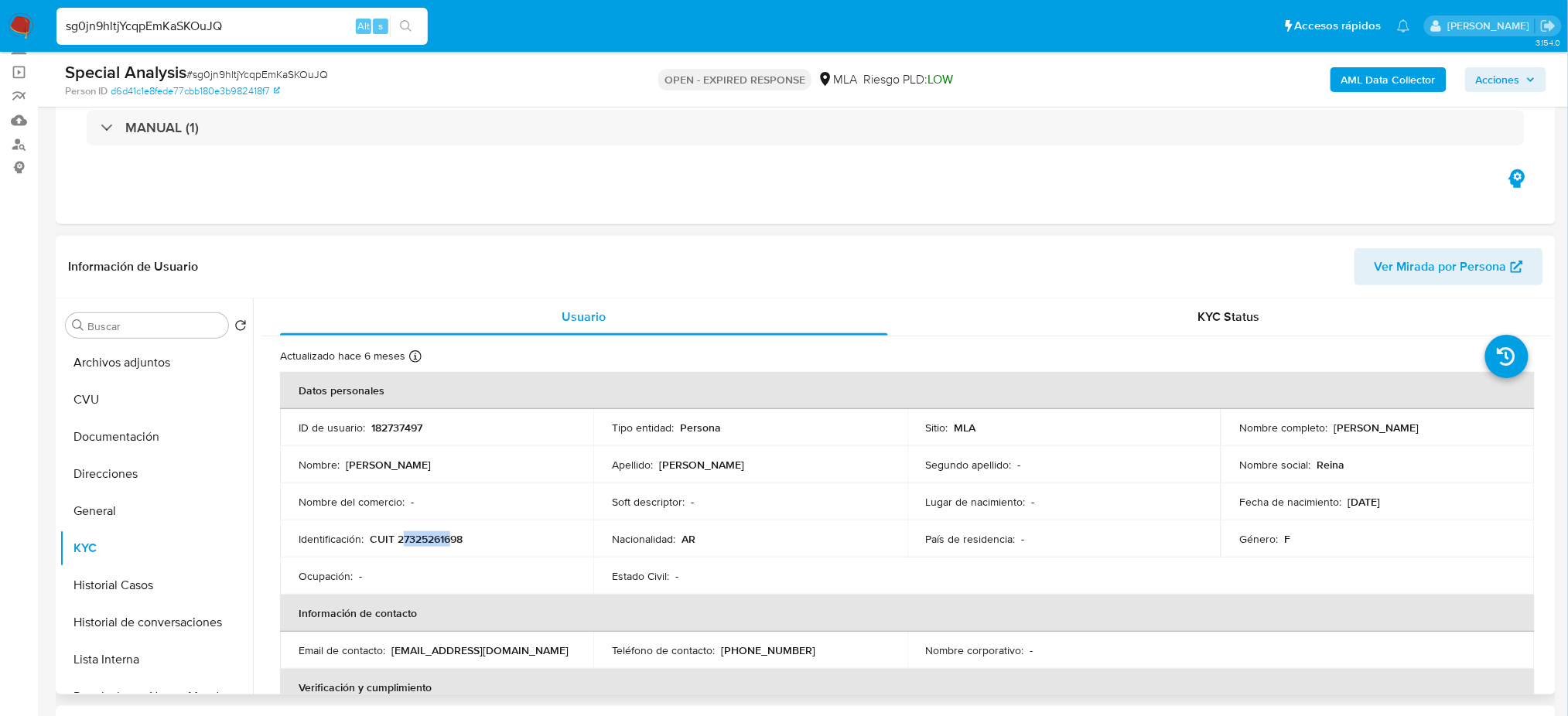
click at [450, 543] on p "CUIT 27325261698" at bounding box center [416, 539] width 93 height 14
click at [440, 573] on div "Ocupación : -" at bounding box center [436, 576] width 276 height 14
drag, startPoint x: 410, startPoint y: 537, endPoint x: 461, endPoint y: 540, distance: 51.1
click at [461, 540] on p "CUIT 27325261698" at bounding box center [416, 539] width 93 height 14
copy p "32526169"
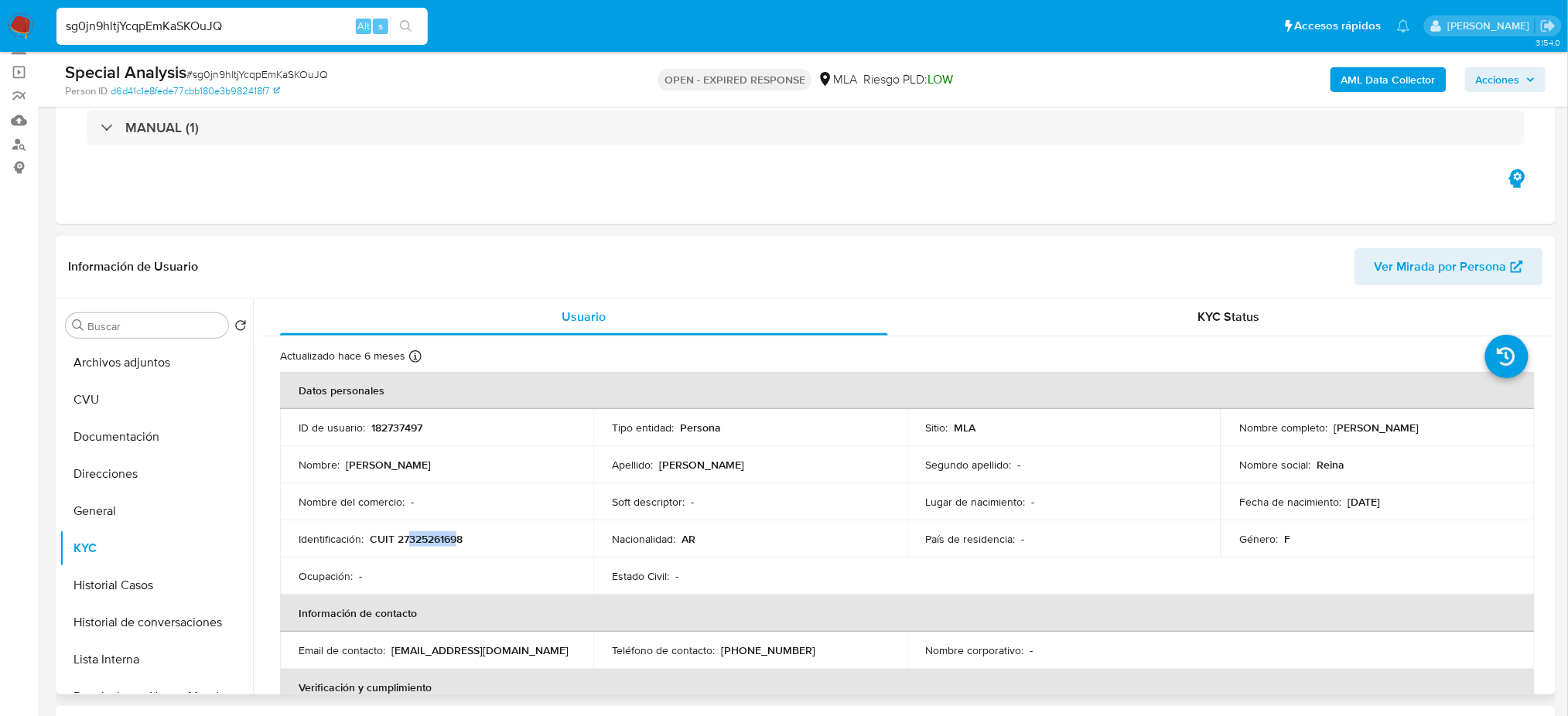
drag, startPoint x: 1328, startPoint y: 428, endPoint x: 1511, endPoint y: 424, distance: 183.0
click at [1511, 424] on td "Nombre completo : Solange Lorena Reinozo" at bounding box center [1377, 428] width 313 height 37
copy p "Solange Lorena Reinozo"
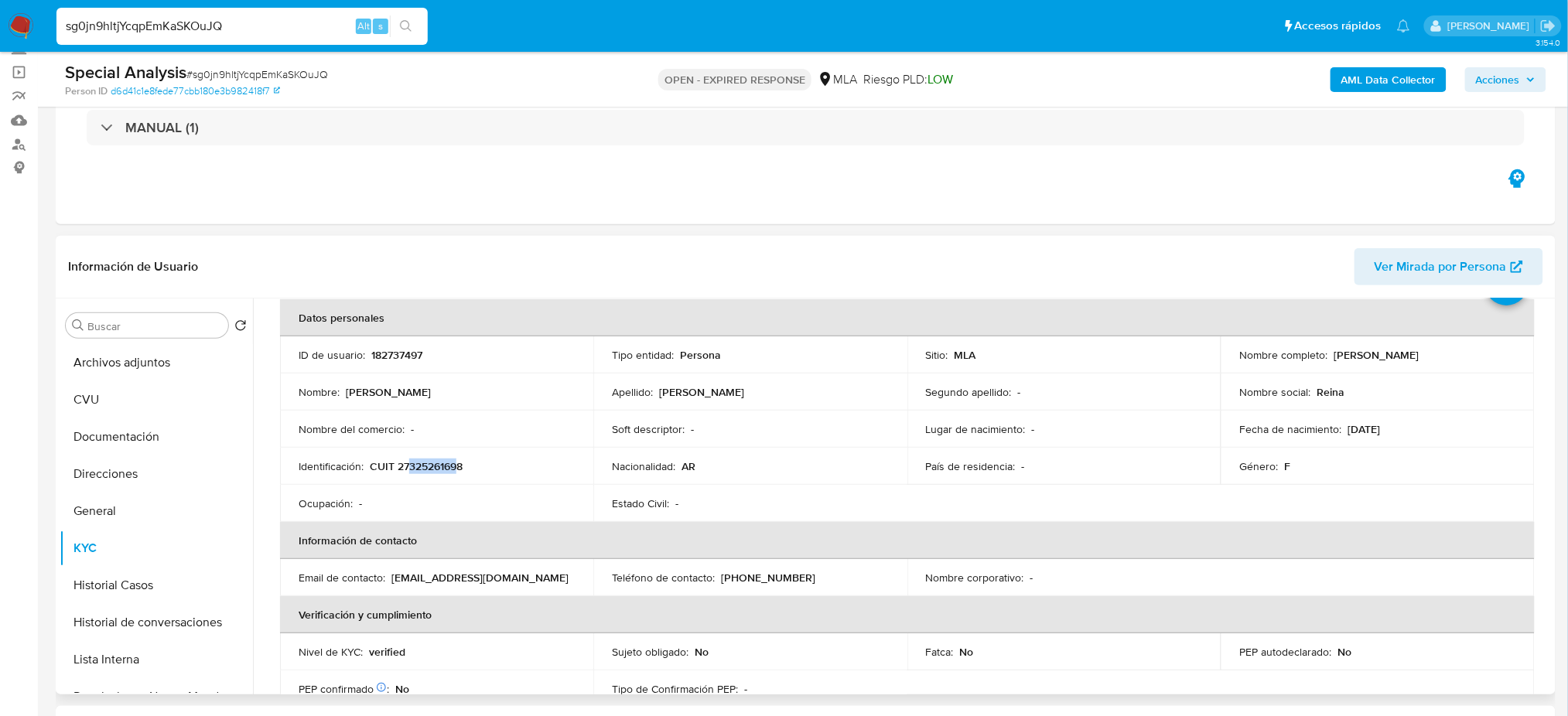
scroll to position [0, 0]
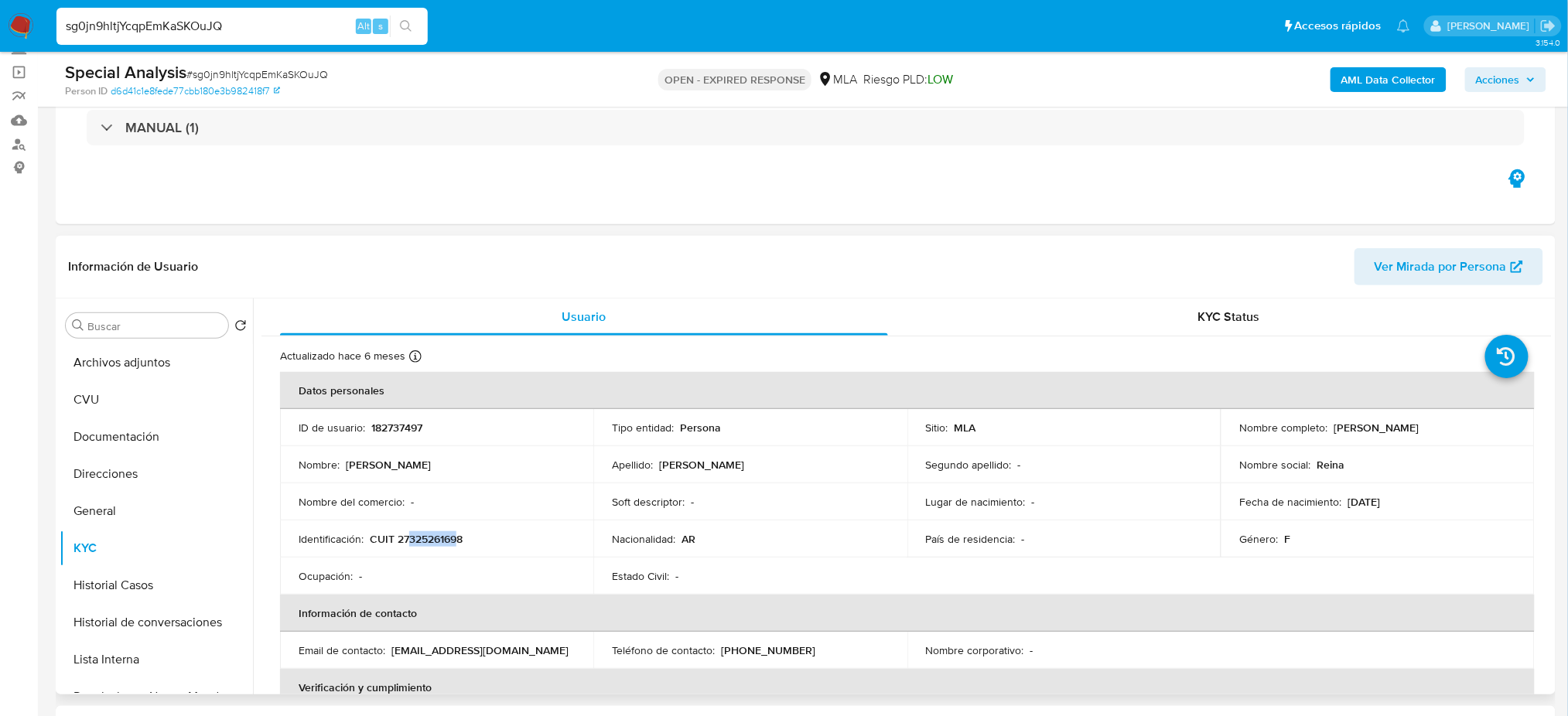
click at [1333, 428] on p "Solange Lorena Reinozo" at bounding box center [1376, 428] width 85 height 14
drag, startPoint x: 1330, startPoint y: 427, endPoint x: 1473, endPoint y: 430, distance: 143.0
click at [1473, 430] on div "Nombre completo : Solange Lorena Reinozo" at bounding box center [1377, 428] width 276 height 14
copy p "Solange Lorena Reinozo"
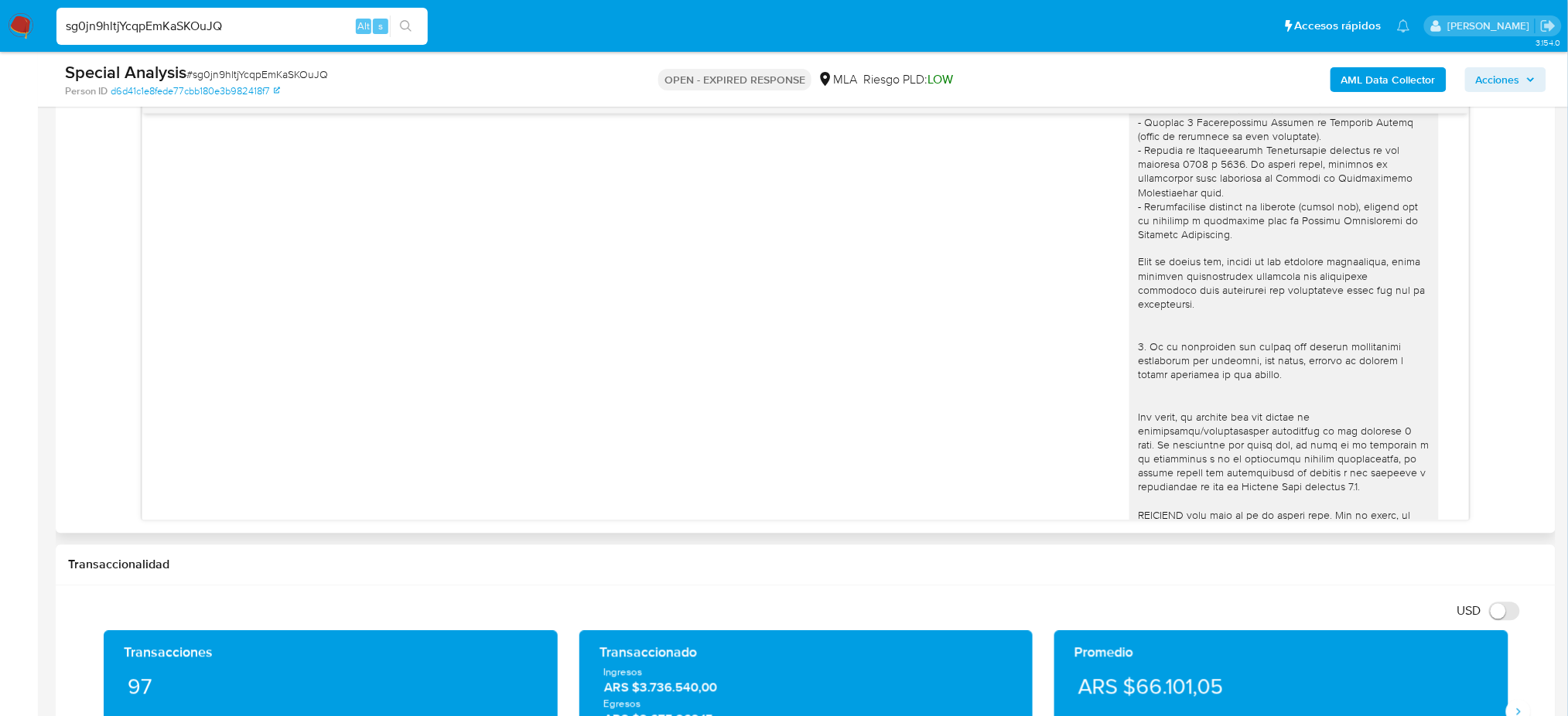
scroll to position [496, 0]
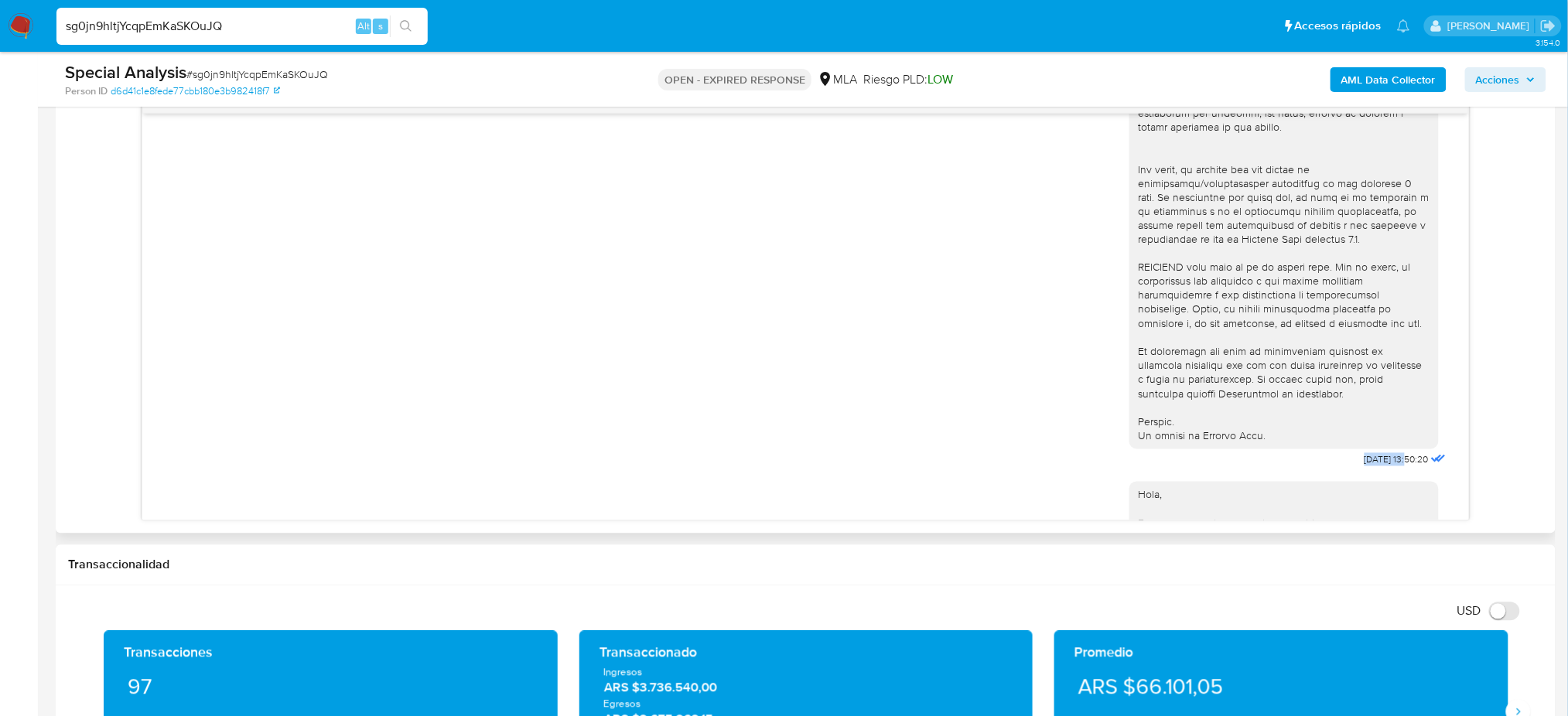
drag, startPoint x: 1319, startPoint y: 484, endPoint x: 1377, endPoint y: 492, distance: 58.5
click at [1377, 472] on div "10/06/2025 13:50:20" at bounding box center [1290, 48] width 320 height 847
copy div "10/06/2025"
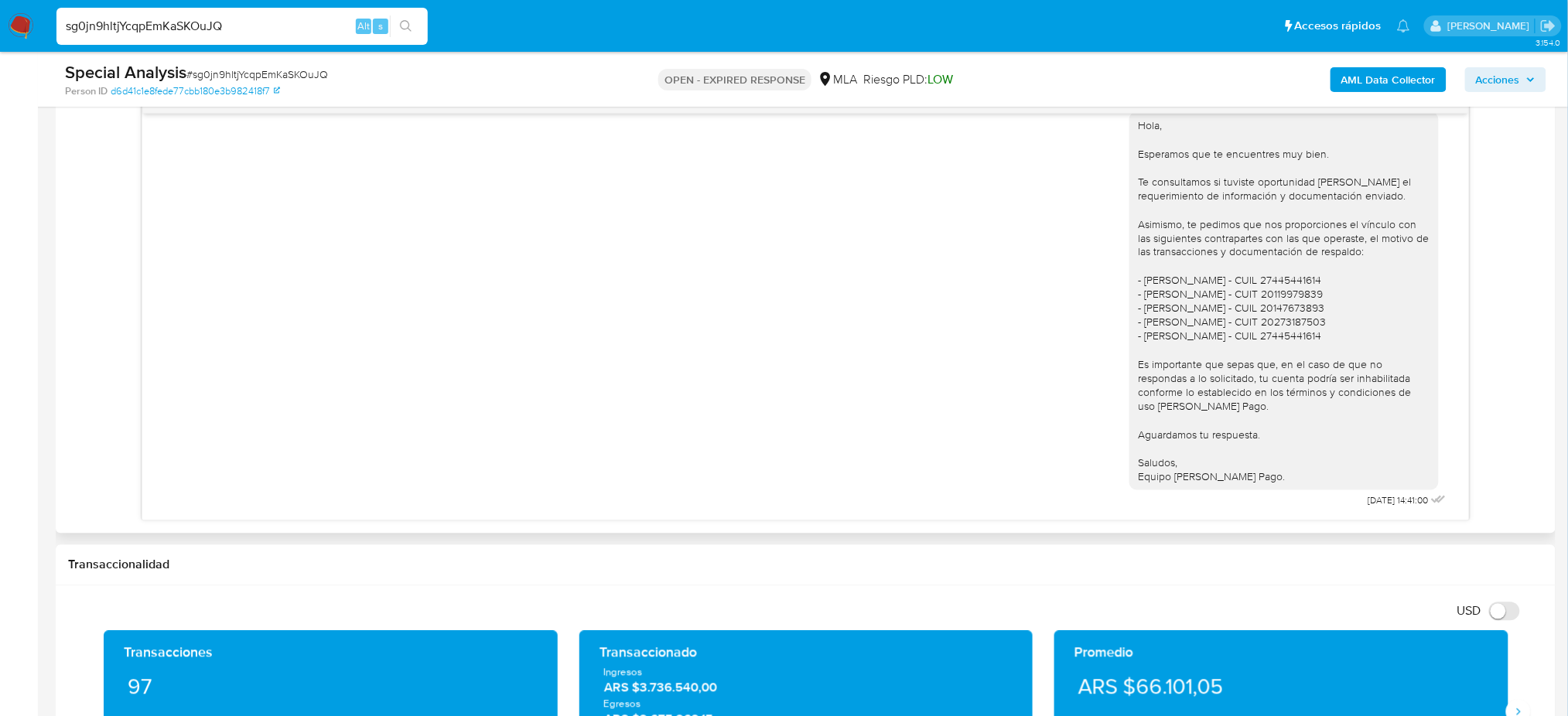
scroll to position [1031, 0]
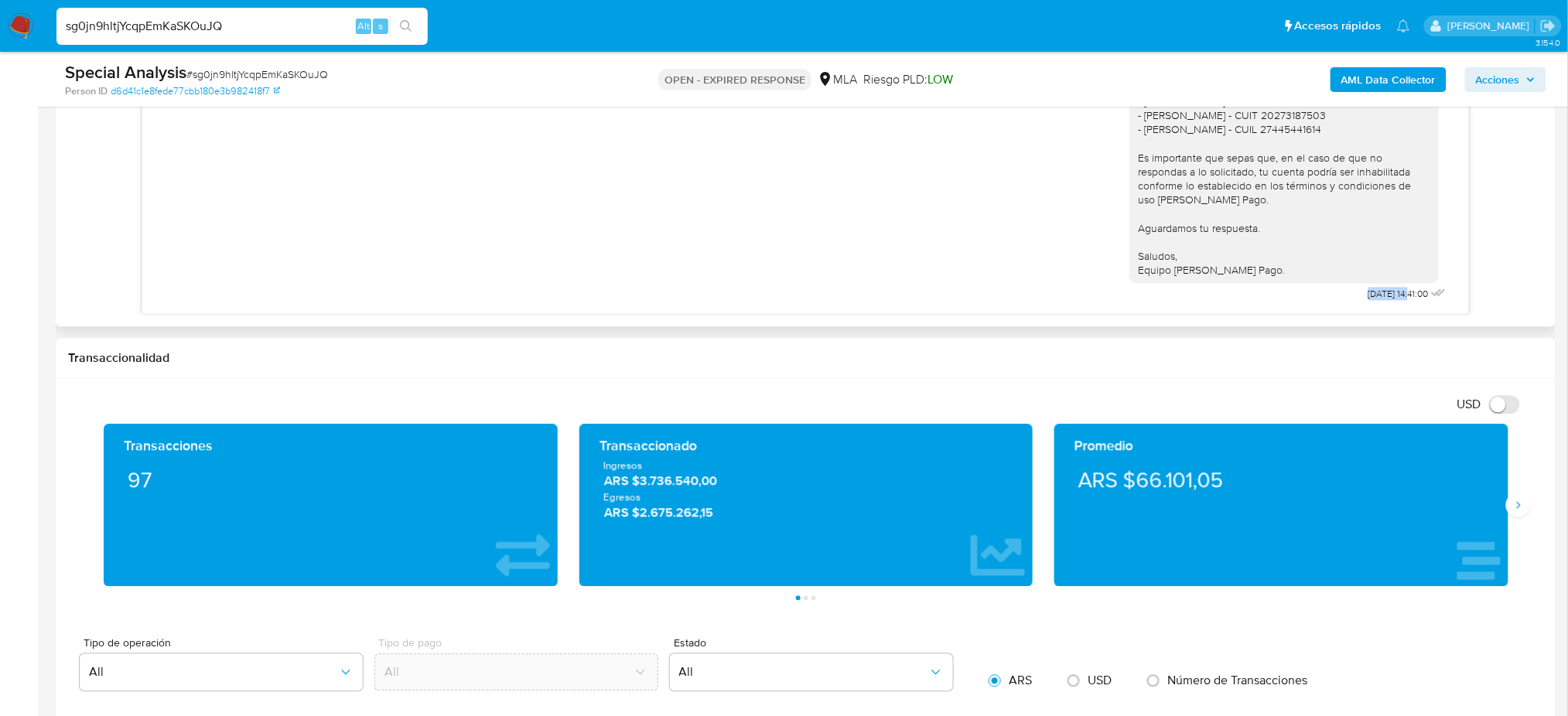
drag, startPoint x: 1352, startPoint y: 294, endPoint x: 1378, endPoint y: 296, distance: 26.1
click at [1378, 296] on div "Hola, Esperamos que te encuentres muy bien. Te consultamos si tuviste oportunid…" at bounding box center [1290, 100] width 320 height 411
copy span "[DATE]"
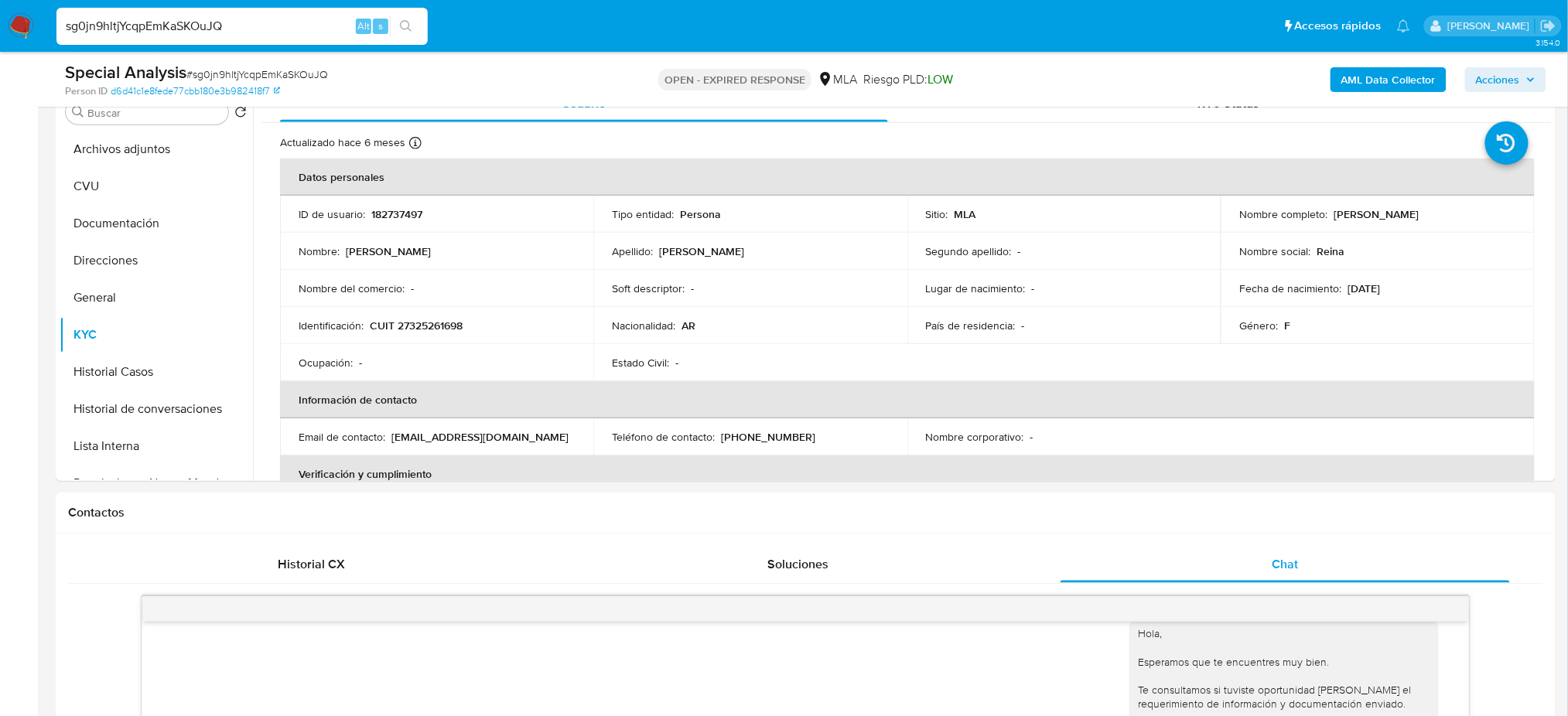
scroll to position [215, 0]
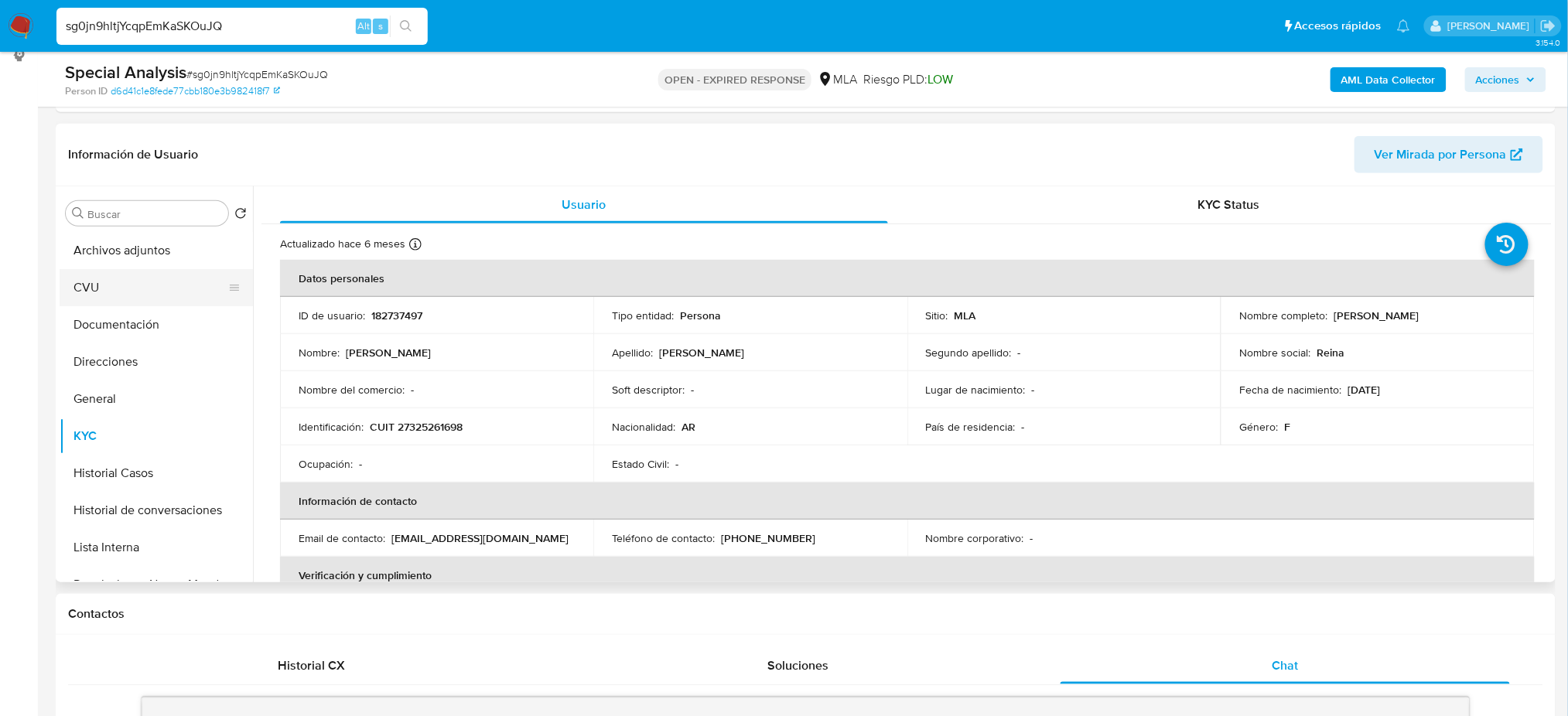
click at [85, 318] on button "Documentación" at bounding box center [156, 325] width 193 height 37
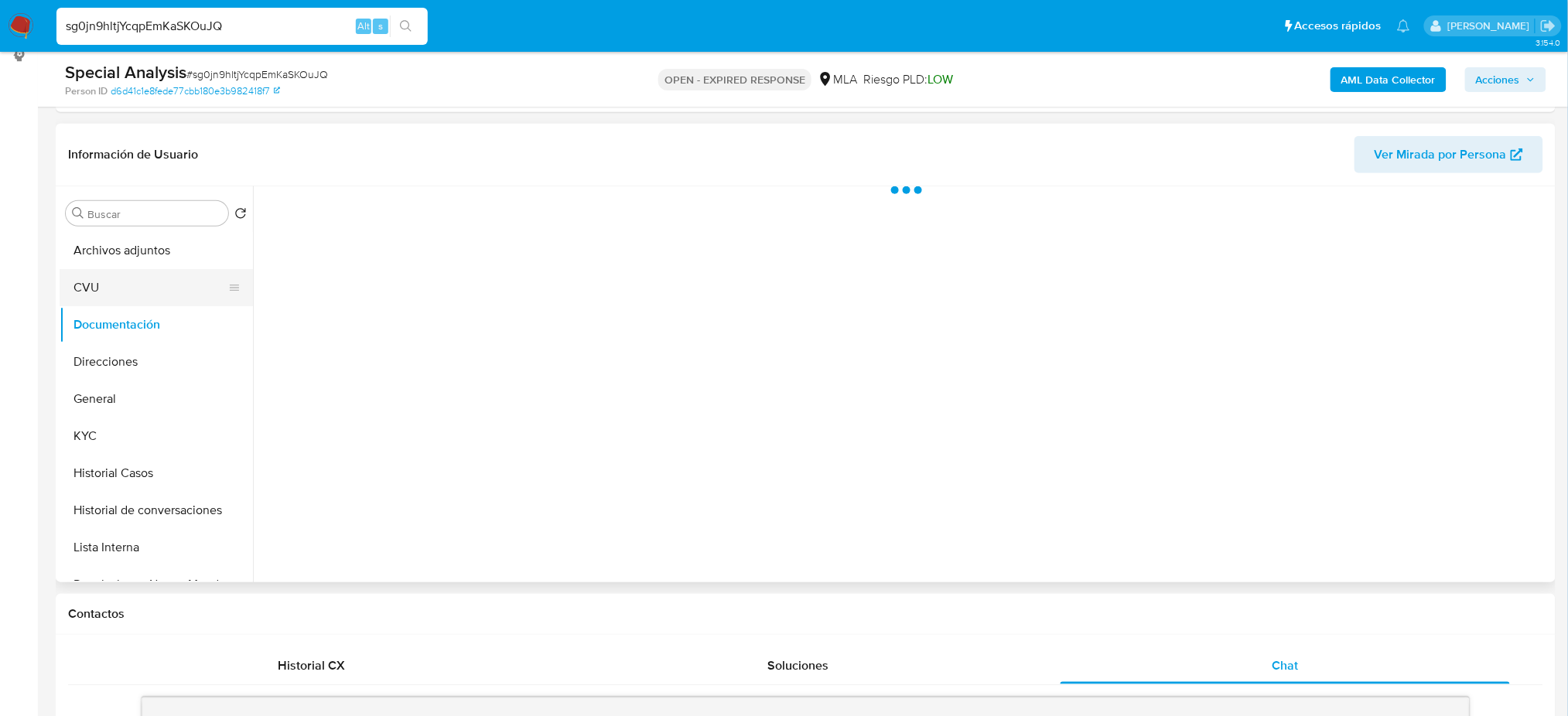
click at [90, 290] on button "CVU" at bounding box center [150, 288] width 181 height 37
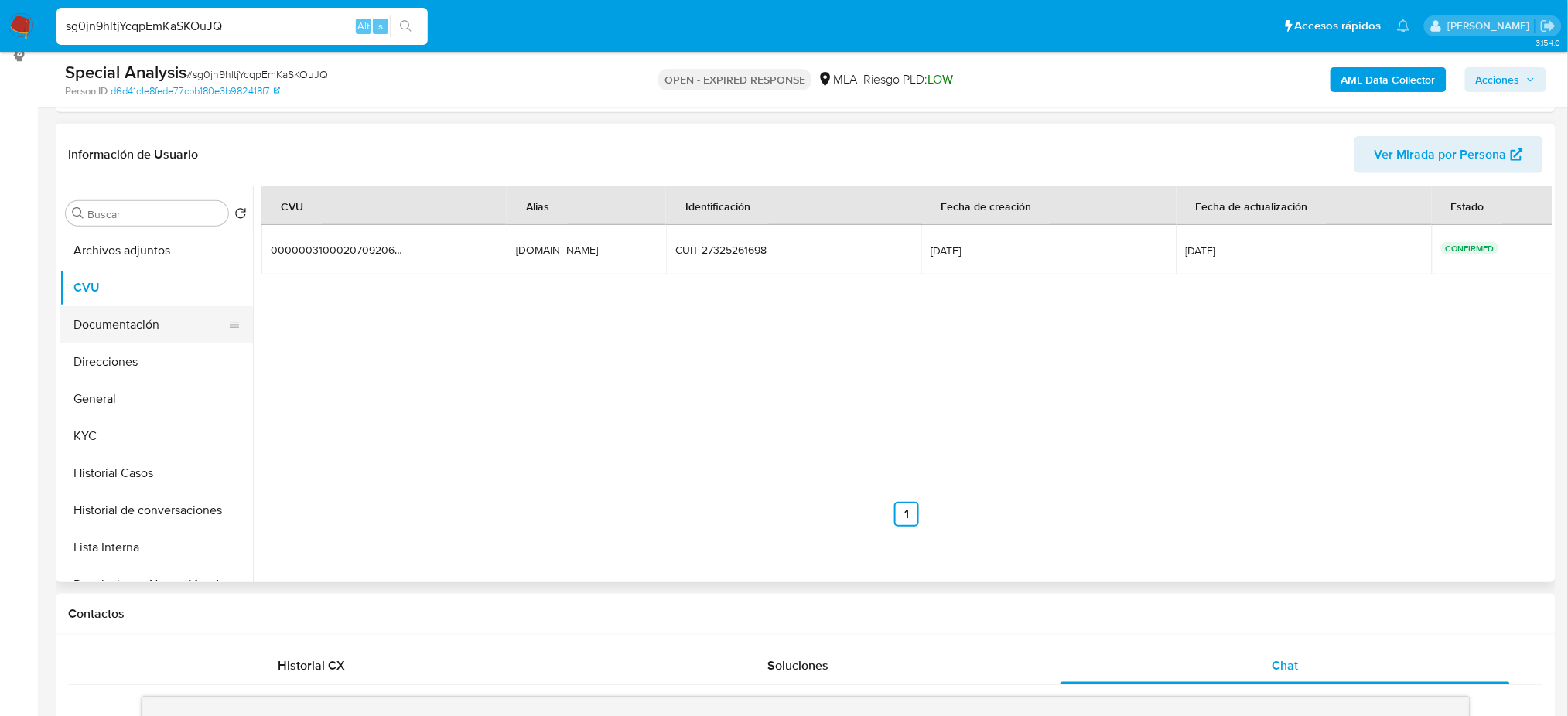
click at [92, 327] on button "Documentación" at bounding box center [150, 325] width 181 height 37
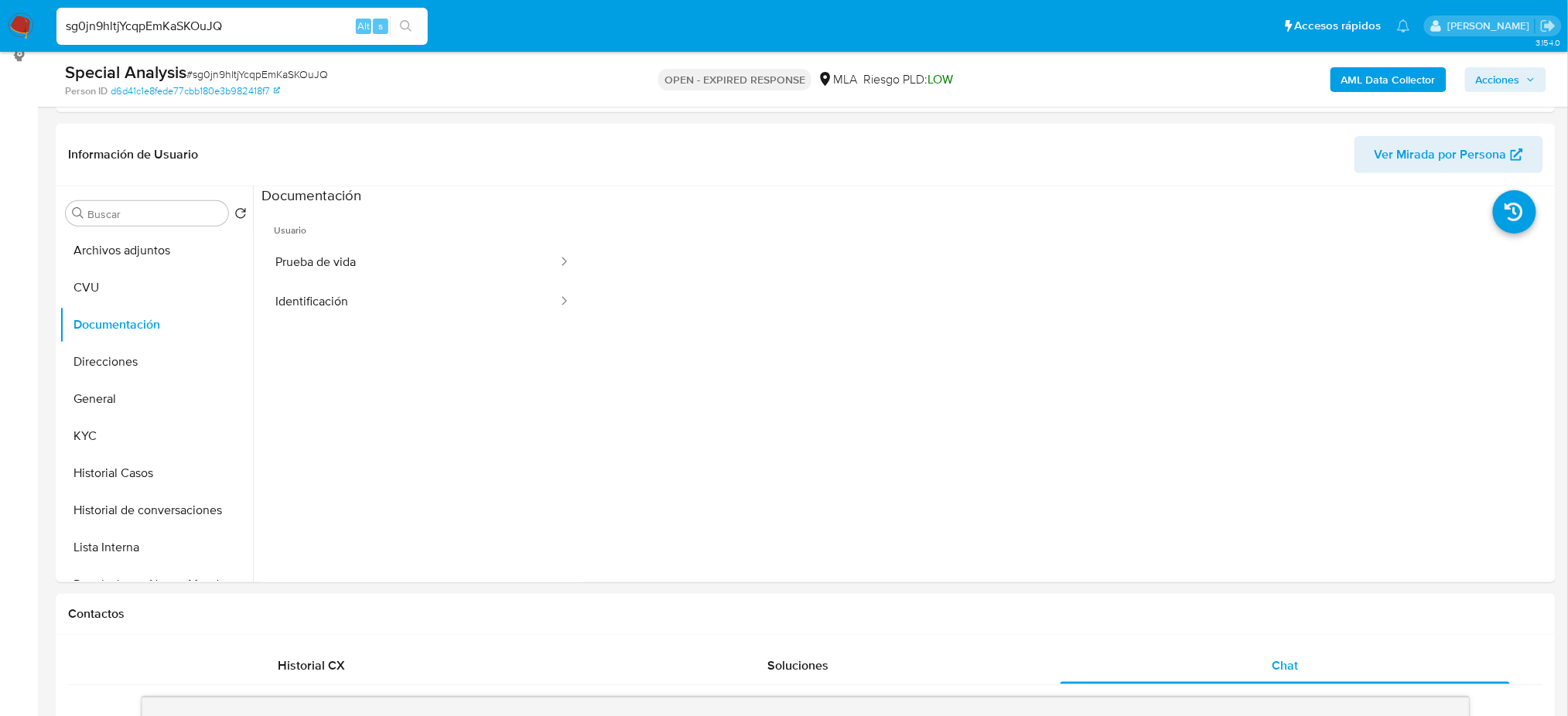
click at [264, 65] on div "Special Analysis # sg0jn9hltjYcqpEmKaSKOuJQ" at bounding box center [308, 73] width 488 height 23
copy span "sg0jn9hltjYcqpEmKaSKOuJQ"
click at [35, 23] on nav "Pausado Ver notificaciones sg0jn9hltjYcqpEmKaSKOuJQ Alt s Accesos rápidos Presi…" at bounding box center [784, 26] width 1568 height 52
click at [17, 32] on img at bounding box center [21, 27] width 27 height 27
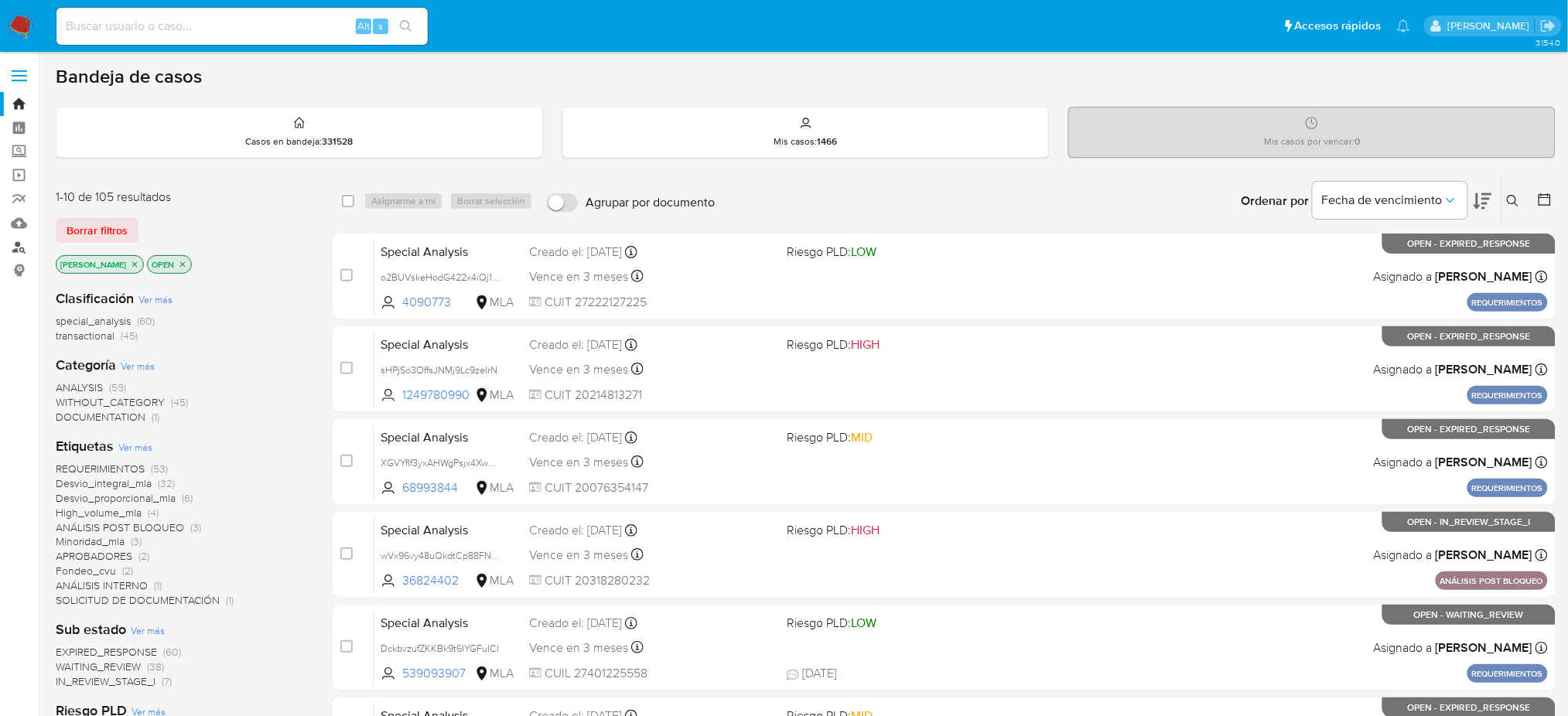
click at [15, 248] on link "Buscador de personas" at bounding box center [92, 247] width 184 height 24
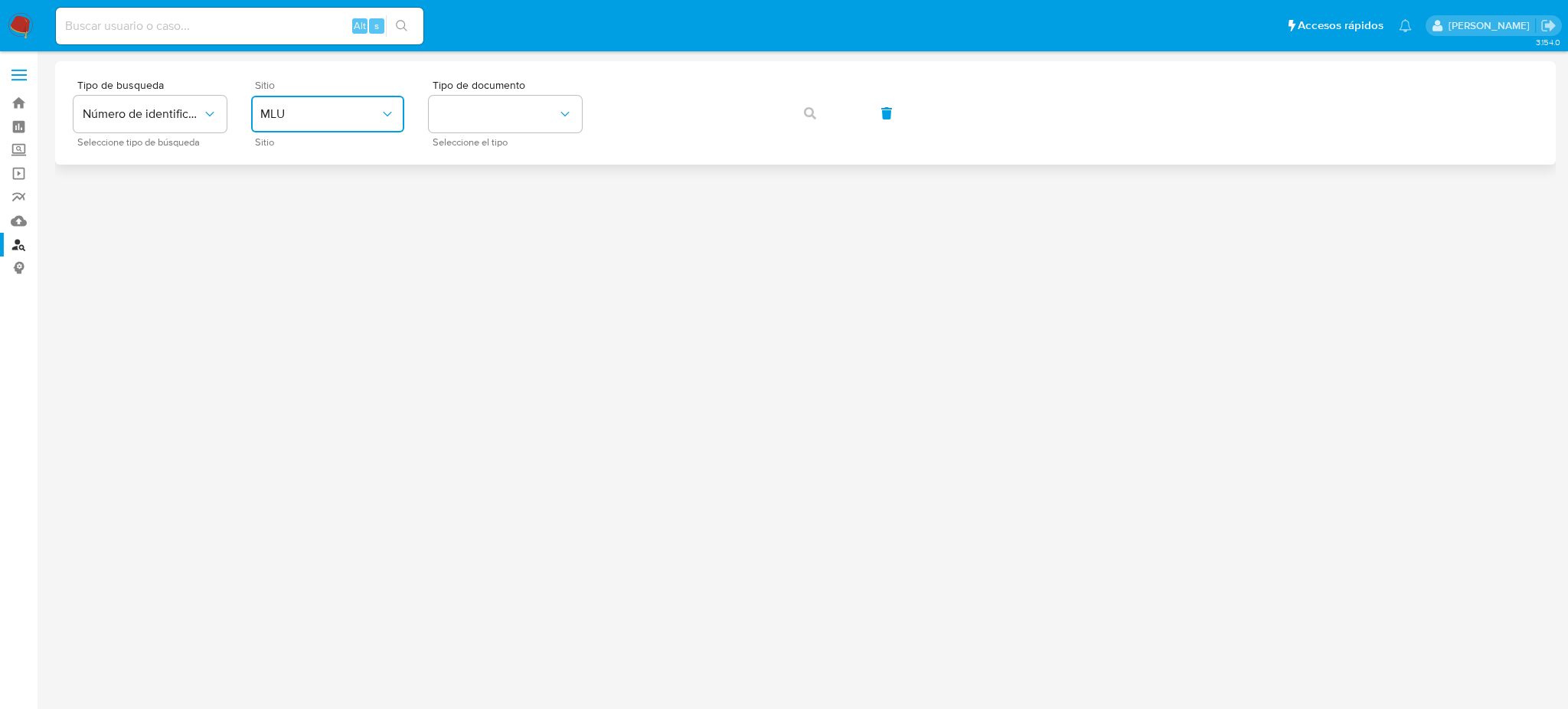
click at [326, 107] on span "MLU" at bounding box center [320, 114] width 120 height 16
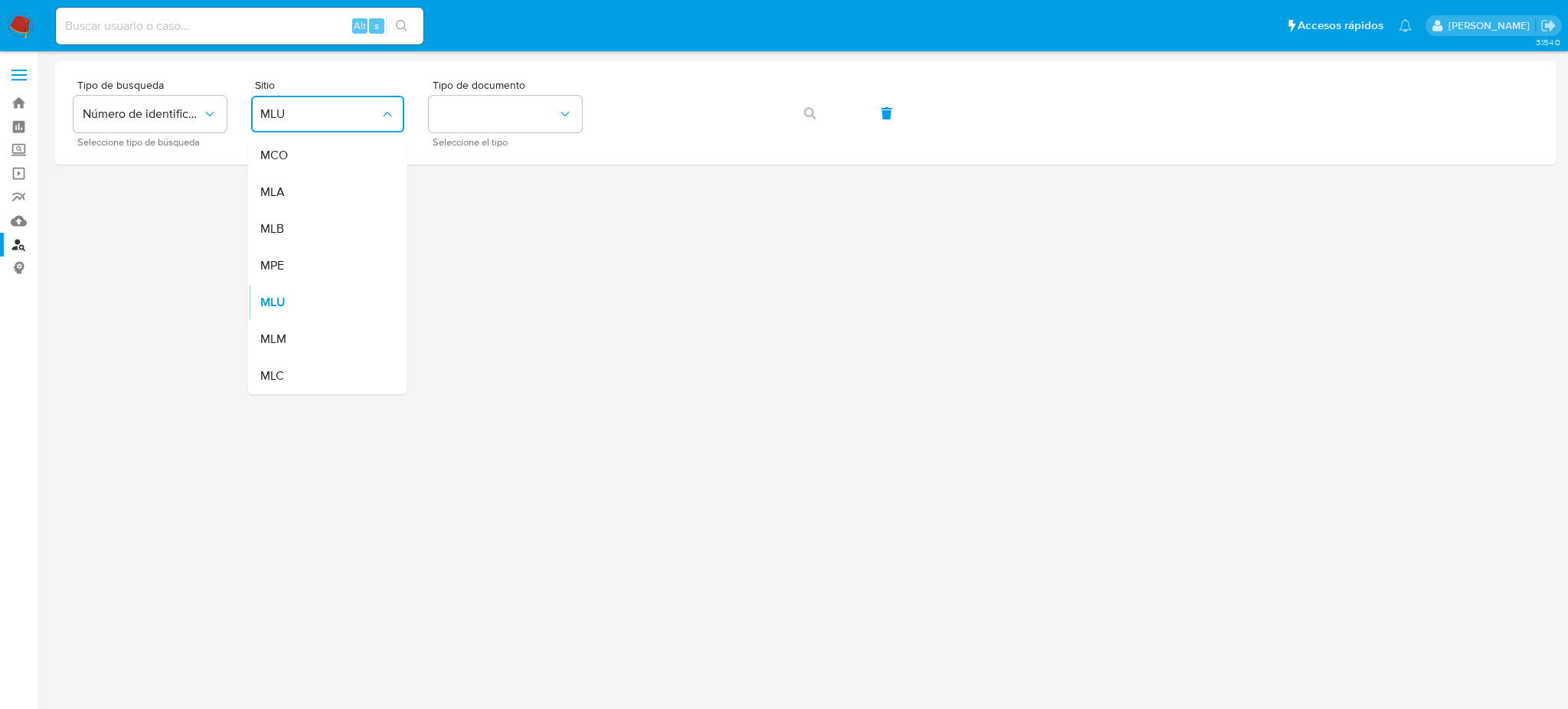
drag, startPoint x: 353, startPoint y: 189, endPoint x: 368, endPoint y: 166, distance: 27.5
click at [353, 188] on div "MLA" at bounding box center [322, 192] width 125 height 37
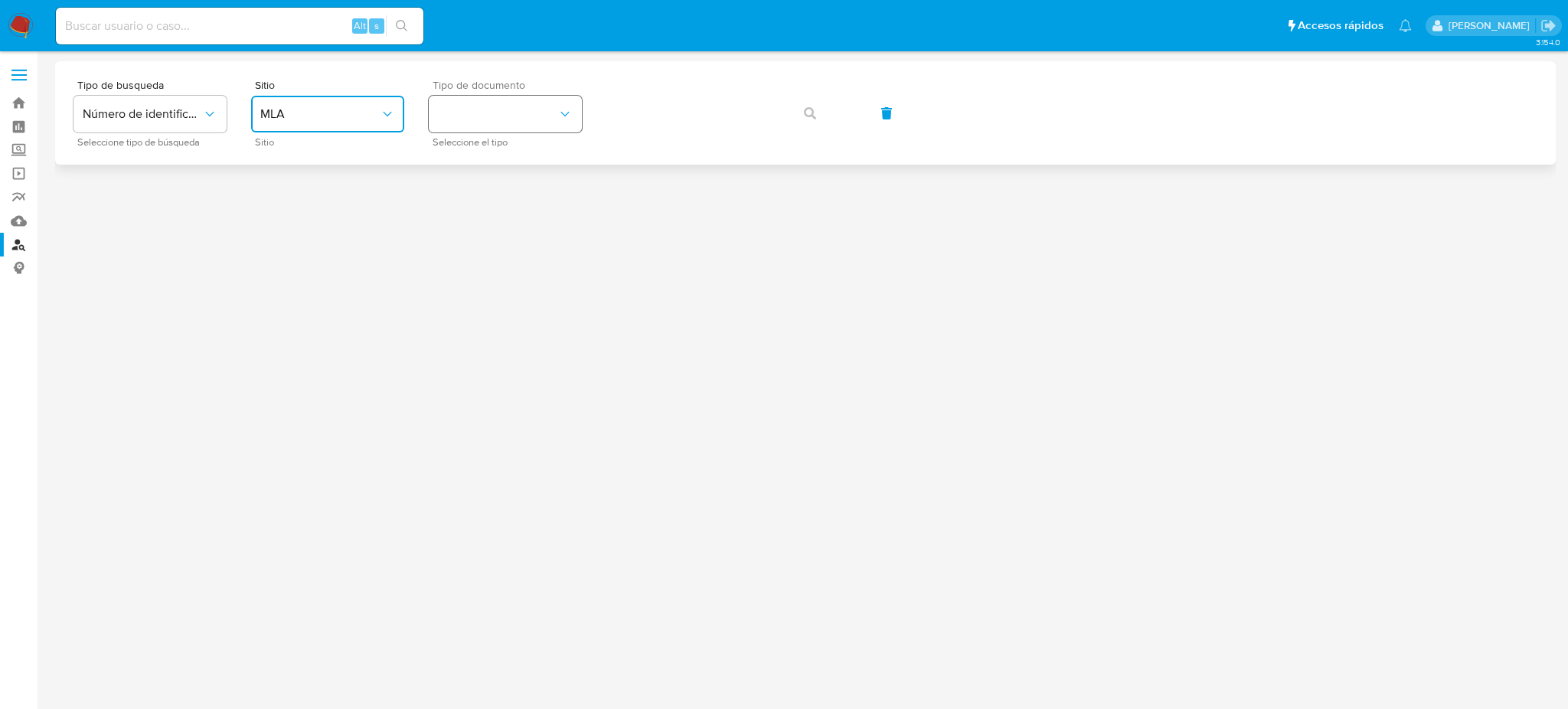
click at [450, 114] on button "identificationType" at bounding box center [505, 114] width 153 height 37
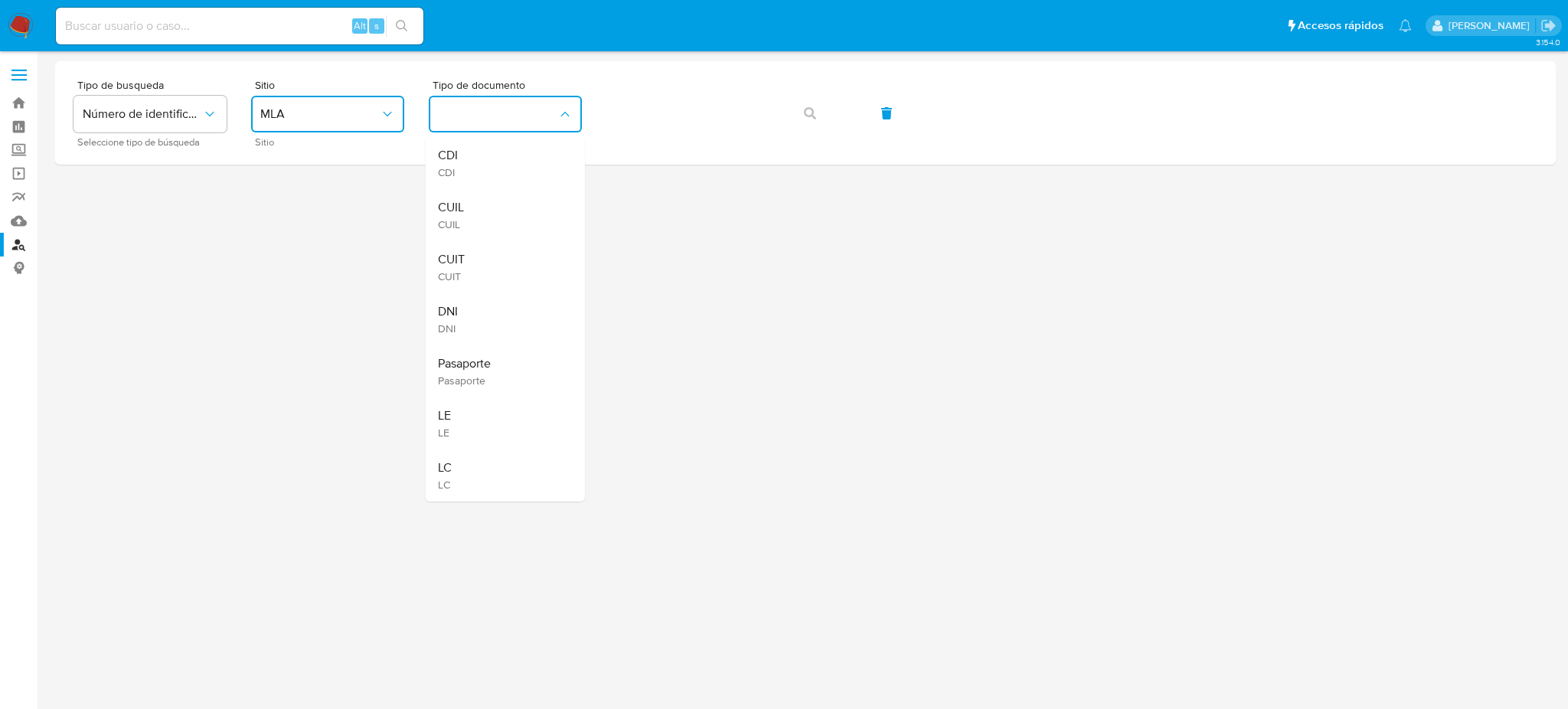
click at [499, 264] on div "CUIT CUIT" at bounding box center [500, 267] width 125 height 52
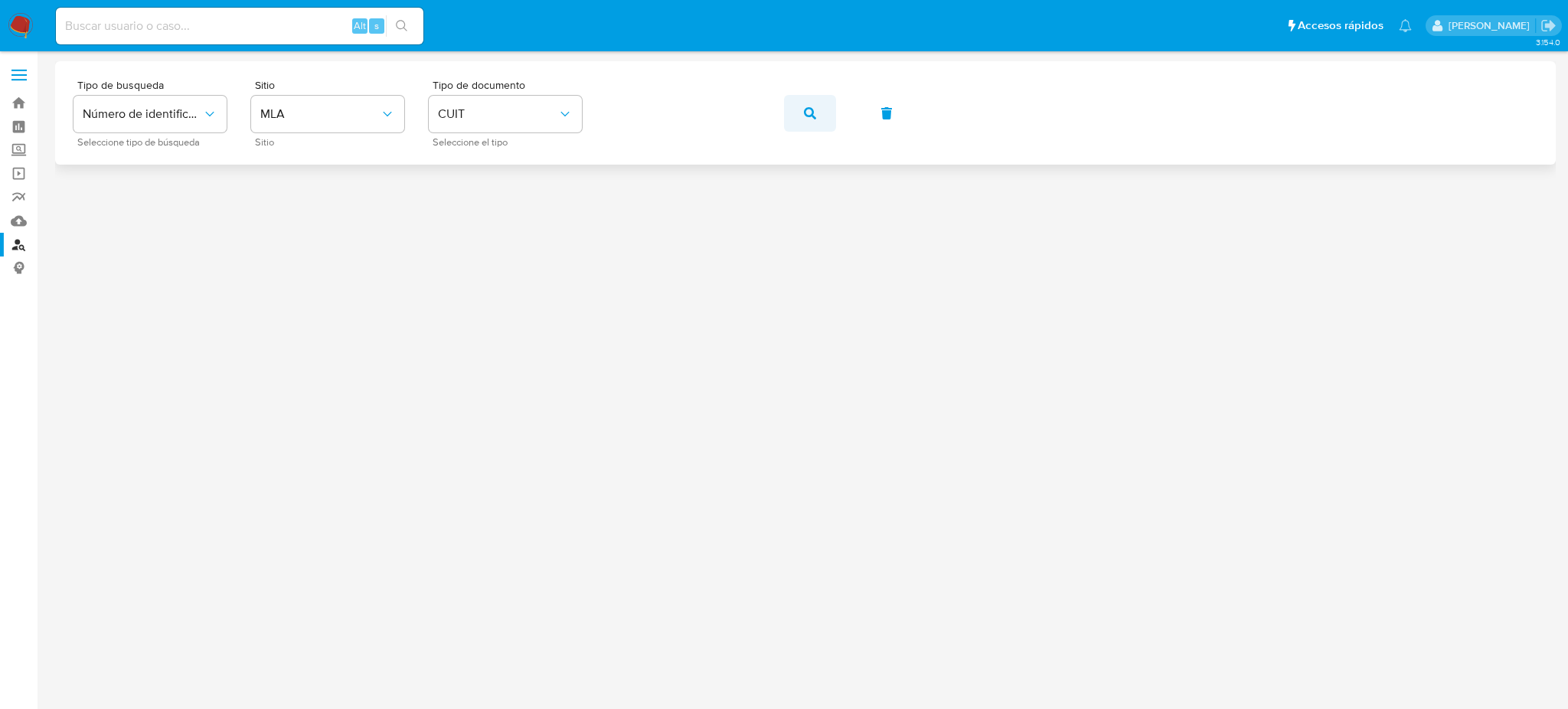
click at [804, 117] on icon "button" at bounding box center [809, 113] width 12 height 12
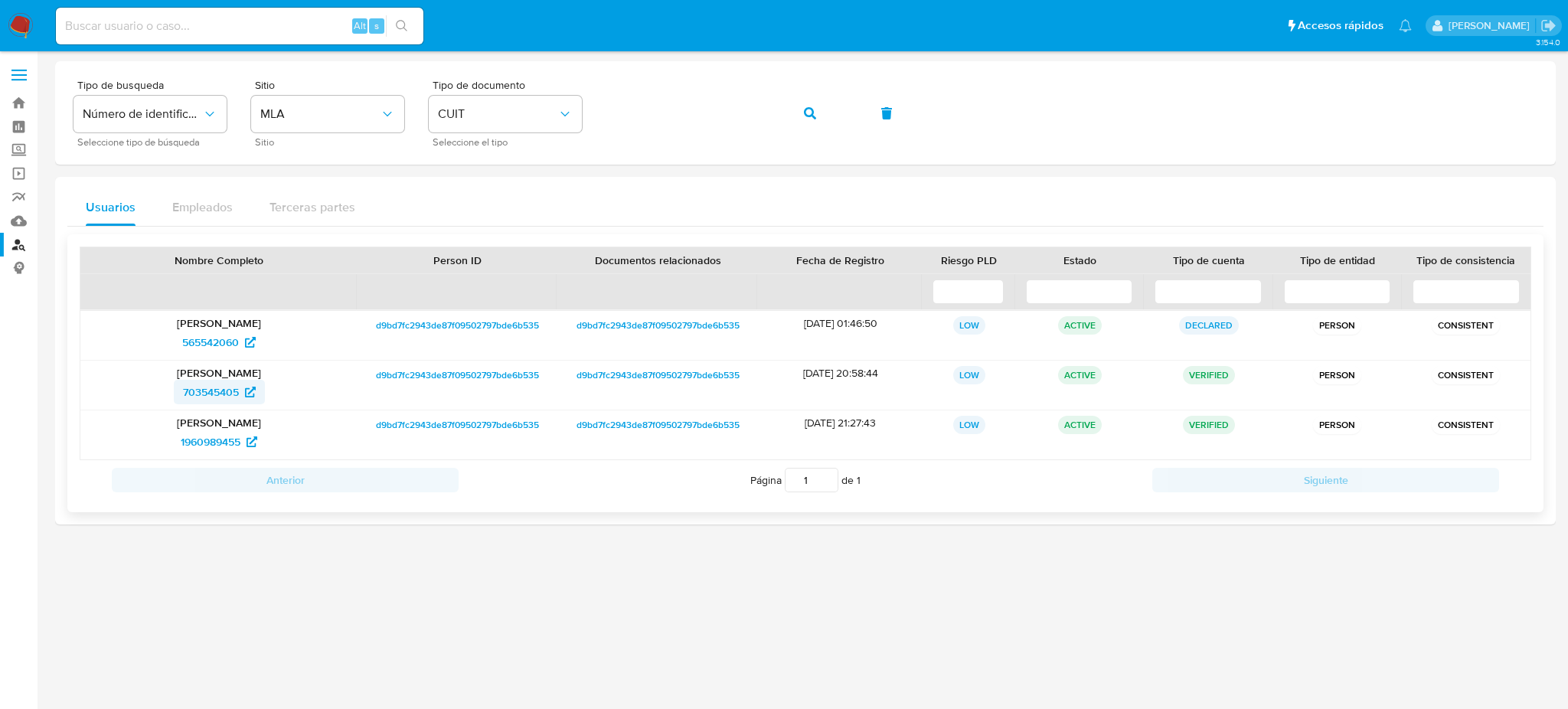
click at [188, 396] on span "703545405" at bounding box center [211, 392] width 56 height 25
click at [567, 111] on div "Tipo de busqueda Número de identificación Seleccione tipo de búsqueda Sitio MLA…" at bounding box center [805, 112] width 1464 height 66
click at [821, 107] on button "button" at bounding box center [809, 113] width 52 height 37
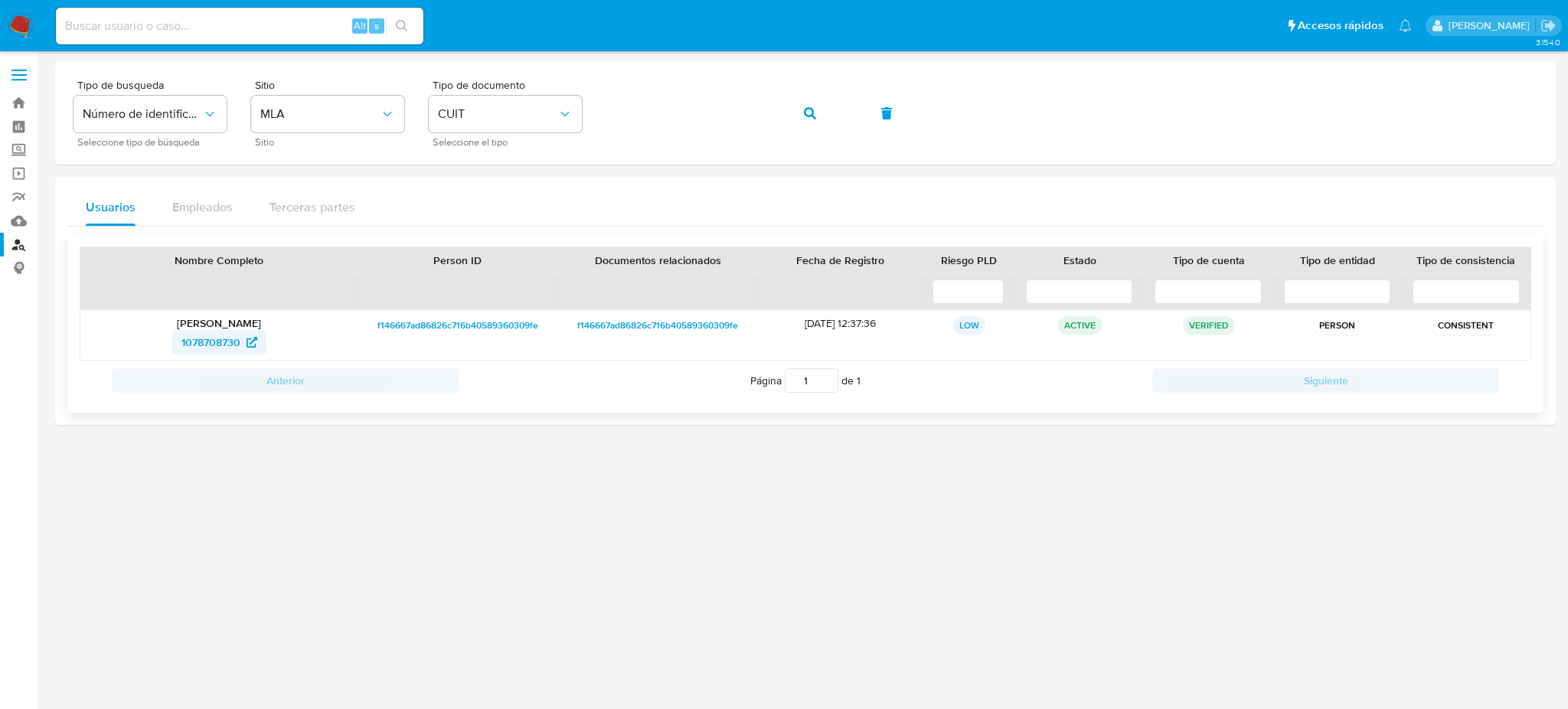
click at [203, 346] on span "1078708730" at bounding box center [211, 342] width 59 height 25
click at [546, 117] on div "Tipo de busqueda Número de identificación Seleccione tipo de búsqueda Sitio MLA…" at bounding box center [805, 112] width 1464 height 66
click at [814, 126] on span "button" at bounding box center [809, 113] width 12 height 34
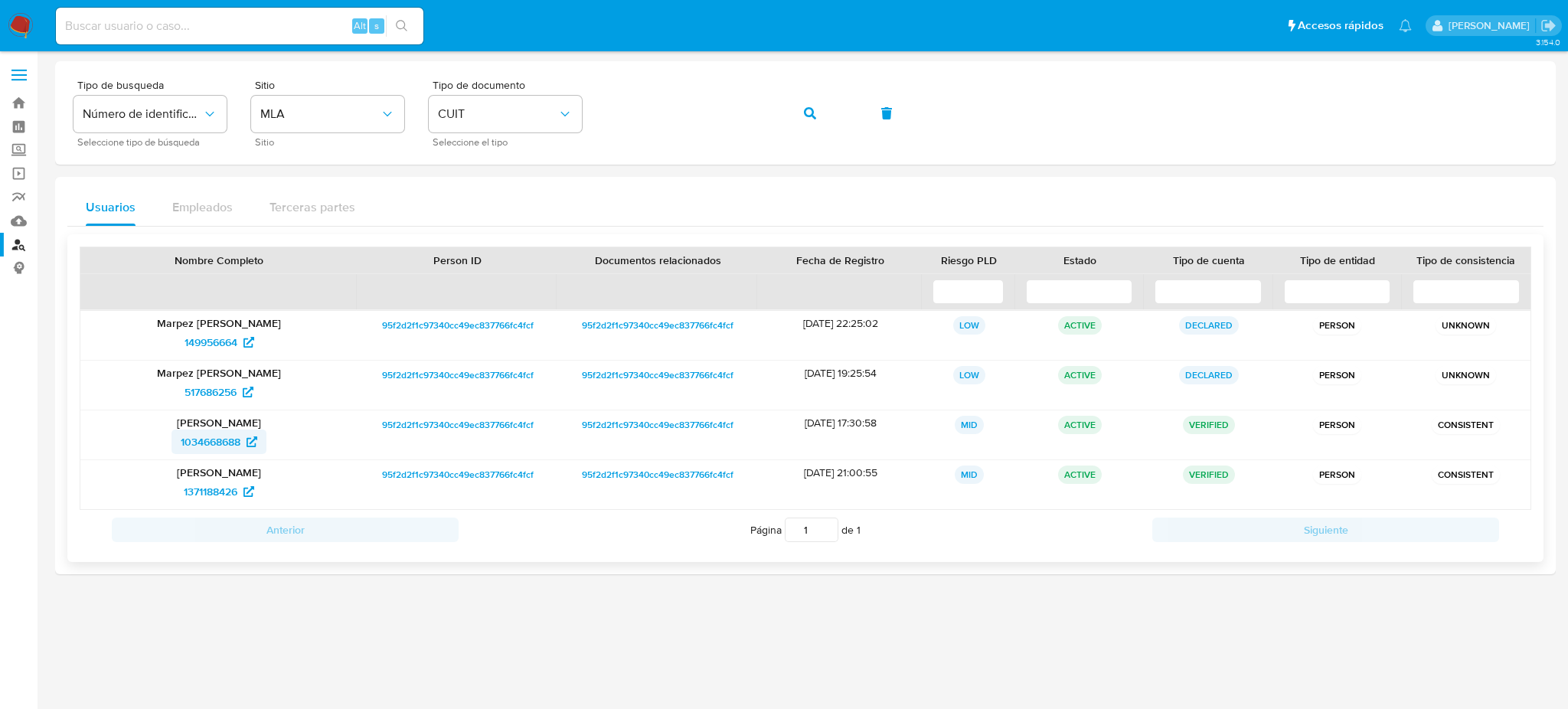
click at [210, 439] on span "1034668688" at bounding box center [210, 442] width 60 height 25
click at [558, 97] on div "Tipo de busqueda Número de identificación Seleccione tipo de búsqueda Sitio MLA…" at bounding box center [805, 112] width 1464 height 66
click at [790, 111] on button "button" at bounding box center [809, 113] width 52 height 37
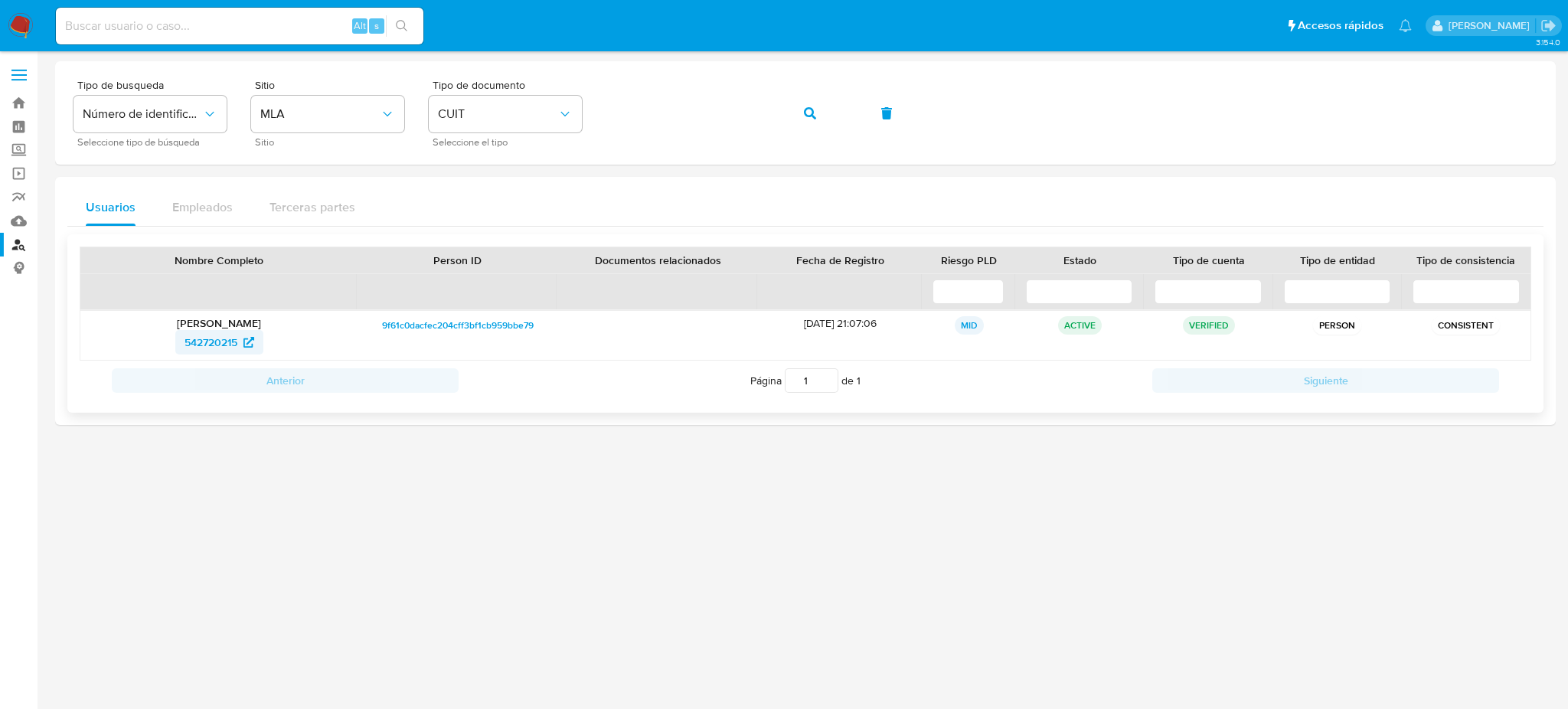
click at [212, 330] on span "542720215" at bounding box center [211, 342] width 52 height 25
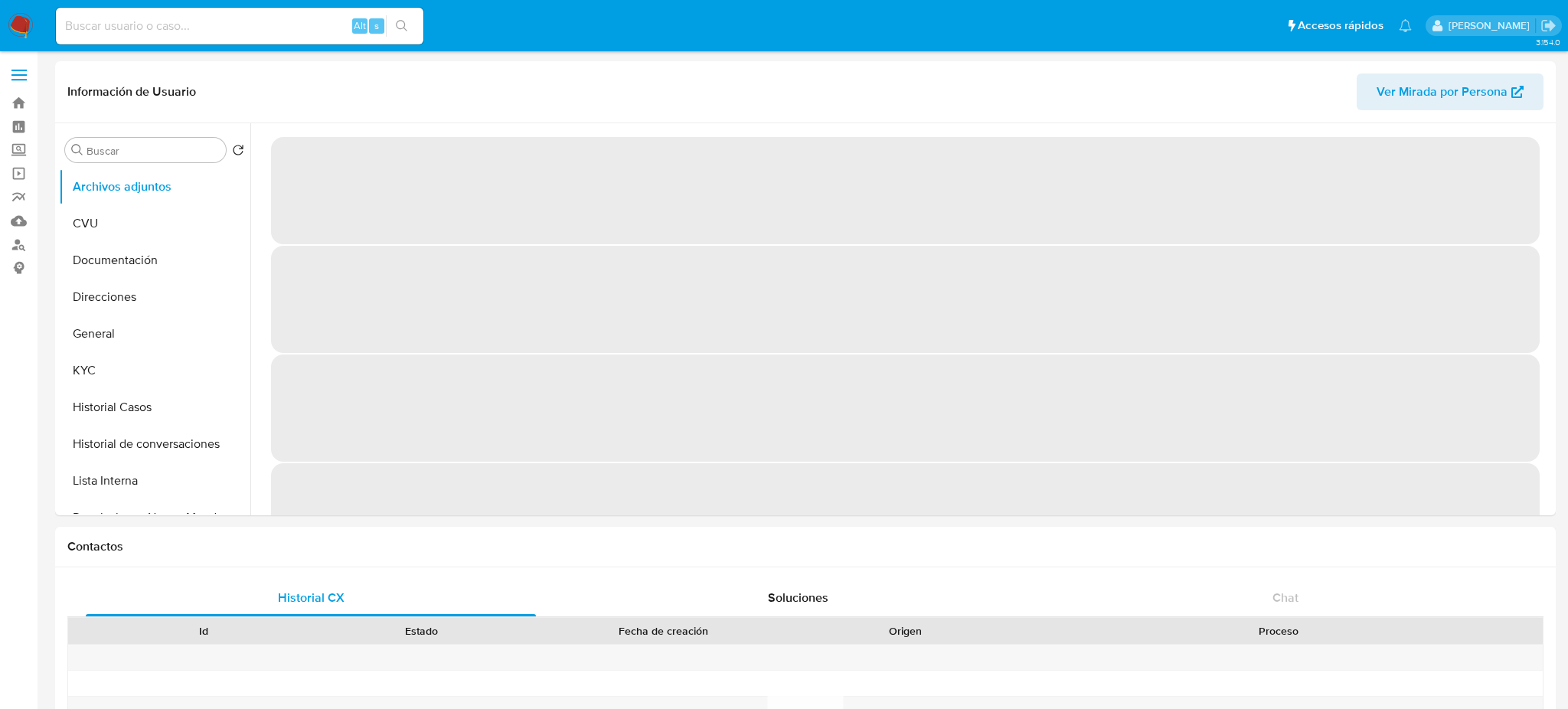
select select "10"
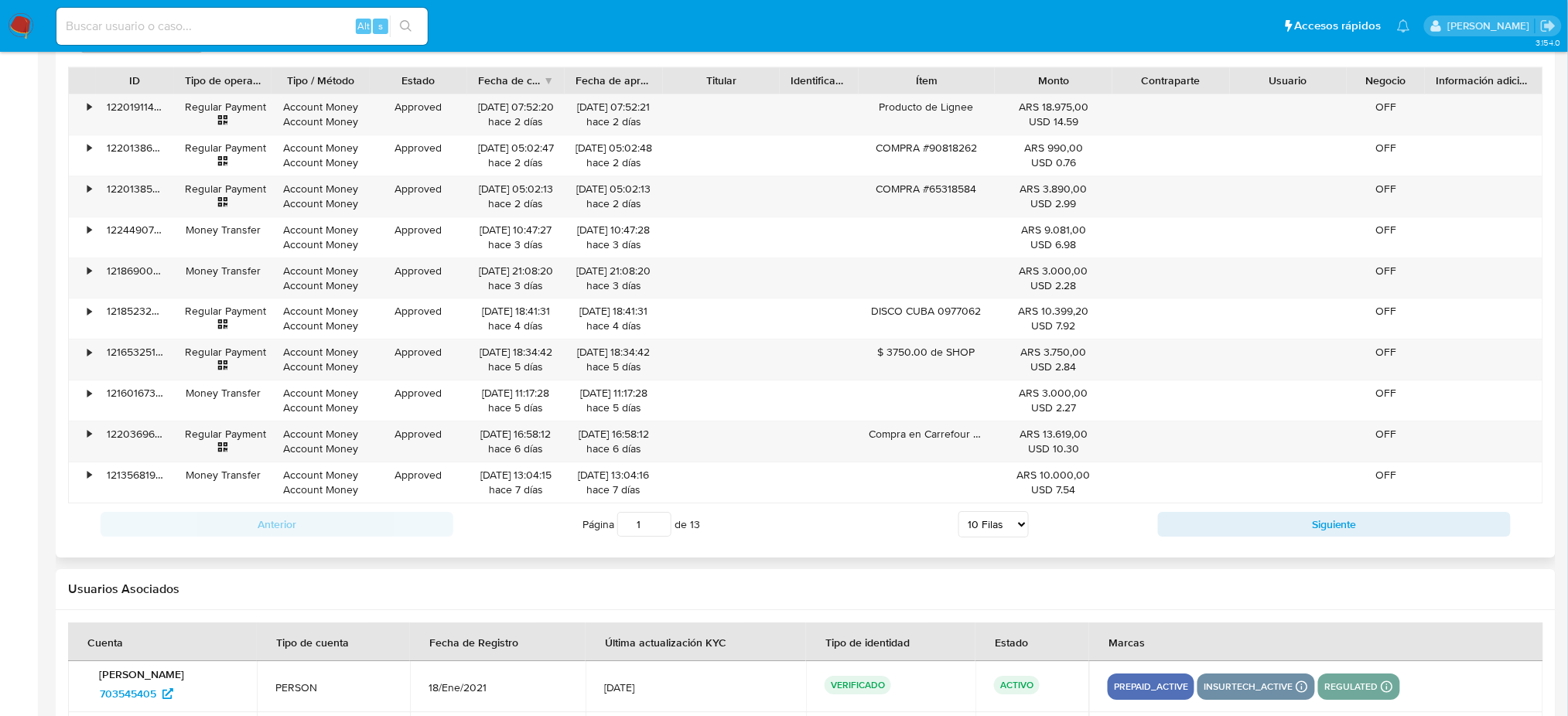
scroll to position [1754, 0]
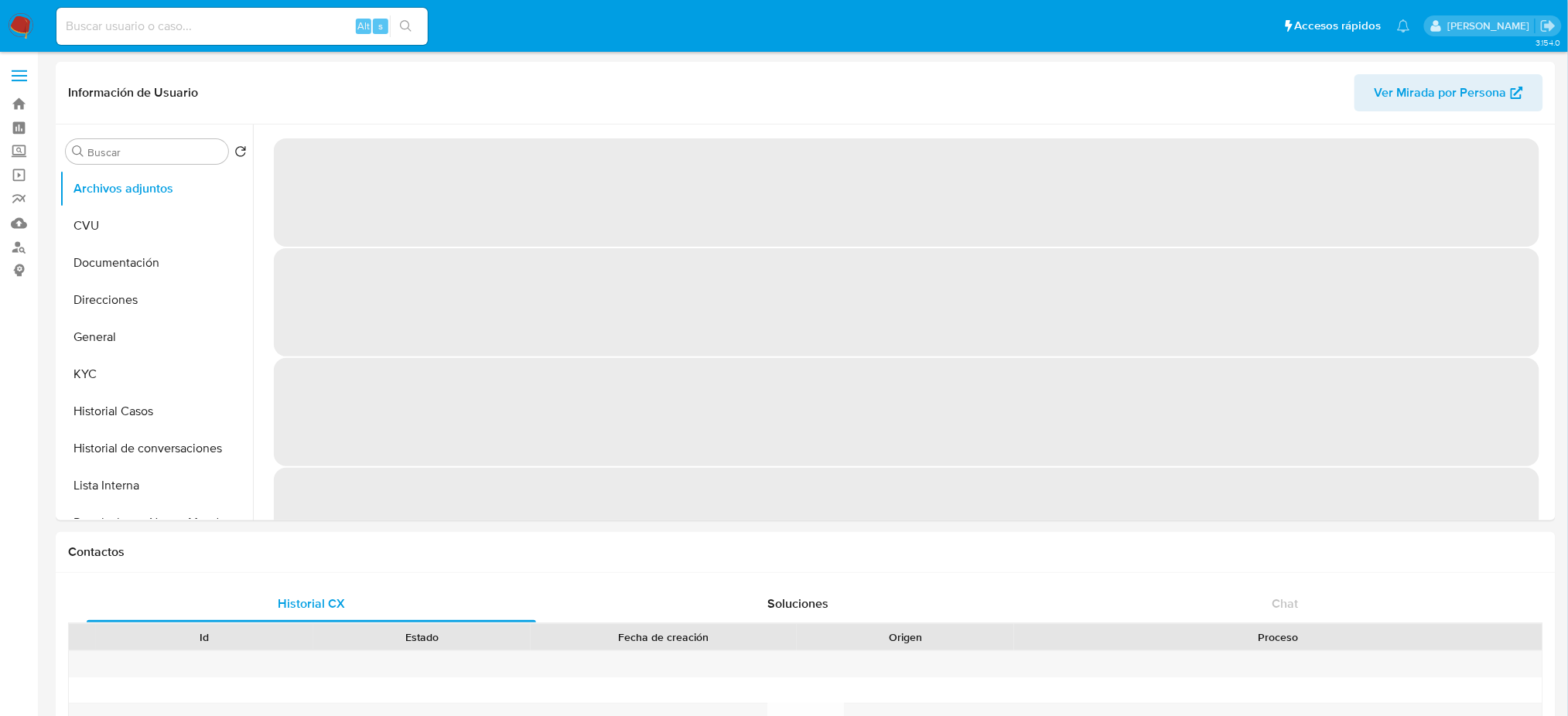
select select "10"
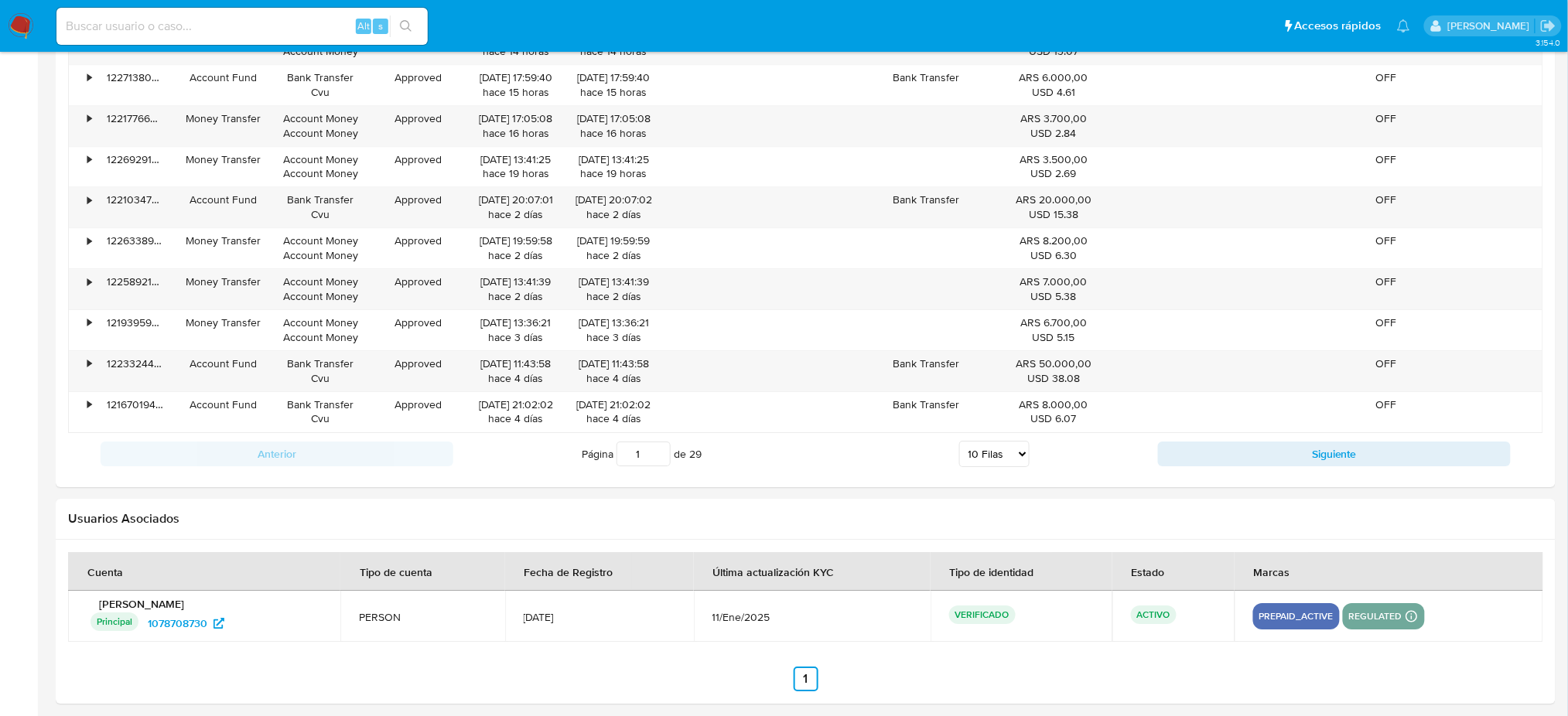
scroll to position [1651, 0]
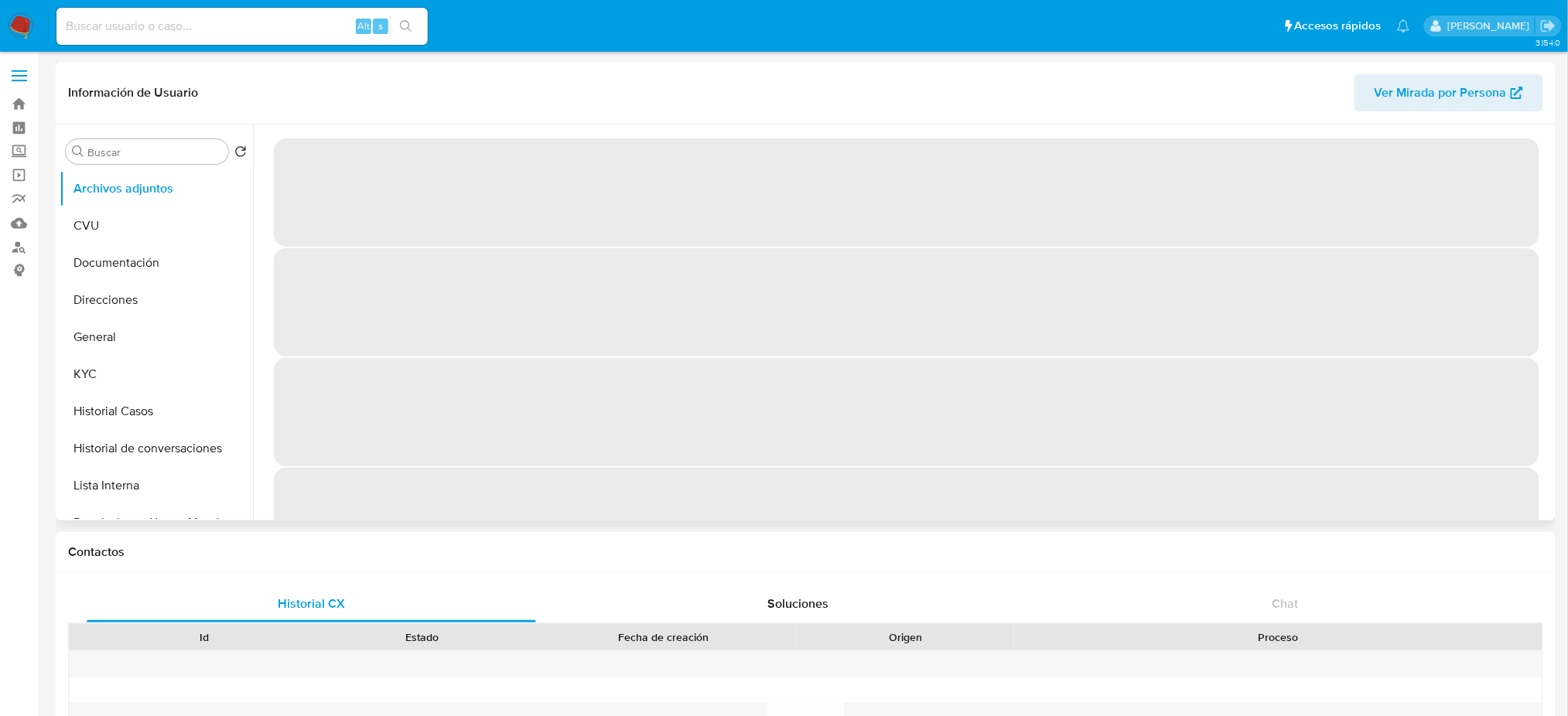
select select "10"
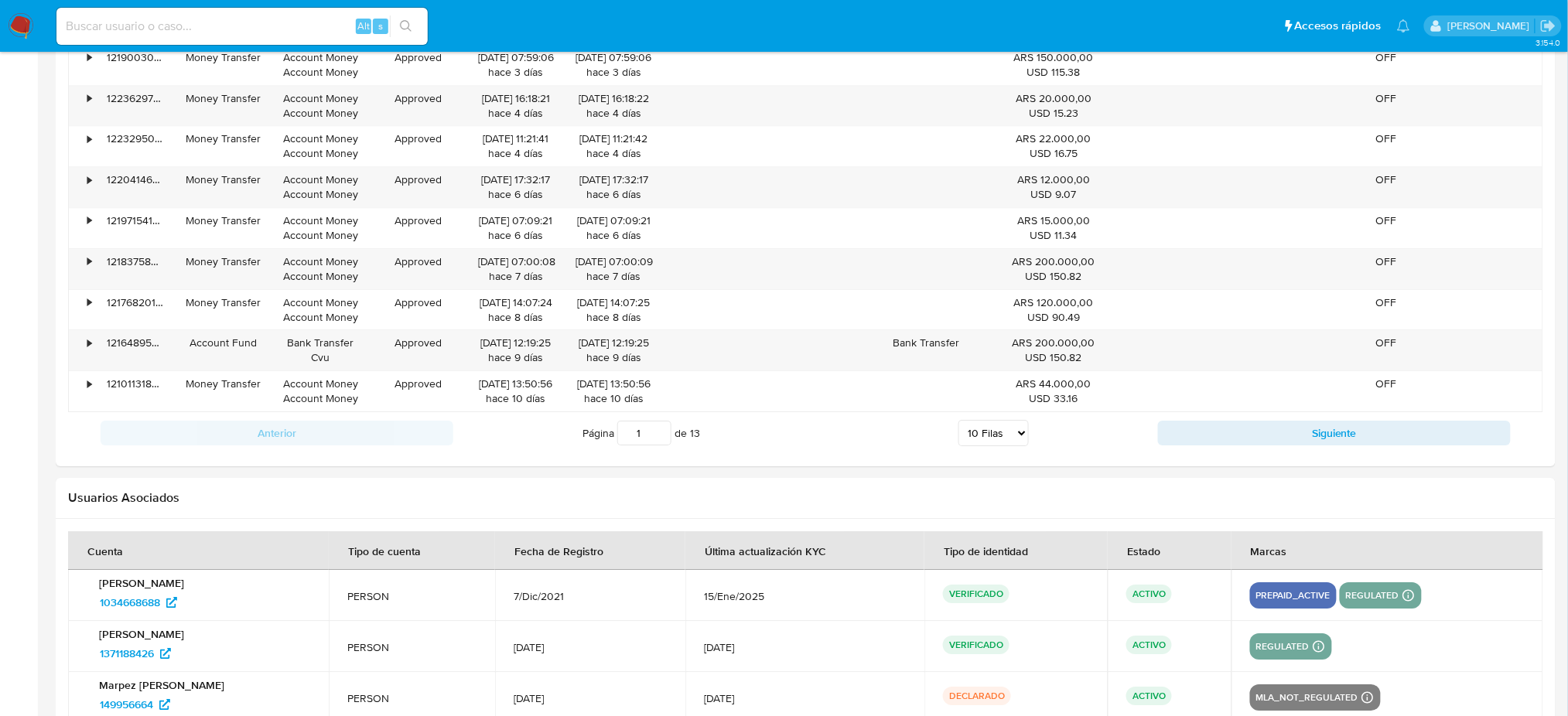
scroll to position [1805, 0]
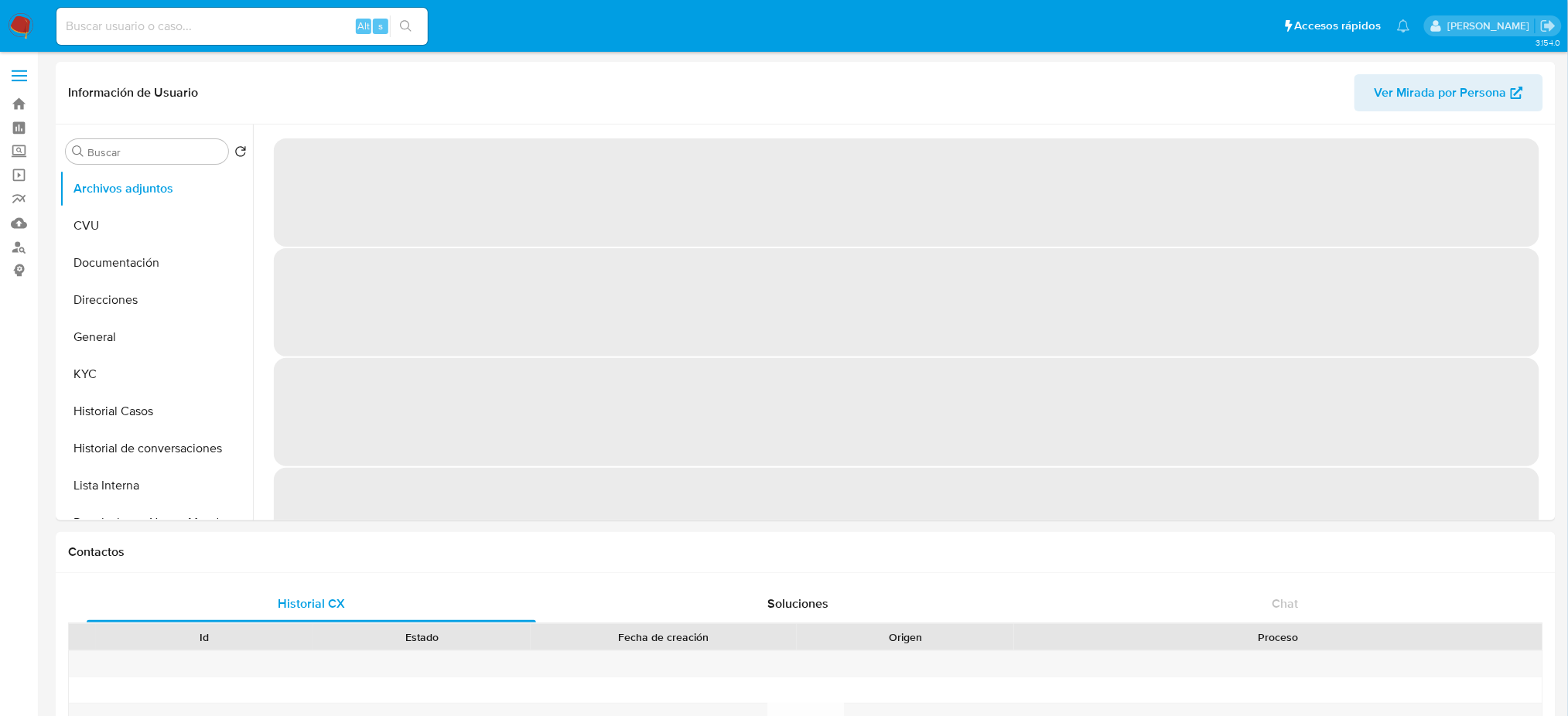
select select "10"
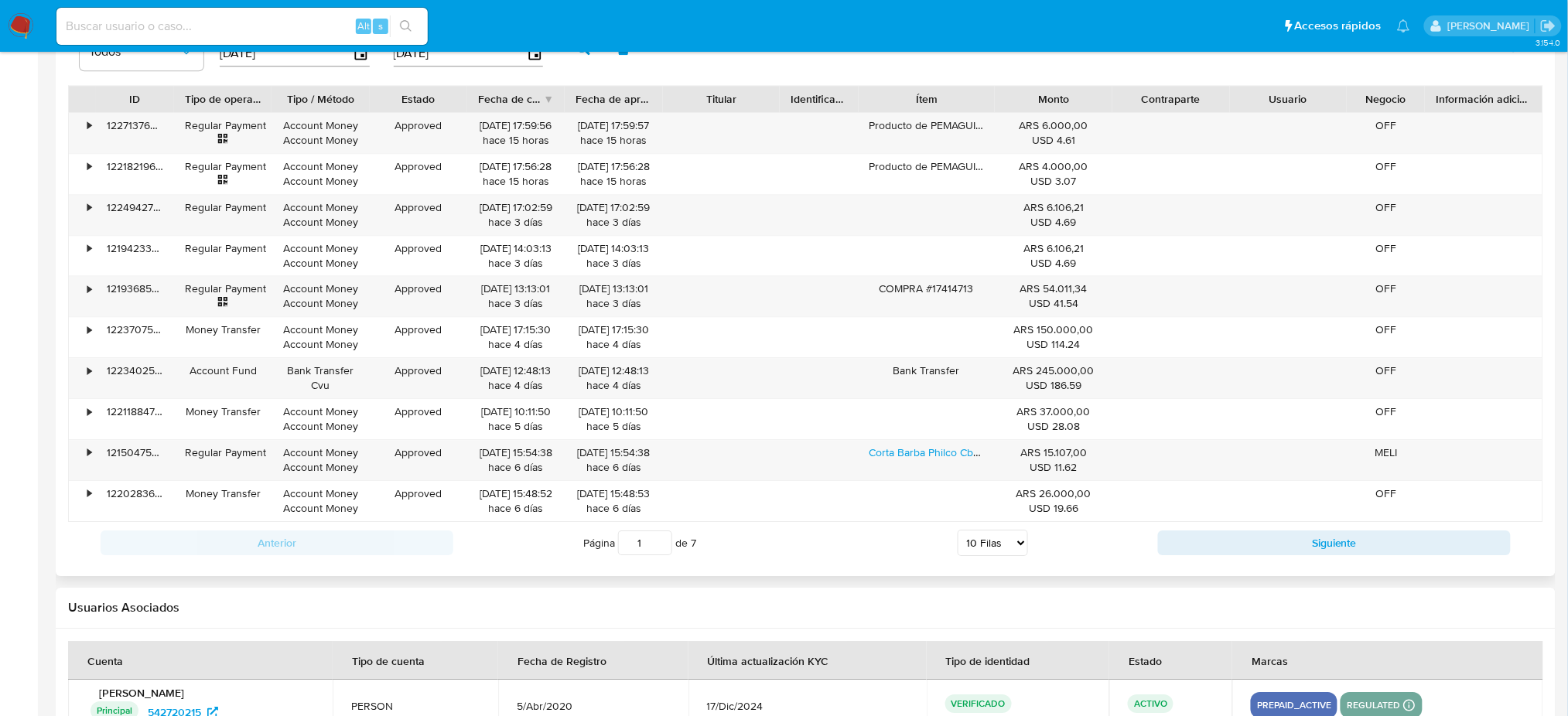
scroll to position [1651, 0]
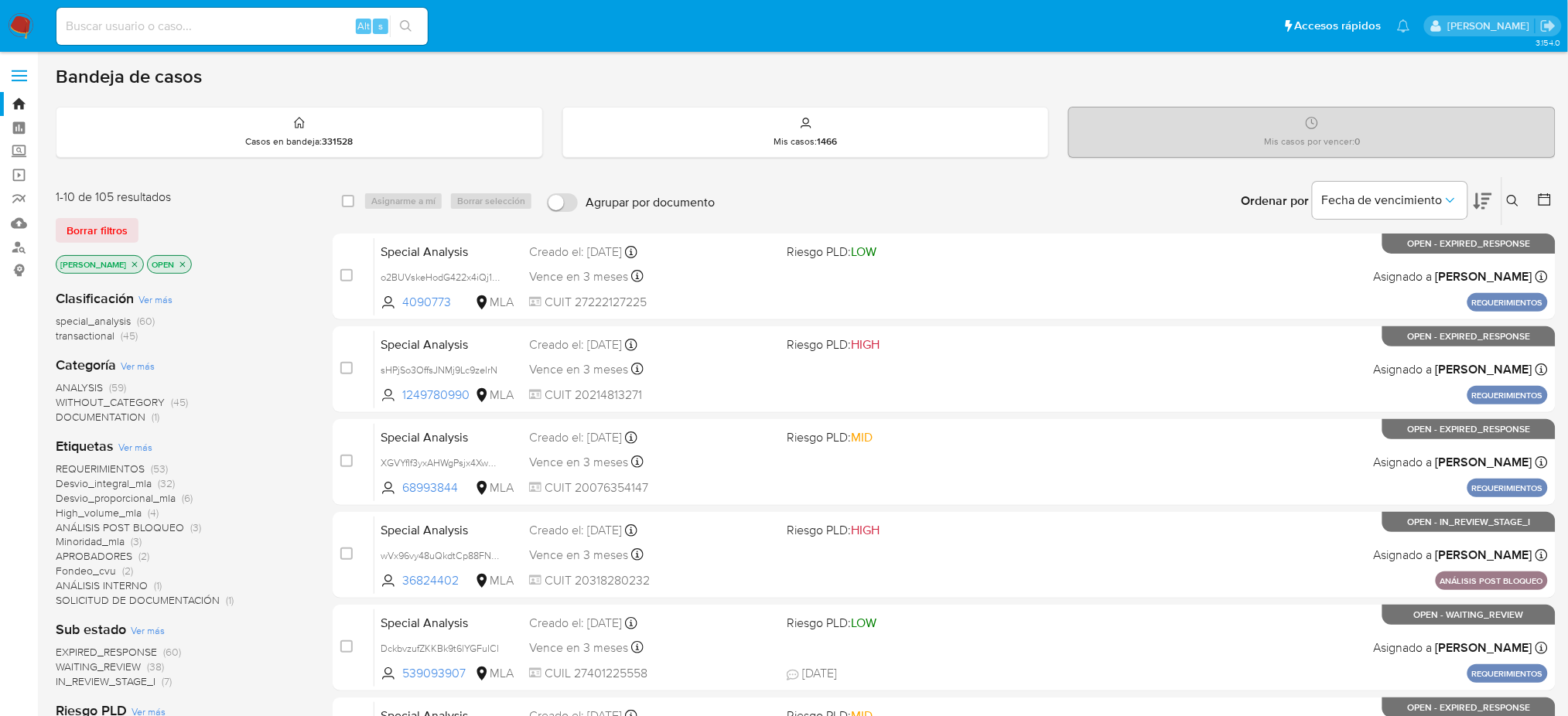
click at [1517, 191] on button at bounding box center [1515, 201] width 26 height 18
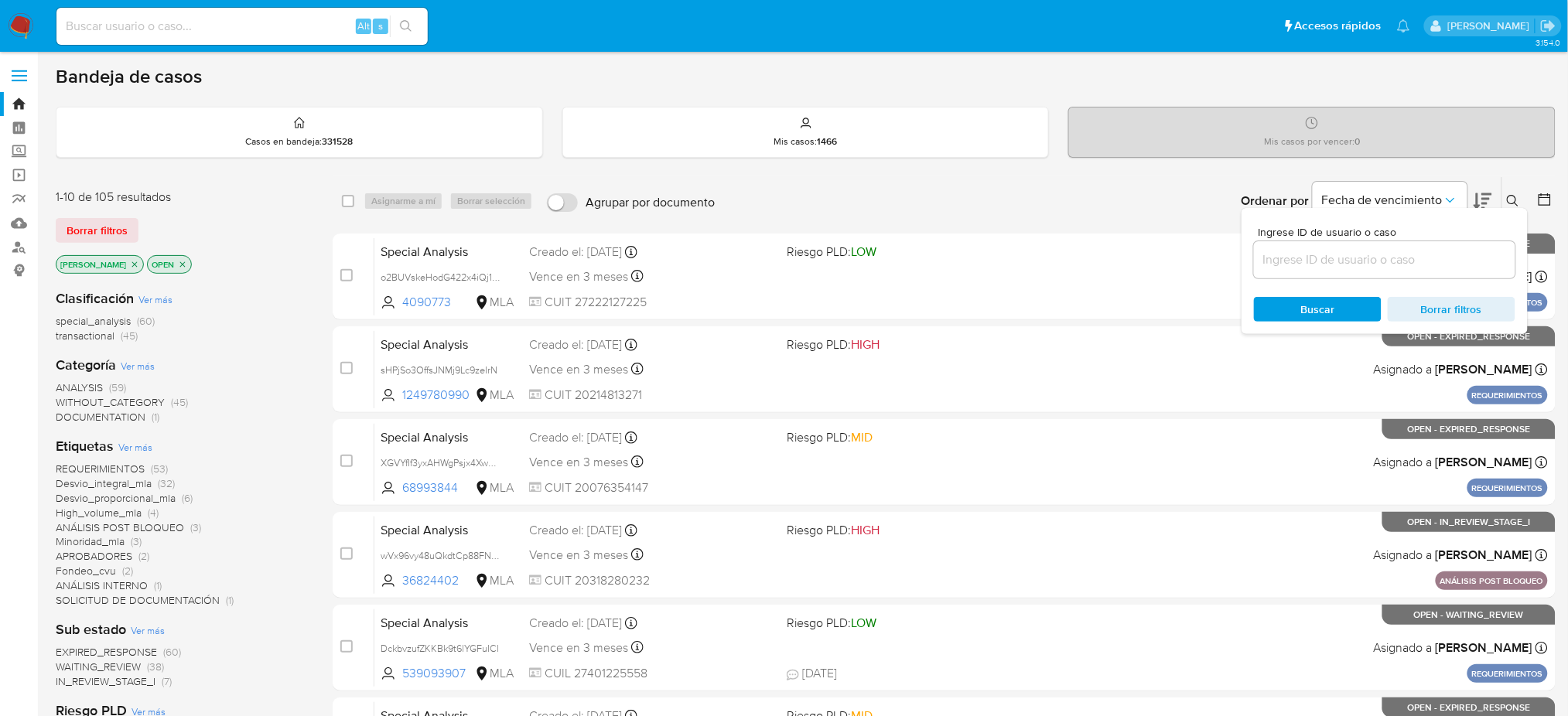
click at [1422, 278] on div "Ingrese ID de usuario o caso Buscar Borrar filtros" at bounding box center [1384, 271] width 286 height 126
click at [1411, 264] on input at bounding box center [1384, 259] width 261 height 20
paste input "sg0jn9hltjYcqpEmKaSKOuJQ"
type input "sg0jn9hltjYcqpEmKaSKOuJQ"
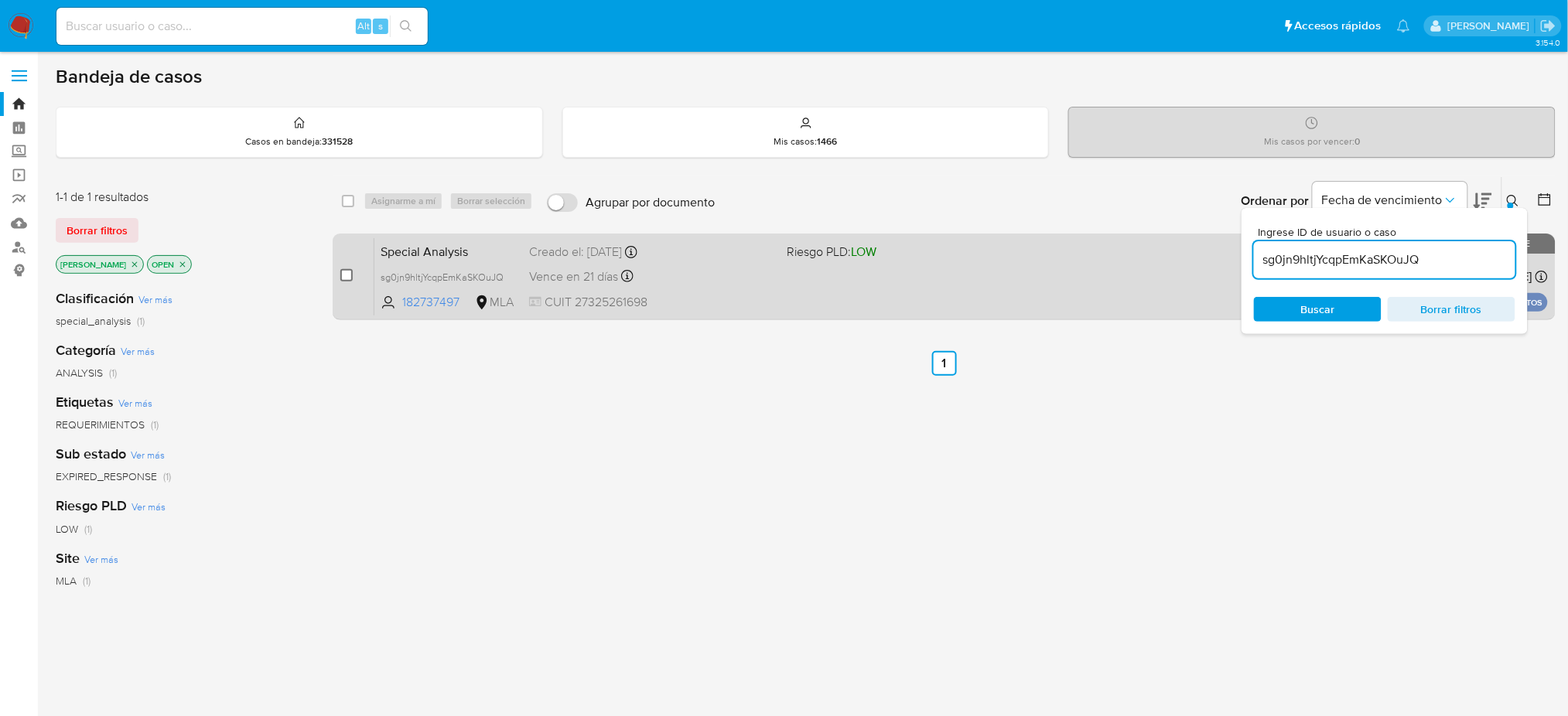
click at [347, 270] on input "checkbox" at bounding box center [346, 275] width 12 height 12
checkbox input "true"
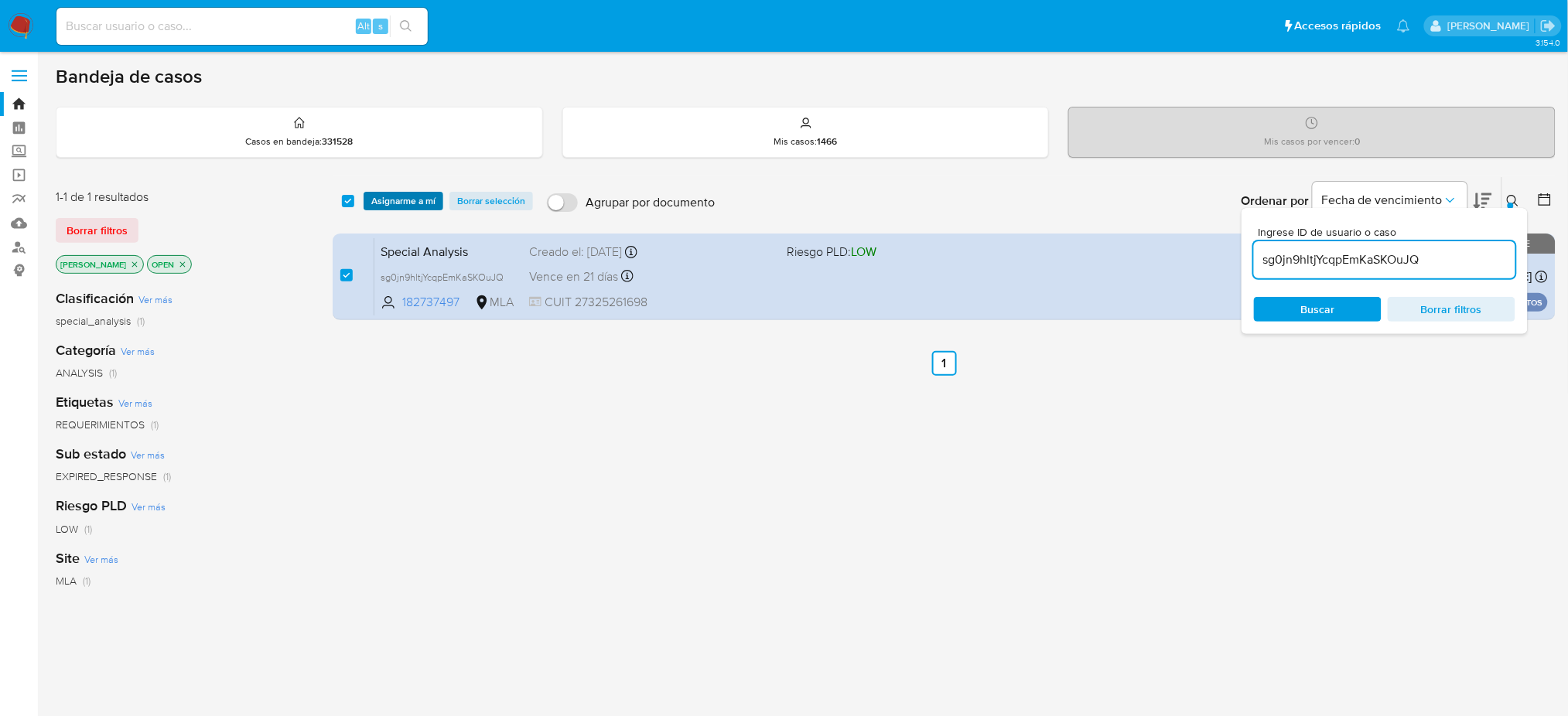
click at [387, 196] on span "Asignarme a mí" at bounding box center [403, 201] width 64 height 16
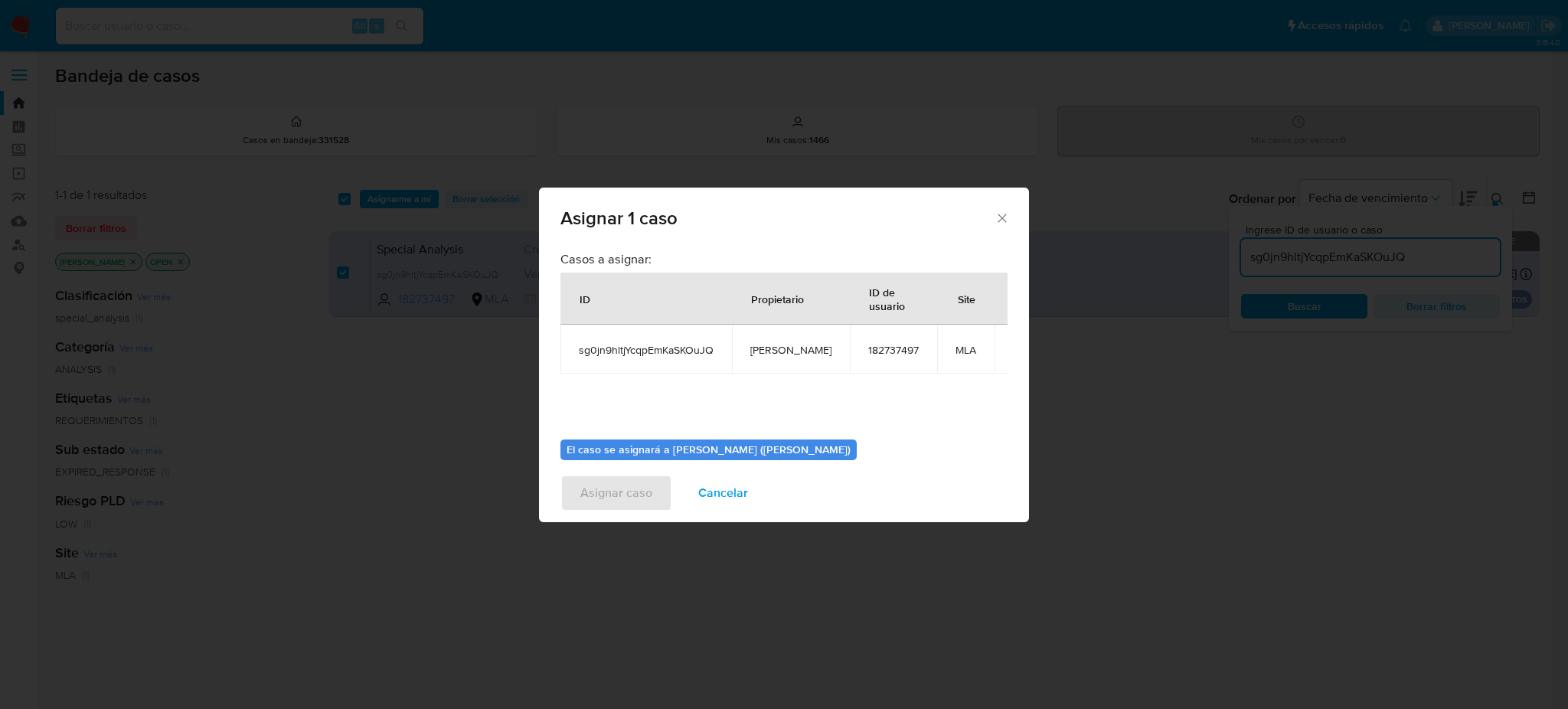
click at [768, 350] on span "[PERSON_NAME]" at bounding box center [791, 350] width 81 height 14
copy span "[PERSON_NAME]"
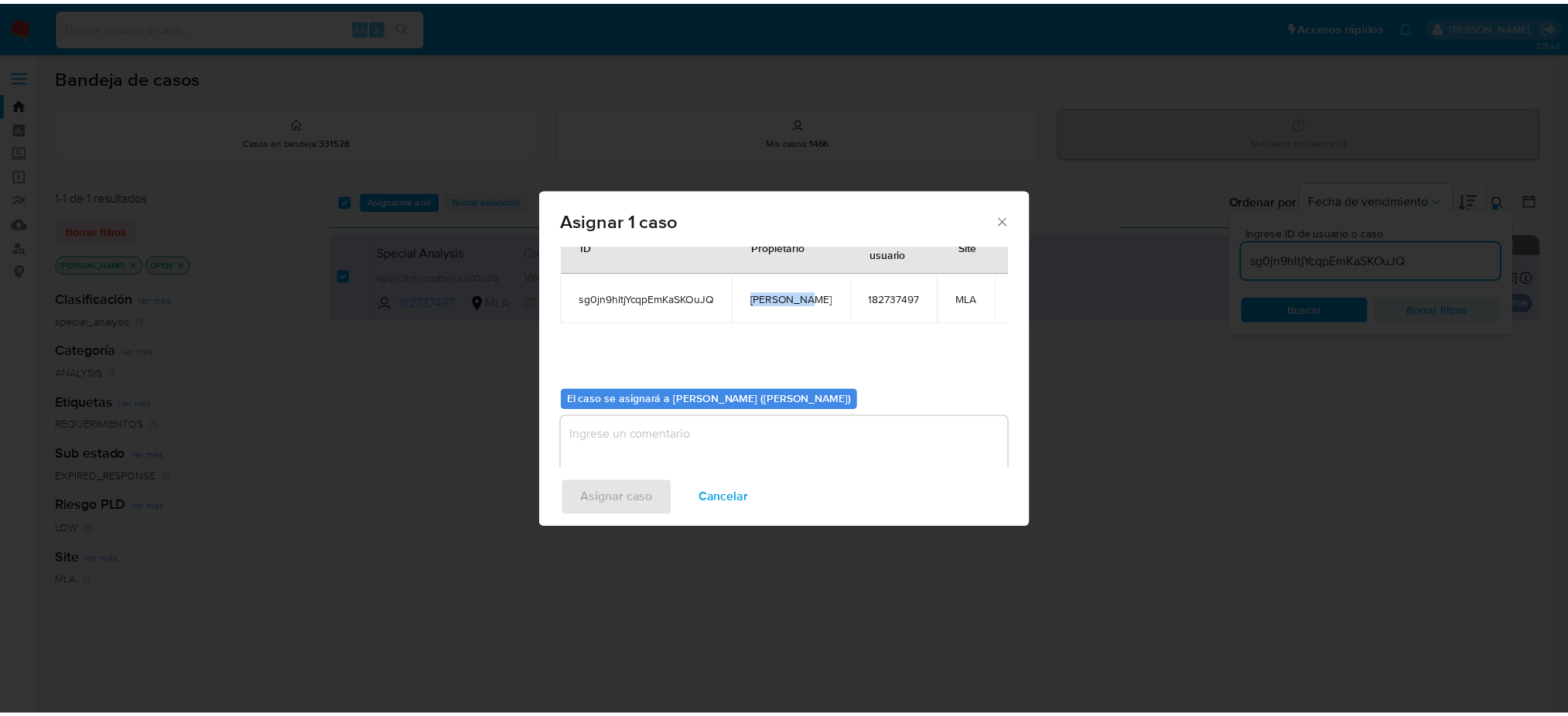
scroll to position [79, 0]
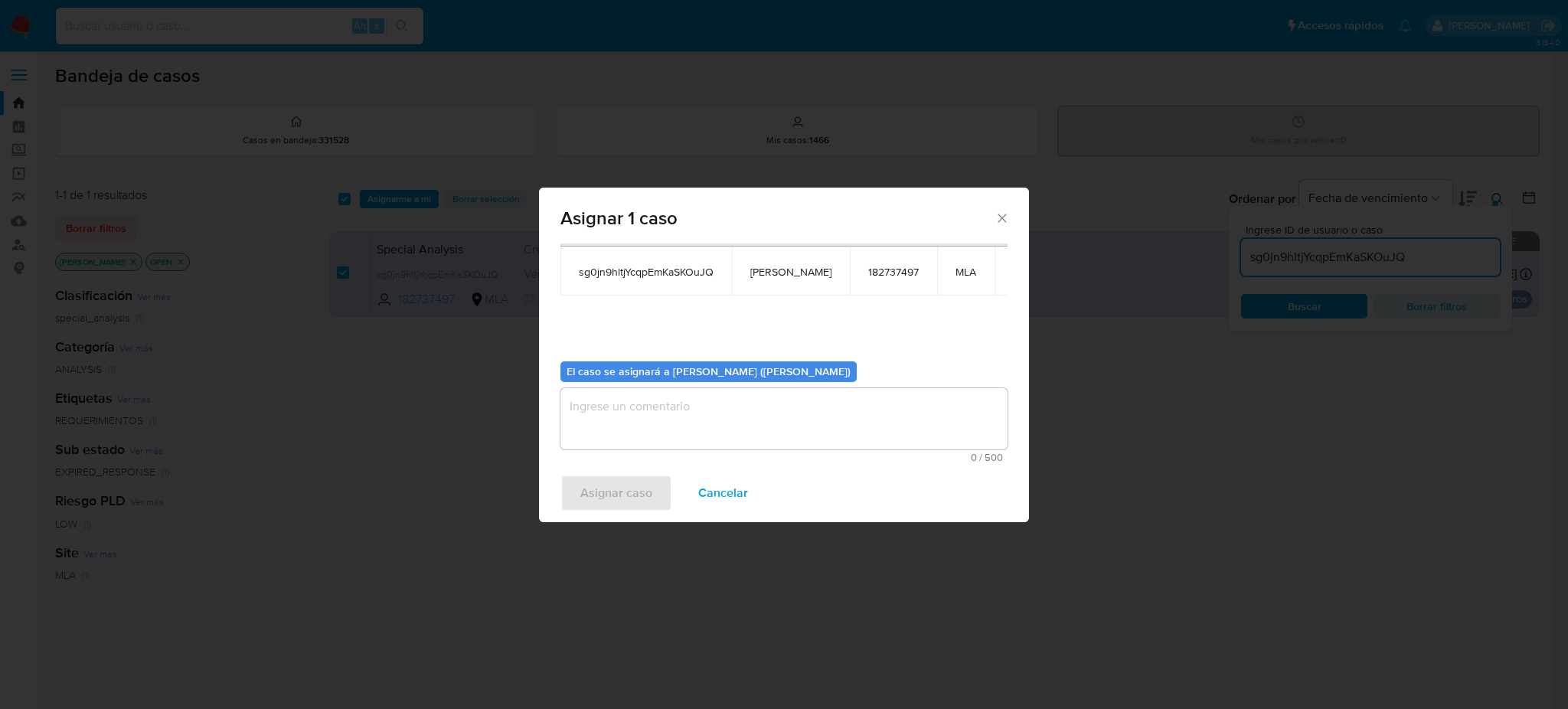
click at [668, 426] on textarea "assign-modal" at bounding box center [783, 419] width 447 height 62
paste textarea "[PERSON_NAME]"
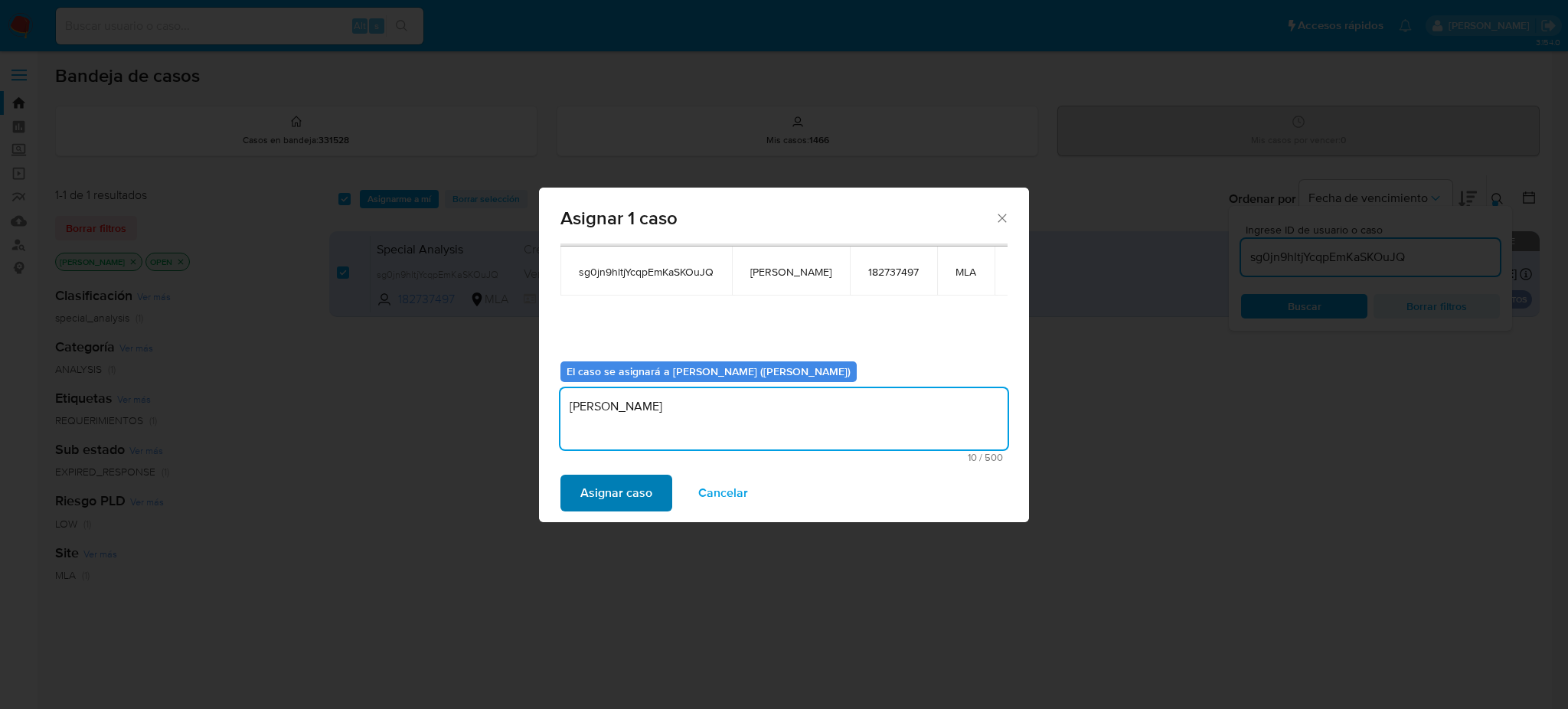
type textarea "[PERSON_NAME]"
click at [640, 477] on span "Asignar caso" at bounding box center [617, 493] width 72 height 34
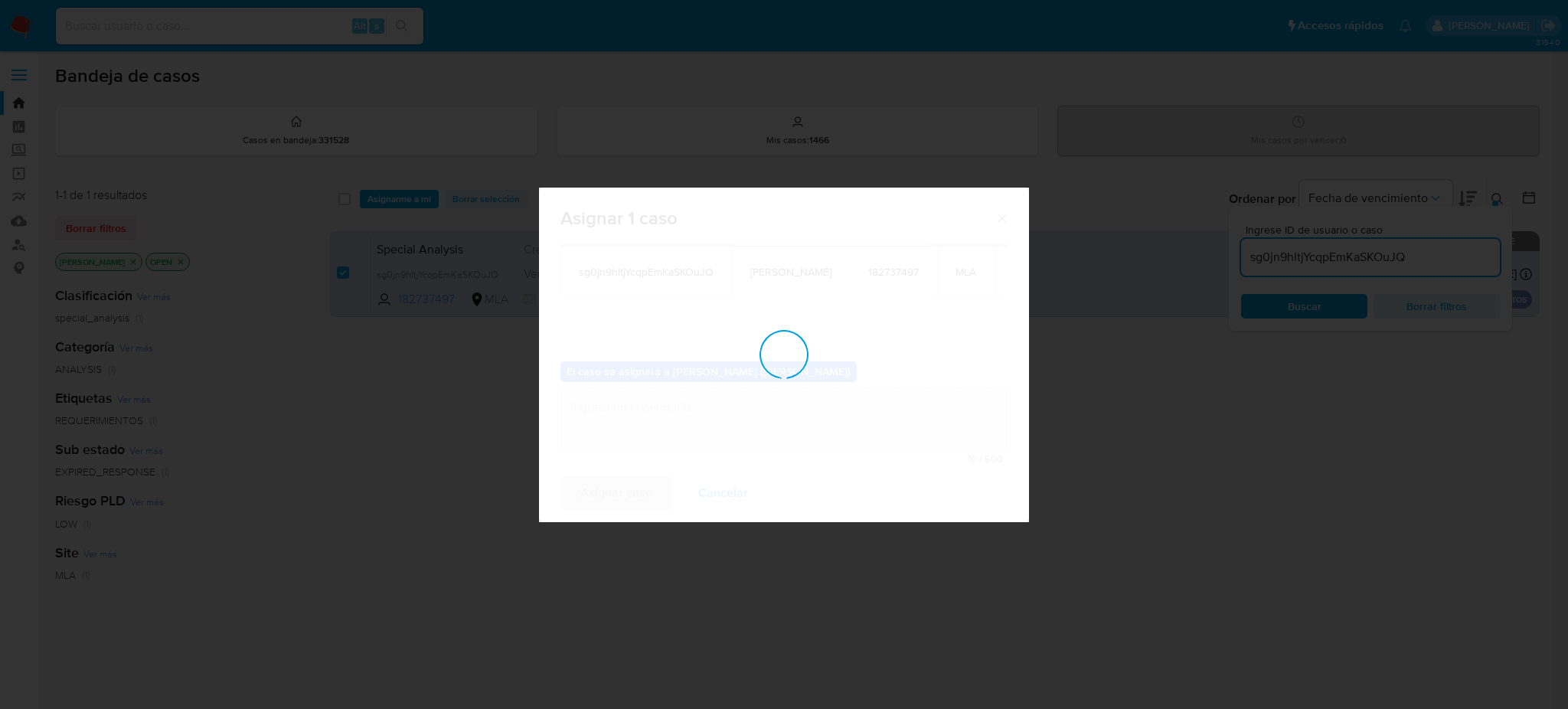
checkbox input "false"
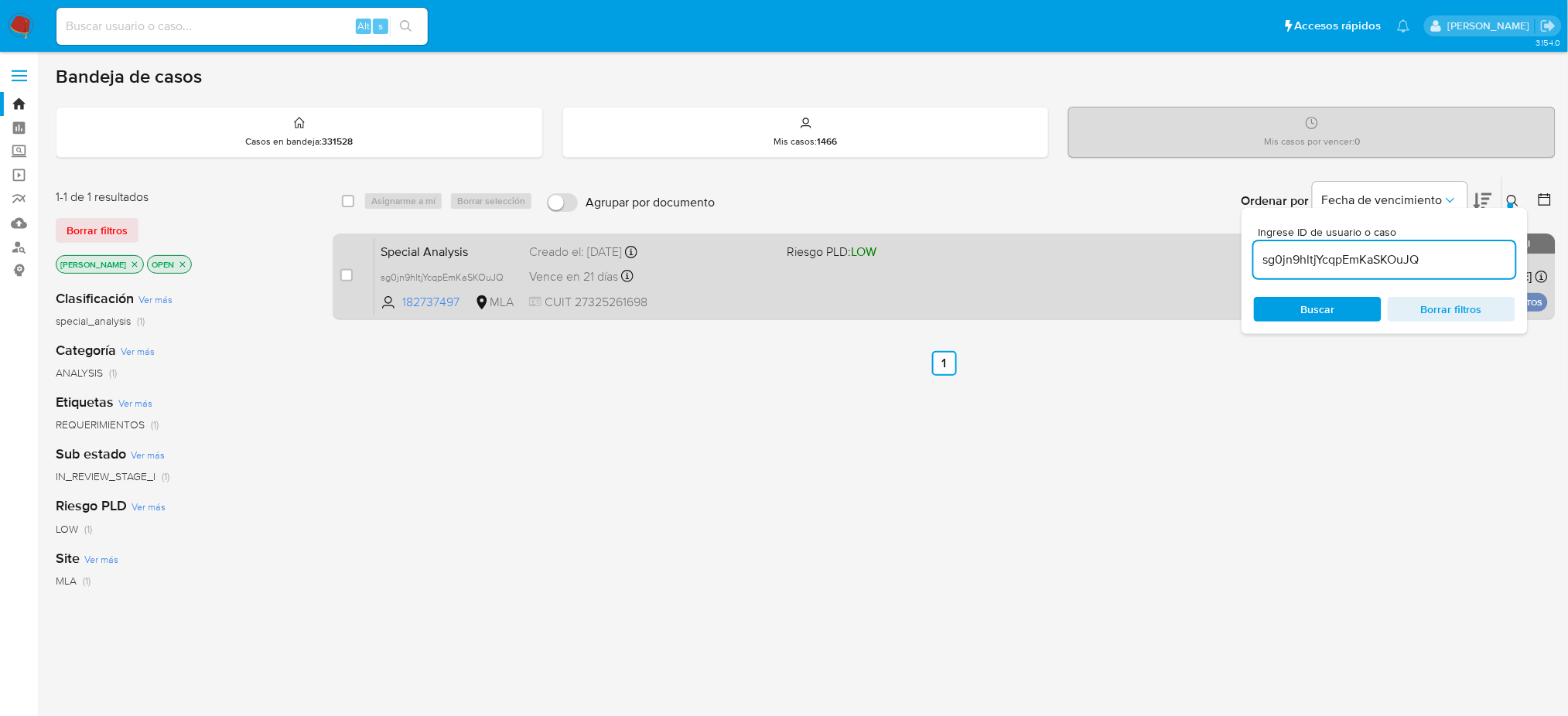
click at [687, 298] on span "CUIT 27325261698" at bounding box center [651, 302] width 245 height 17
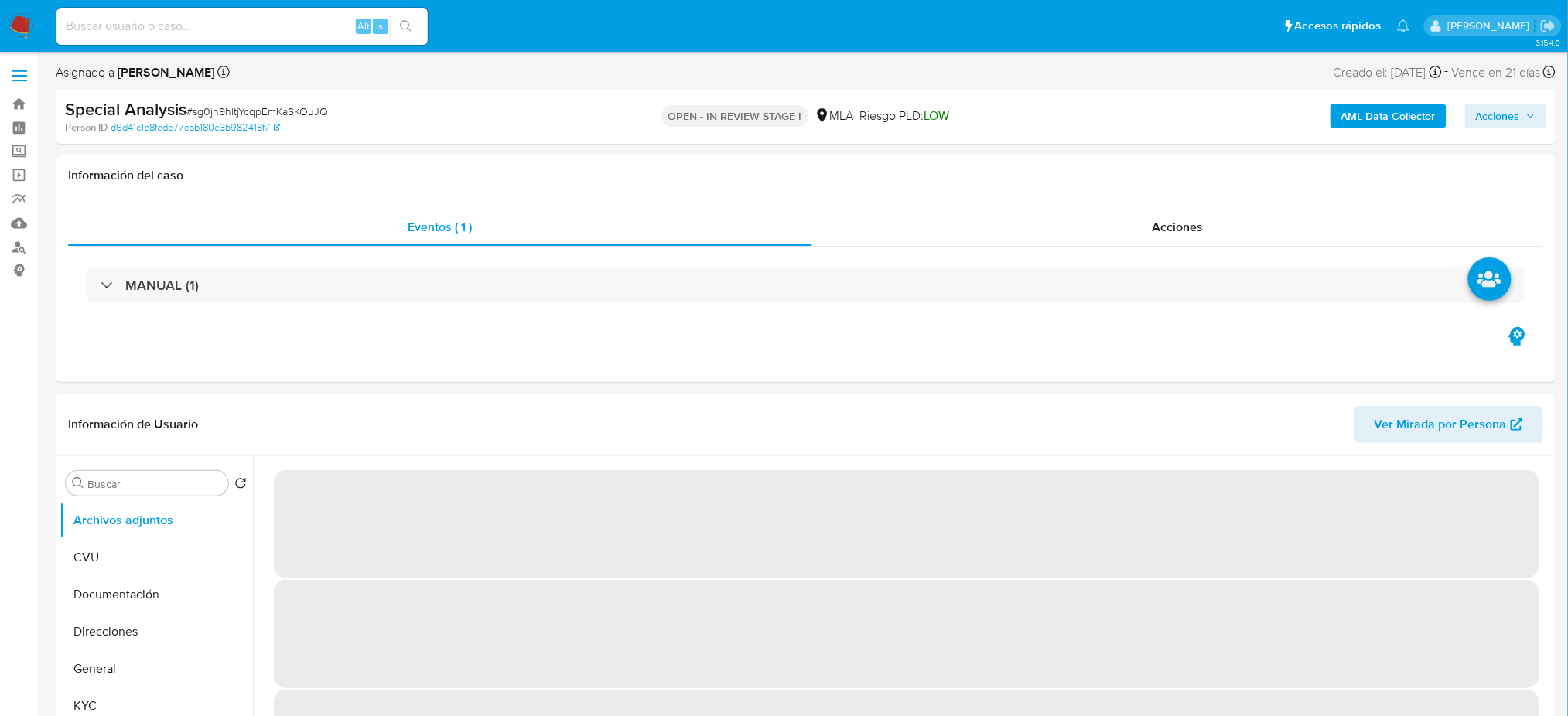
select select "10"
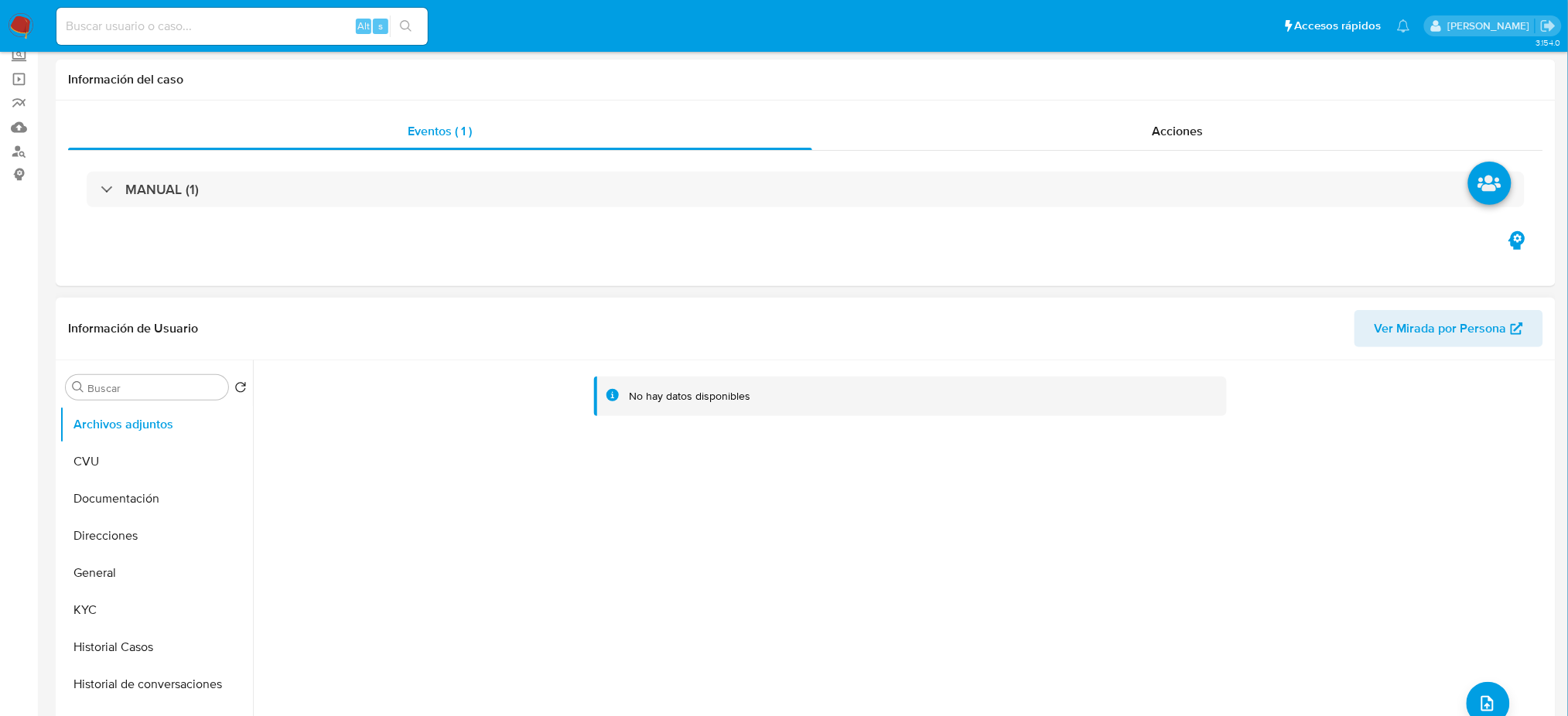
scroll to position [413, 0]
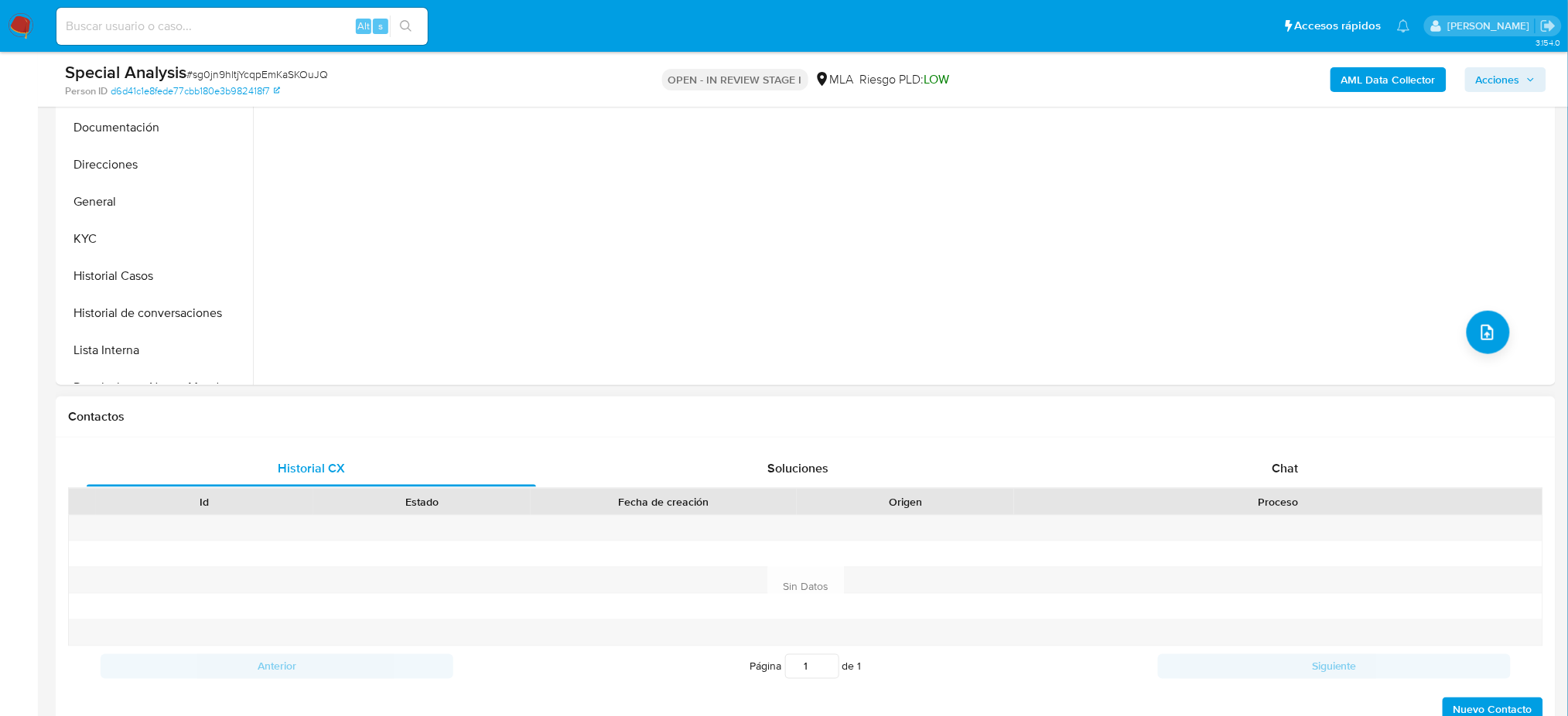
click at [1291, 469] on span "Chat" at bounding box center [1285, 467] width 27 height 17
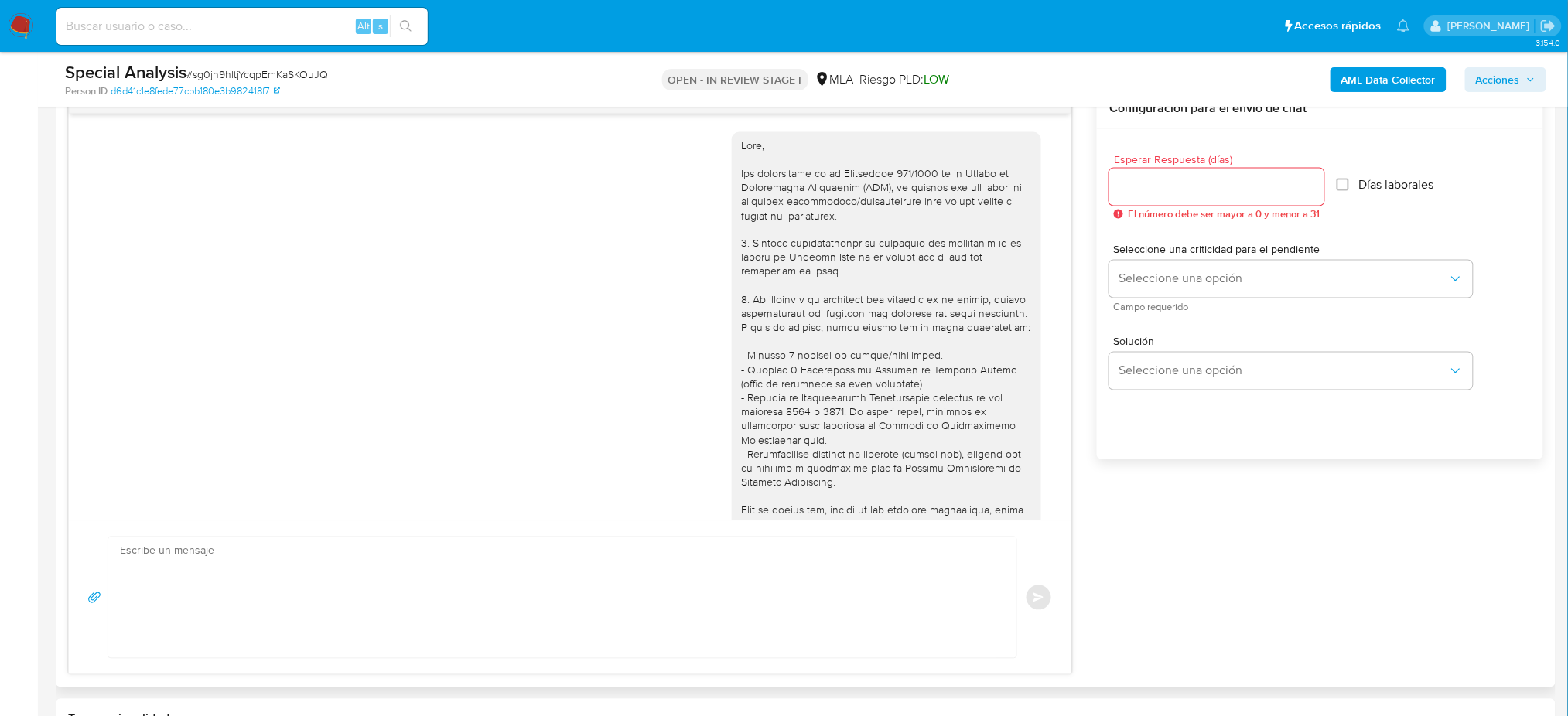
scroll to position [909, 0]
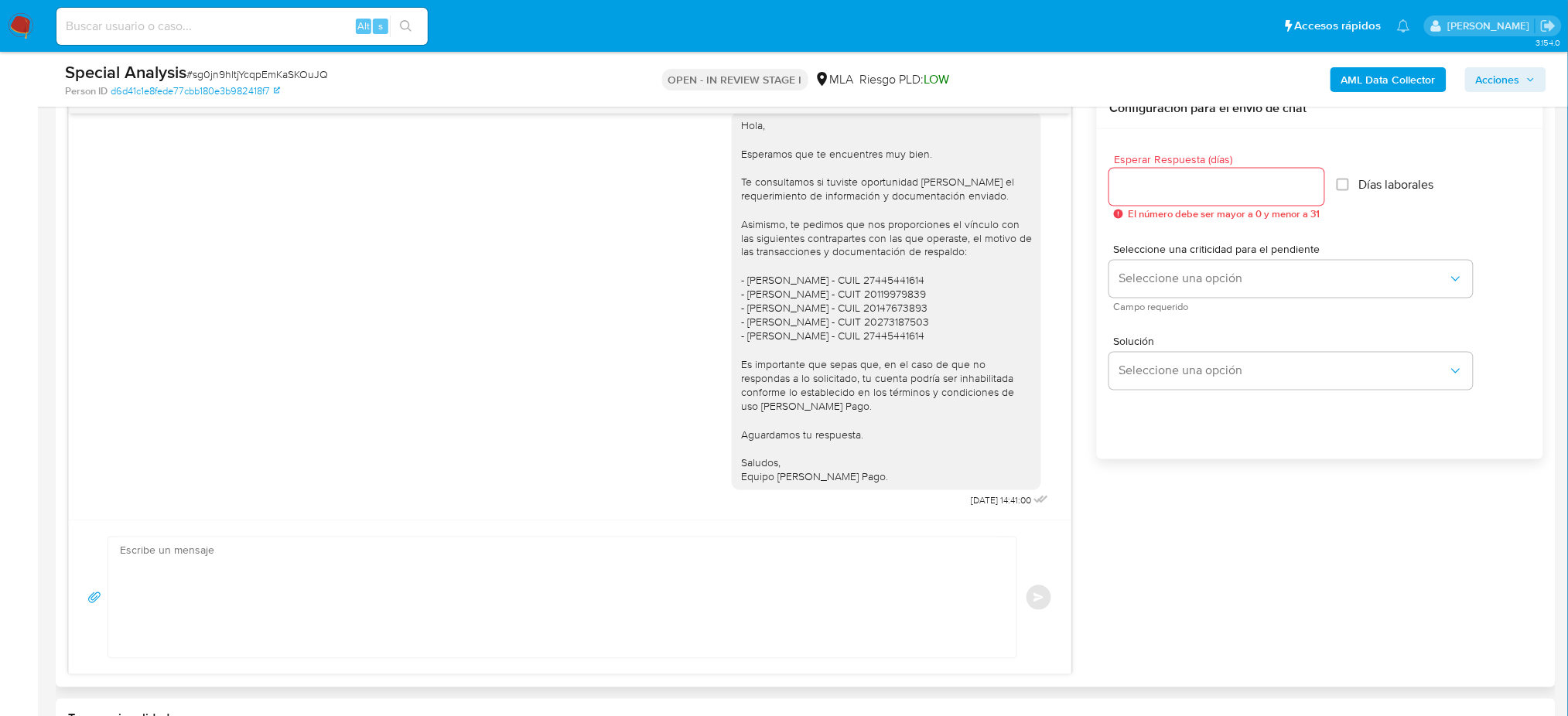
click at [251, 583] on textarea at bounding box center [559, 598] width 877 height 121
paste textarea "Hola, Esperamos que te encuentres muy bien. Te consultamos si tuviste oportunid…"
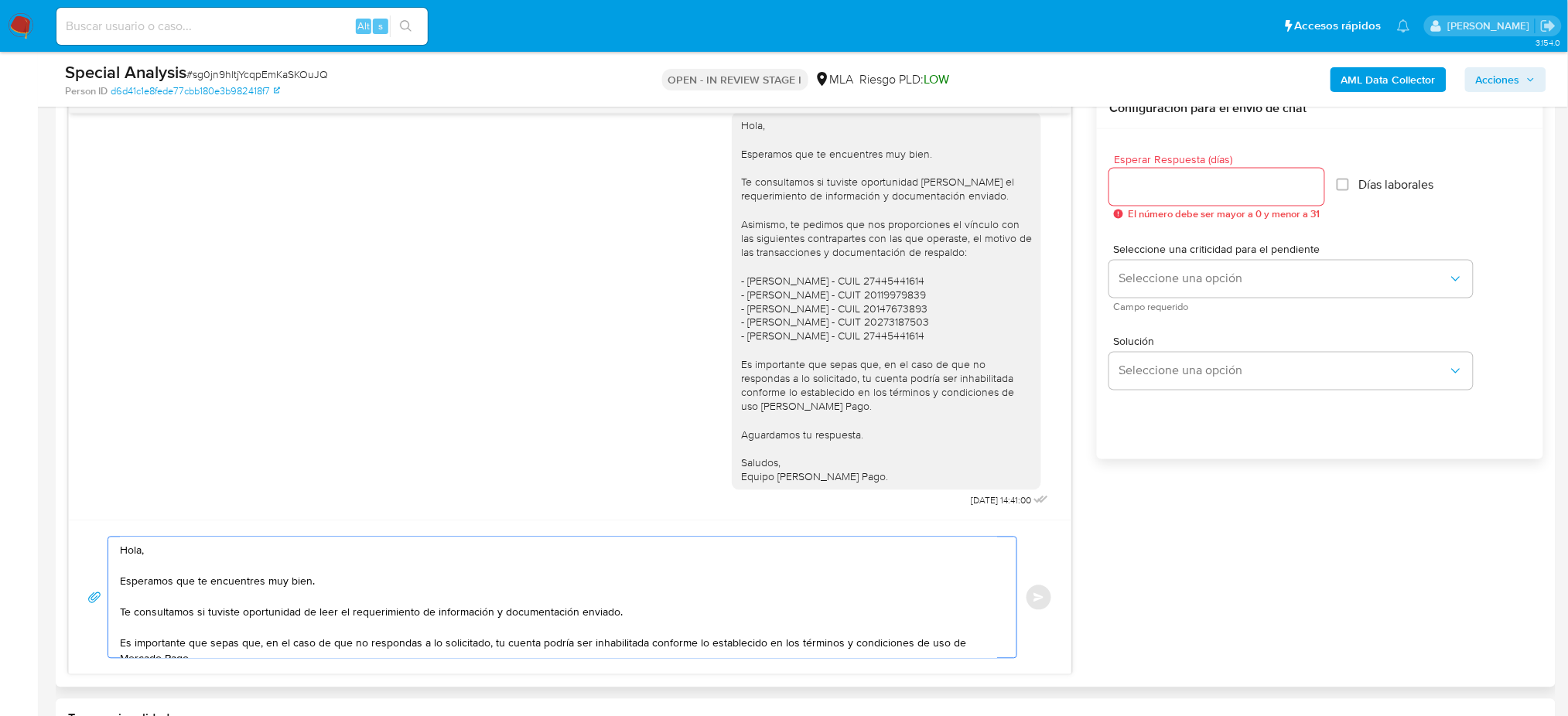
scroll to position [70, 0]
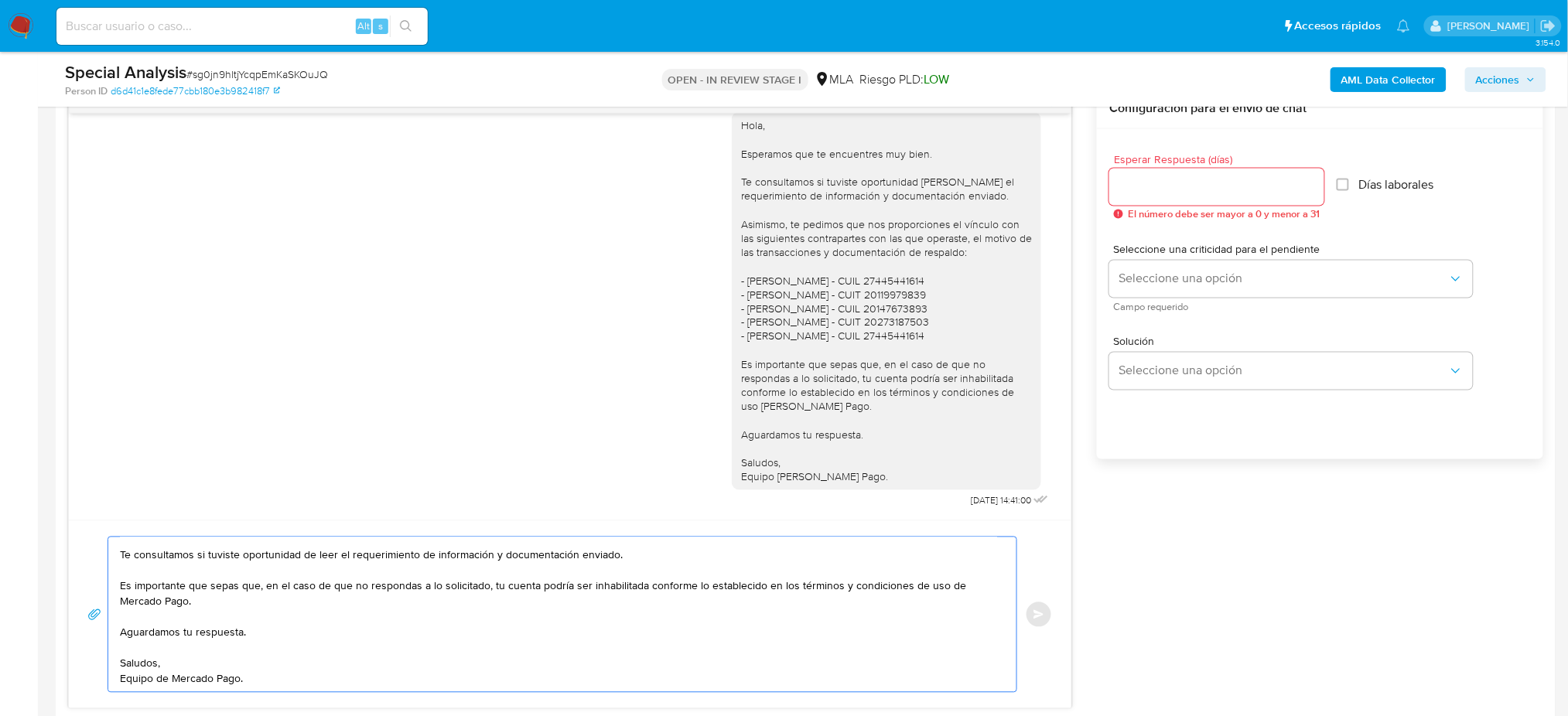
type textarea "Hola, Esperamos que te encuentres muy bien. Te consultamos si tuviste oportunid…"
click at [1103, 181] on div "Esperar Respuesta (días) El número debe ser mayor a 0 y menor a 31 Días laboral…" at bounding box center [1320, 315] width 447 height 371
click at [1122, 181] on input "Esperar Respuesta (días)" at bounding box center [1217, 187] width 215 height 20
type input "2"
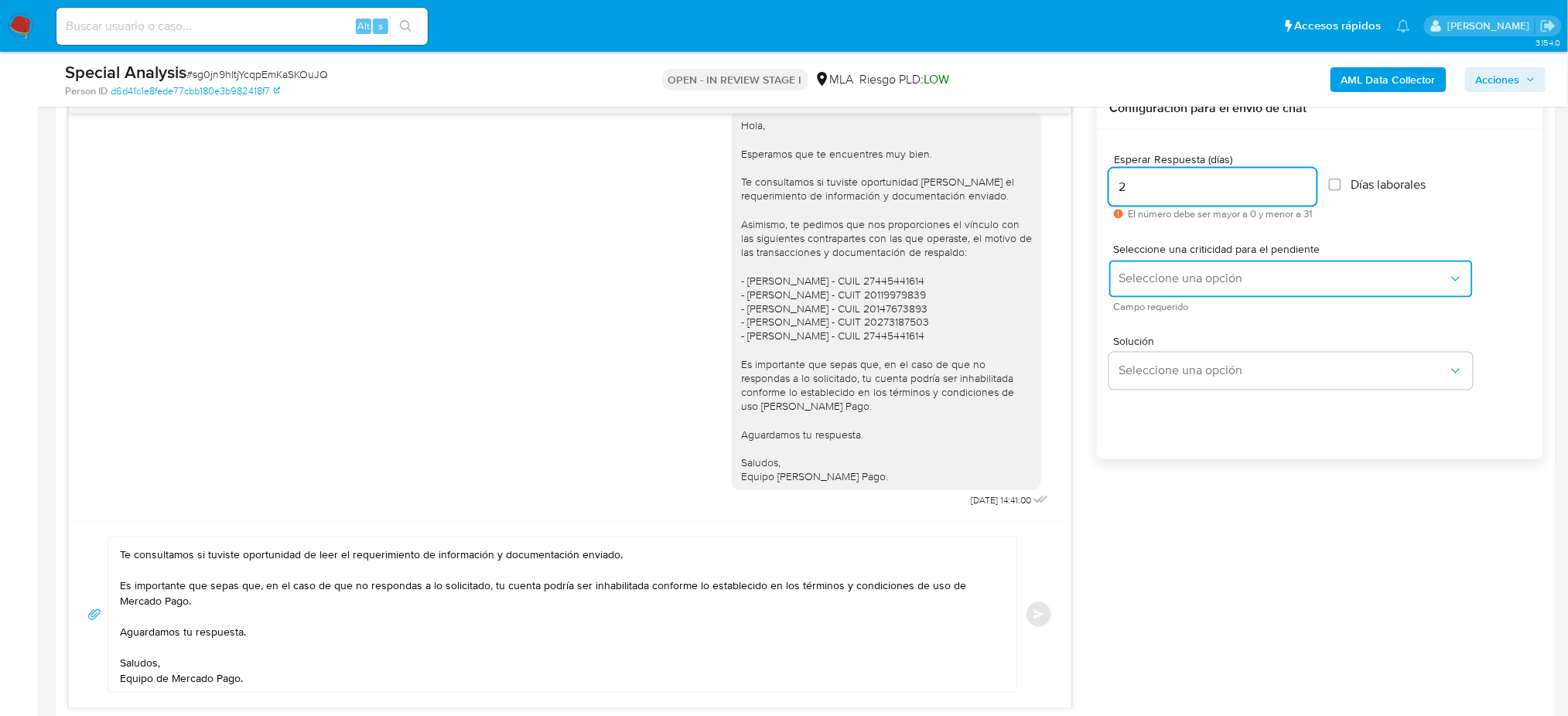
click at [1142, 273] on span "Seleccione una opción" at bounding box center [1284, 279] width 330 height 16
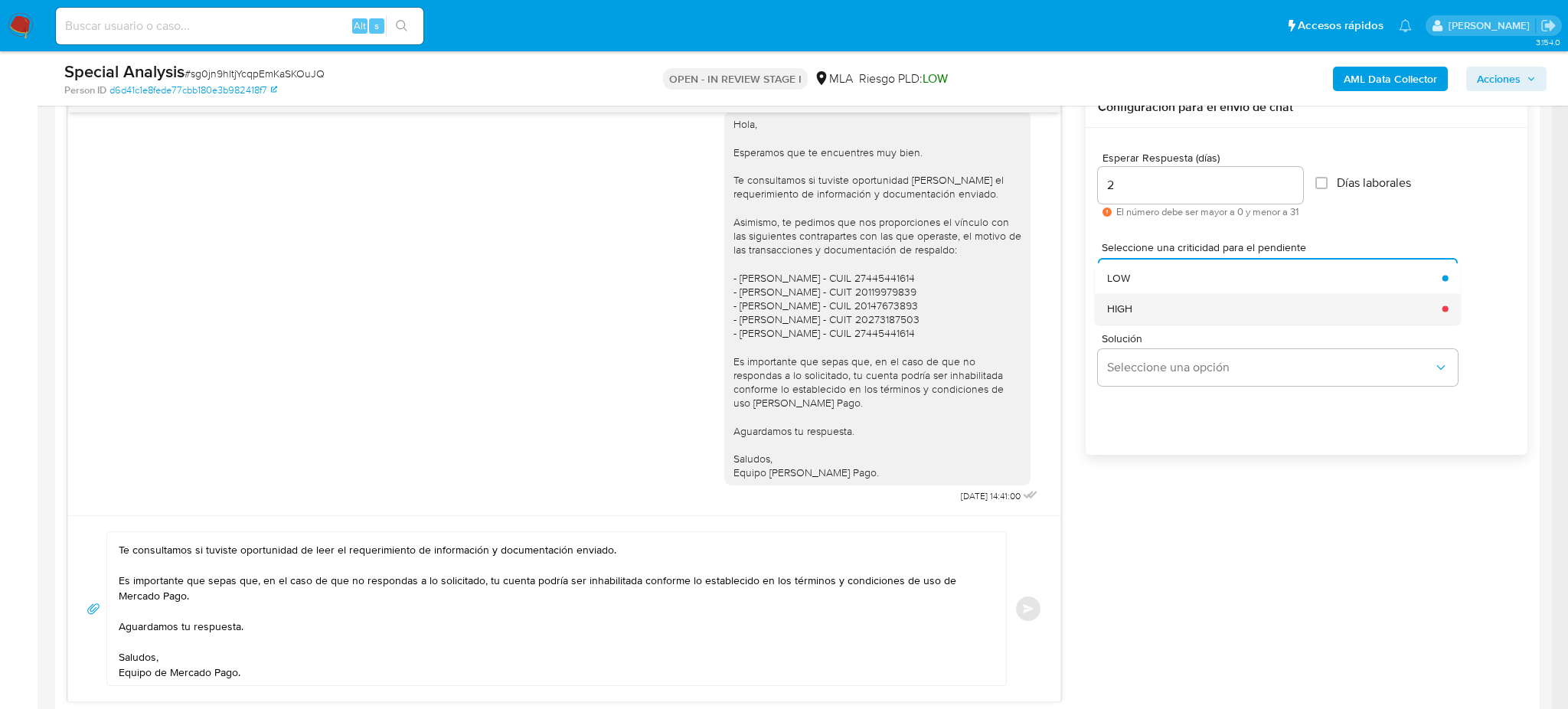
click at [1131, 297] on div "HIGH" at bounding box center [1270, 308] width 326 height 30
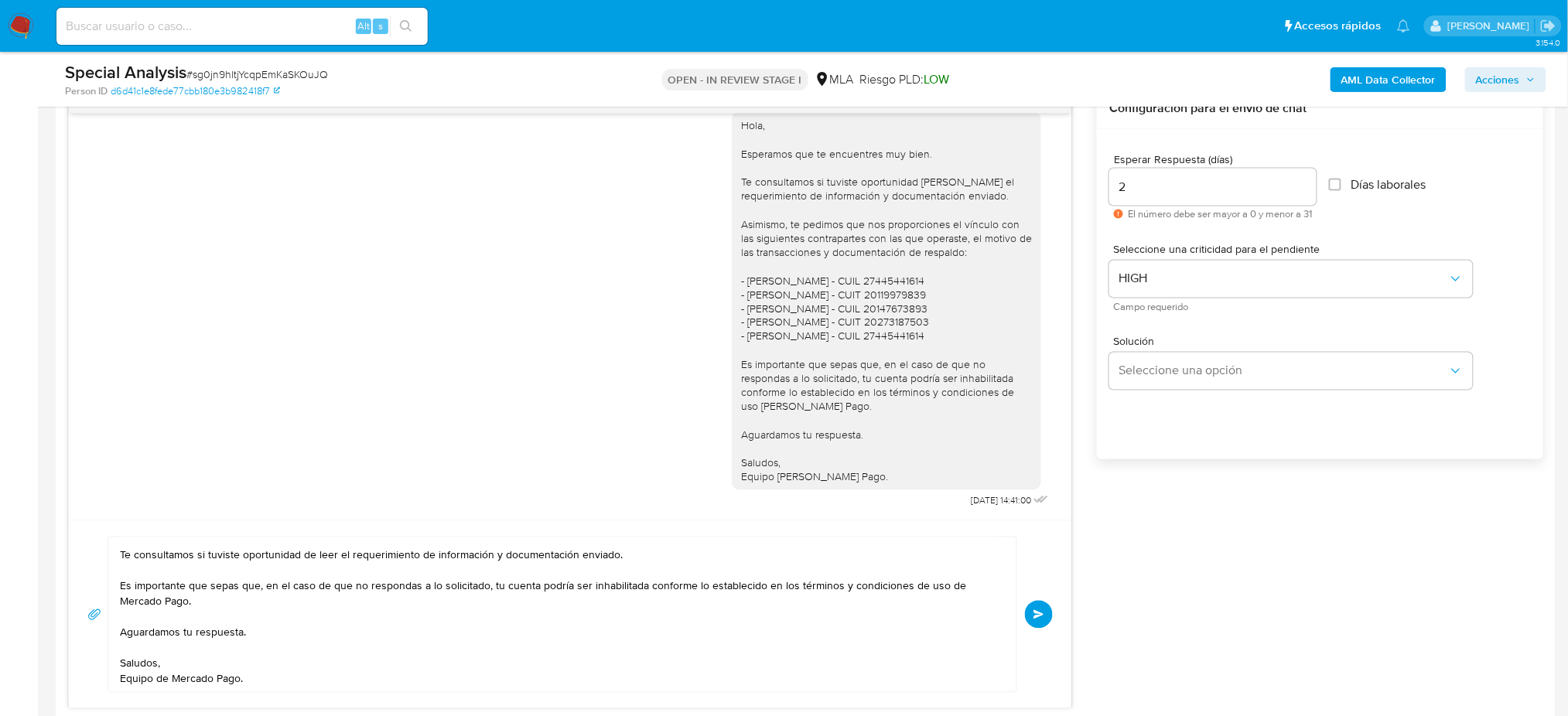
click at [1042, 608] on button "Enviar" at bounding box center [1039, 615] width 28 height 28
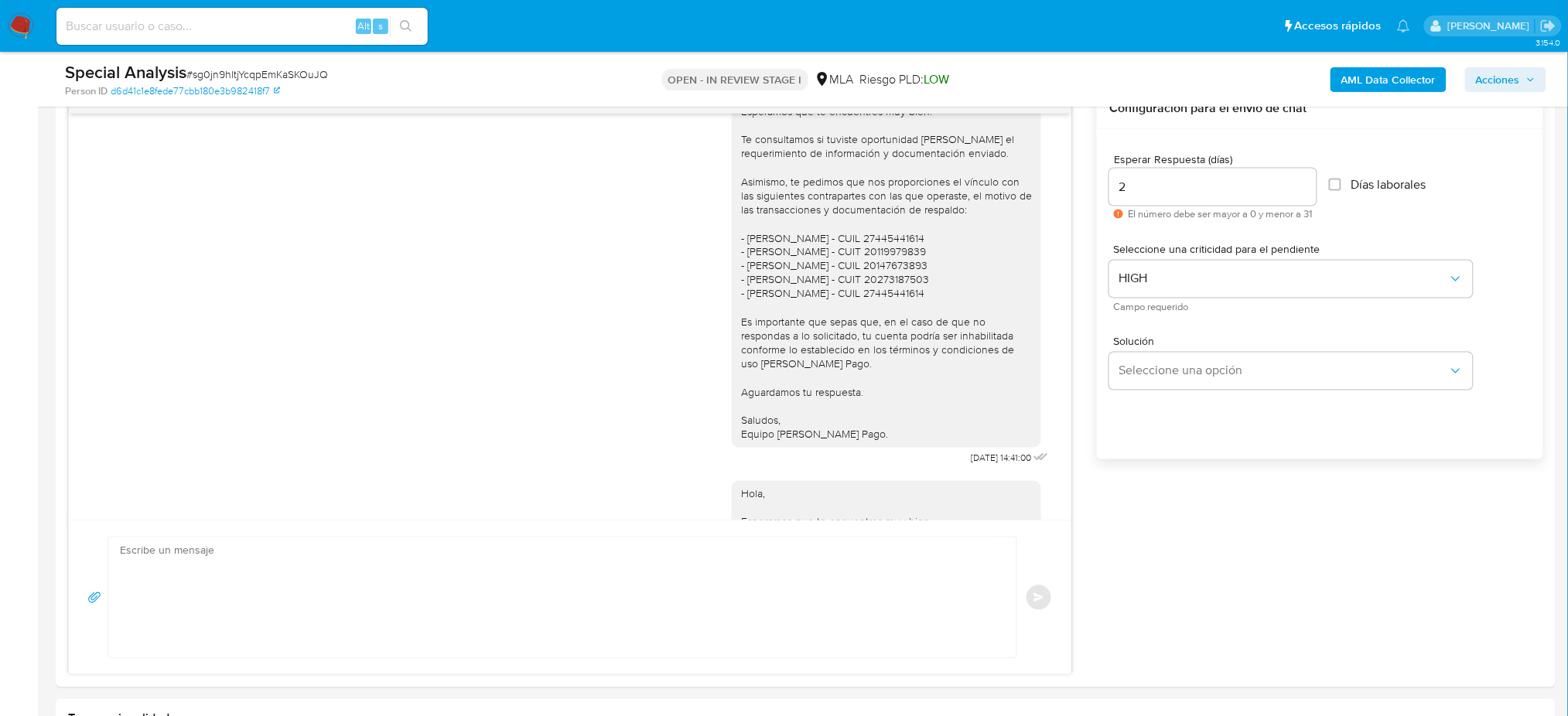
scroll to position [1179, 0]
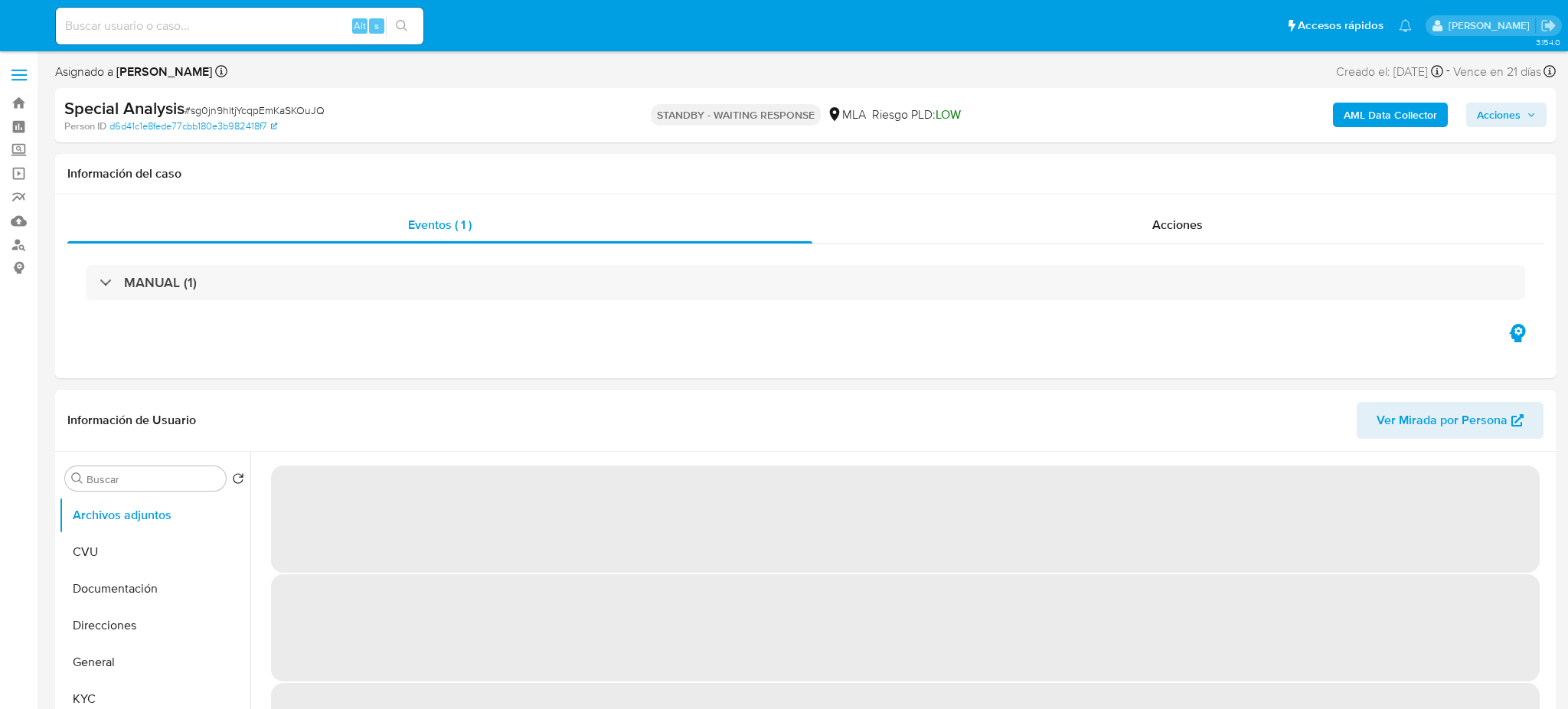
select select "10"
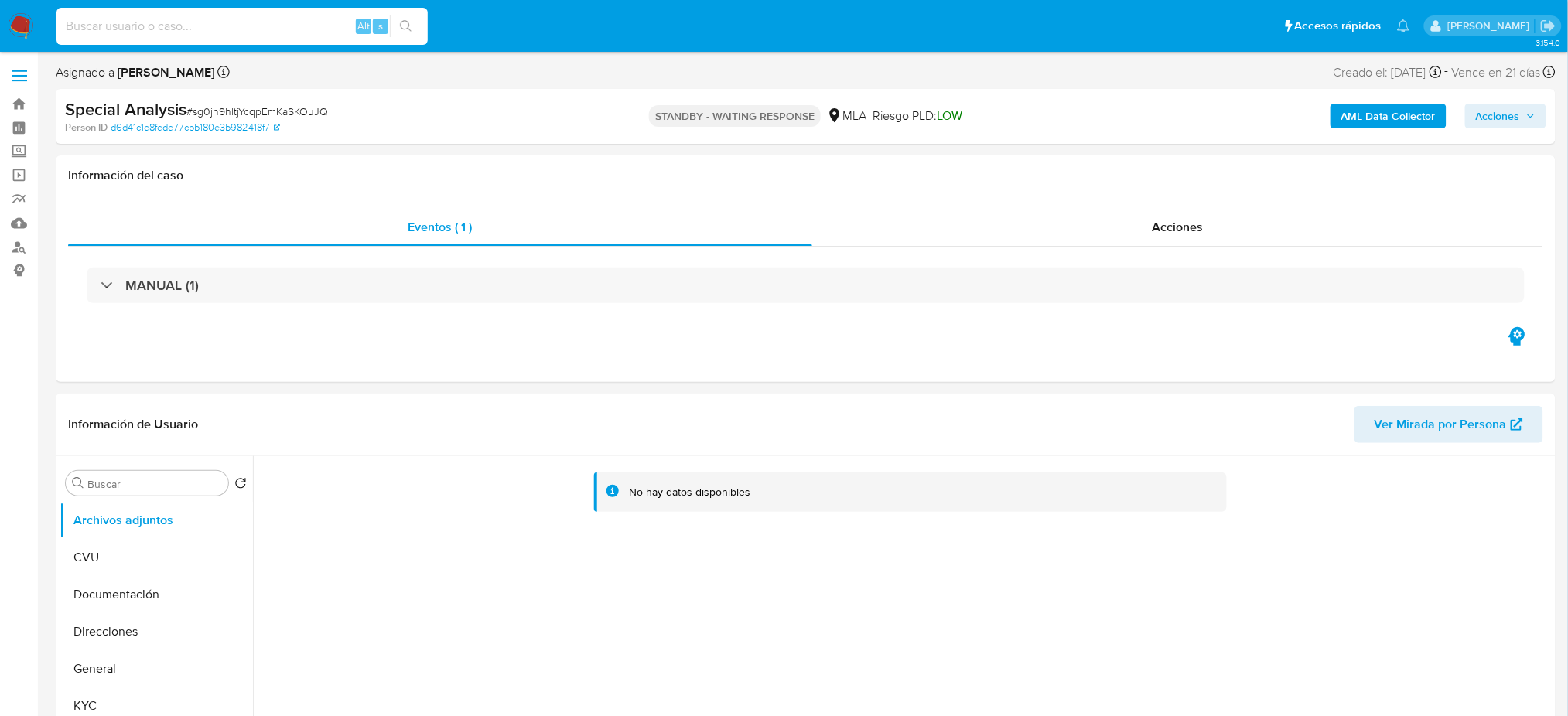
click at [286, 29] on input at bounding box center [242, 27] width 371 height 20
paste input "4C0lX1jVLPXT5atkXqaPtR7V"
type input "4C0lX1jVLPXT5atkXqaPtR7V"
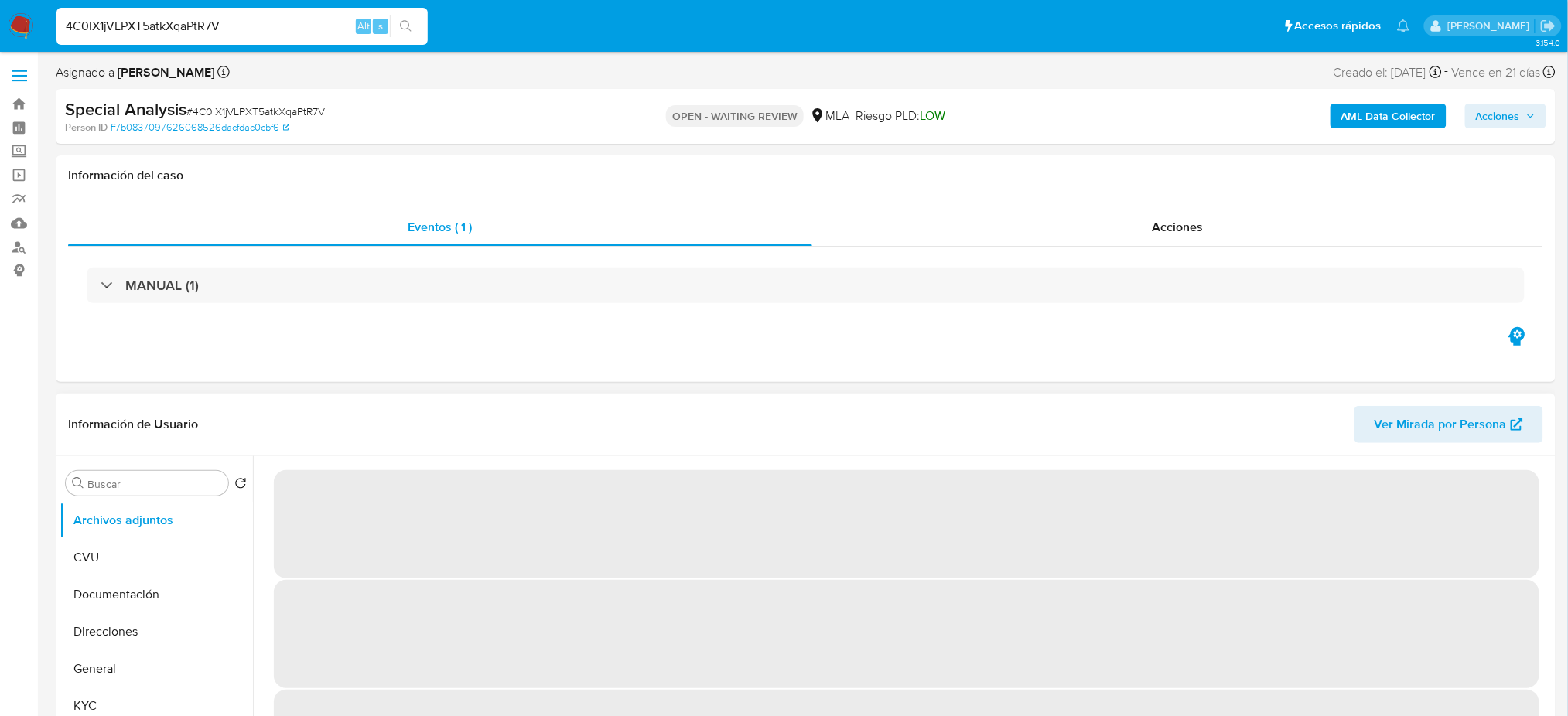
select select "10"
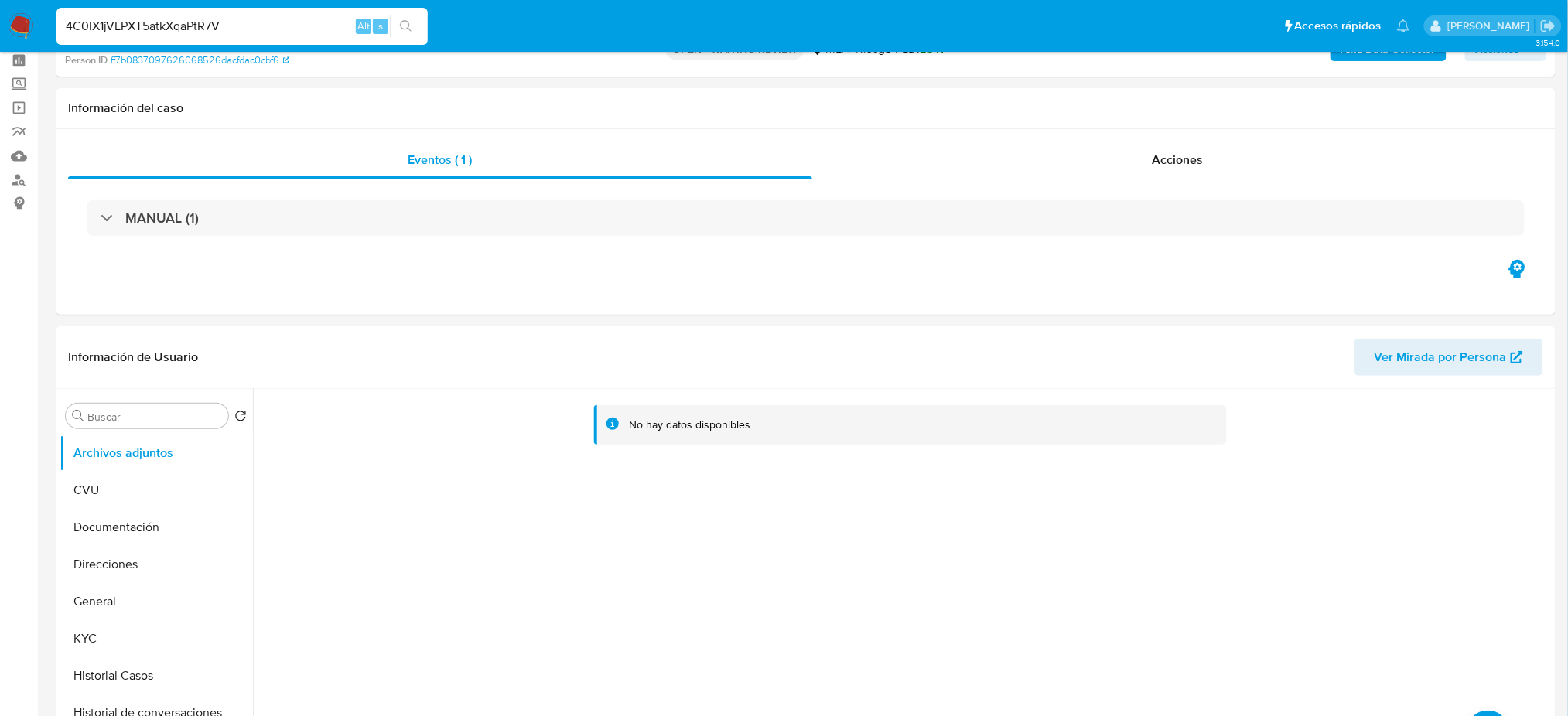
scroll to position [103, 0]
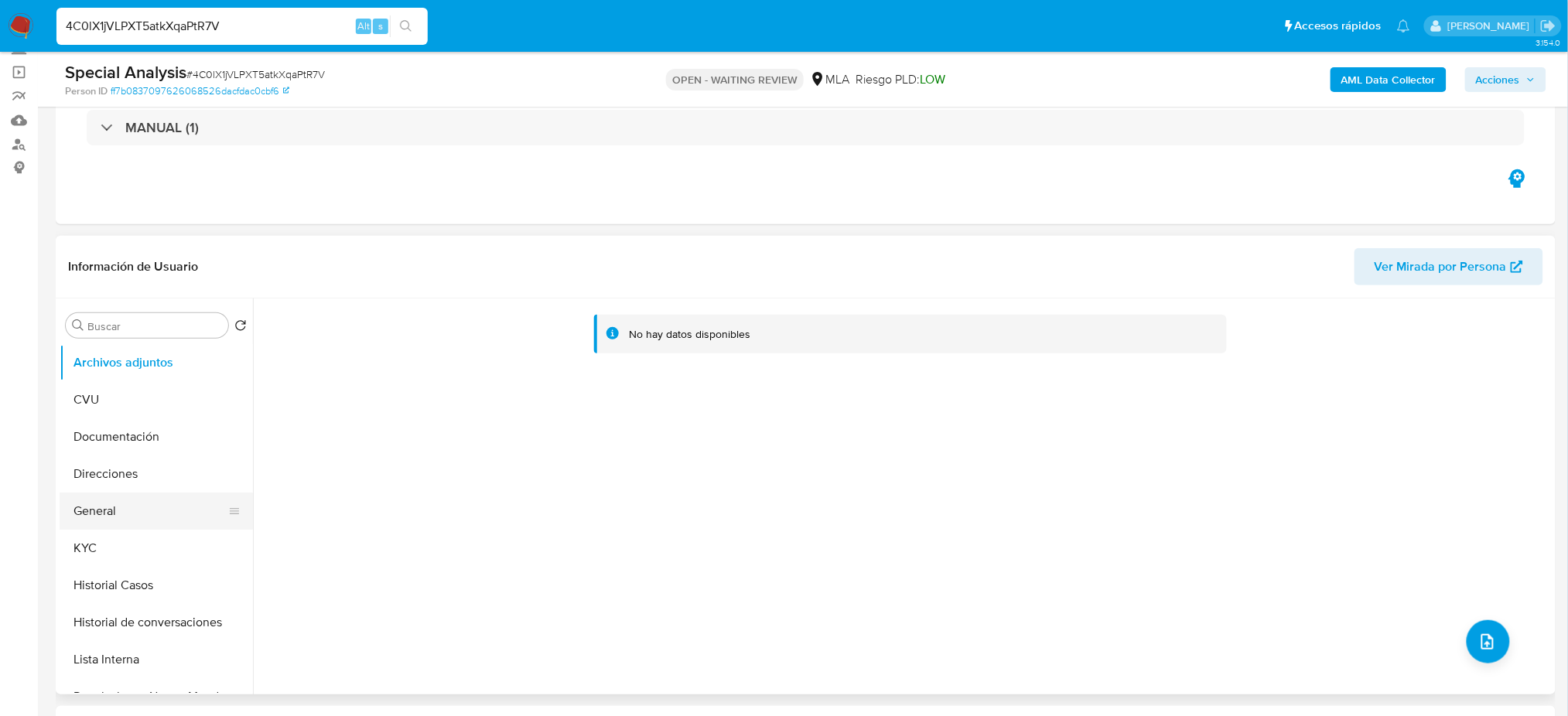
click at [75, 493] on button "General" at bounding box center [150, 511] width 181 height 37
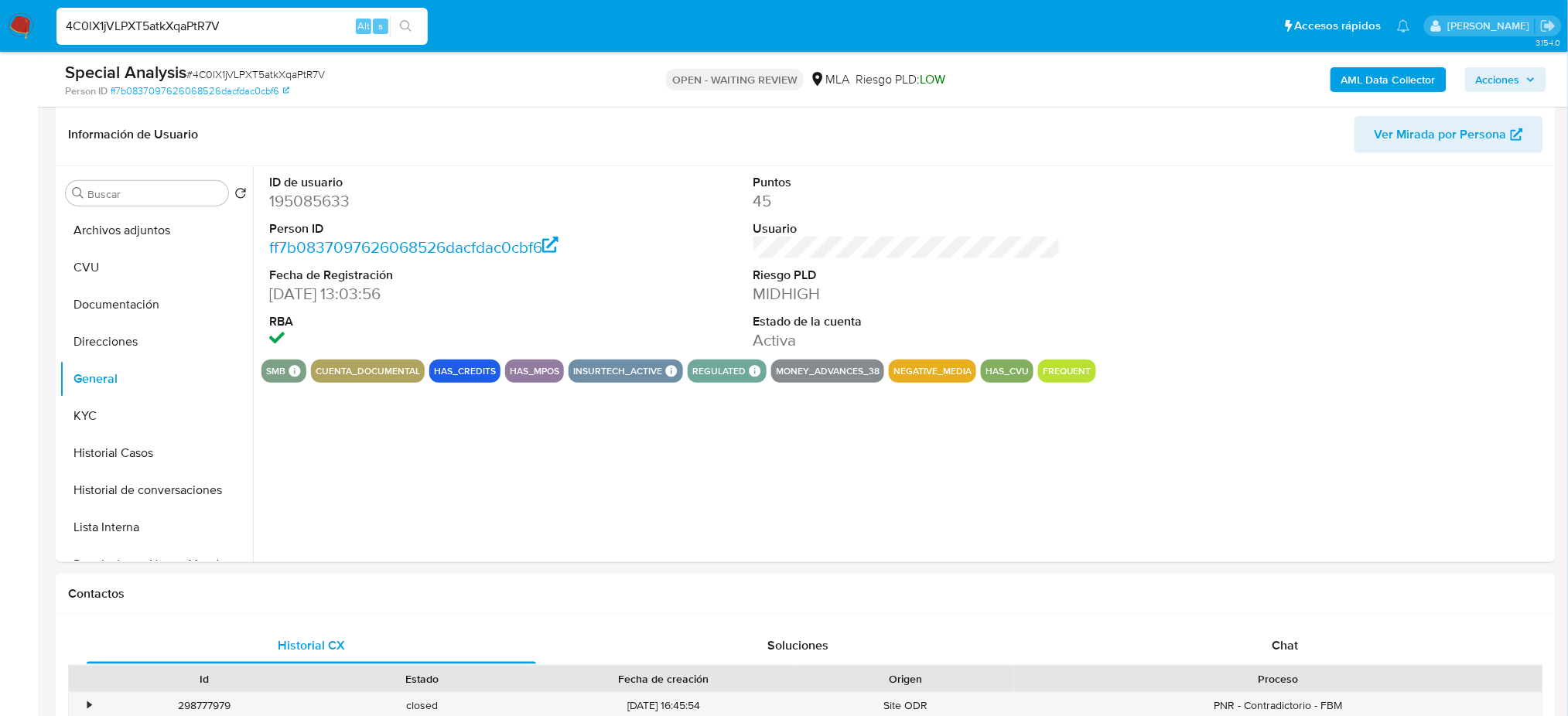
scroll to position [515, 0]
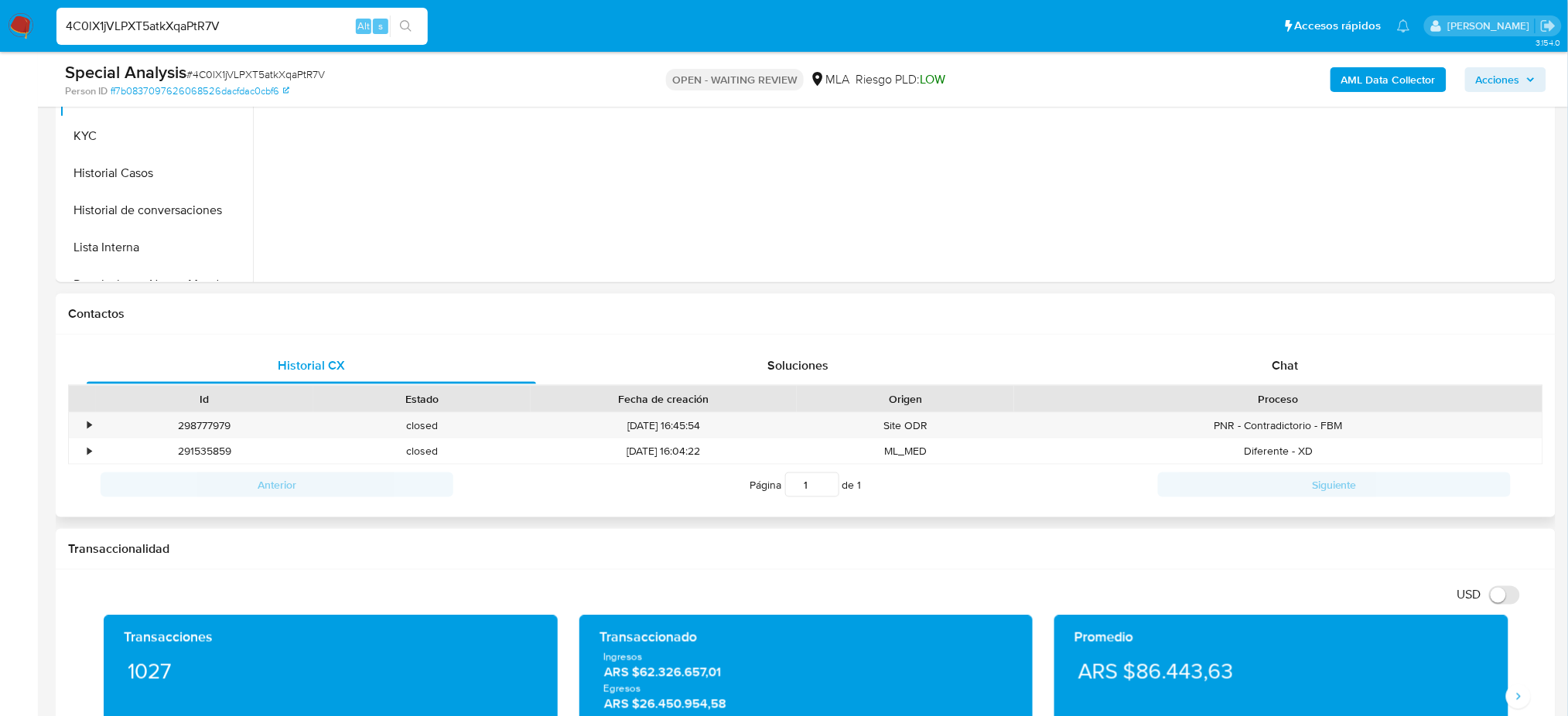
click at [1284, 338] on div "Historial CX Soluciones Chat Id Estado Fecha de creación Origen Proceso • 29877…" at bounding box center [806, 426] width 1500 height 183
drag, startPoint x: 1319, startPoint y: 404, endPoint x: 1312, endPoint y: 371, distance: 33.7
click at [1319, 405] on div "Proceso" at bounding box center [1278, 399] width 506 height 16
click at [1316, 362] on div "Chat" at bounding box center [1285, 365] width 449 height 37
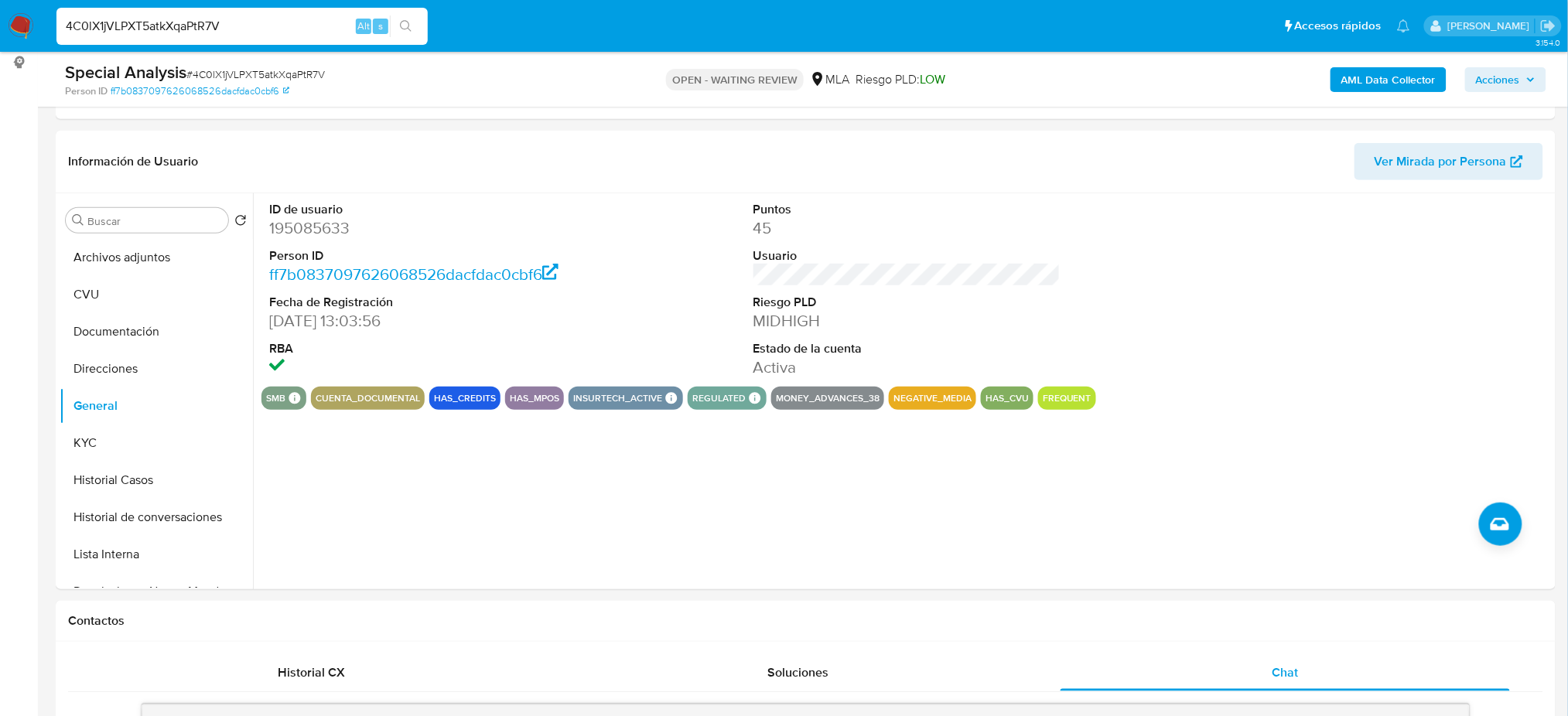
scroll to position [206, 0]
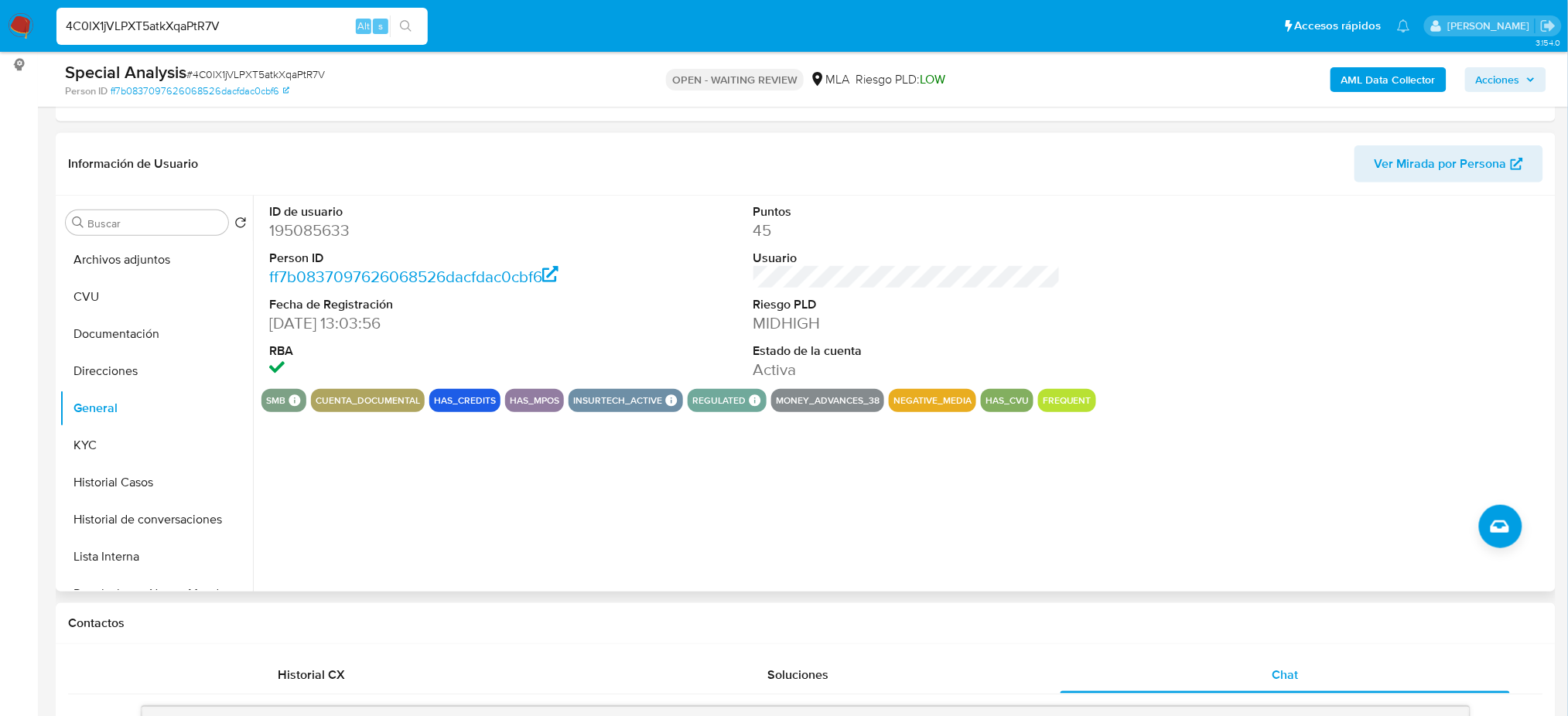
click at [306, 230] on dd "195085633" at bounding box center [423, 230] width 307 height 22
copy dd "195085633"
drag, startPoint x: 136, startPoint y: 436, endPoint x: 17, endPoint y: 455, distance: 120.5
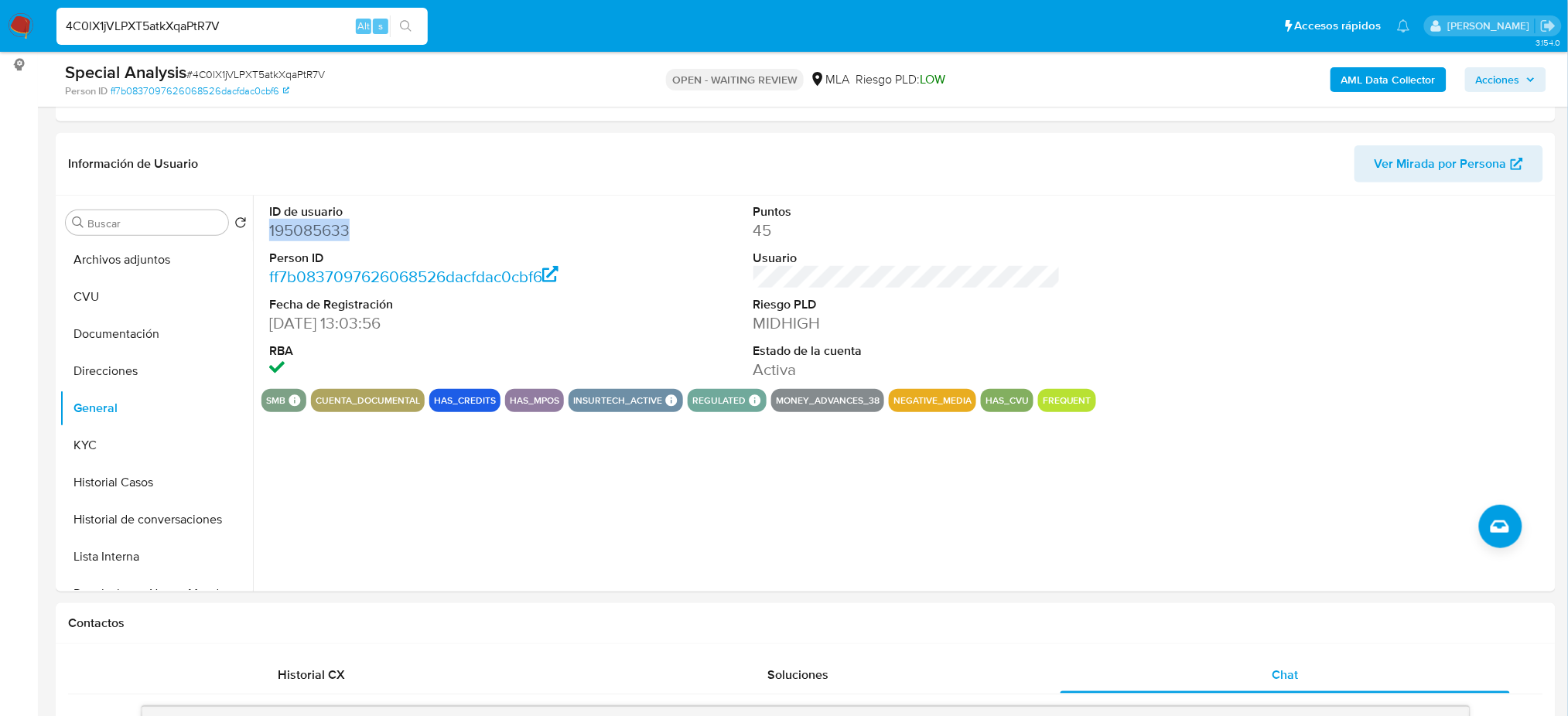
click at [134, 437] on button "KYC" at bounding box center [156, 445] width 193 height 37
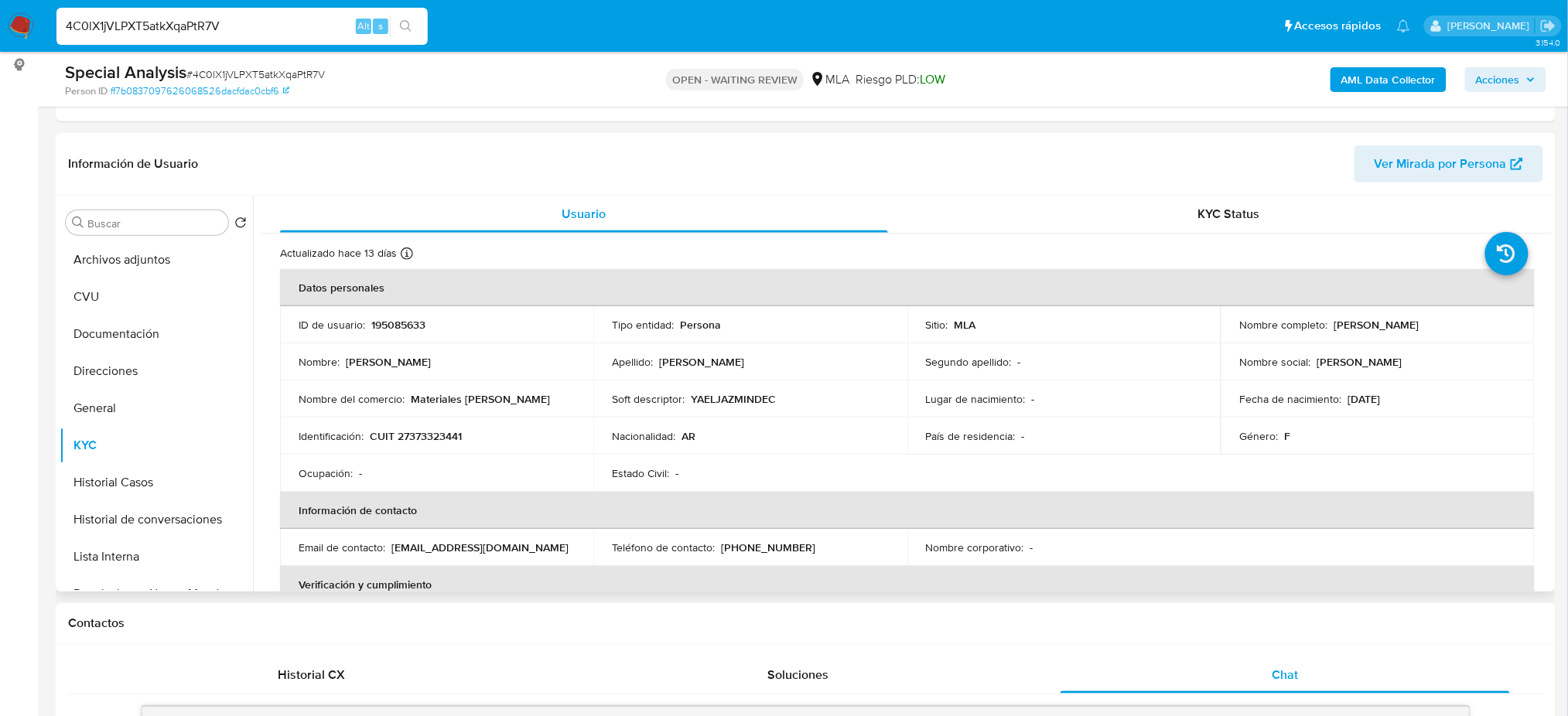
click at [426, 435] on p "CUIT 27373323441" at bounding box center [415, 436] width 92 height 14
copy p "27373323441"
click at [477, 418] on td "Identificación : CUIT 27373323441" at bounding box center [437, 436] width 313 height 37
drag, startPoint x: 404, startPoint y: 439, endPoint x: 424, endPoint y: 443, distance: 20.4
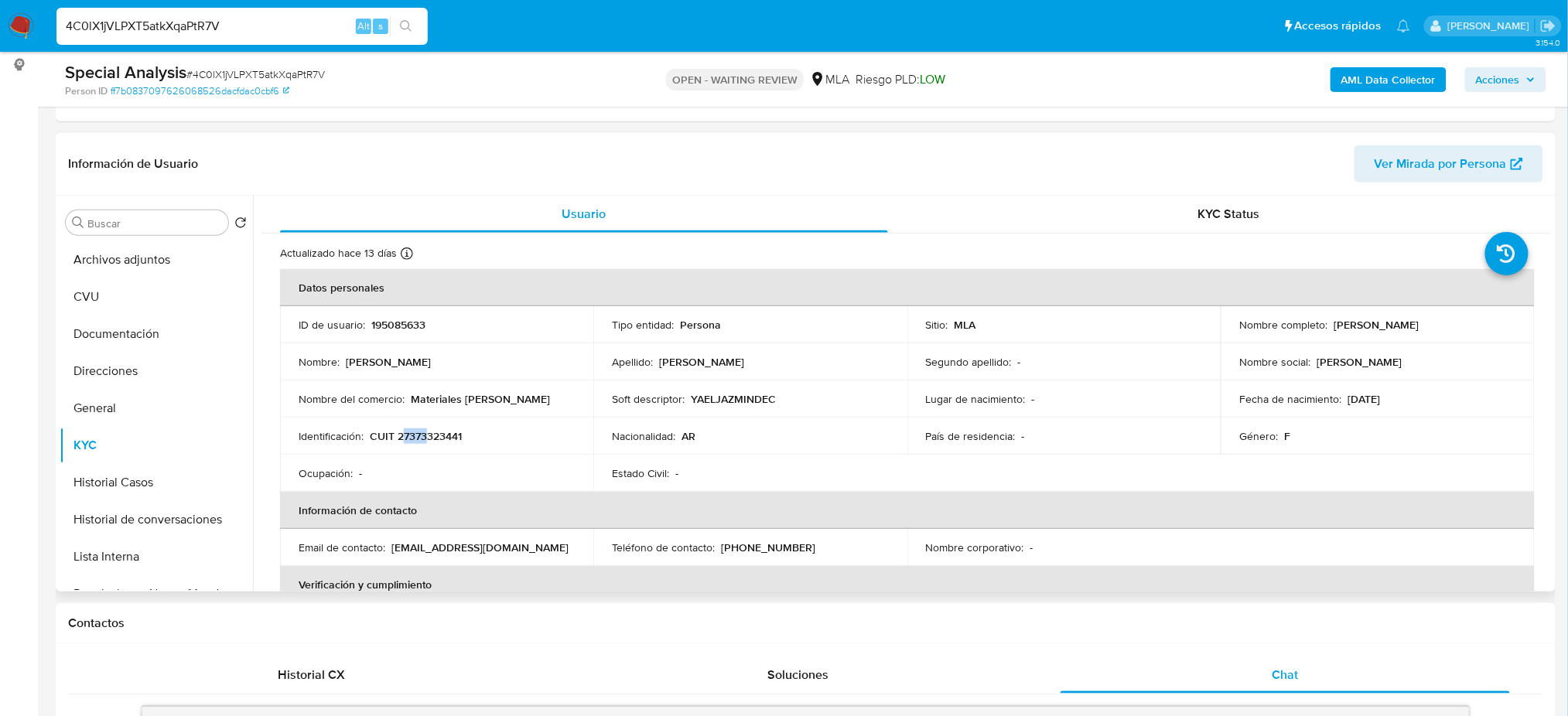
click at [424, 443] on p "CUIT 27373323441" at bounding box center [415, 436] width 92 height 14
click at [424, 443] on td "Identificación : CUIT 27373323441" at bounding box center [437, 436] width 313 height 37
drag, startPoint x: 409, startPoint y: 437, endPoint x: 458, endPoint y: 438, distance: 49.0
click at [458, 438] on p "CUIT 27373323441" at bounding box center [415, 436] width 92 height 14
copy p "37332344"
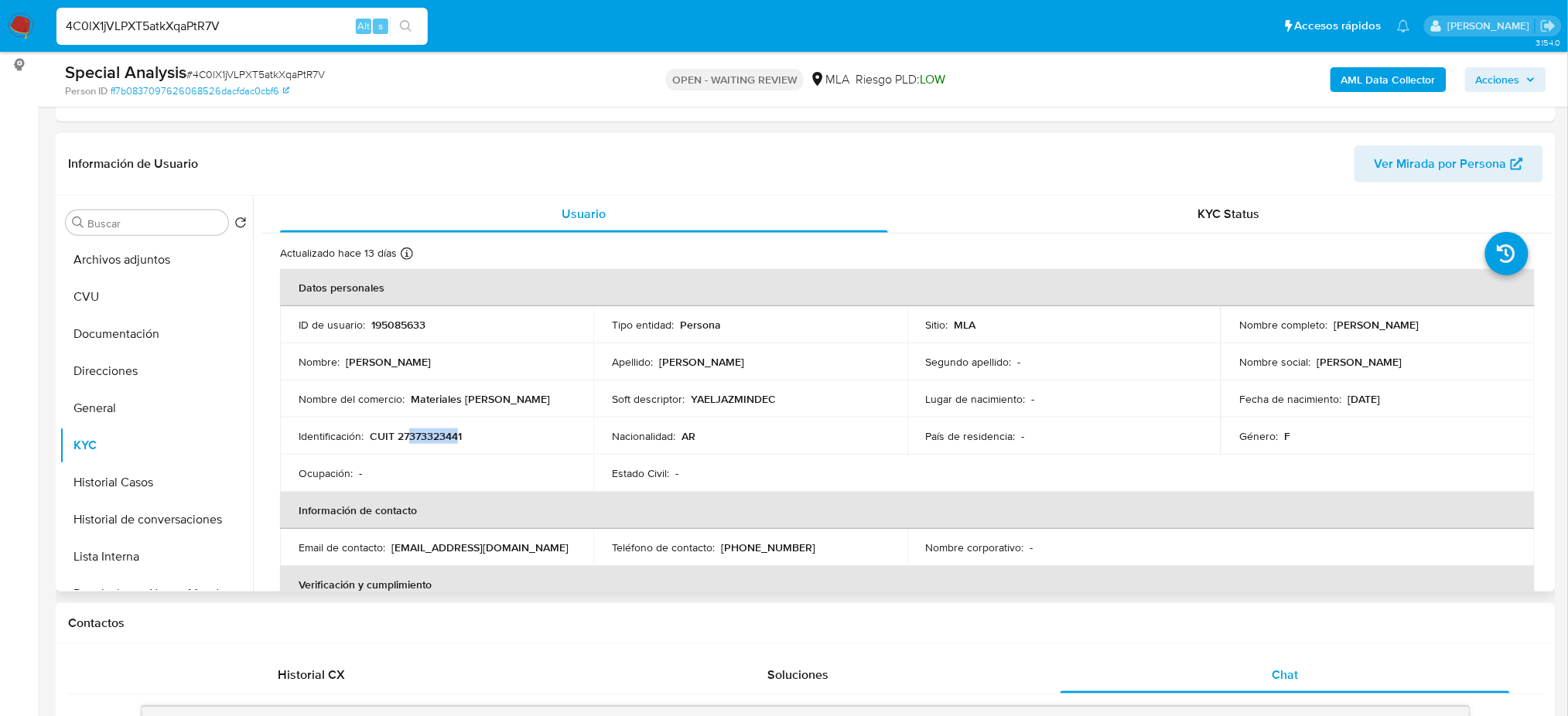
drag, startPoint x: 1331, startPoint y: 320, endPoint x: 1440, endPoint y: 322, distance: 109.0
click at [1440, 322] on div "Nombre completo : [PERSON_NAME]" at bounding box center [1377, 325] width 276 height 14
copy p "[PERSON_NAME]"
click at [1075, 441] on div "País de residencia : -" at bounding box center [1063, 436] width 276 height 14
drag, startPoint x: 409, startPoint y: 391, endPoint x: 533, endPoint y: 409, distance: 125.3
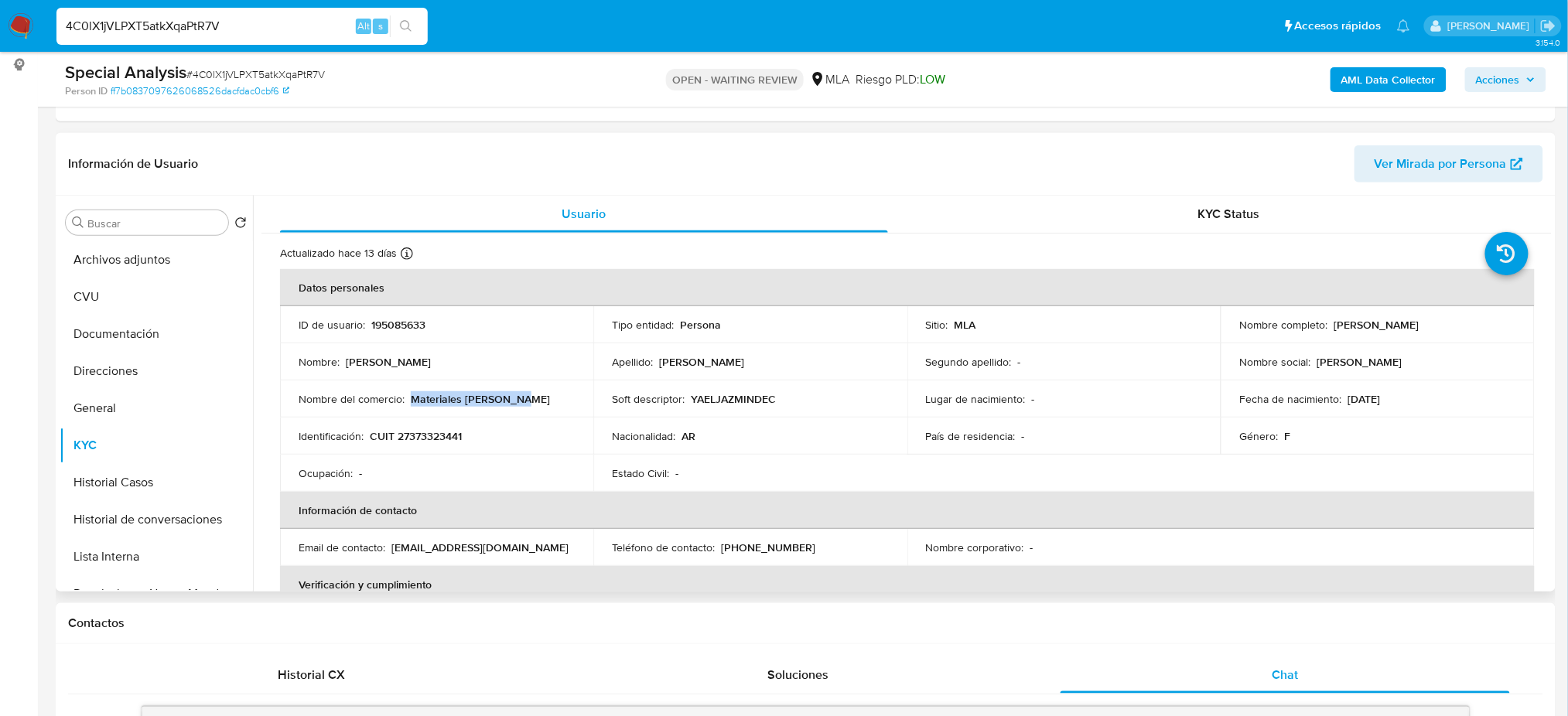
click at [533, 409] on td "Nombre del comercio : Materiales [PERSON_NAME]" at bounding box center [437, 399] width 313 height 37
copy p "Materiales [PERSON_NAME]"
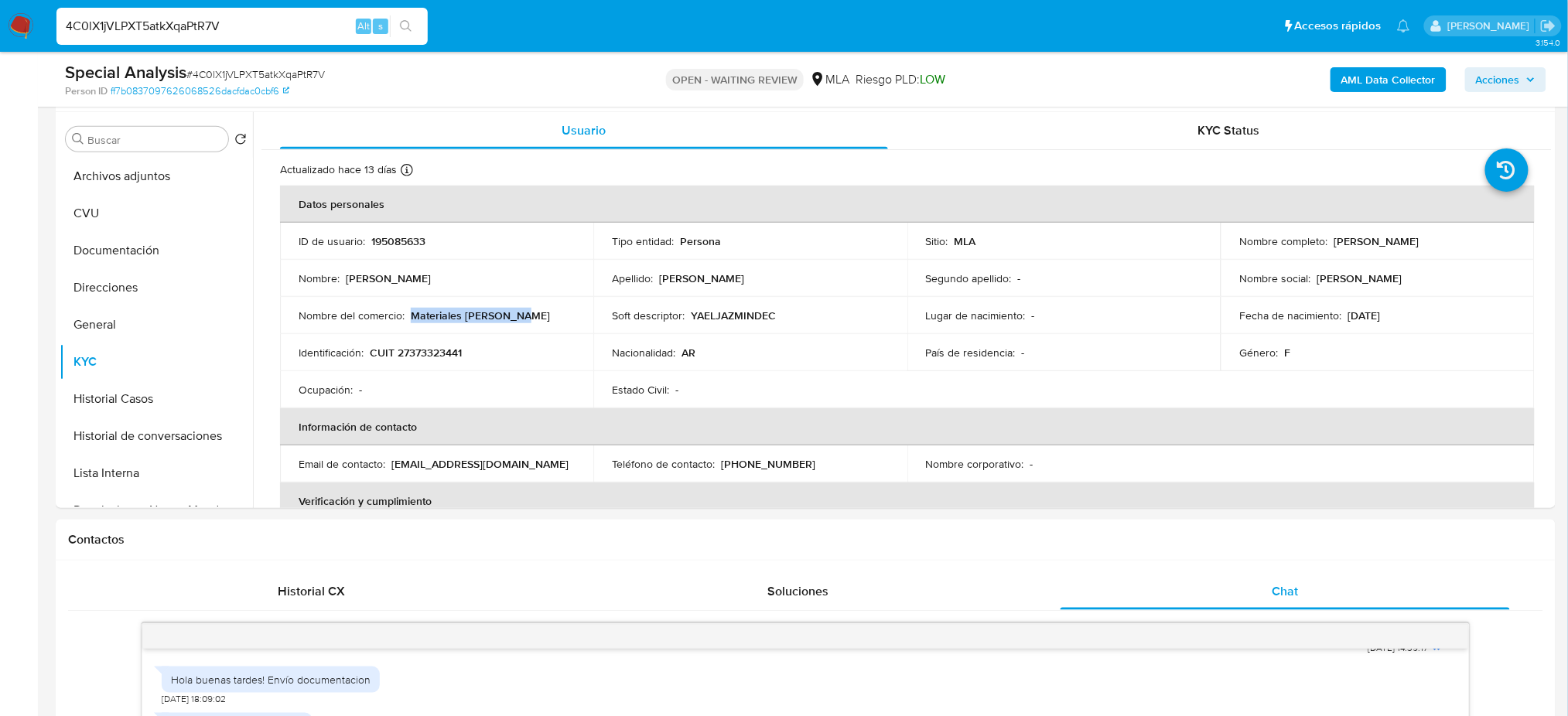
scroll to position [250, 0]
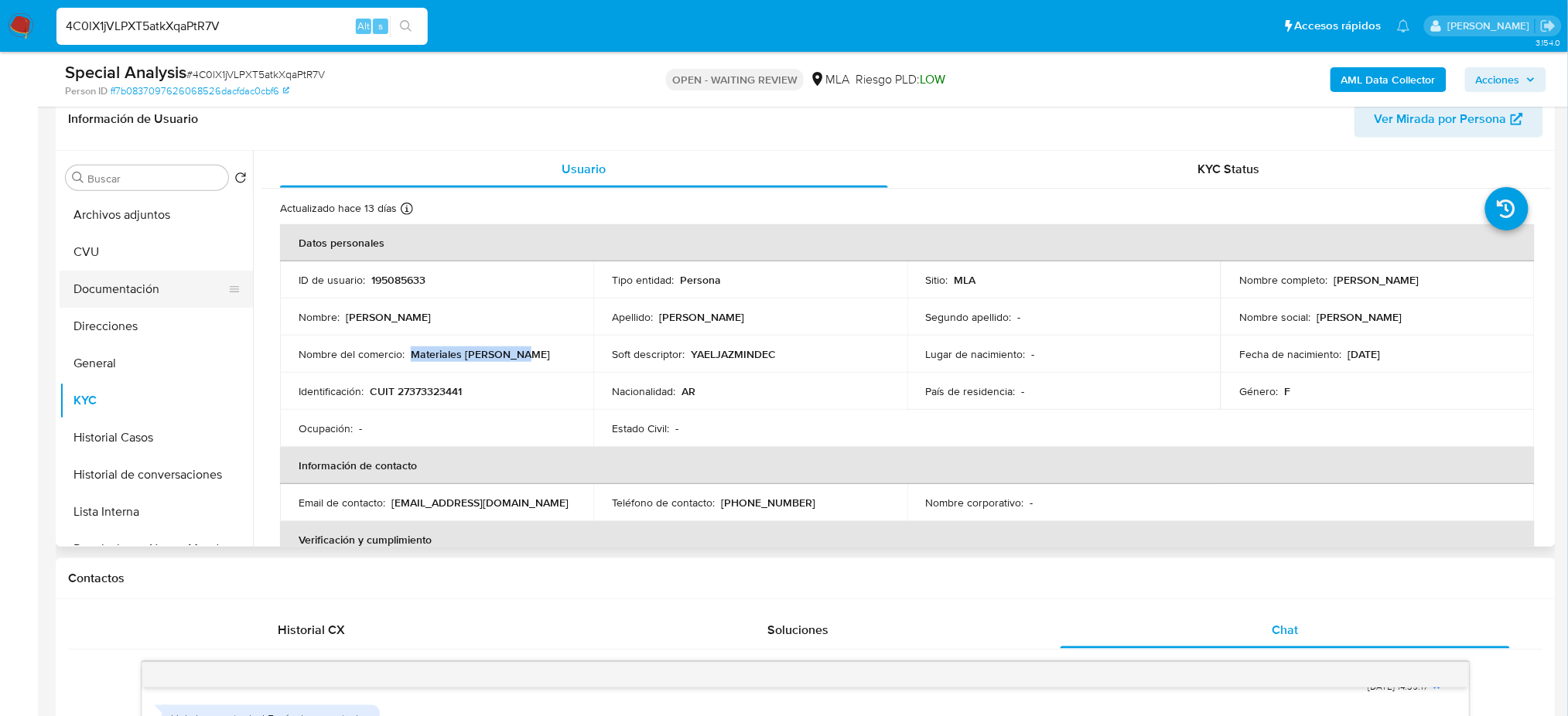
click at [120, 280] on button "Documentación" at bounding box center [150, 289] width 181 height 37
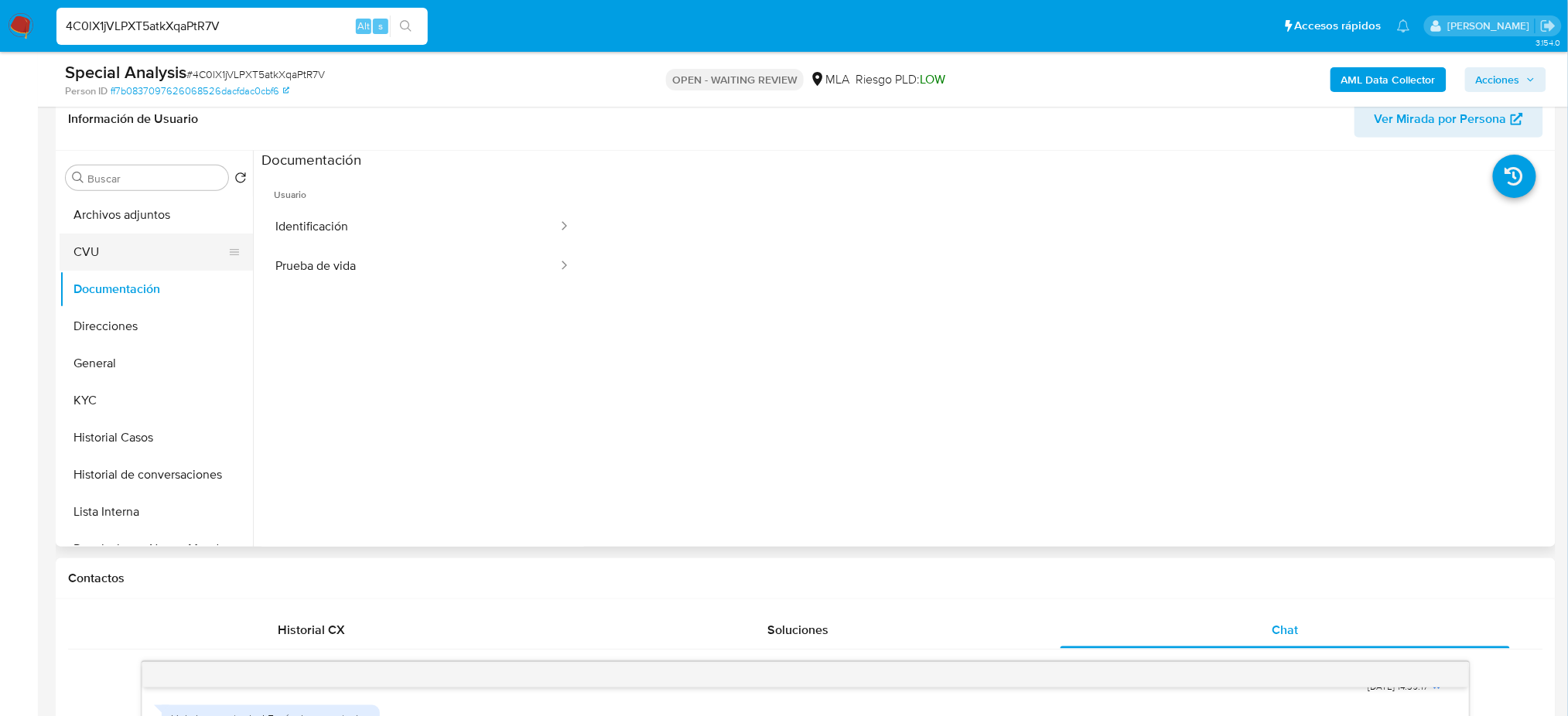
click at [116, 249] on button "CVU" at bounding box center [150, 252] width 181 height 37
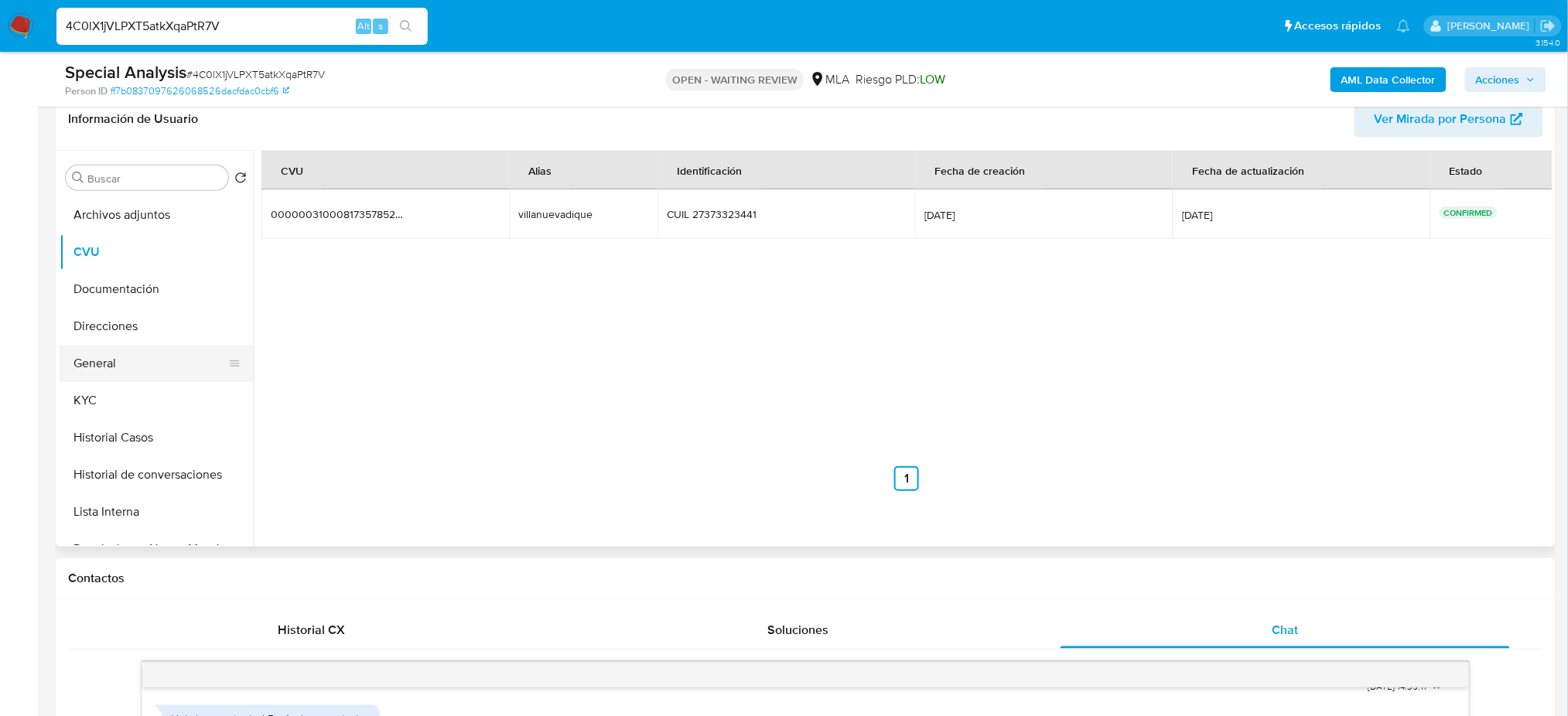
click at [108, 365] on button "General" at bounding box center [150, 363] width 181 height 37
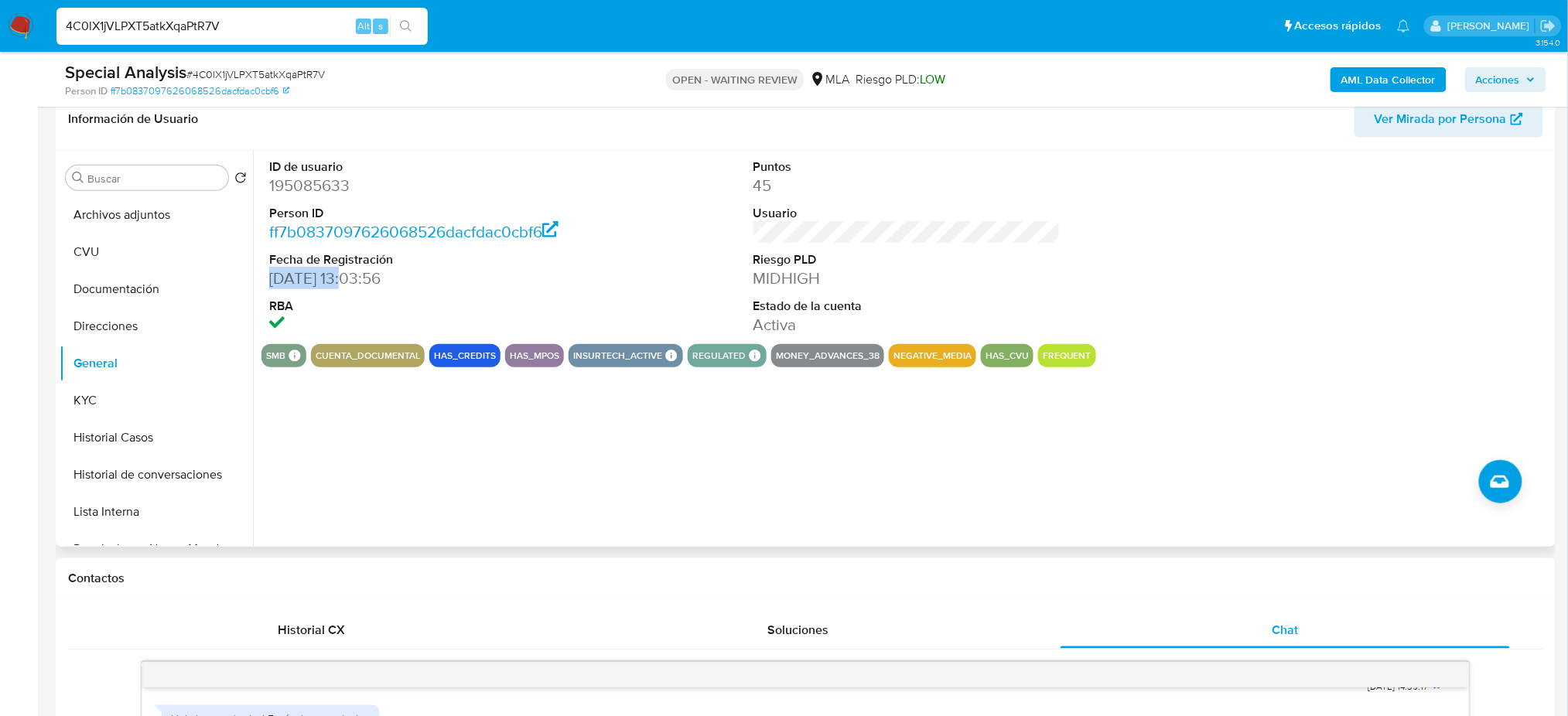
drag, startPoint x: 273, startPoint y: 277, endPoint x: 346, endPoint y: 278, distance: 73.0
click at [346, 278] on dd "[DATE] 13:03:56" at bounding box center [423, 278] width 307 height 22
copy dd "[DATE]"
click at [120, 379] on button "General" at bounding box center [150, 363] width 181 height 37
click at [110, 405] on button "KYC" at bounding box center [150, 400] width 181 height 37
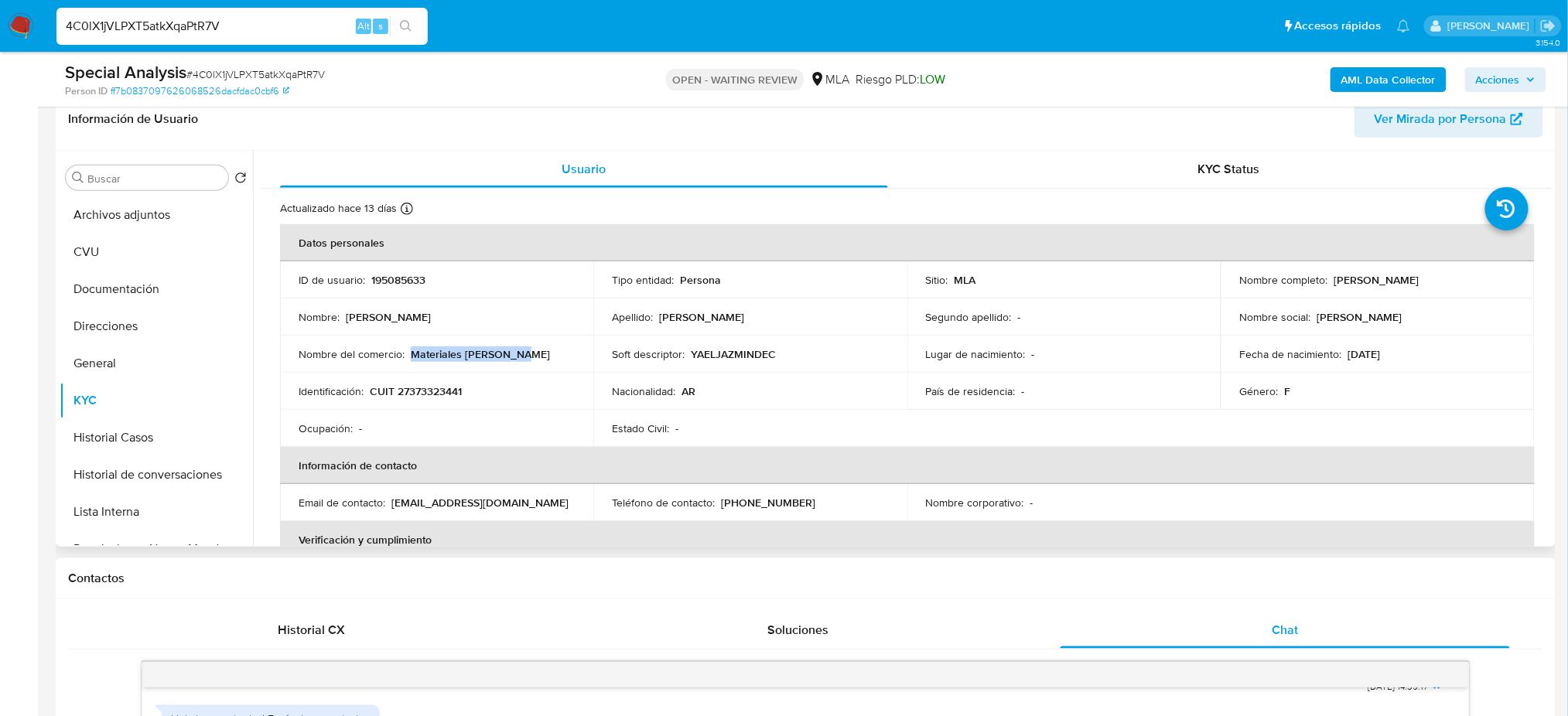
drag, startPoint x: 409, startPoint y: 350, endPoint x: 552, endPoint y: 352, distance: 143.0
click at [552, 352] on div "Nombre del comercio : Materiales [PERSON_NAME]" at bounding box center [436, 354] width 276 height 14
copy p "Materiales [PERSON_NAME]"
click at [110, 330] on button "Direcciones" at bounding box center [150, 326] width 181 height 37
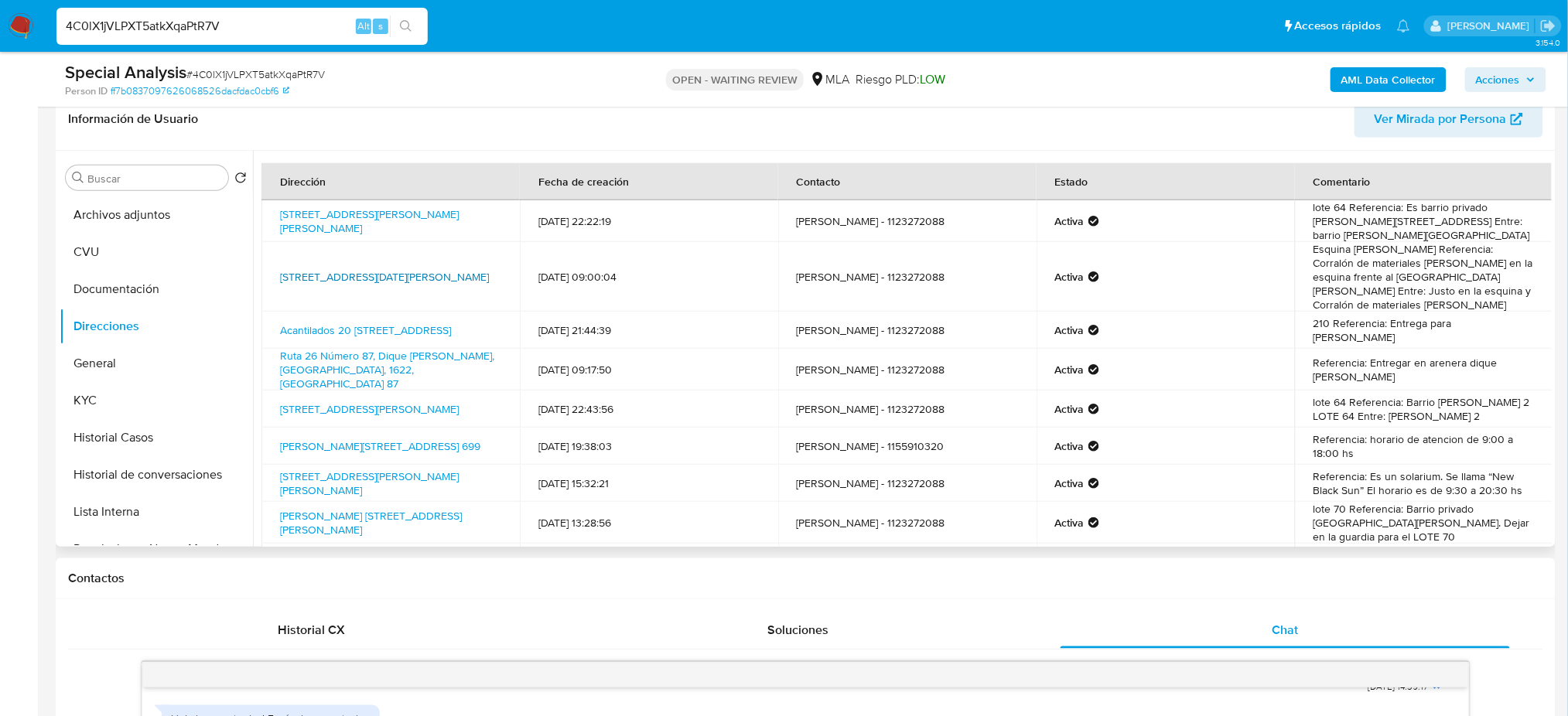
click at [351, 269] on link "[STREET_ADDRESS][DATE][PERSON_NAME]" at bounding box center [385, 277] width 209 height 16
drag, startPoint x: 465, startPoint y: 272, endPoint x: 273, endPoint y: 253, distance: 192.9
click at [273, 253] on td "[STREET_ADDRESS][DATE][PERSON_NAME]" at bounding box center [390, 277] width 259 height 70
copy link "[STREET_ADDRESS][DATE][PERSON_NAME]"
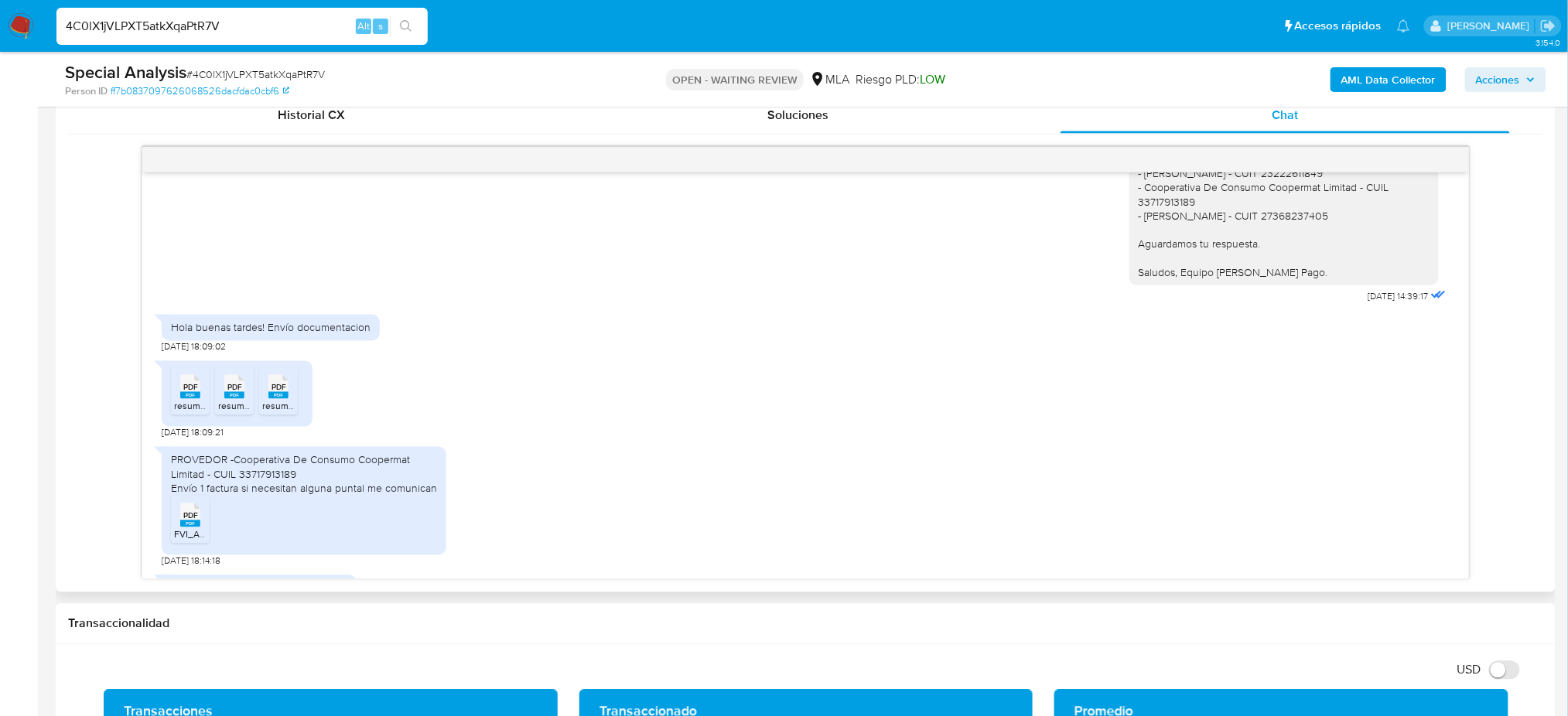
scroll to position [1435, 0]
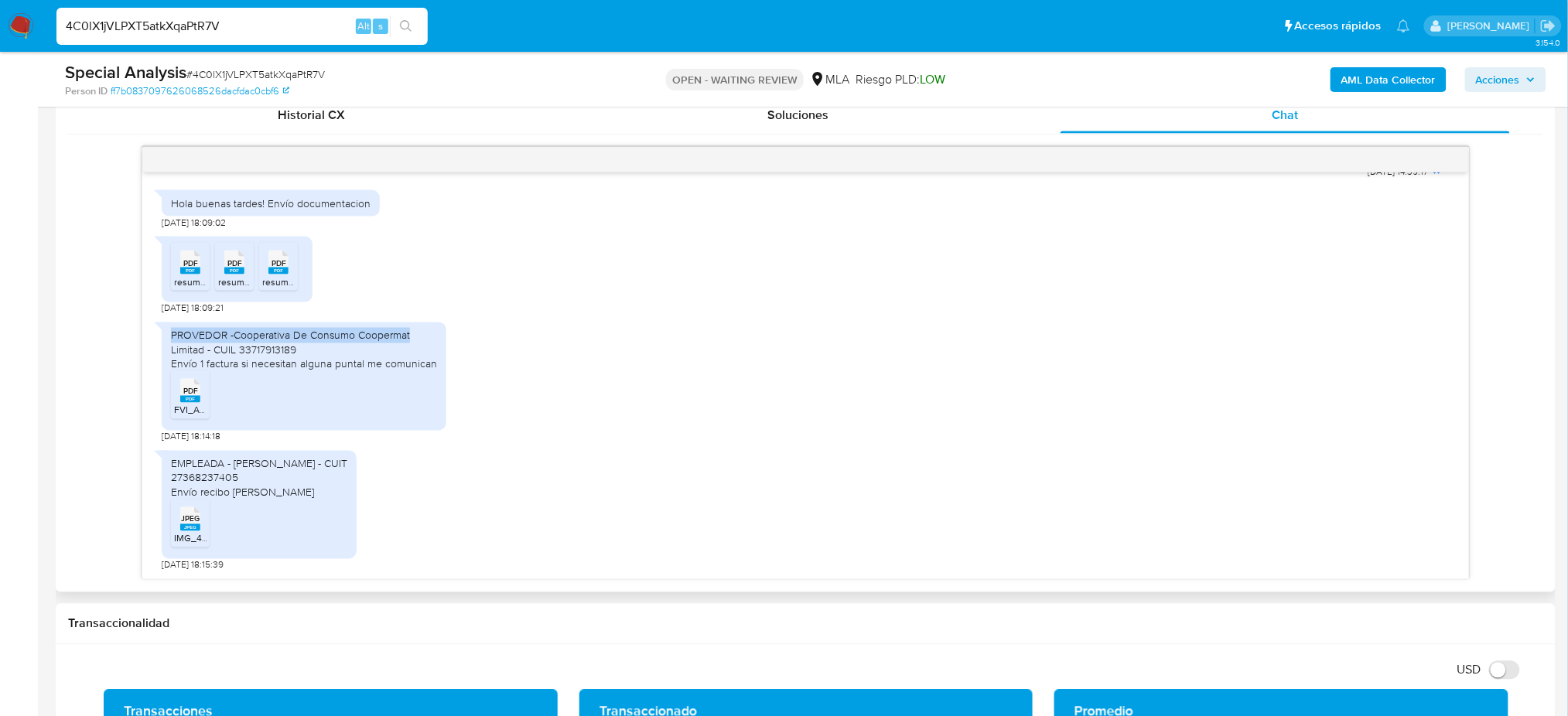
drag, startPoint x: 167, startPoint y: 332, endPoint x: 419, endPoint y: 334, distance: 252.0
click at [419, 334] on div "PROVEDOR -Cooperativa De Consumo Coopermat Limitad - CUIL 33717913189 Envío 1 f…" at bounding box center [303, 376] width 284 height 109
copy div "PROVEDOR -Cooperativa De Consumo Coopermat"
click at [266, 457] on div "EMPLEADA - [PERSON_NAME] - CUIT 27368237405 Envío recibo [PERSON_NAME]" at bounding box center [259, 478] width 177 height 42
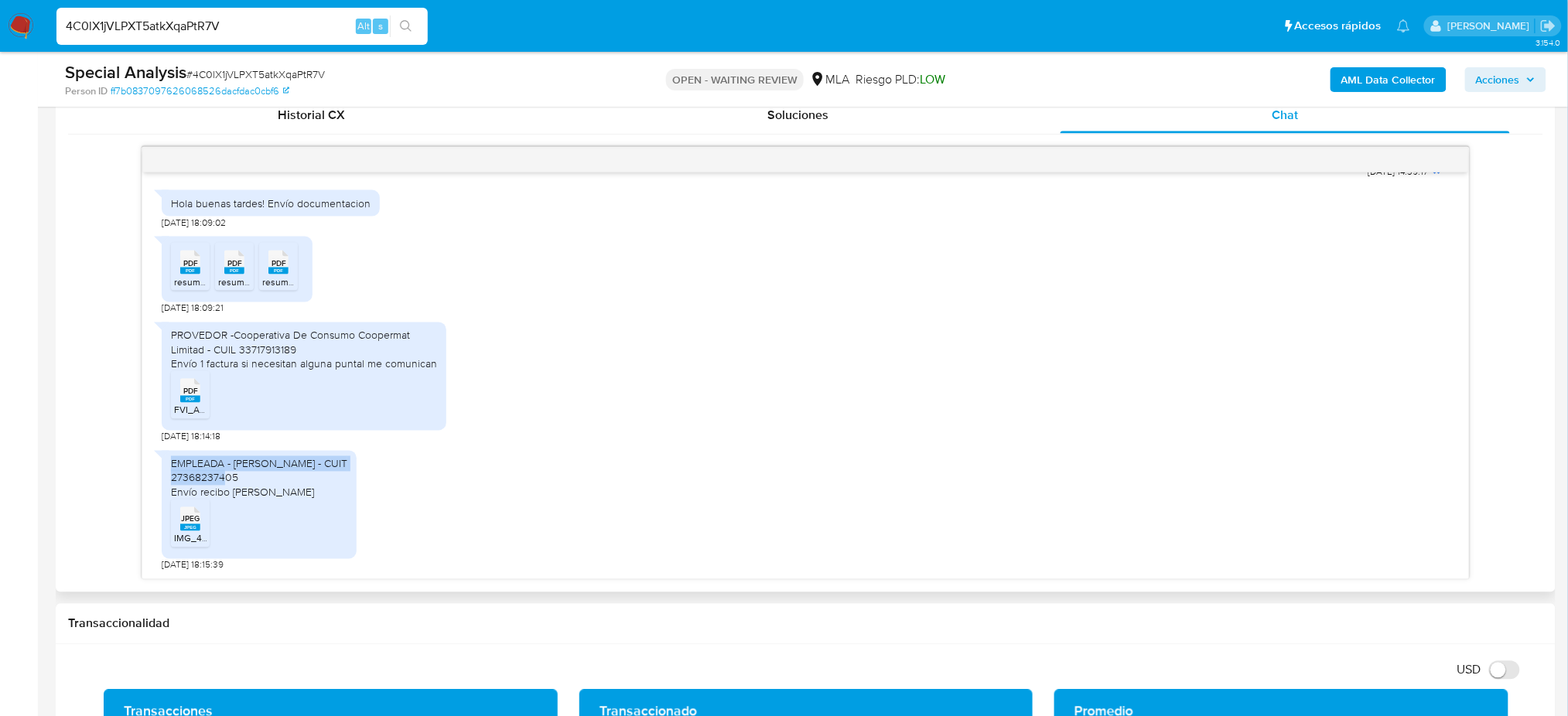
click at [266, 457] on div "EMPLEADA - [PERSON_NAME] - CUIT 27368237405 Envío recibo [PERSON_NAME]" at bounding box center [259, 478] width 177 height 42
click at [353, 446] on div "EMPLEADA - [PERSON_NAME] - CUIT 27368237405 Envío recibo [PERSON_NAME] JPEG JPE…" at bounding box center [259, 507] width 195 height 128
click at [342, 472] on div "EMPLEADA - [PERSON_NAME] - CUIT 27368237405 Envío recibo [PERSON_NAME]" at bounding box center [259, 478] width 177 height 42
drag, startPoint x: 349, startPoint y: 462, endPoint x: 168, endPoint y: 456, distance: 181.1
click at [168, 456] on div "EMPLEADA - [PERSON_NAME] - CUIT 27368237405 Envío recibo [PERSON_NAME] JPEG JPE…" at bounding box center [259, 505] width 195 height 109
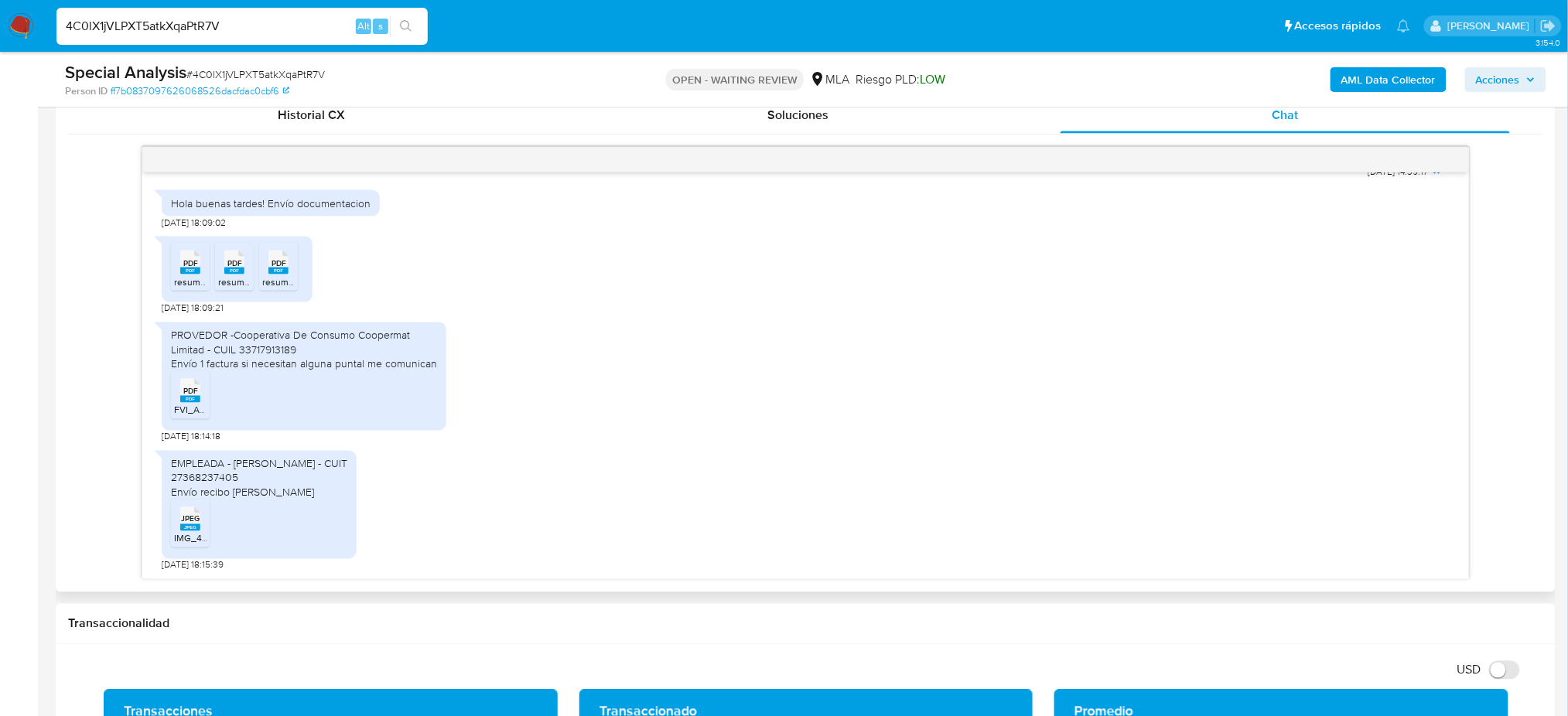
click at [186, 271] on rect at bounding box center [190, 271] width 20 height 7
click at [220, 279] on span "resumen202506.pdf" at bounding box center [260, 282] width 85 height 13
drag, startPoint x: 270, startPoint y: 278, endPoint x: 241, endPoint y: 322, distance: 52.7
click at [270, 278] on span "resumen202504.pdf" at bounding box center [304, 282] width 85 height 13
click at [198, 390] on icon at bounding box center [190, 390] width 20 height 24
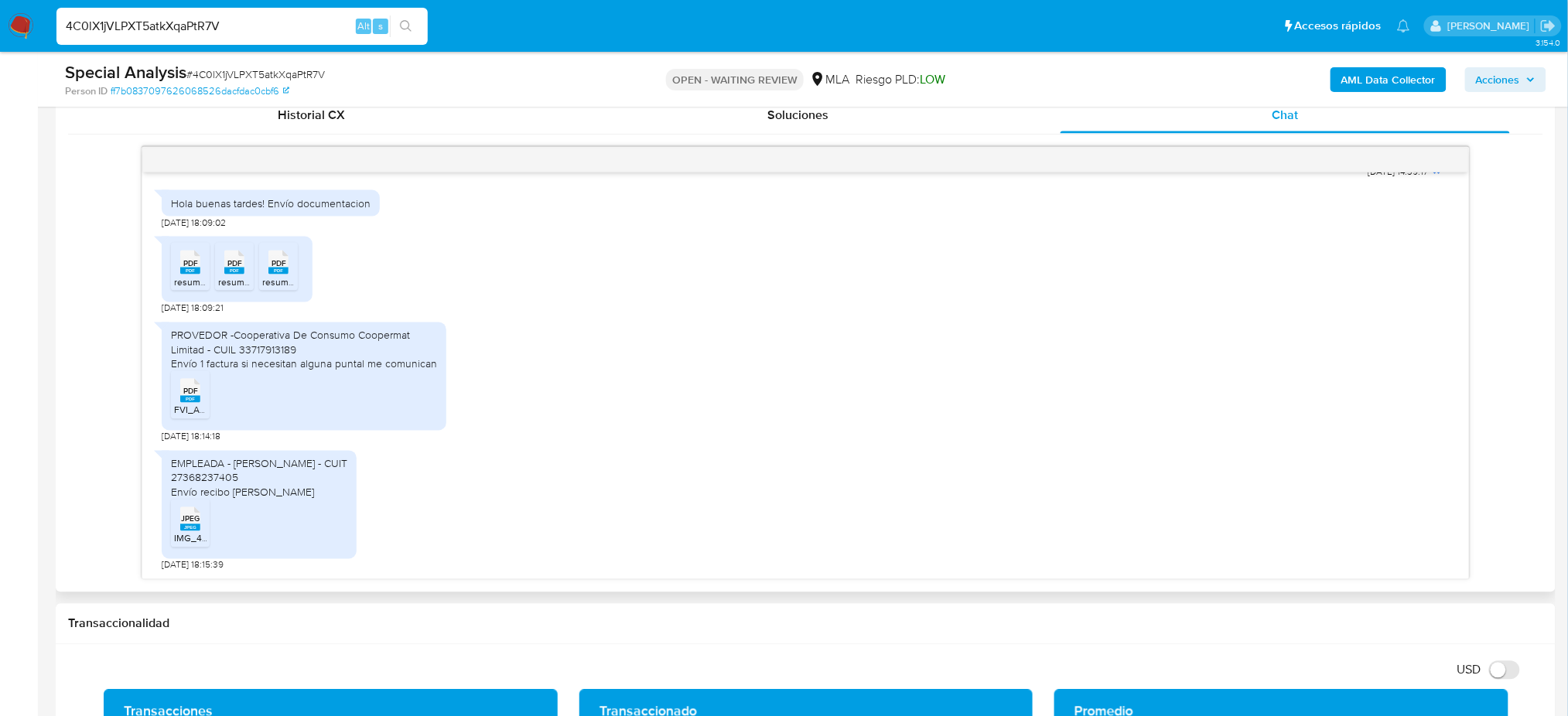
click at [189, 529] on rect at bounding box center [190, 528] width 20 height 7
click at [0, 553] on aside "Bandeja Tablero Screening Búsqueda en Listas Watchlist Herramientas Operaciones…" at bounding box center [19, 697] width 38 height 2926
drag, startPoint x: 0, startPoint y: 317, endPoint x: 169, endPoint y: 91, distance: 282.2
click at [0, 317] on aside "Bandeja Tablero Screening Búsqueda en Listas Watchlist Herramientas Operaciones…" at bounding box center [19, 697] width 38 height 2926
